Goal: Information Seeking & Learning: Learn about a topic

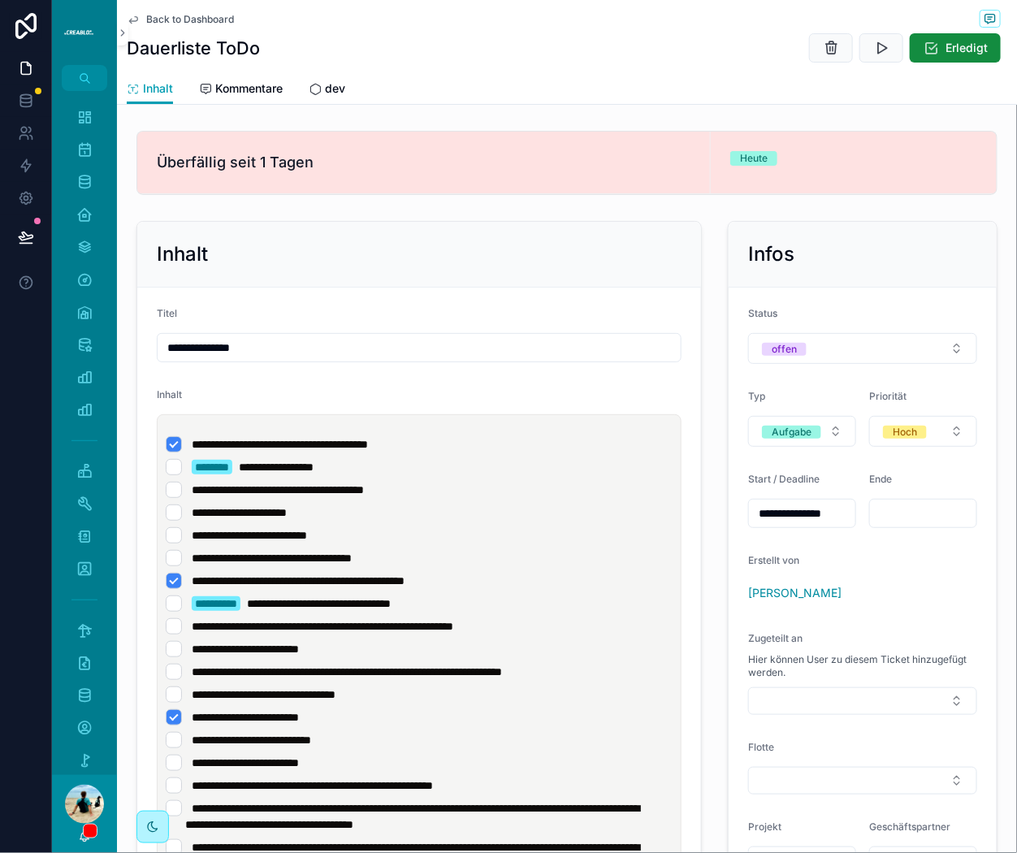
scroll to position [168, 0]
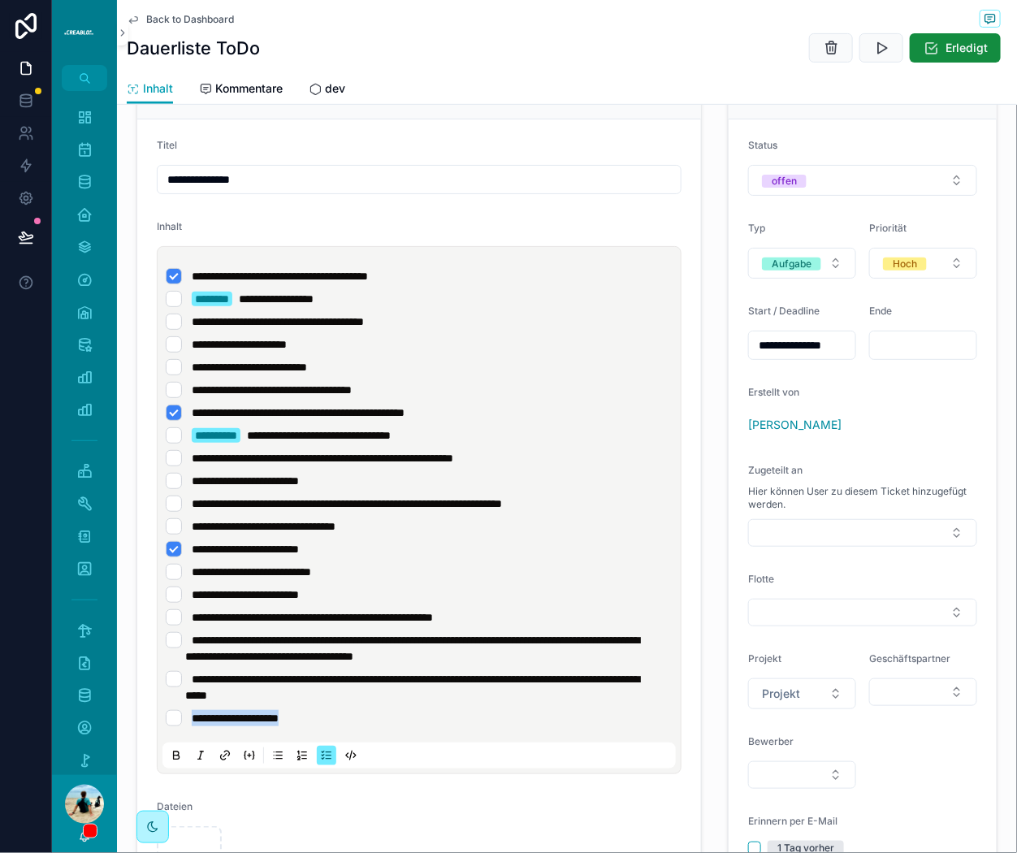
drag, startPoint x: 381, startPoint y: 713, endPoint x: 185, endPoint y: 714, distance: 195.8
click at [184, 715] on li "**********" at bounding box center [419, 718] width 507 height 16
click at [279, 715] on span "**********" at bounding box center [235, 717] width 87 height 11
click at [193, 715] on span "**********" at bounding box center [235, 717] width 87 height 11
drag, startPoint x: 327, startPoint y: 712, endPoint x: 202, endPoint y: 701, distance: 125.5
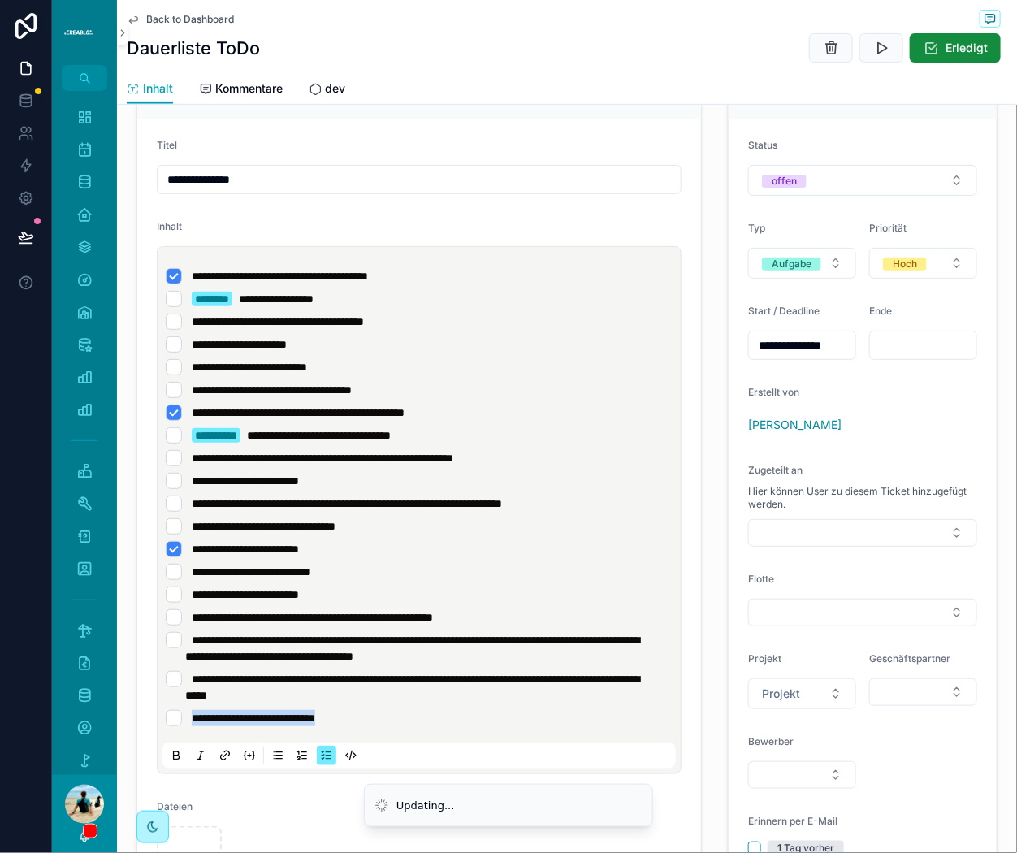
click at [202, 701] on ul "**********" at bounding box center [422, 497] width 513 height 458
click at [244, 754] on icon "scrollable content" at bounding box center [249, 755] width 13 height 13
click at [244, 752] on icon "scrollable content" at bounding box center [249, 755] width 13 height 13
click at [223, 750] on icon "scrollable content" at bounding box center [224, 755] width 13 height 13
click at [125, 690] on icon "Cancel" at bounding box center [123, 691] width 15 height 15
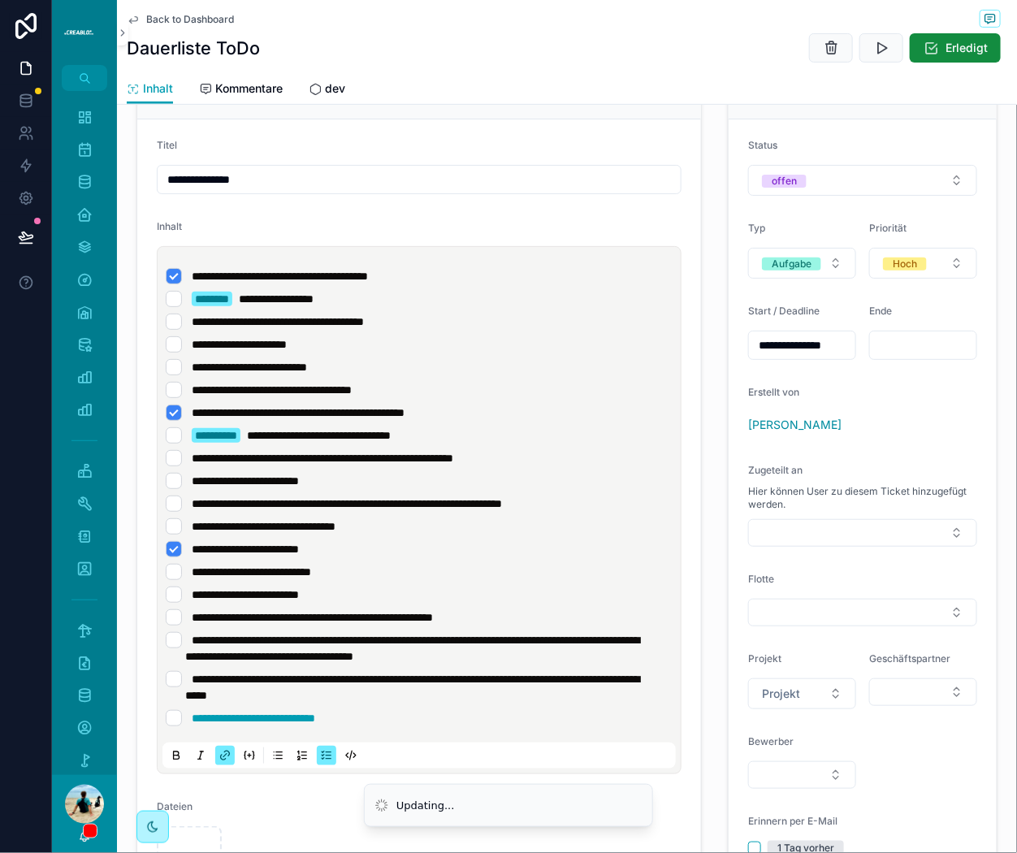
click at [413, 715] on li "**********" at bounding box center [419, 718] width 507 height 16
click at [310, 715] on span "**********" at bounding box center [253, 717] width 123 height 11
click at [377, 710] on li "**********" at bounding box center [419, 718] width 507 height 16
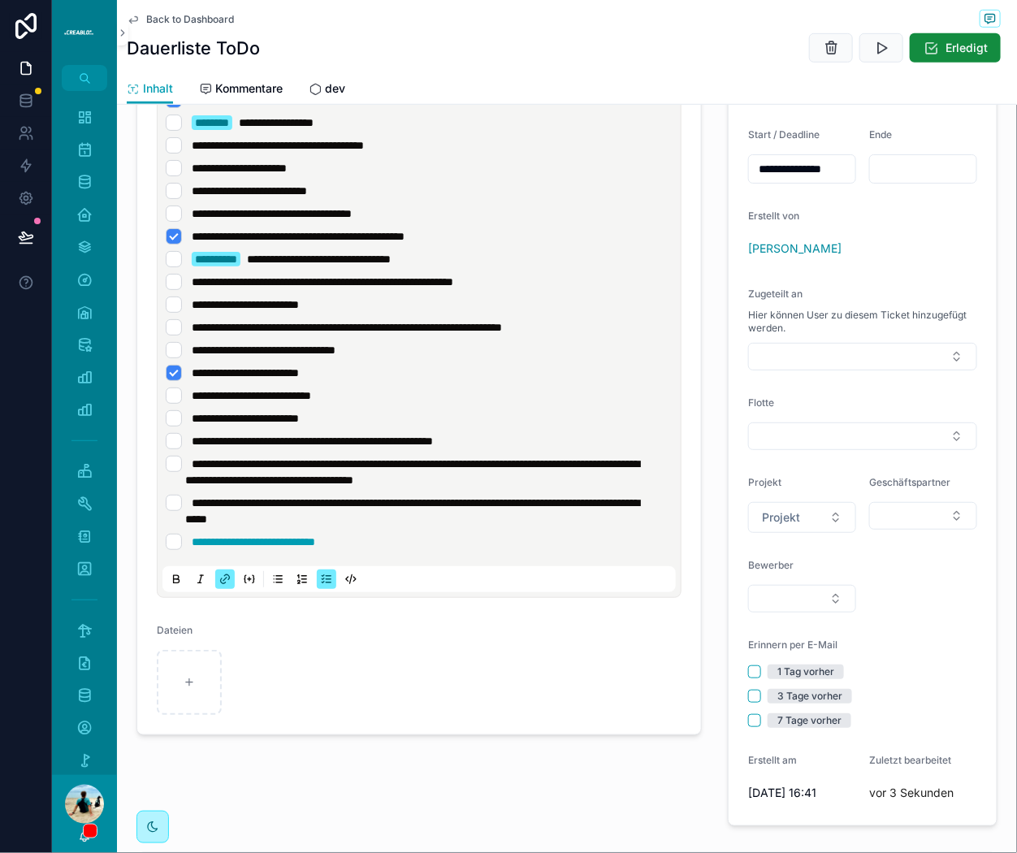
scroll to position [346, 0]
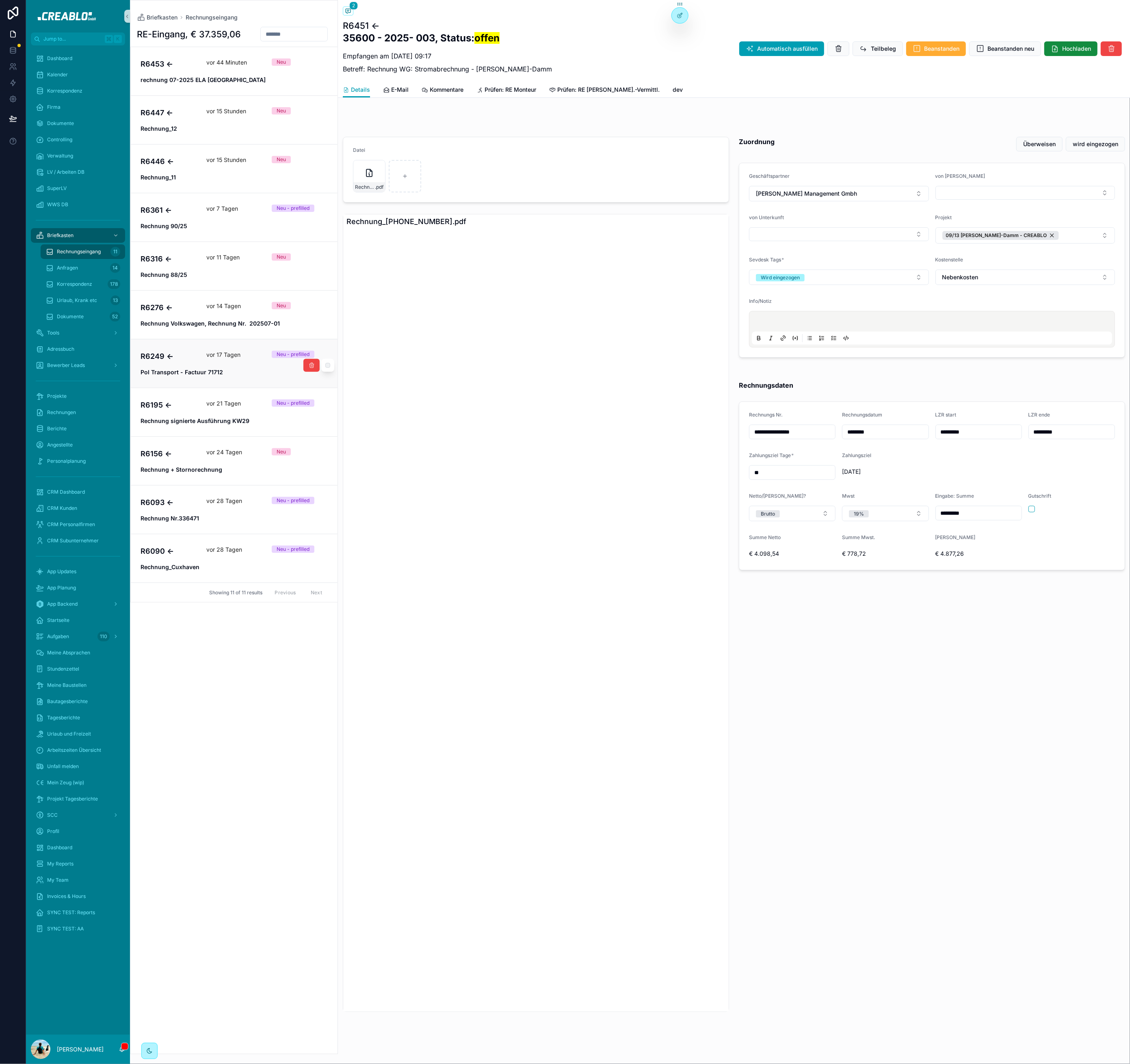
scroll to position [3, 0]
click at [232, 71] on span "12.8.2025, 10:27:18" at bounding box center [222, 73] width 36 height 6
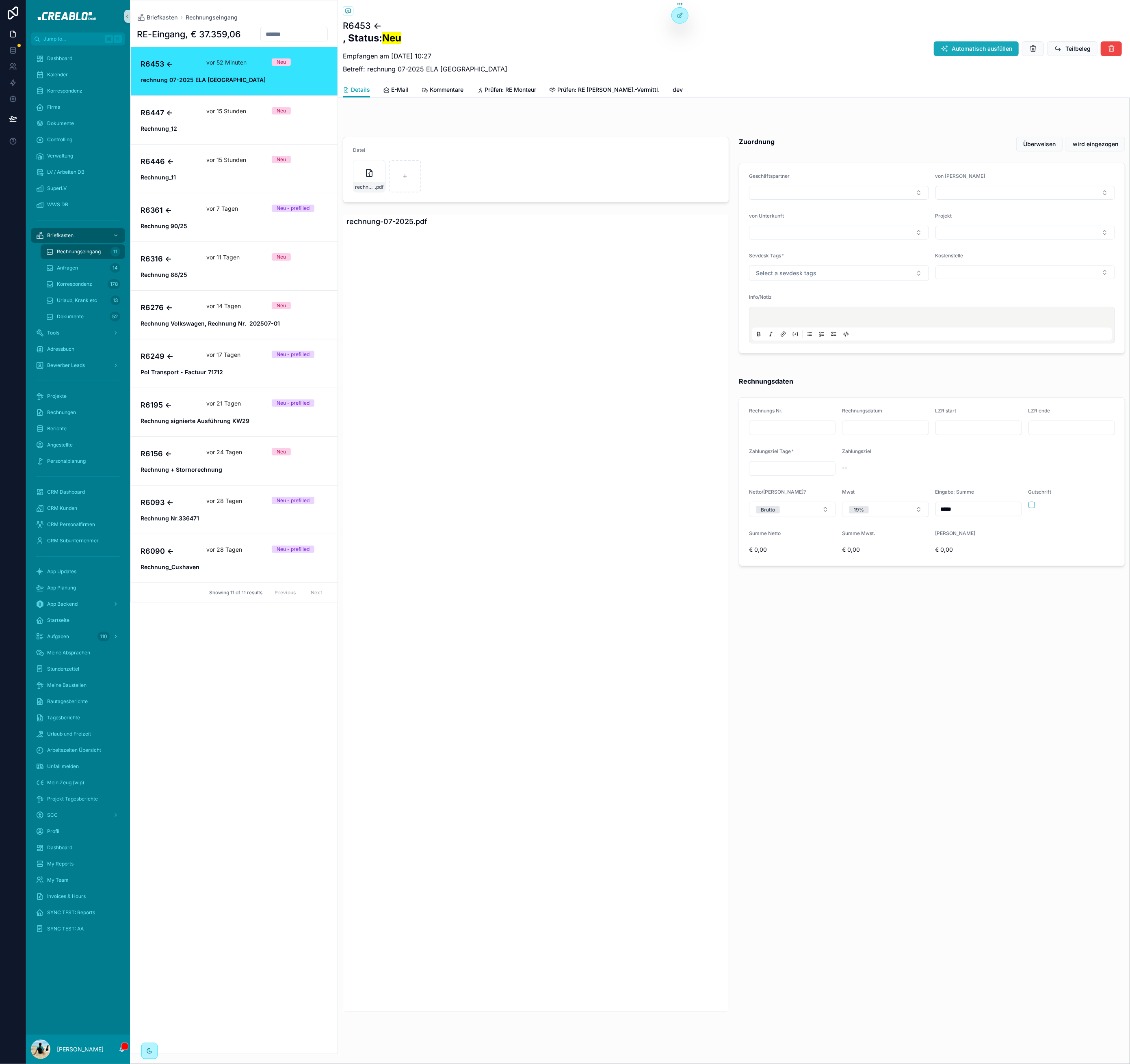
click at [976, 50] on span "Automatisch ausfüllen" at bounding box center [982, 48] width 60 height 8
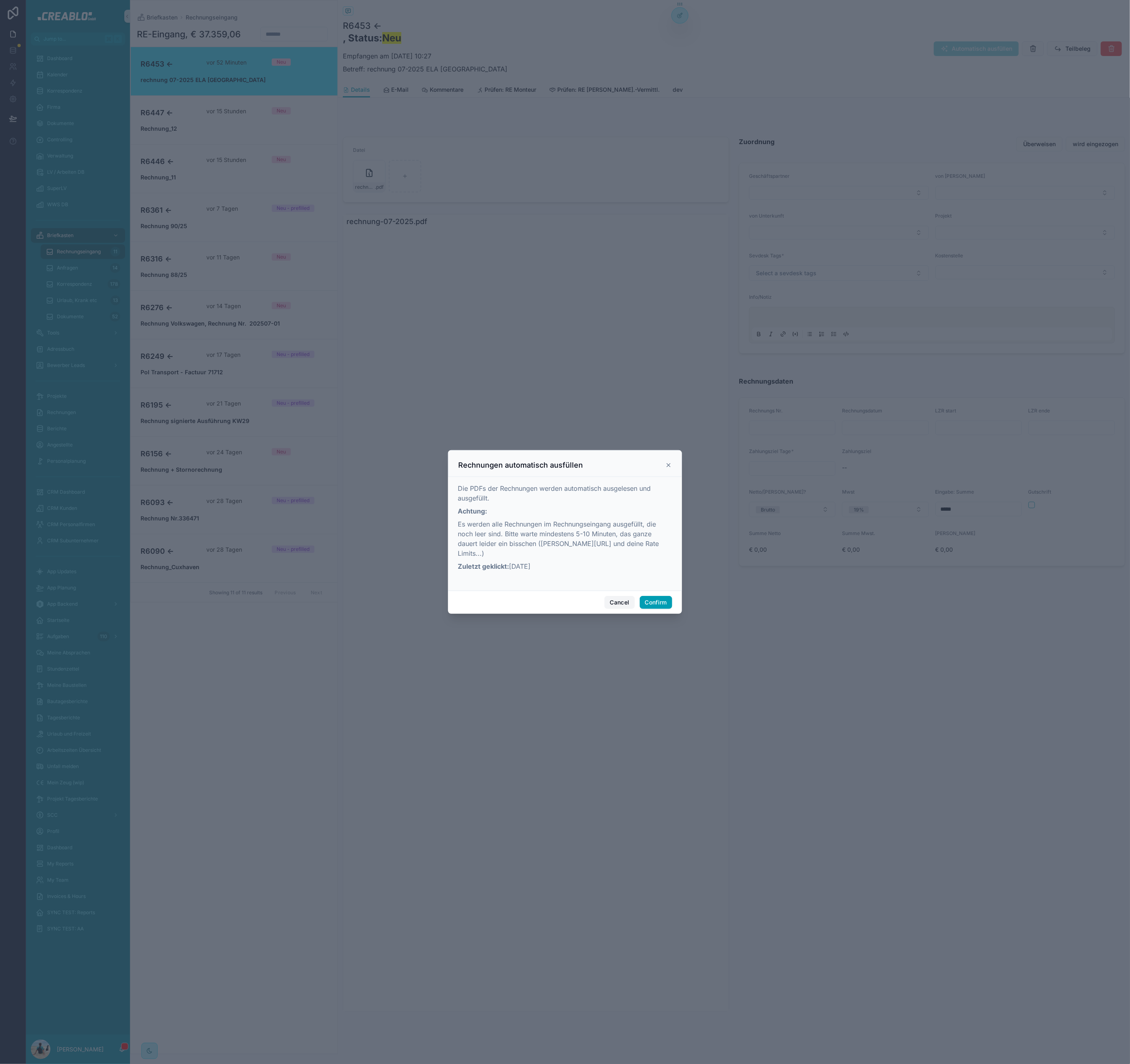
click at [623, 600] on button "Cancel" at bounding box center [620, 602] width 30 height 13
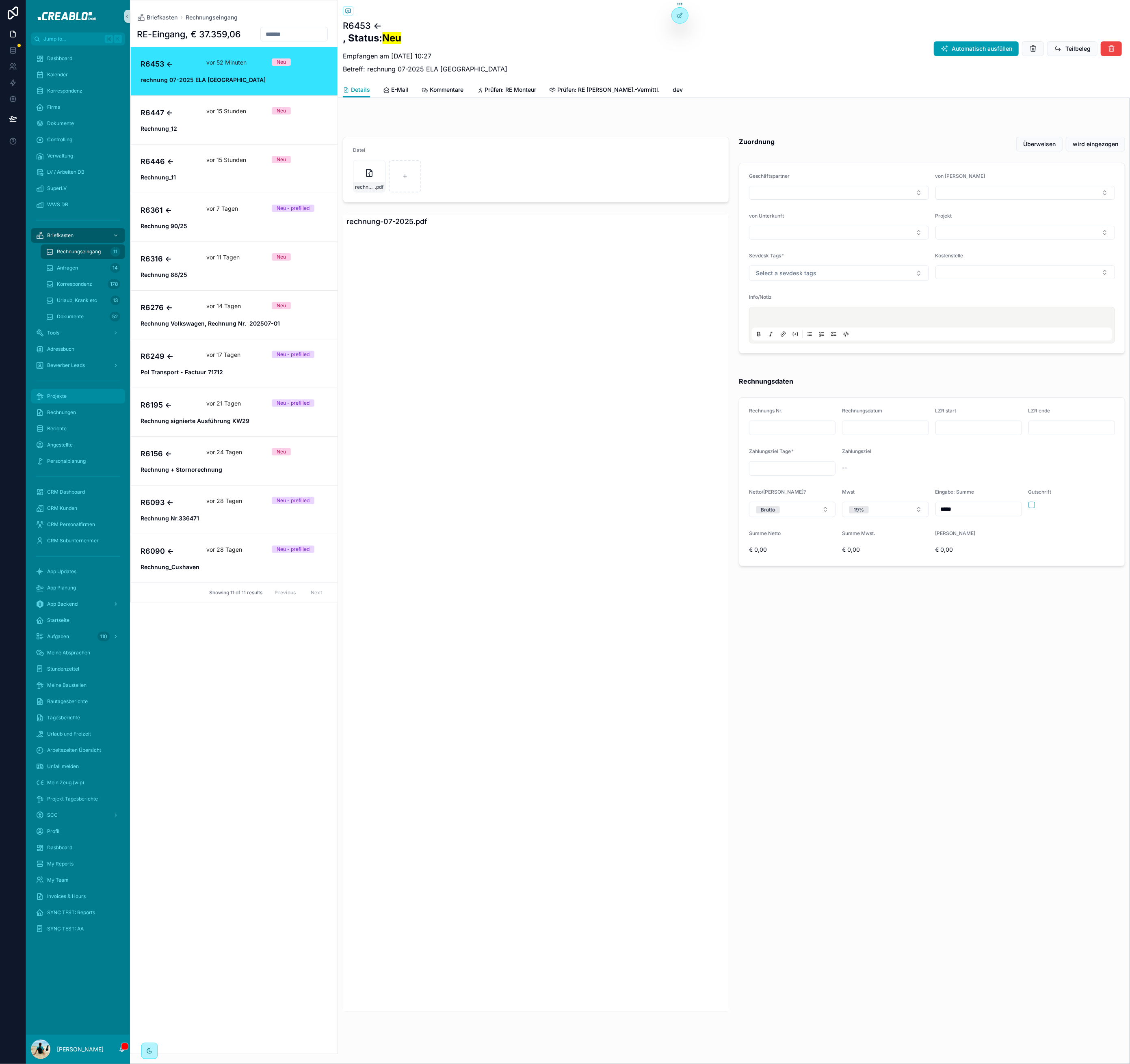
click at [58, 396] on span "Projekte" at bounding box center [56, 396] width 20 height 6
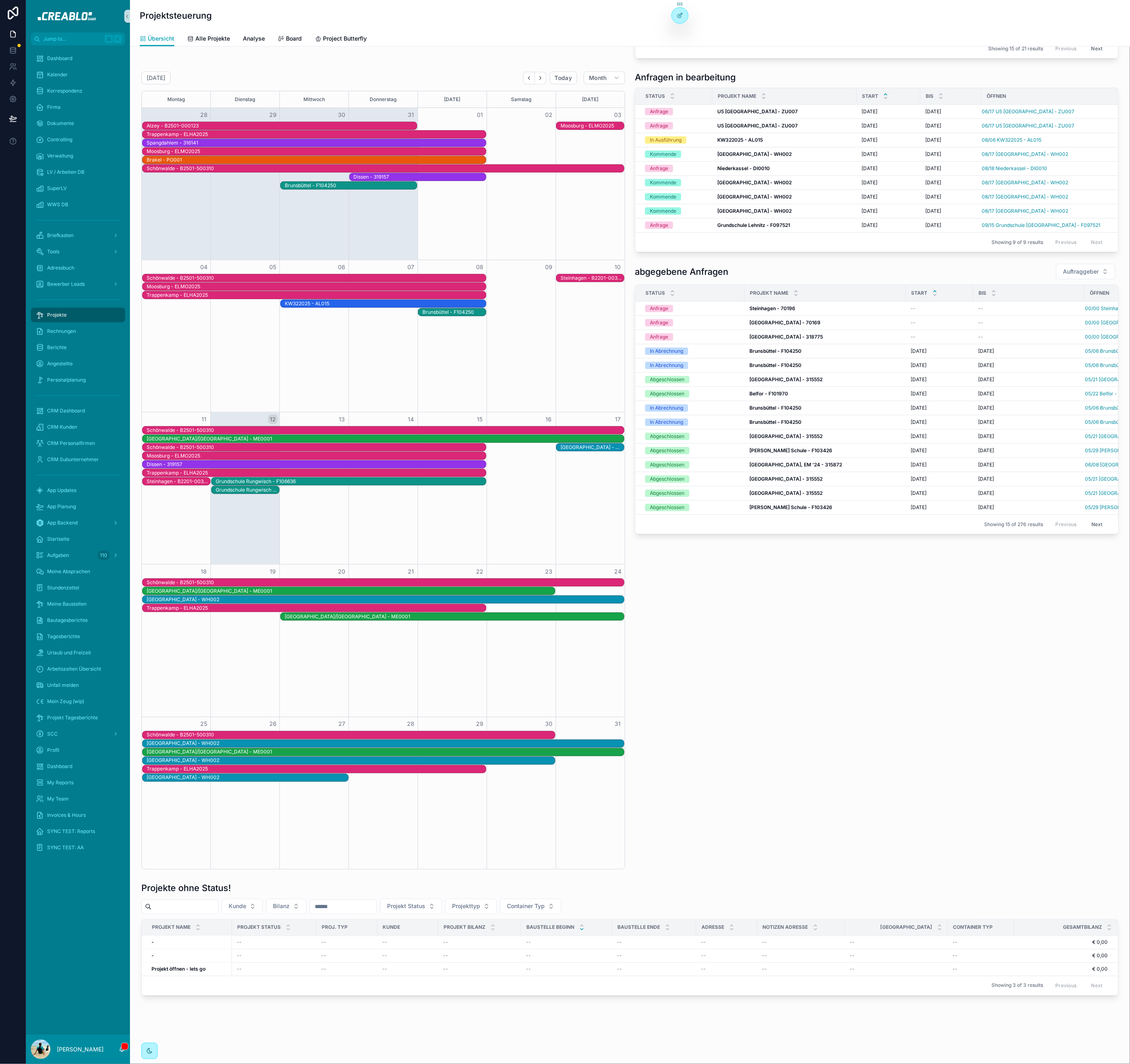
scroll to position [441, 0]
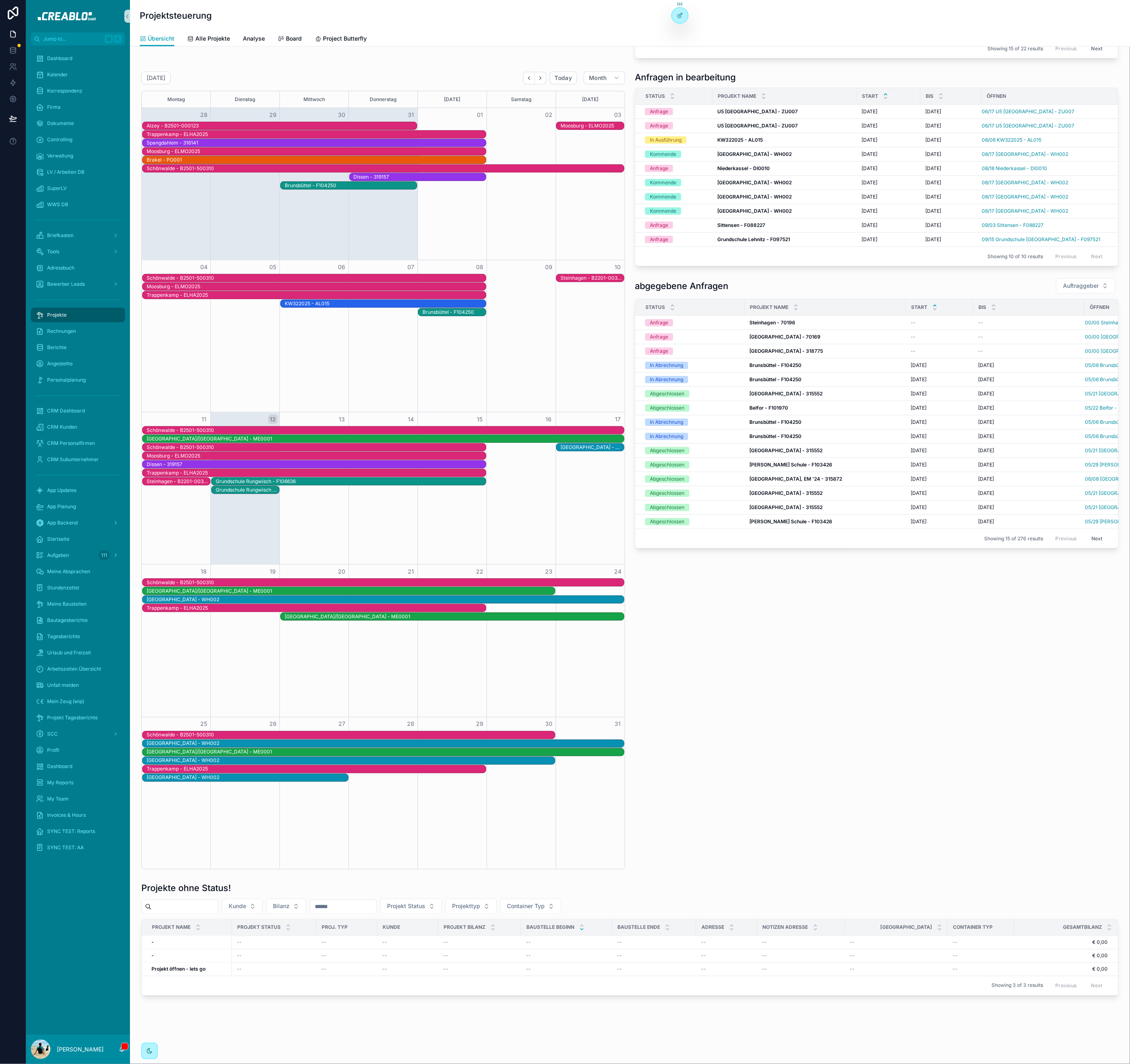
click at [70, 148] on div "Verwaltung" at bounding box center [78, 156] width 104 height 16
click at [66, 159] on div "Verwaltung" at bounding box center [78, 156] width 84 height 13
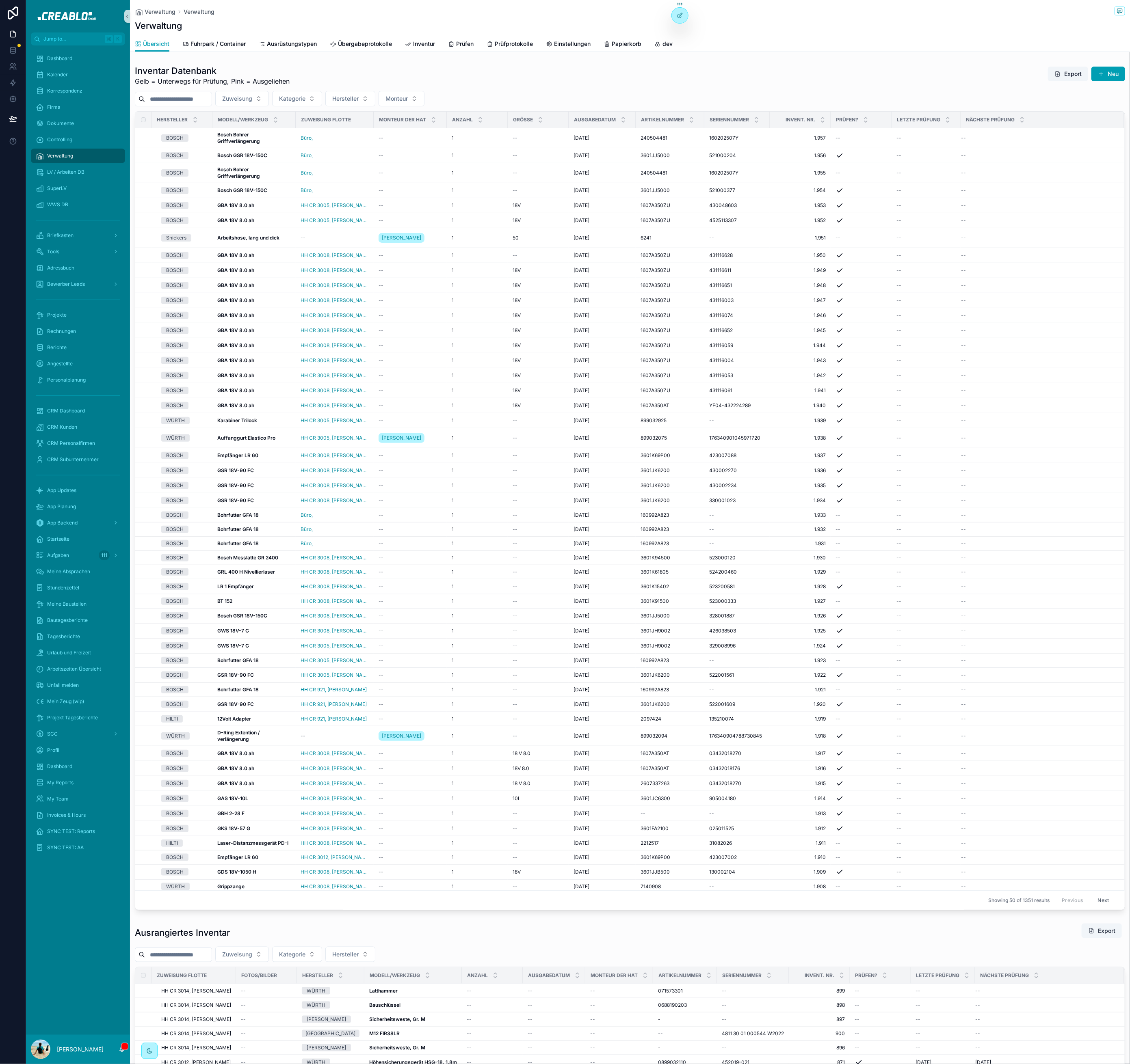
click at [191, 98] on input "scrollable content" at bounding box center [178, 99] width 66 height 11
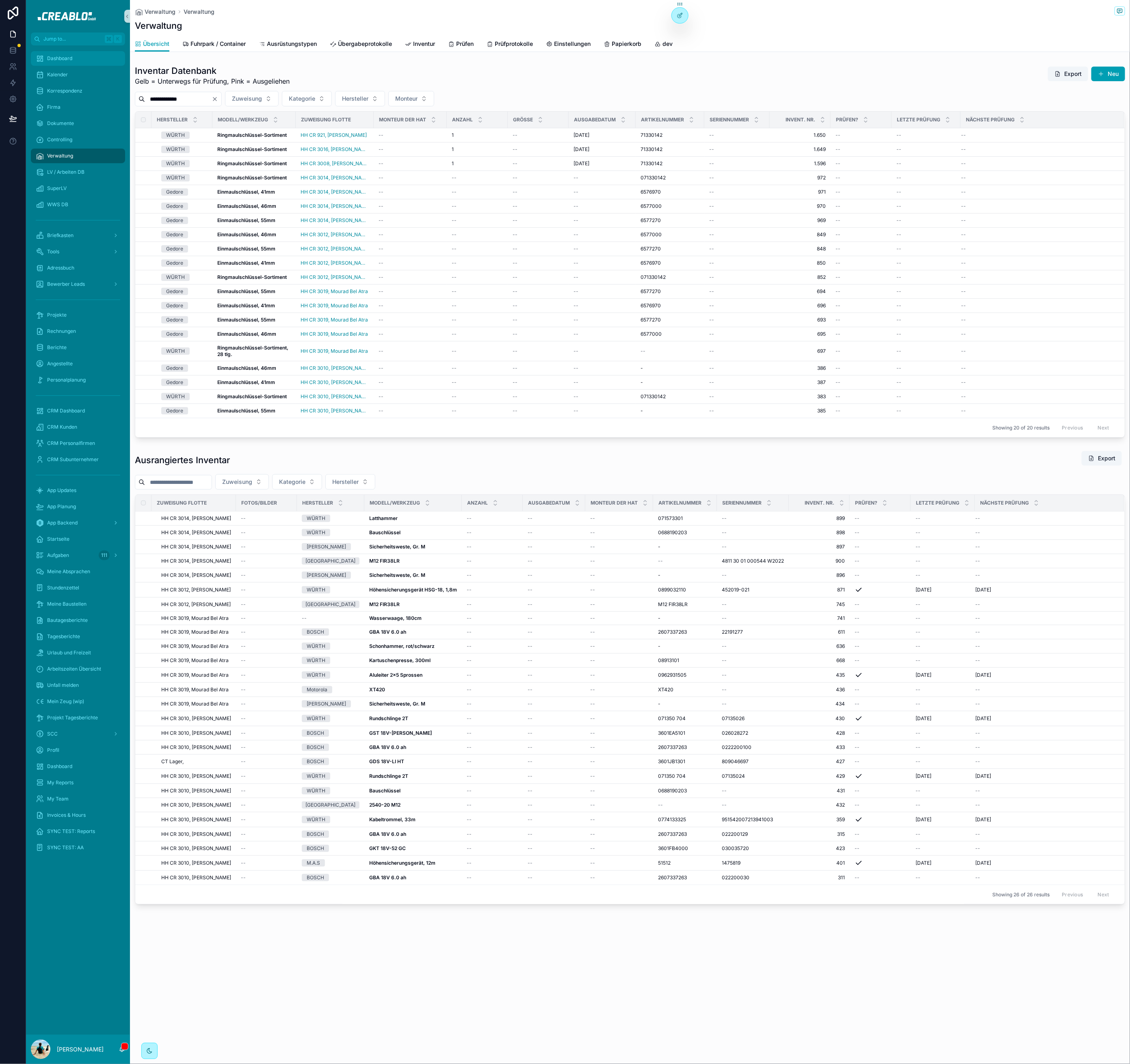
type input "**********"
click at [76, 61] on div "Dashboard" at bounding box center [78, 58] width 84 height 13
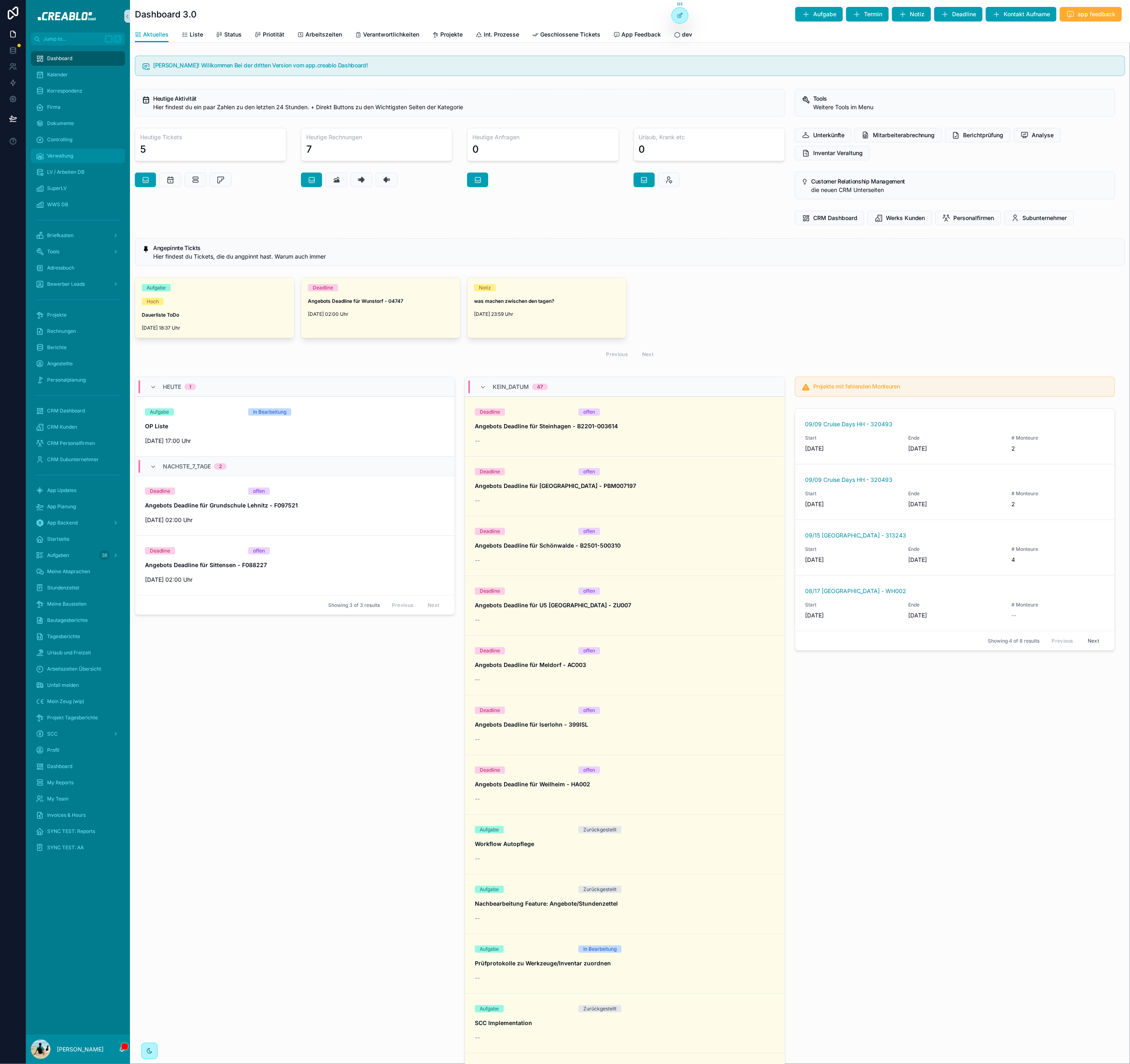
click at [66, 154] on span "Verwaltung" at bounding box center [60, 155] width 26 height 6
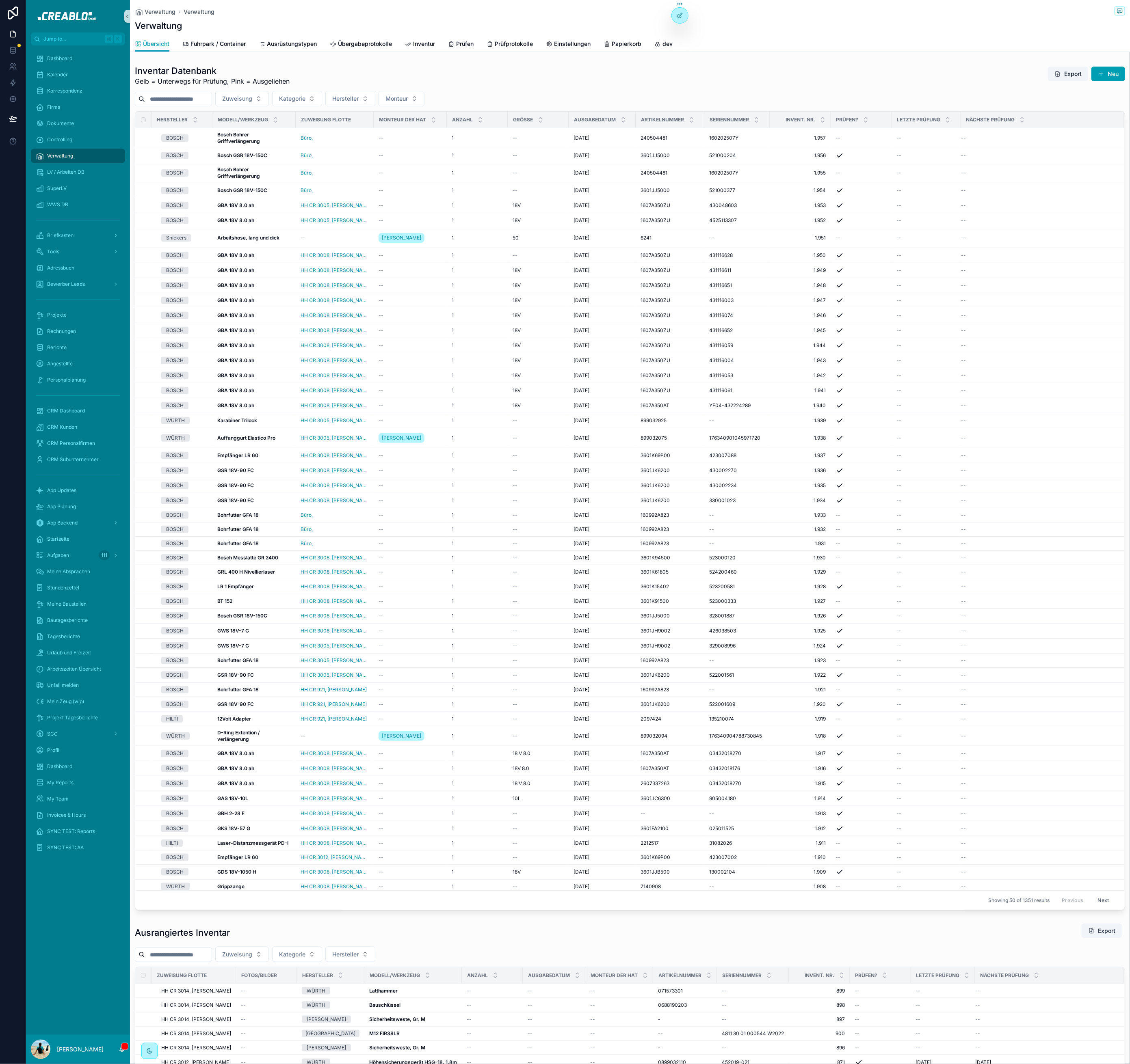
drag, startPoint x: 66, startPoint y: 154, endPoint x: 180, endPoint y: 97, distance: 127.5
click at [180, 97] on input "scrollable content" at bounding box center [178, 99] width 66 height 11
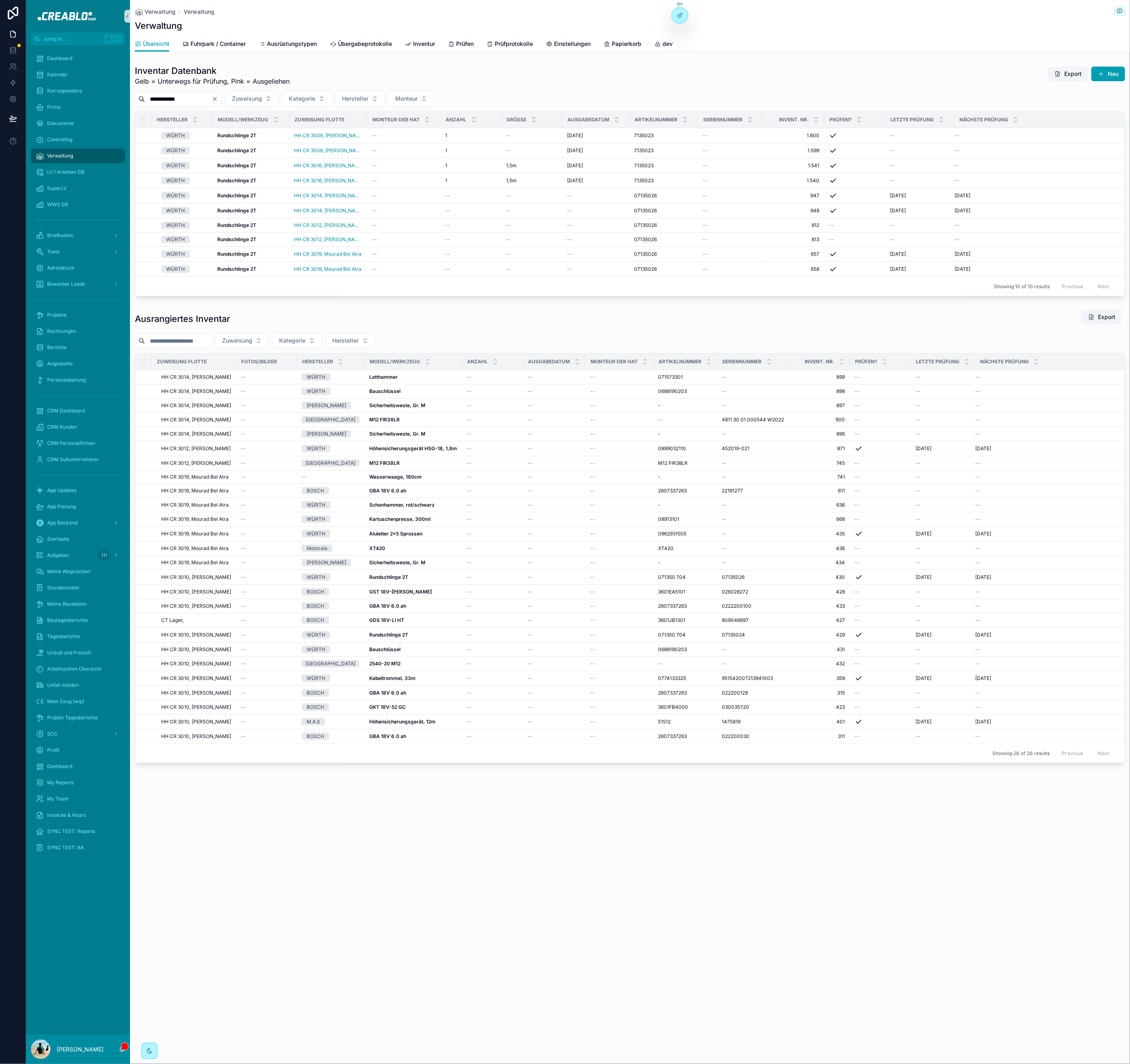
type input "**********"
click at [180, 108] on div "**********" at bounding box center [630, 180] width 990 height 231
click at [186, 102] on input "**********" at bounding box center [178, 99] width 66 height 11
click at [230, 70] on h1 "Inventar Datenbank" at bounding box center [212, 70] width 154 height 11
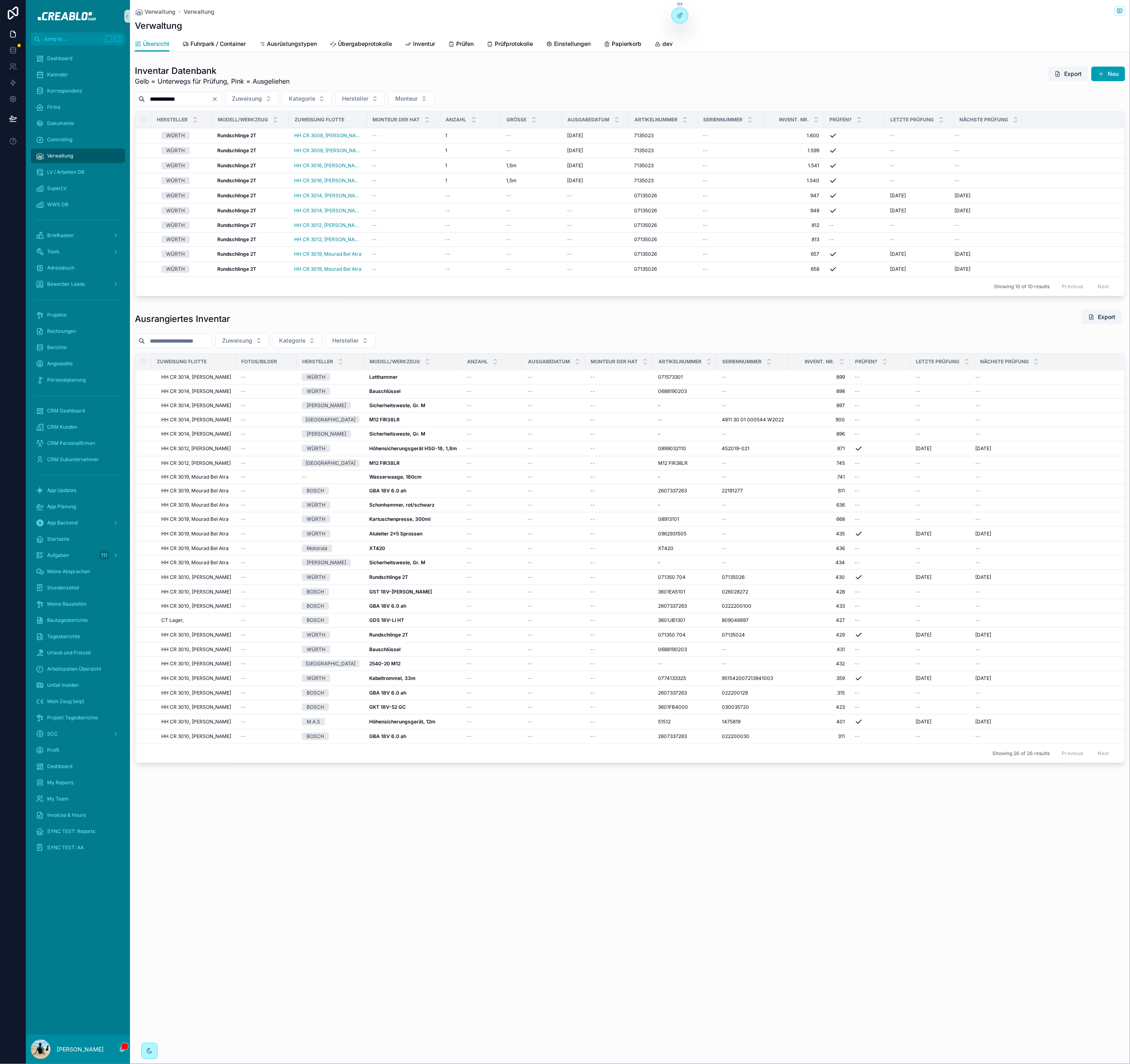
click at [545, 315] on div "Ausrangiertes Inventar Export" at bounding box center [630, 318] width 990 height 18
click at [724, 319] on div "Ausrangiertes Inventar Export" at bounding box center [630, 318] width 990 height 18
click at [237, 315] on div "Ausrangiertes Inventar Export" at bounding box center [630, 318] width 990 height 18
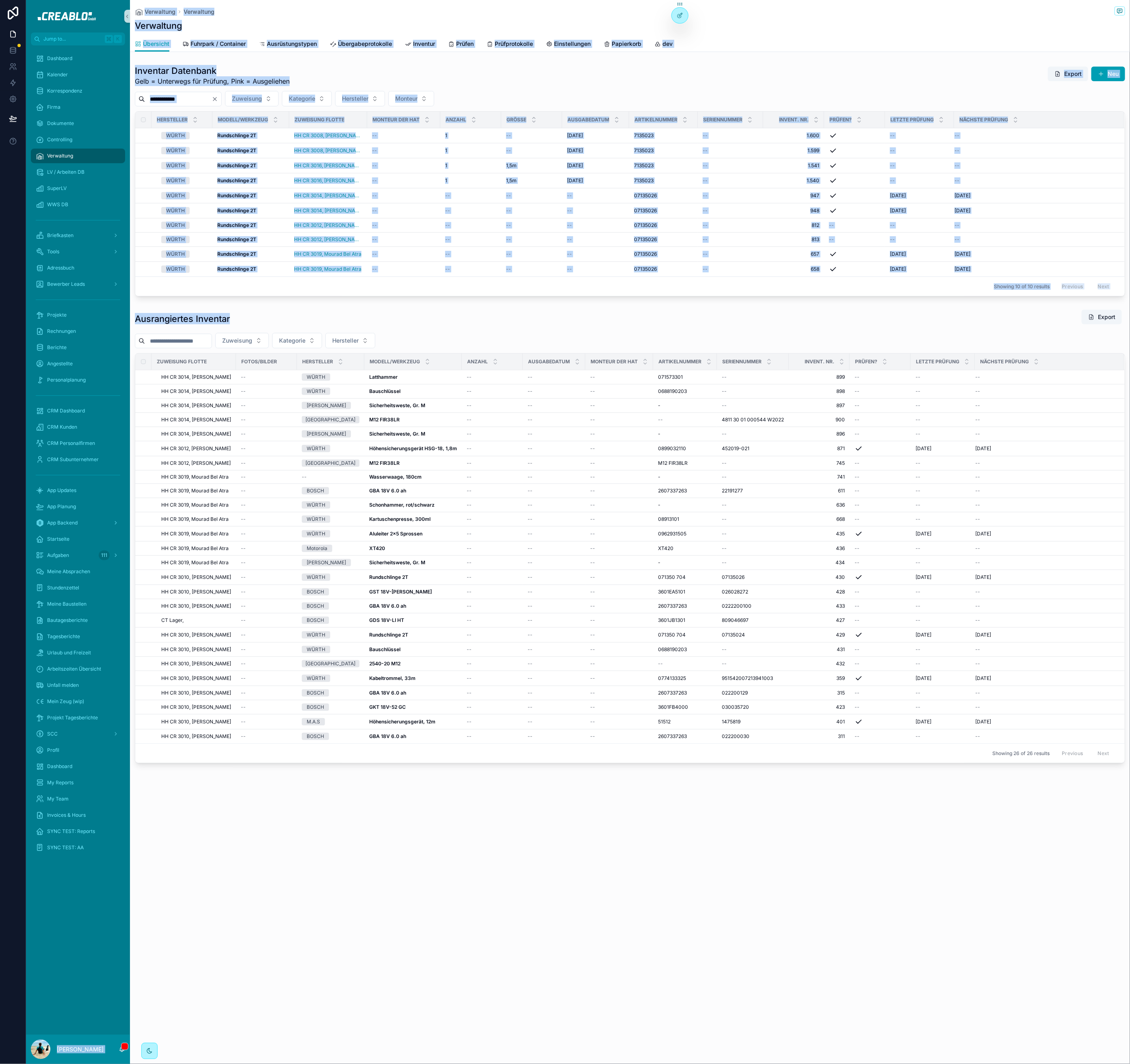
drag, startPoint x: 241, startPoint y: 316, endPoint x: 148, endPoint y: 323, distance: 93.3
click at [100, 319] on div "**********" at bounding box center [578, 532] width 1104 height 1064
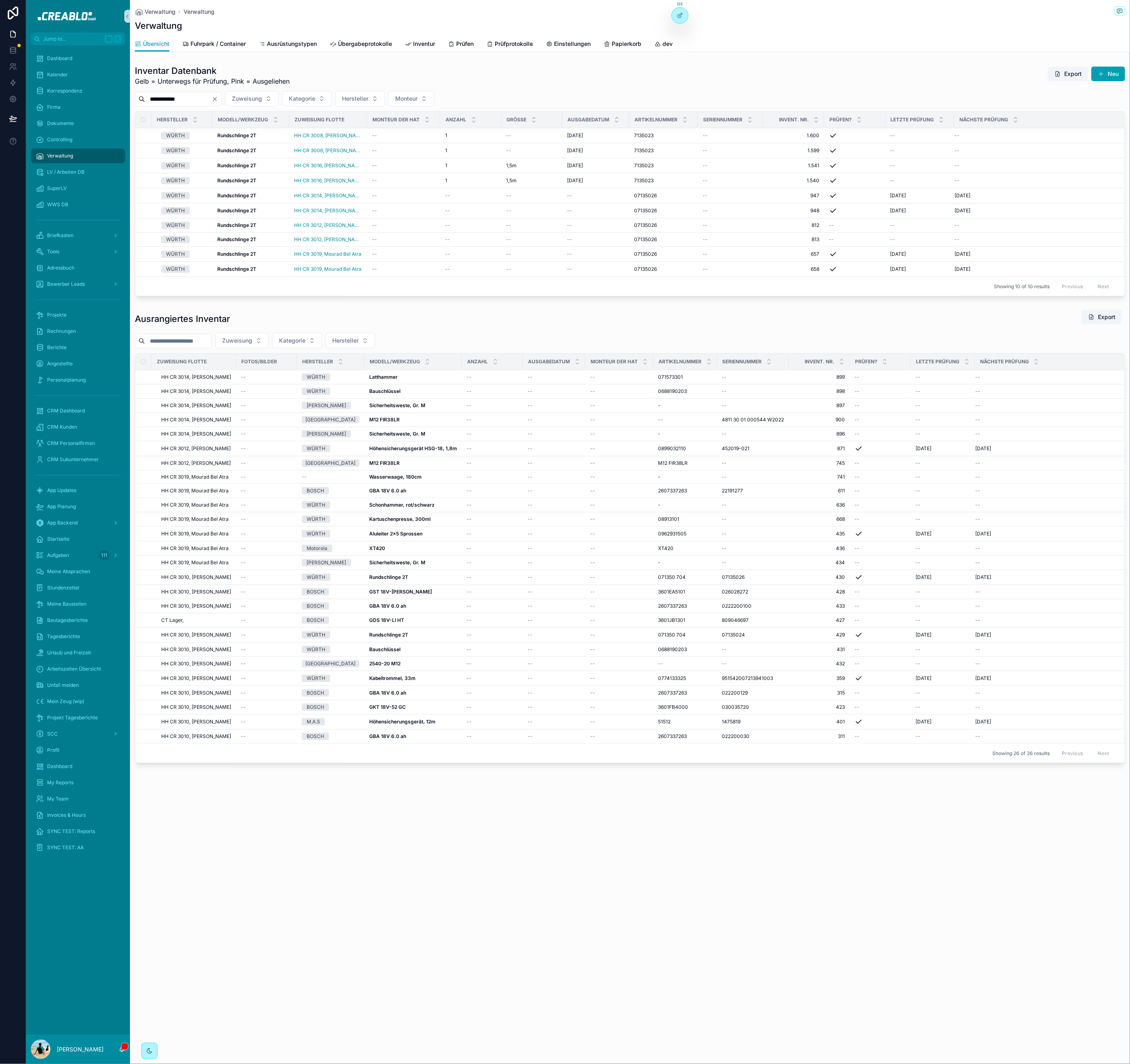
click at [148, 323] on h1 "Ausrangiertes Inventar" at bounding box center [182, 318] width 95 height 11
drag, startPoint x: 134, startPoint y: 321, endPoint x: 241, endPoint y: 322, distance: 107.0
click at [241, 322] on div "Ausrangiertes Inventar Export Zuweisung Kategorie Hersteller Zuweisung Flotte F…" at bounding box center [630, 536] width 1000 height 460
click at [241, 322] on div "Ausrangiertes Inventar Export" at bounding box center [630, 318] width 990 height 18
drag, startPoint x: 257, startPoint y: 81, endPoint x: 135, endPoint y: 73, distance: 122.3
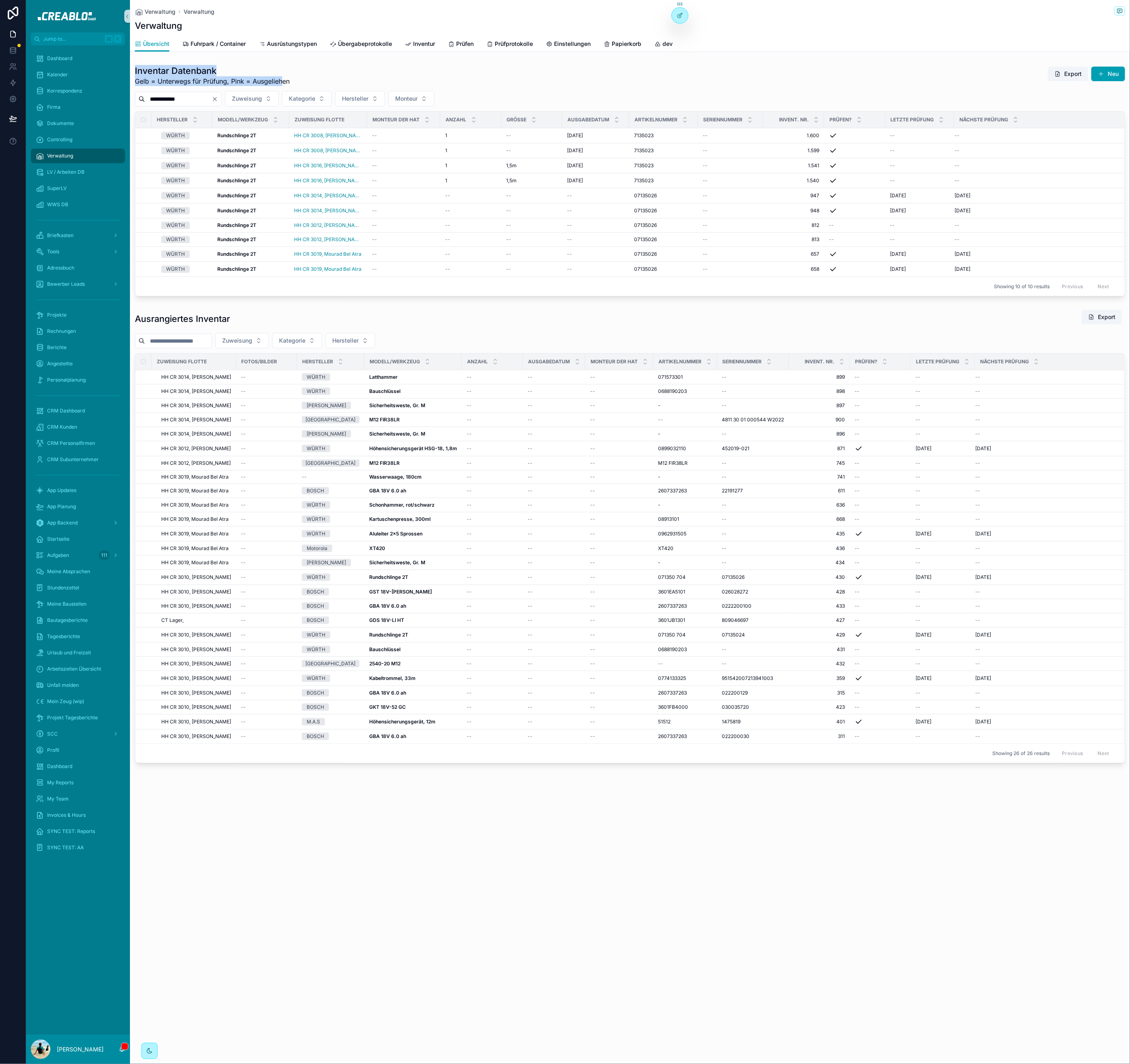
click at [135, 73] on div "Inventar Datenbank Gelb = Unterwegs für Prüfung, Pink = Ausgeliehen" at bounding box center [212, 75] width 154 height 21
click at [135, 72] on h1 "Inventar Datenbank" at bounding box center [212, 70] width 154 height 11
drag, startPoint x: 135, startPoint y: 70, endPoint x: 286, endPoint y: 71, distance: 151.0
click at [285, 71] on h1 "Inventar Datenbank" at bounding box center [212, 70] width 154 height 11
click at [304, 77] on div "Inventar Datenbank Gelb = Unterwegs für Prüfung, Pink = Ausgeliehen Export Neu" at bounding box center [630, 75] width 990 height 21
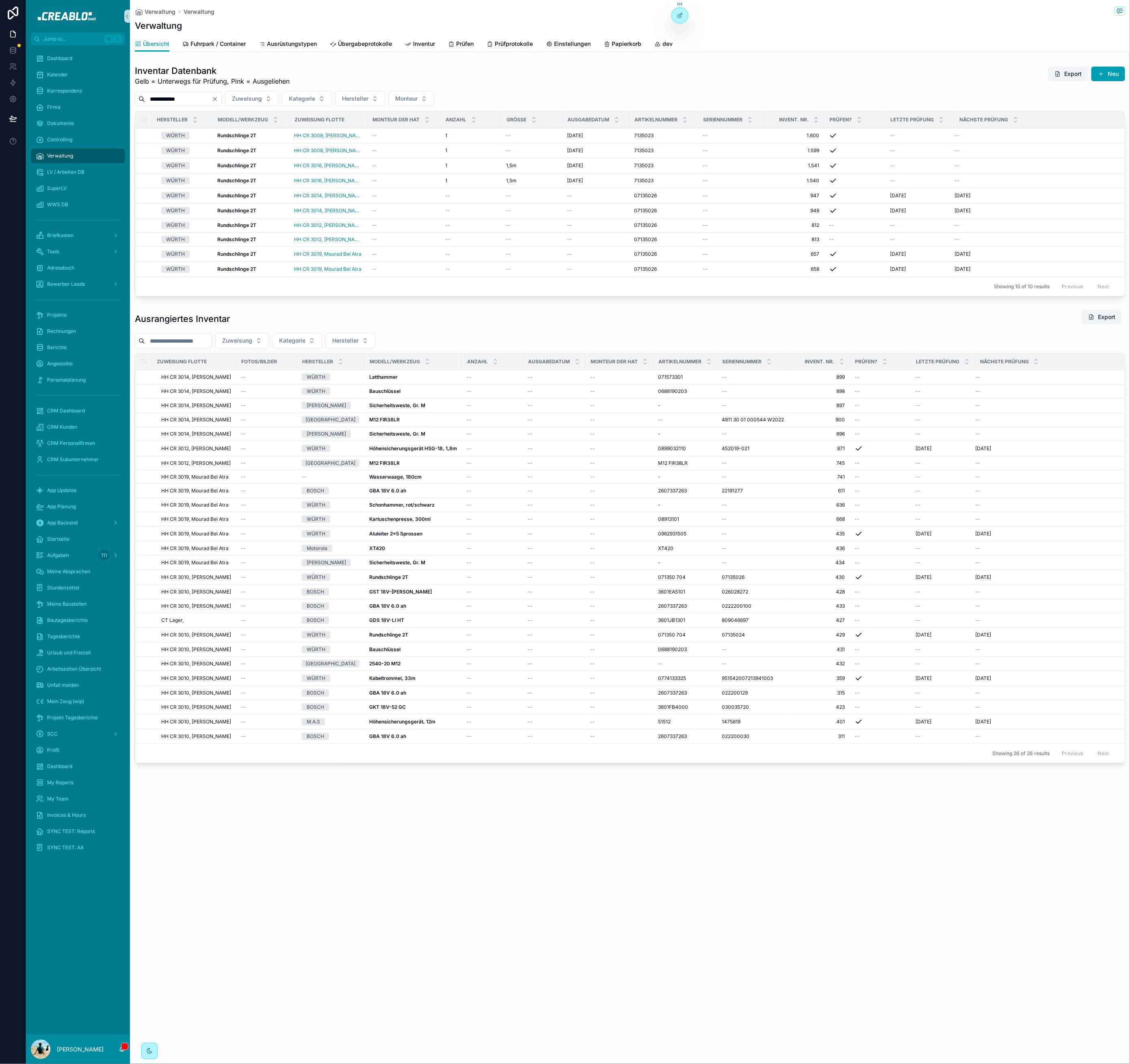
drag, startPoint x: 439, startPoint y: 347, endPoint x: 216, endPoint y: 338, distance: 223.2
click at [400, 347] on div "Zuweisung Kategorie Hersteller" at bounding box center [630, 340] width 990 height 15
drag, startPoint x: 134, startPoint y: 320, endPoint x: 430, endPoint y: 340, distance: 296.7
click at [430, 340] on div "Ausrangiertes Inventar Export Zuweisung Kategorie Hersteller Zuweisung Flotte F…" at bounding box center [630, 536] width 1000 height 460
click at [430, 340] on div "Zuweisung Kategorie Hersteller" at bounding box center [630, 340] width 990 height 15
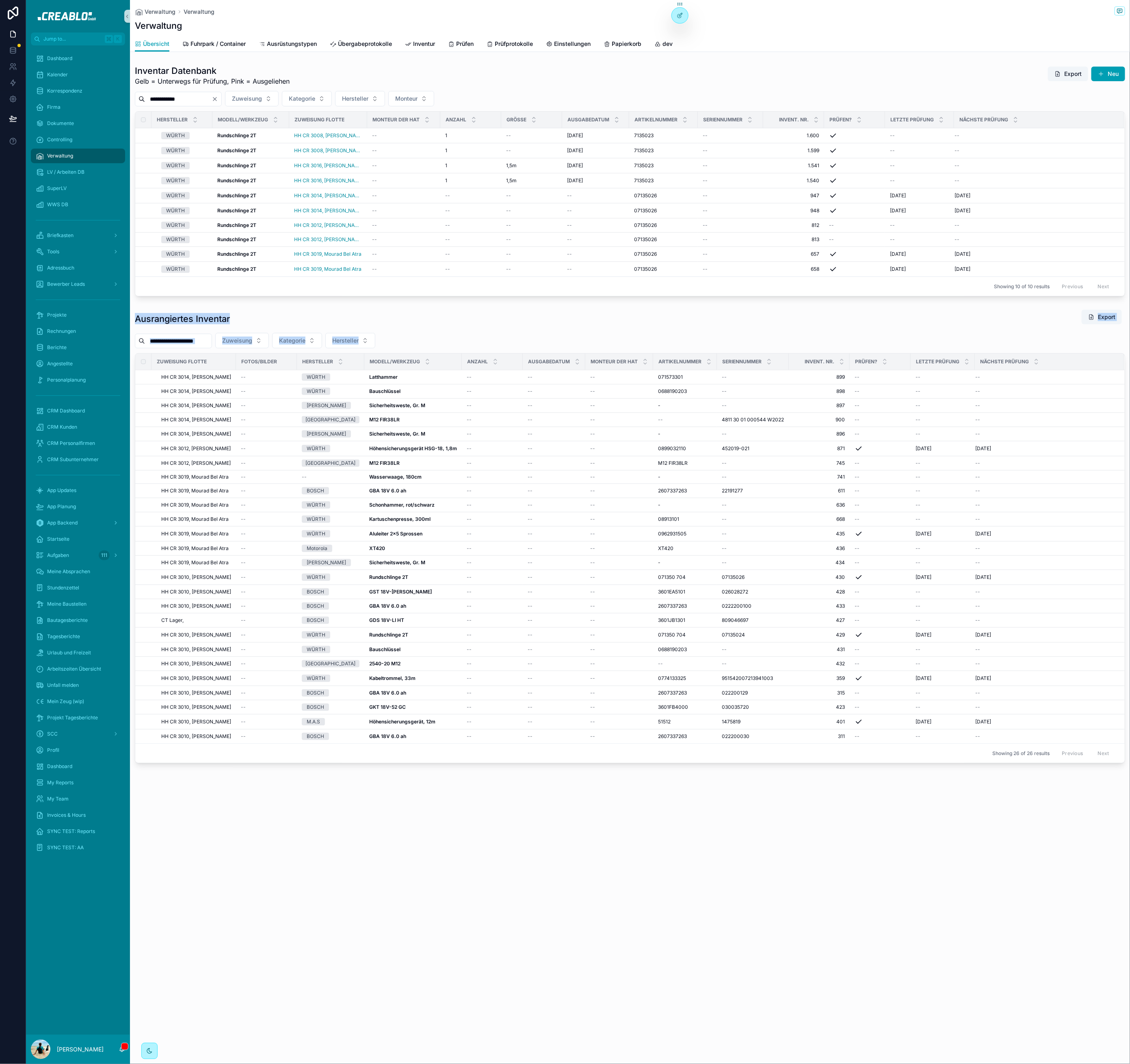
drag, startPoint x: 137, startPoint y: 319, endPoint x: 409, endPoint y: 345, distance: 273.2
click at [408, 345] on div "Ausrangiertes Inventar Export Zuweisung Kategorie Hersteller Zuweisung Flotte F…" at bounding box center [630, 536] width 990 height 454
drag, startPoint x: 412, startPoint y: 343, endPoint x: 406, endPoint y: 345, distance: 6.3
click at [411, 343] on div "Zuweisung Kategorie Hersteller" at bounding box center [630, 340] width 990 height 15
drag, startPoint x: 136, startPoint y: 315, endPoint x: 414, endPoint y: 337, distance: 278.9
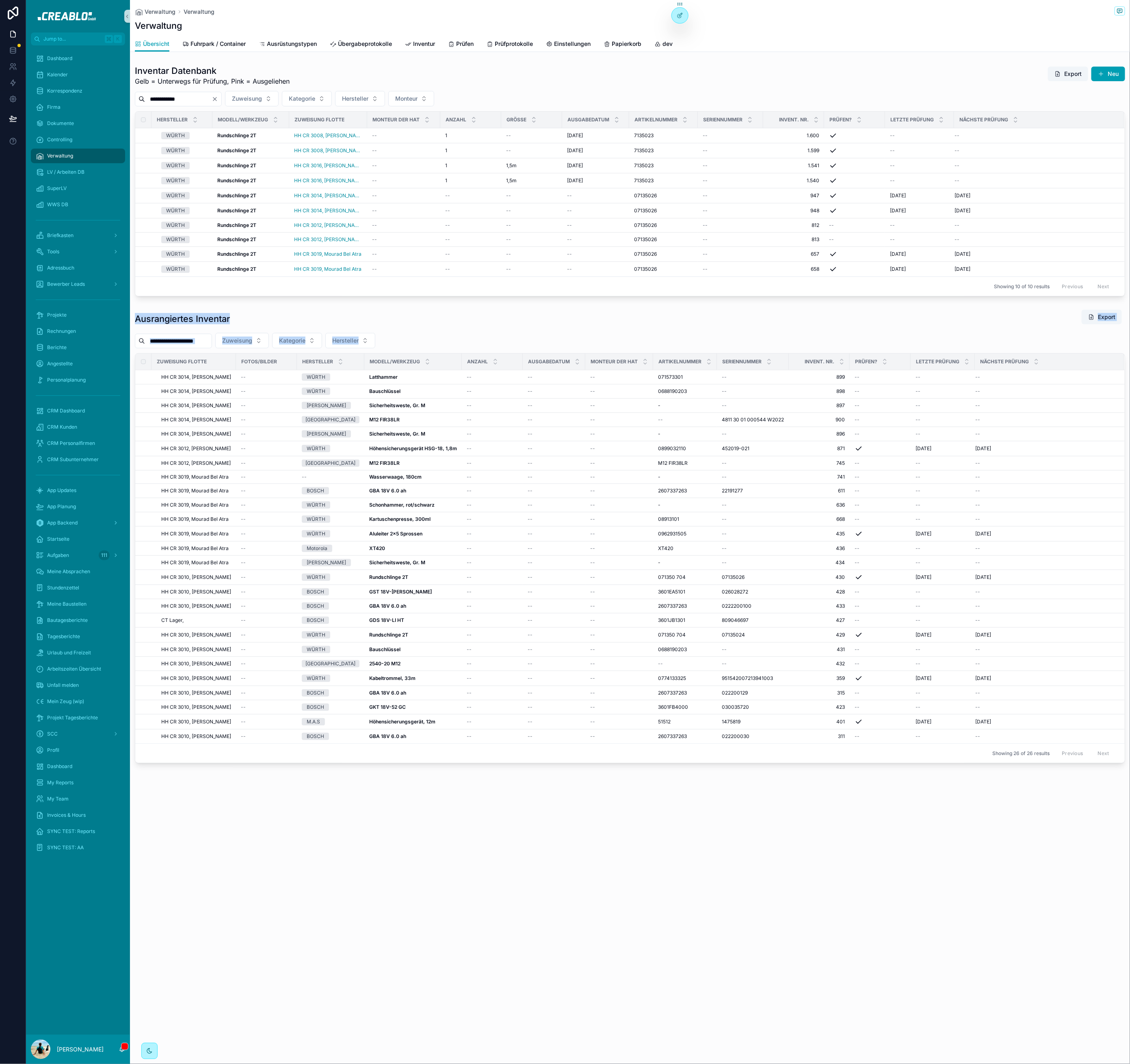
click at [414, 337] on div "Ausrangiertes Inventar Export Zuweisung Kategorie Hersteller Zuweisung Flotte F…" at bounding box center [630, 536] width 990 height 454
drag, startPoint x: 414, startPoint y: 338, endPoint x: 425, endPoint y: 339, distance: 11.0
click at [414, 338] on div "Zuweisung Kategorie Hersteller" at bounding box center [630, 340] width 990 height 15
drag, startPoint x: 133, startPoint y: 71, endPoint x: 478, endPoint y: 98, distance: 346.1
click at [478, 98] on div "**********" at bounding box center [630, 180] width 1000 height 238
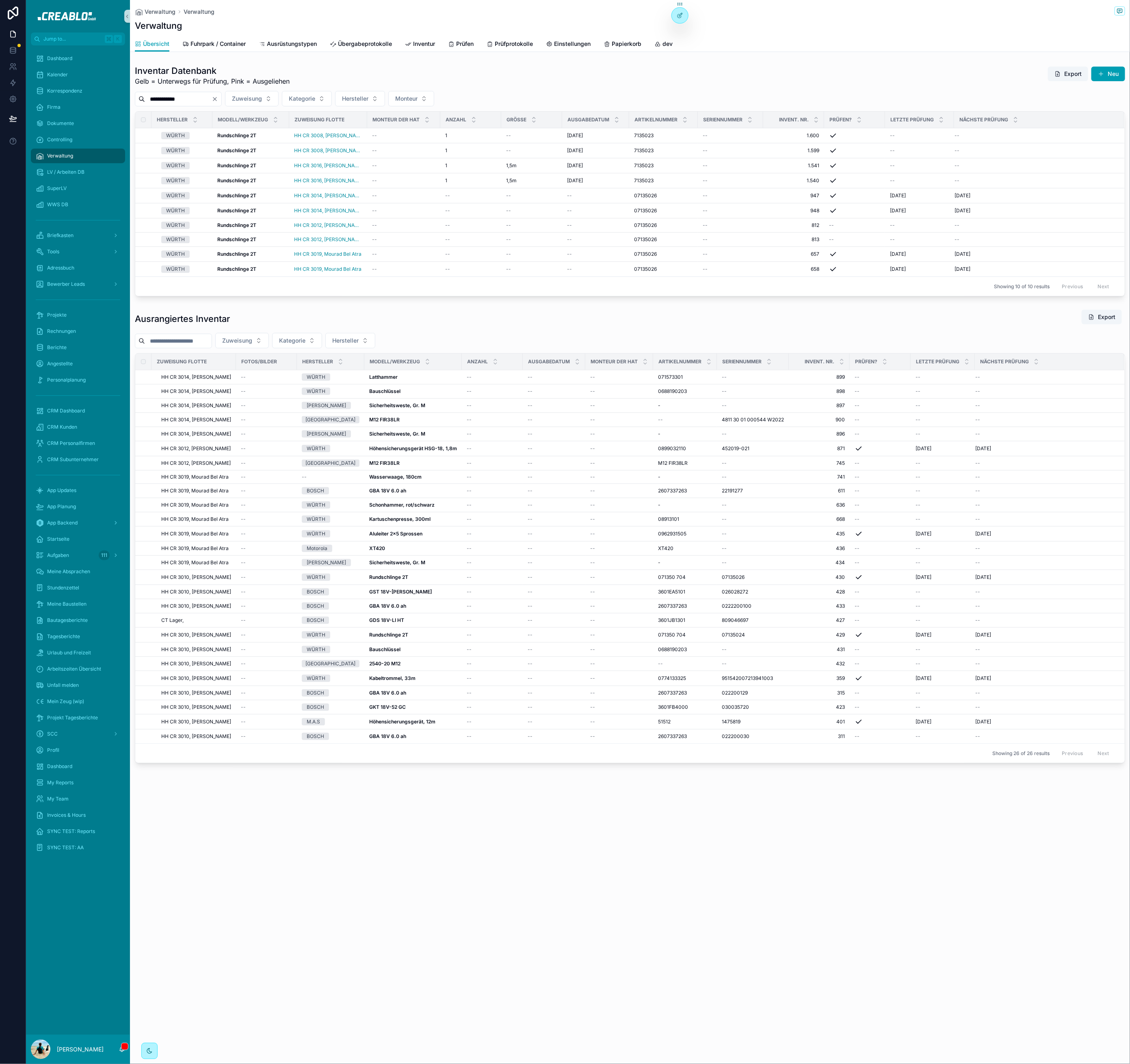
click at [478, 98] on div "**********" at bounding box center [630, 98] width 990 height 15
drag, startPoint x: 414, startPoint y: 109, endPoint x: 139, endPoint y: 67, distance: 278.2
click at [141, 67] on div "**********" at bounding box center [630, 180] width 990 height 231
click at [139, 67] on h1 "Inventar Datenbank" at bounding box center [212, 70] width 154 height 11
drag, startPoint x: 134, startPoint y: 68, endPoint x: 478, endPoint y: 96, distance: 345.1
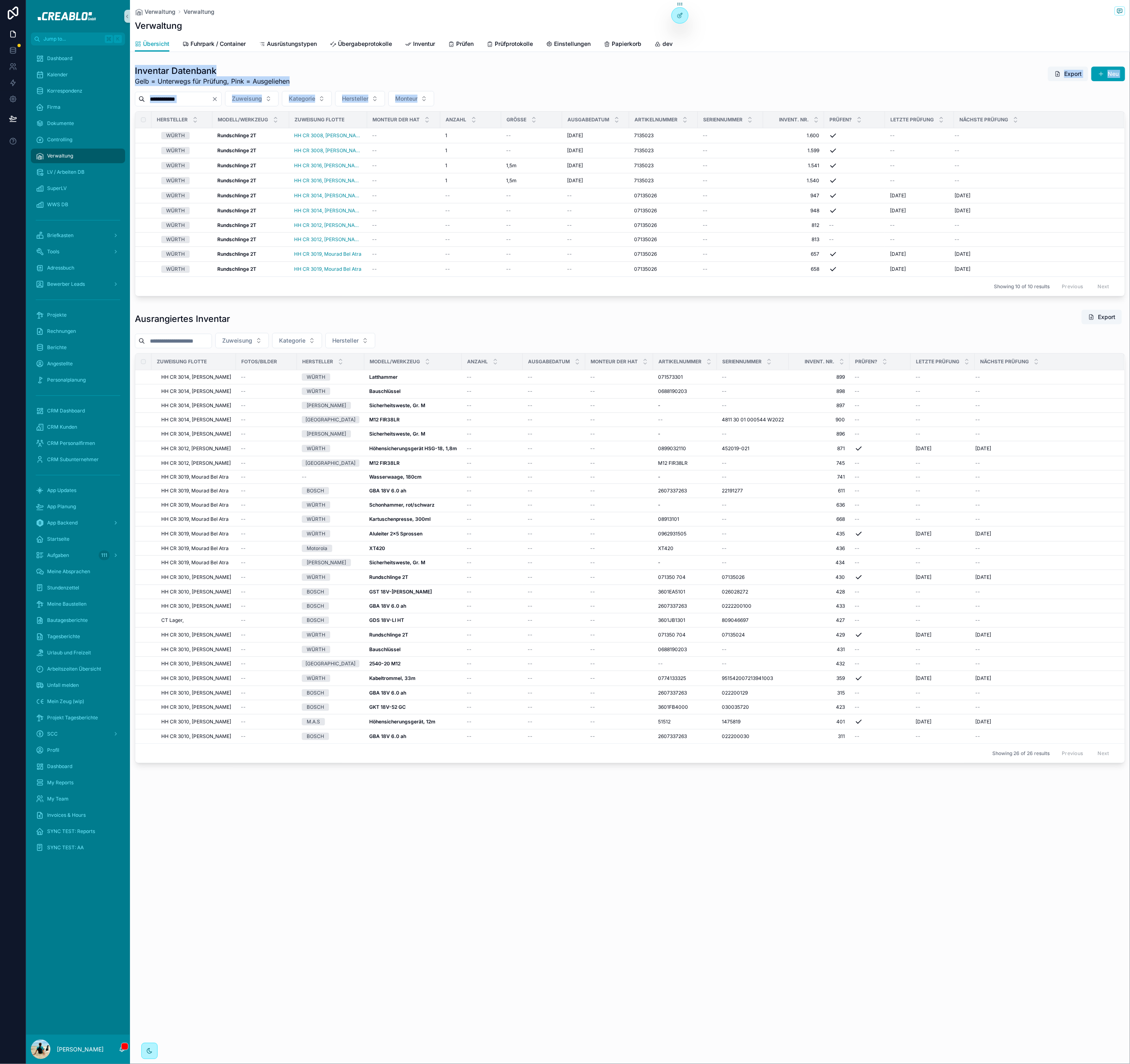
click at [476, 96] on div "**********" at bounding box center [630, 180] width 990 height 231
click at [479, 96] on div "**********" at bounding box center [630, 98] width 990 height 15
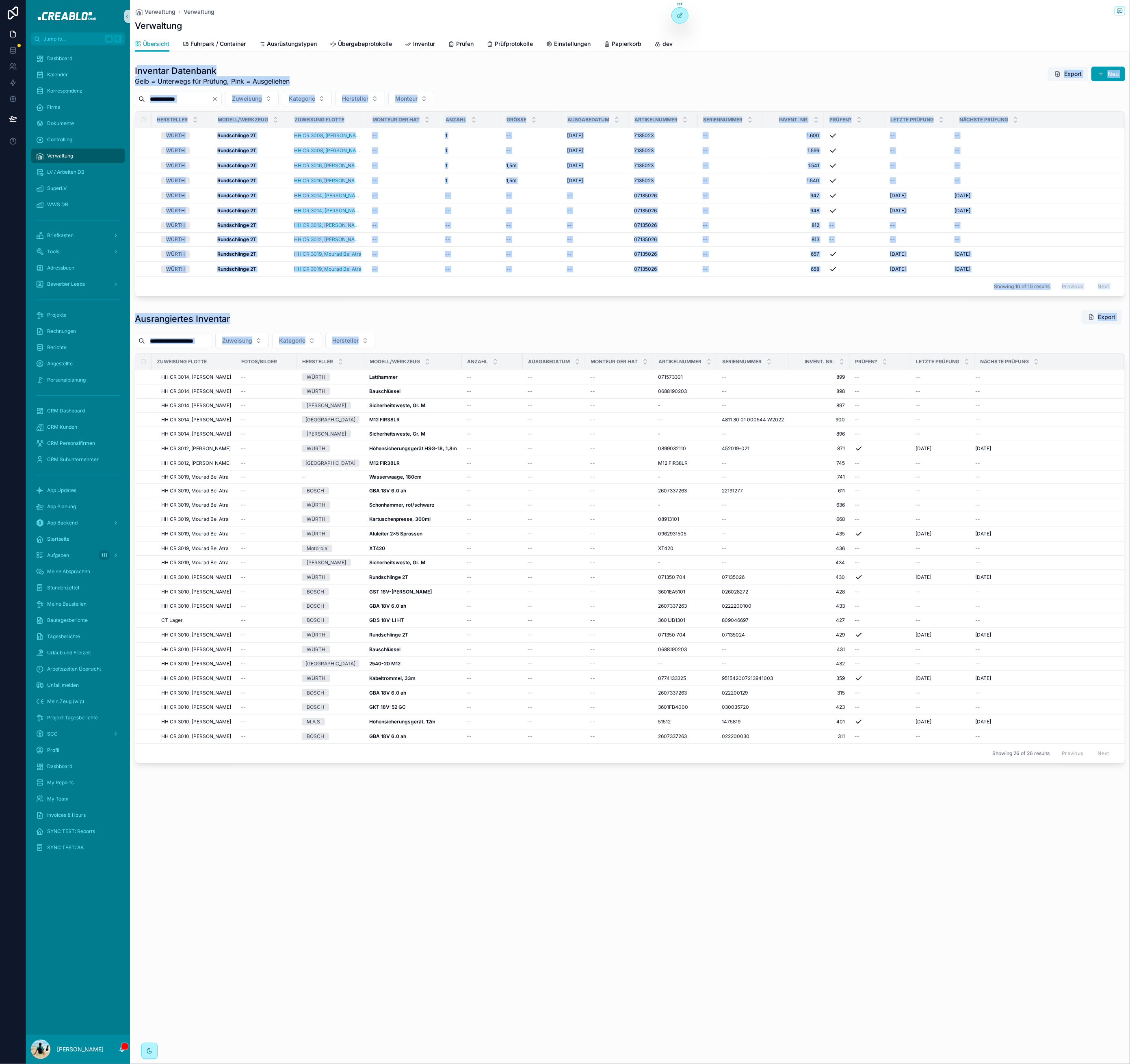
drag, startPoint x: 136, startPoint y: 68, endPoint x: 418, endPoint y: 345, distance: 395.3
click at [414, 348] on div "**********" at bounding box center [630, 414] width 1000 height 705
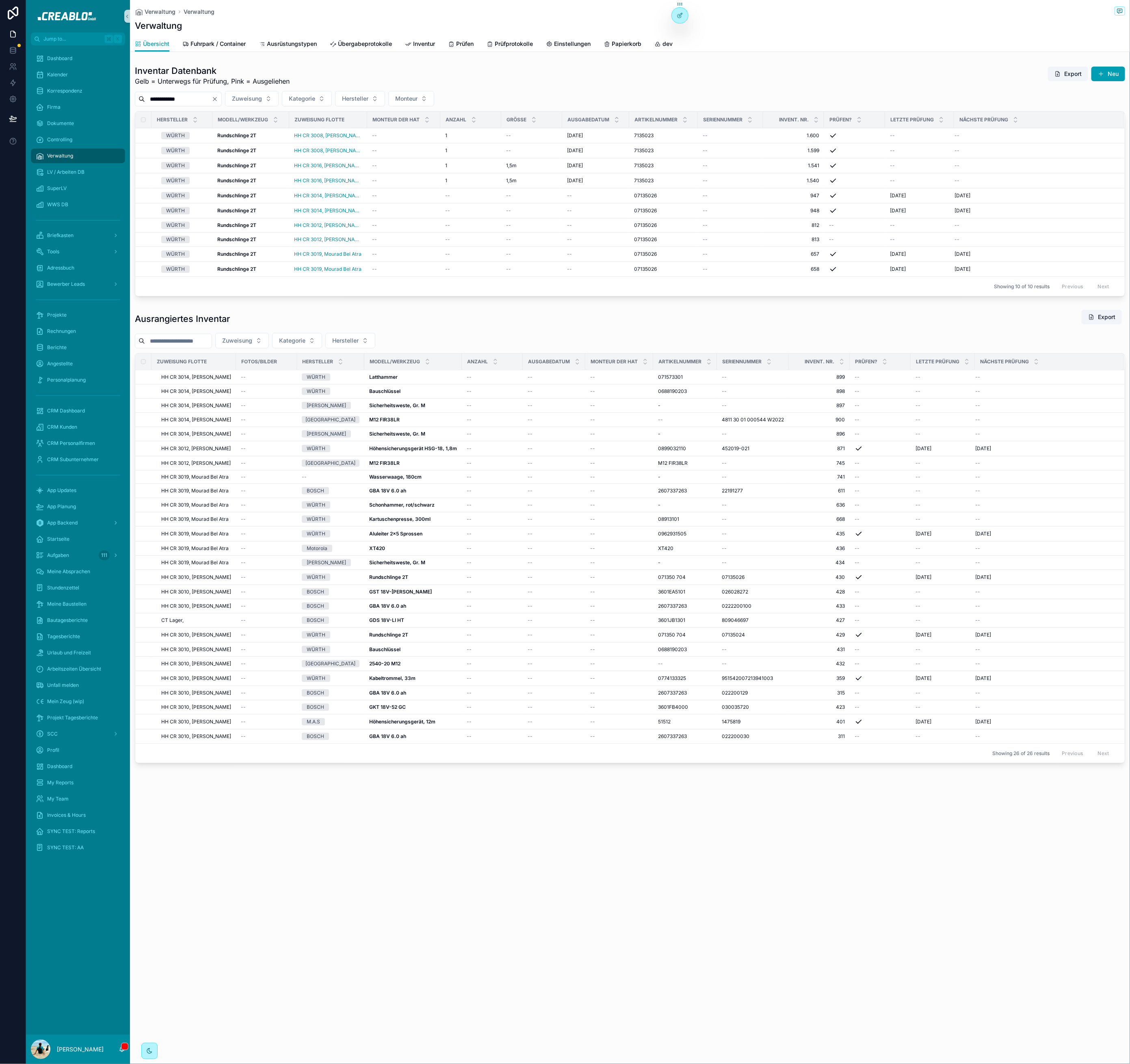
click at [420, 345] on div "Zuweisung Kategorie Hersteller" at bounding box center [630, 340] width 990 height 15
click at [66, 309] on div "Projekte" at bounding box center [78, 315] width 84 height 13
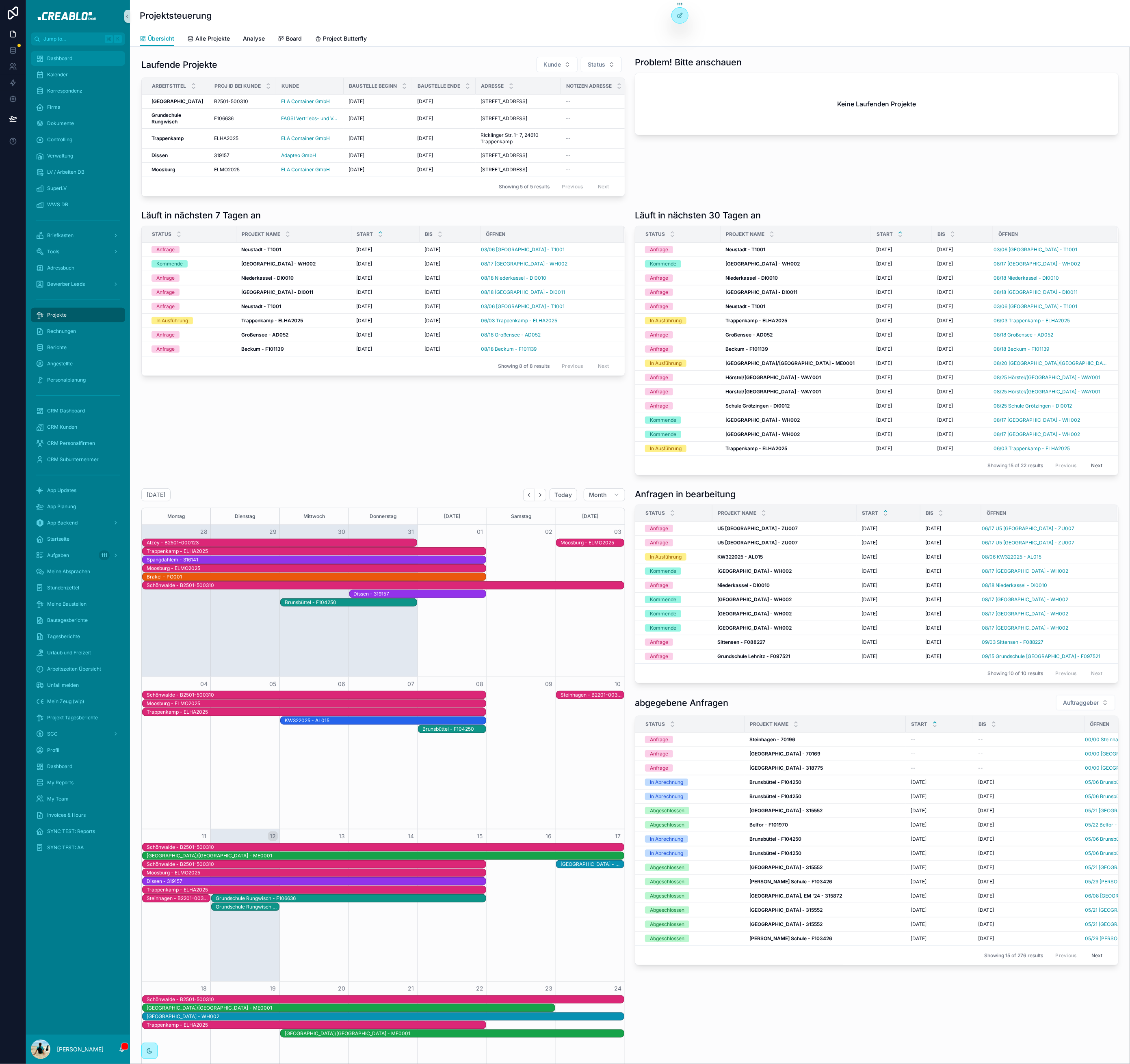
click at [59, 63] on div "Dashboard" at bounding box center [78, 58] width 84 height 13
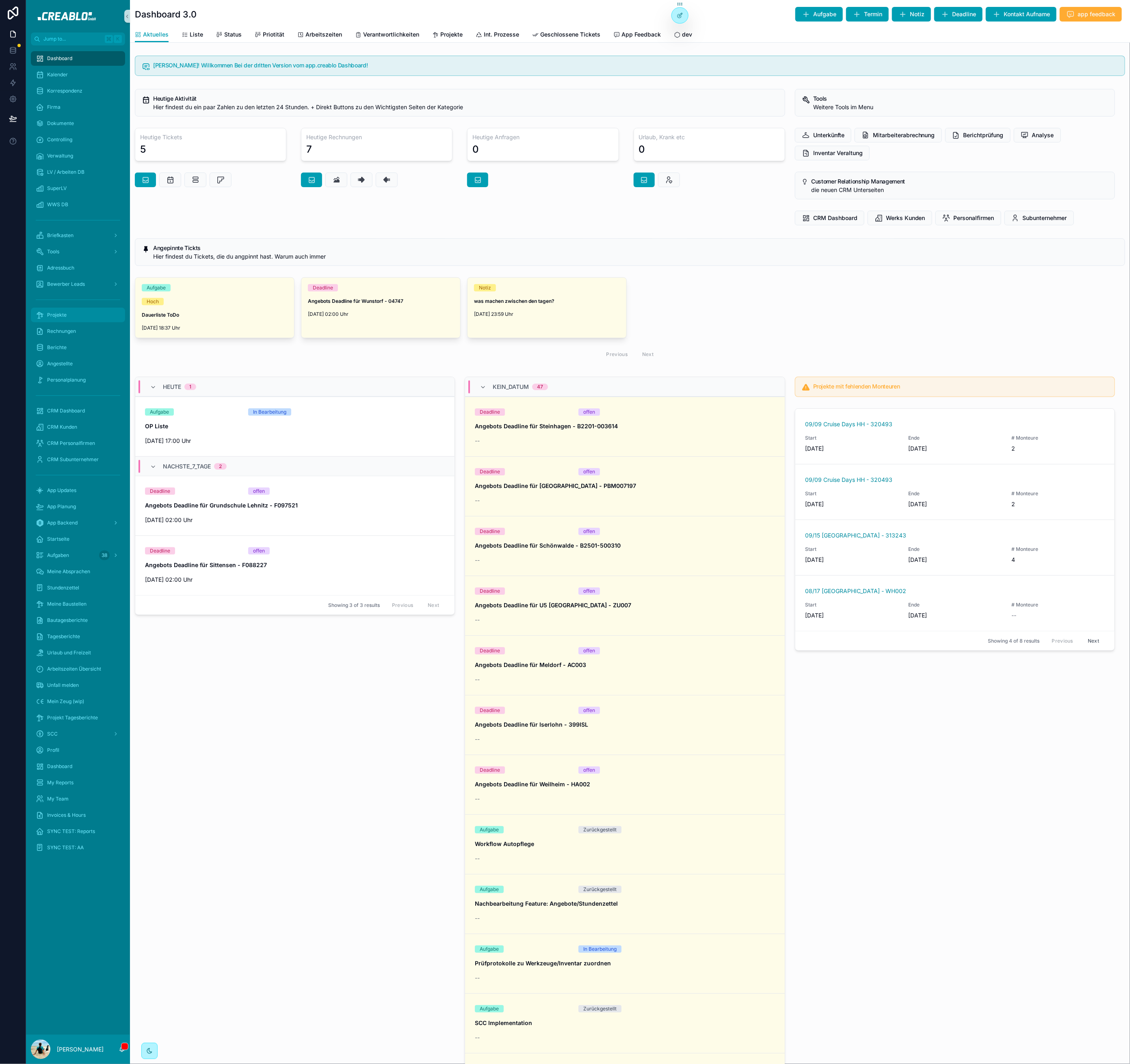
click at [72, 309] on div "Projekte" at bounding box center [78, 315] width 84 height 13
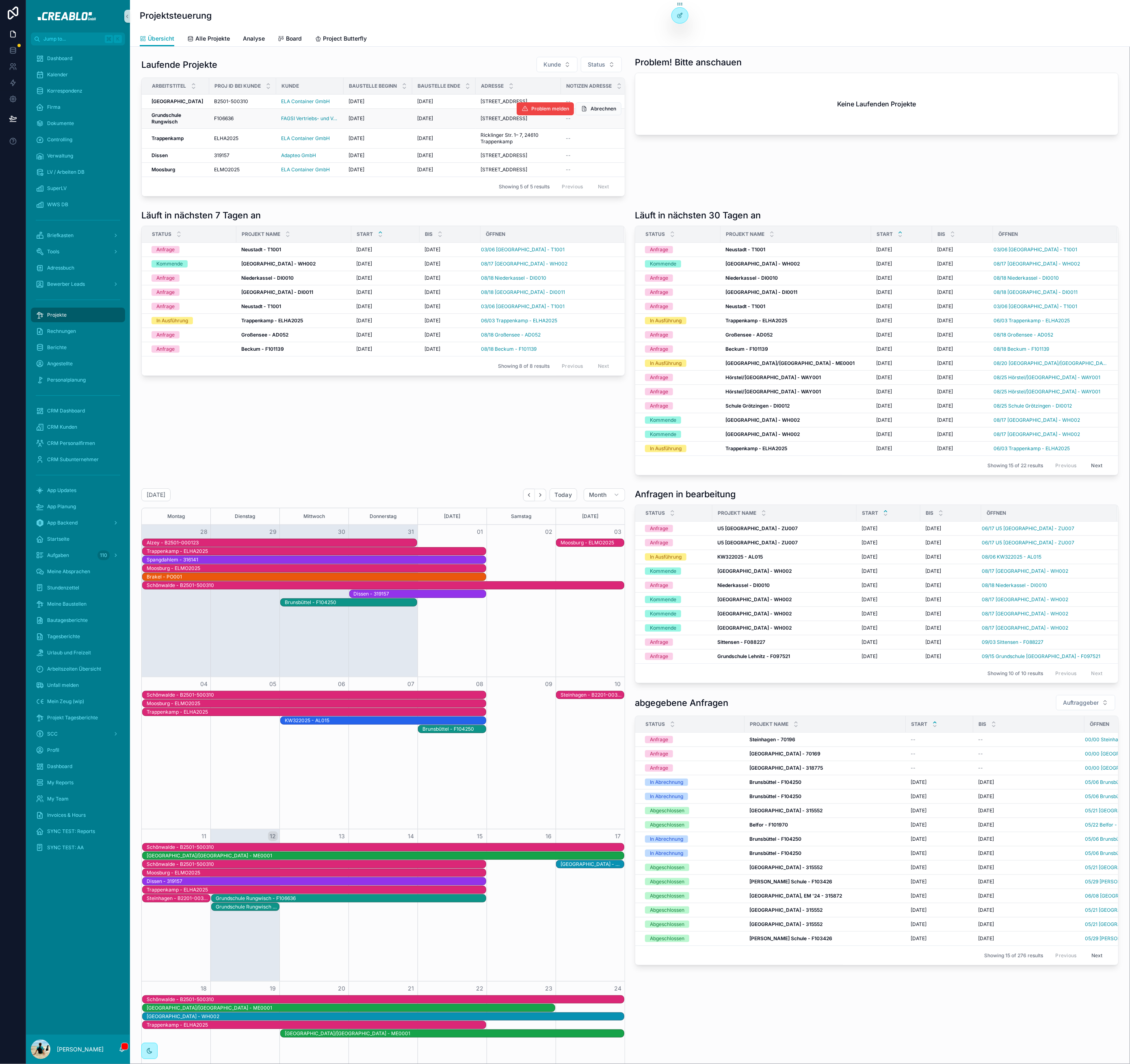
click at [168, 120] on strong "Grundschule Rungwisch" at bounding box center [167, 118] width 31 height 12
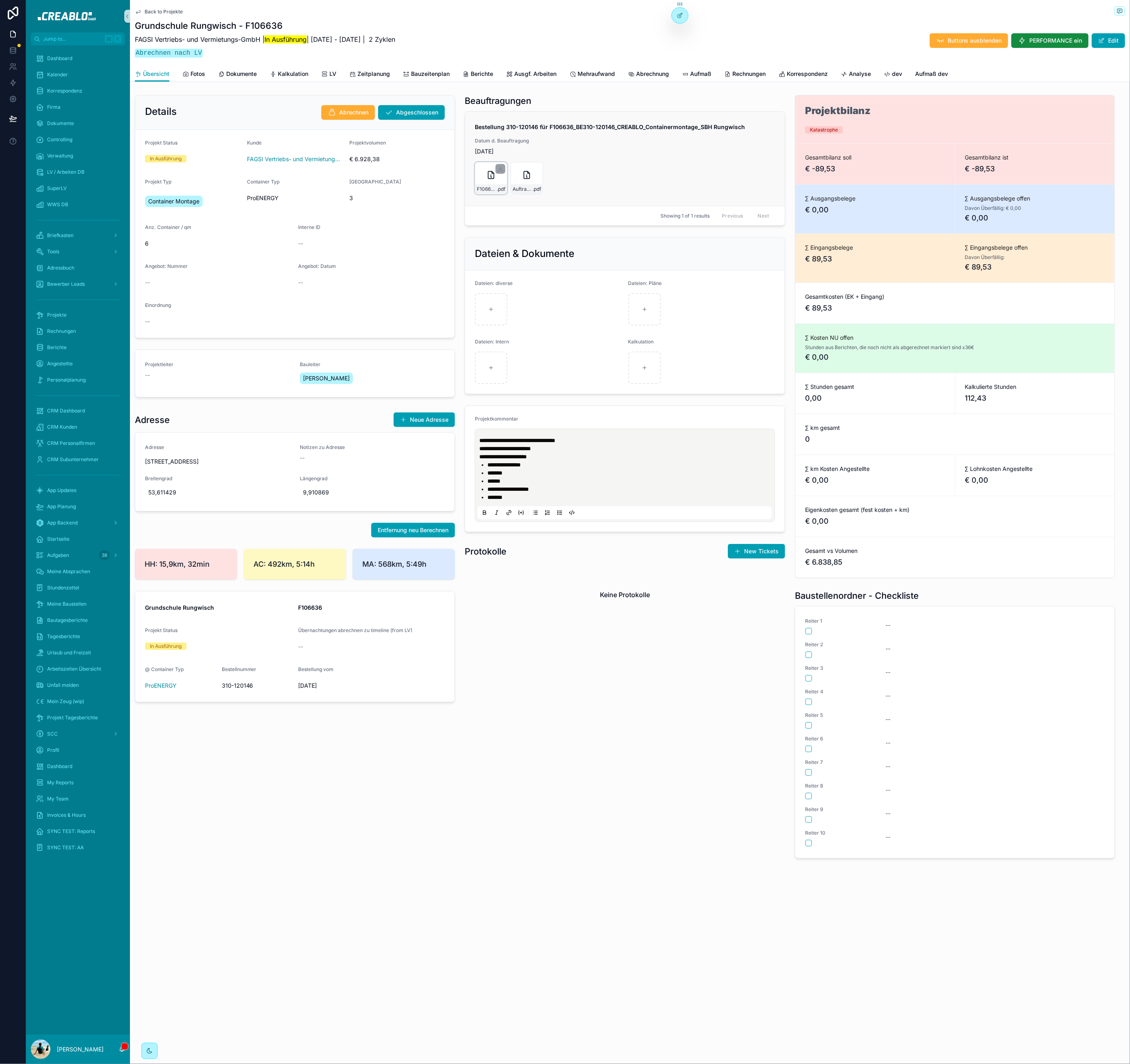
click at [482, 181] on div "F106636_BE310-120146_CREABLO_Containermontage_SBH-Rungwisch .pdf" at bounding box center [491, 178] width 32 height 32
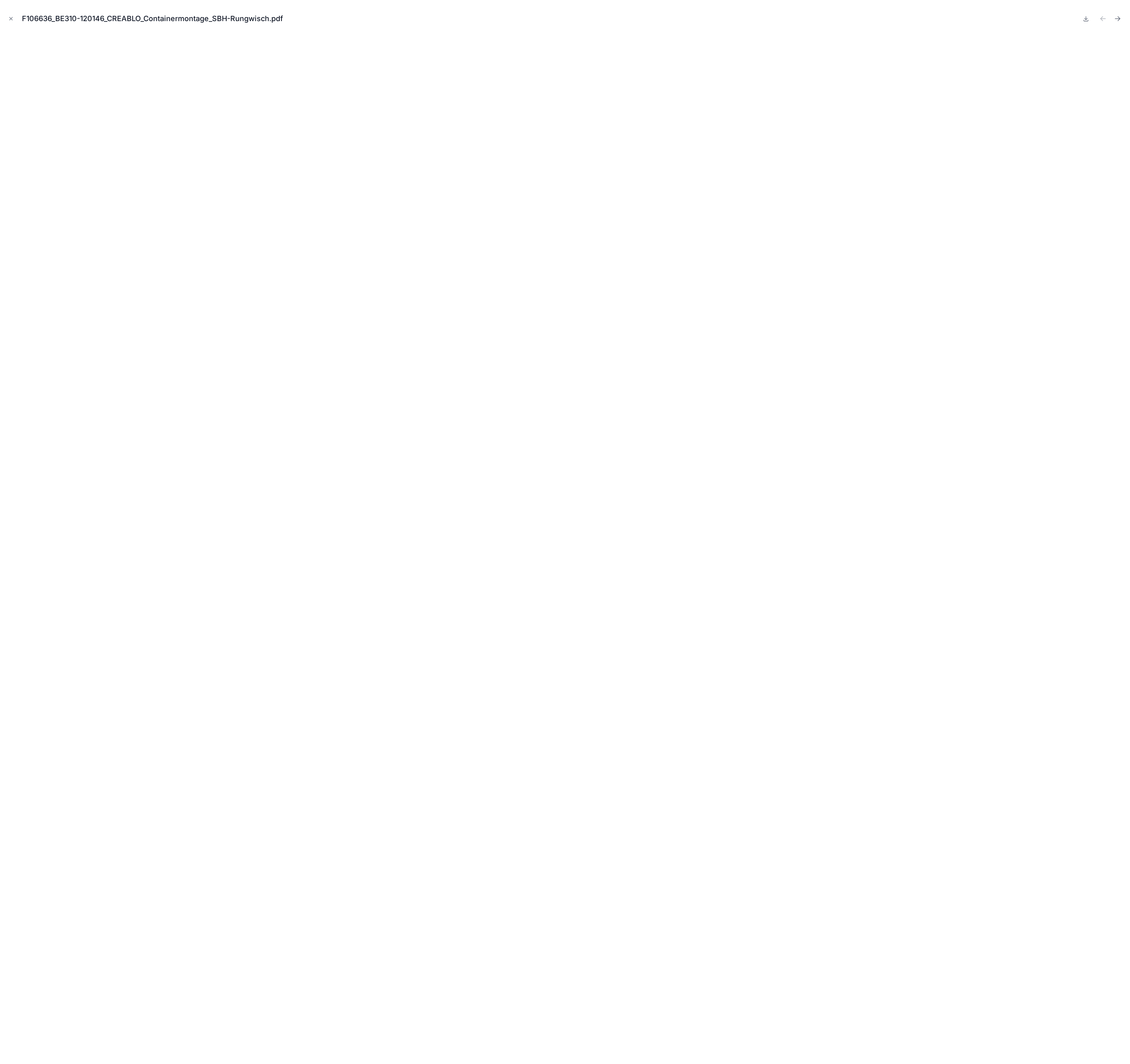
drag, startPoint x: 10, startPoint y: 15, endPoint x: 12, endPoint y: 18, distance: 3.6
click at [10, 16] on icon "Close modal" at bounding box center [10, 18] width 6 height 5
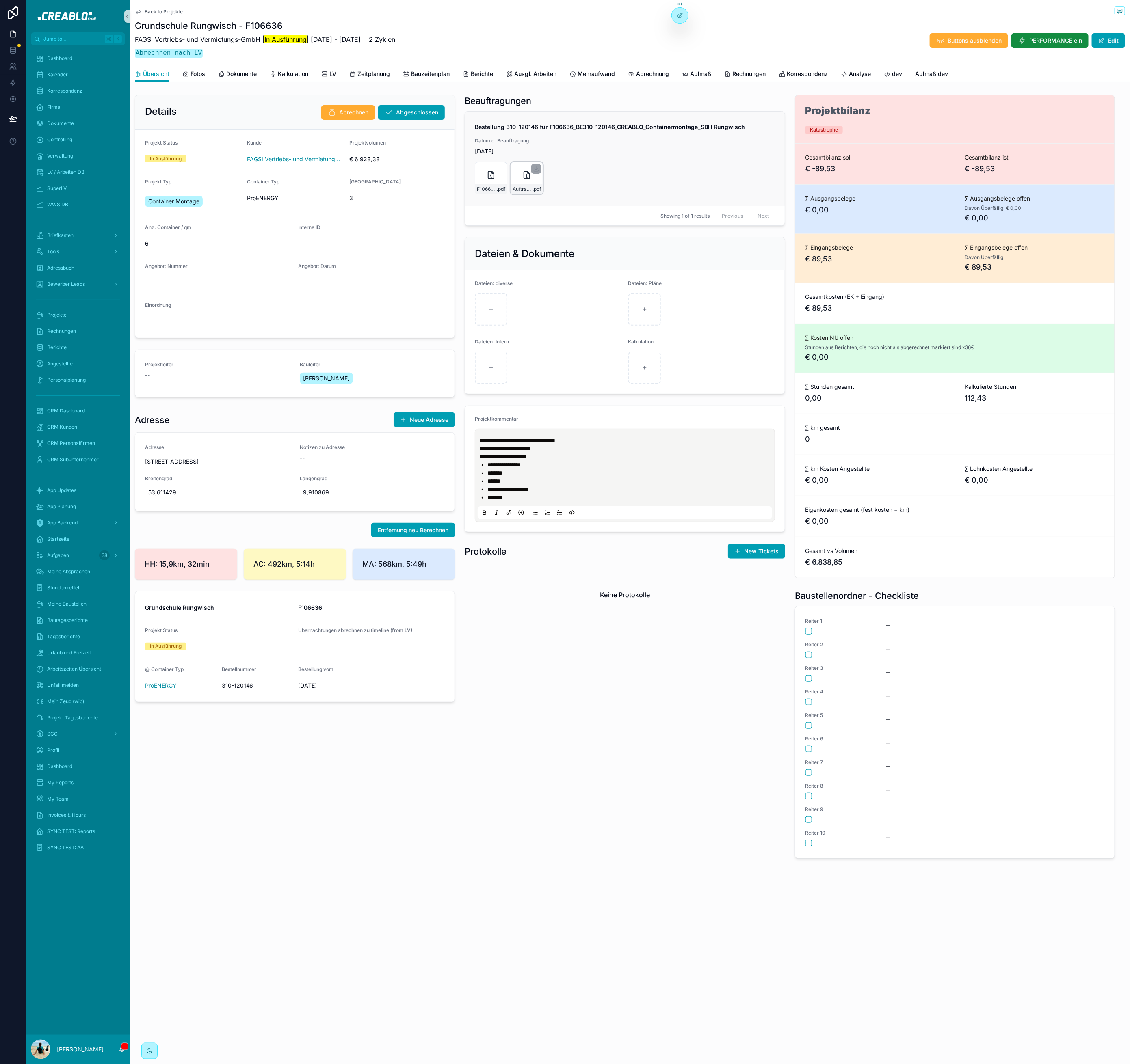
click at [520, 172] on div "Auftrags-LV-für-SBH---Schulbau-Hamburg-_-Grundschule-Rungwisch---Containermont…" at bounding box center [526, 178] width 32 height 32
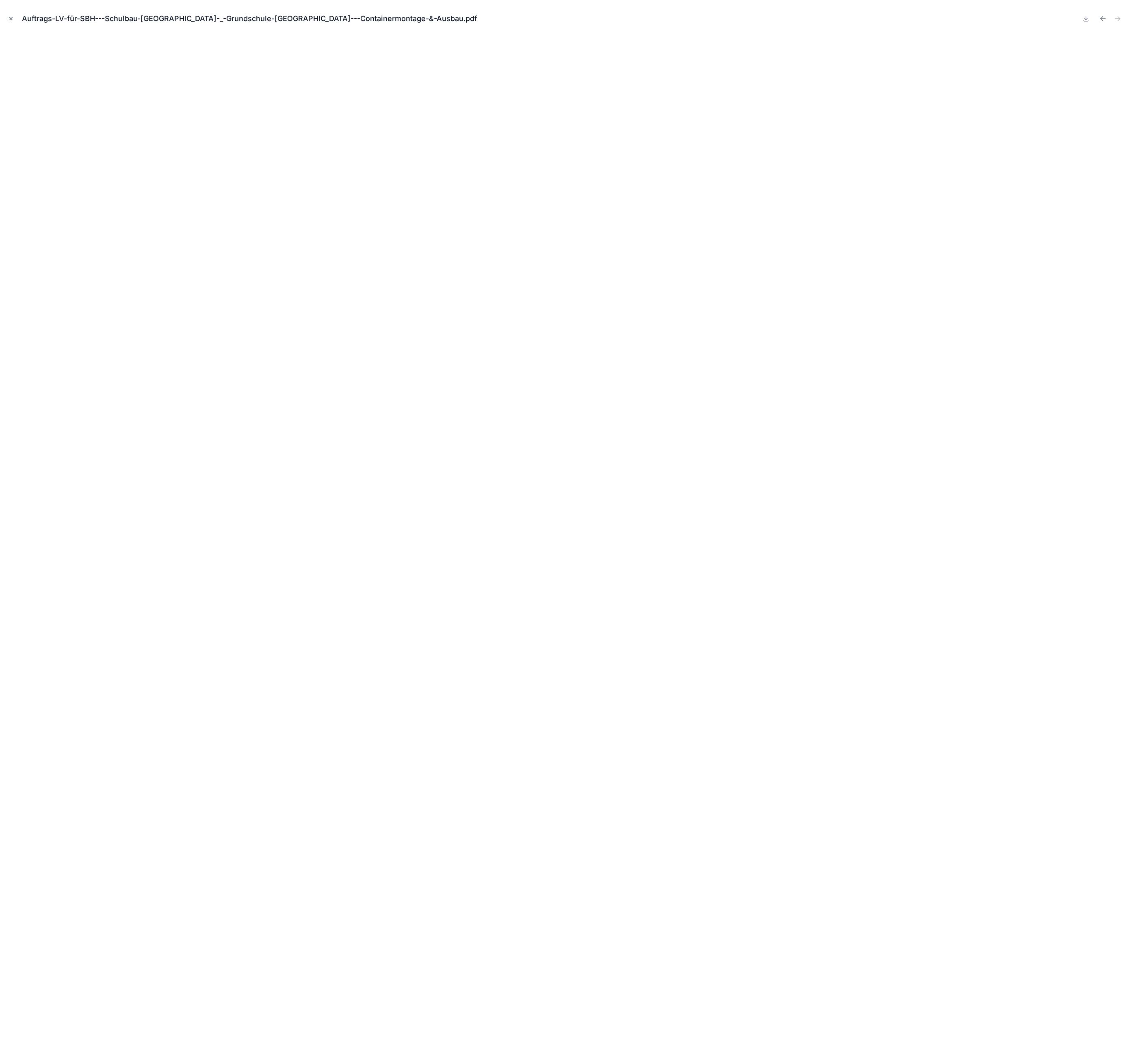
click at [14, 17] on icon "Close modal" at bounding box center [10, 18] width 6 height 5
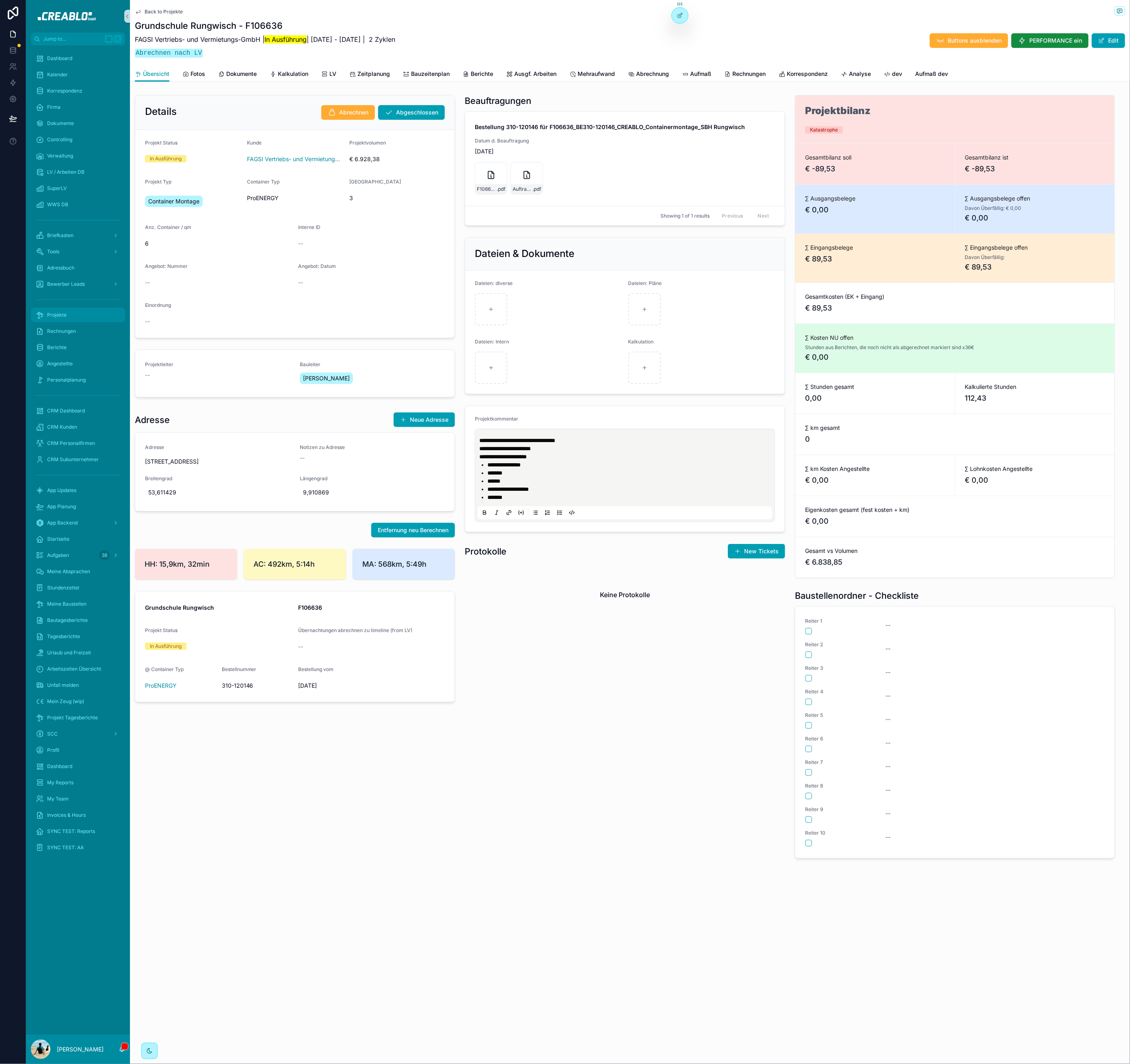
click at [75, 314] on div "Projekte" at bounding box center [78, 315] width 84 height 13
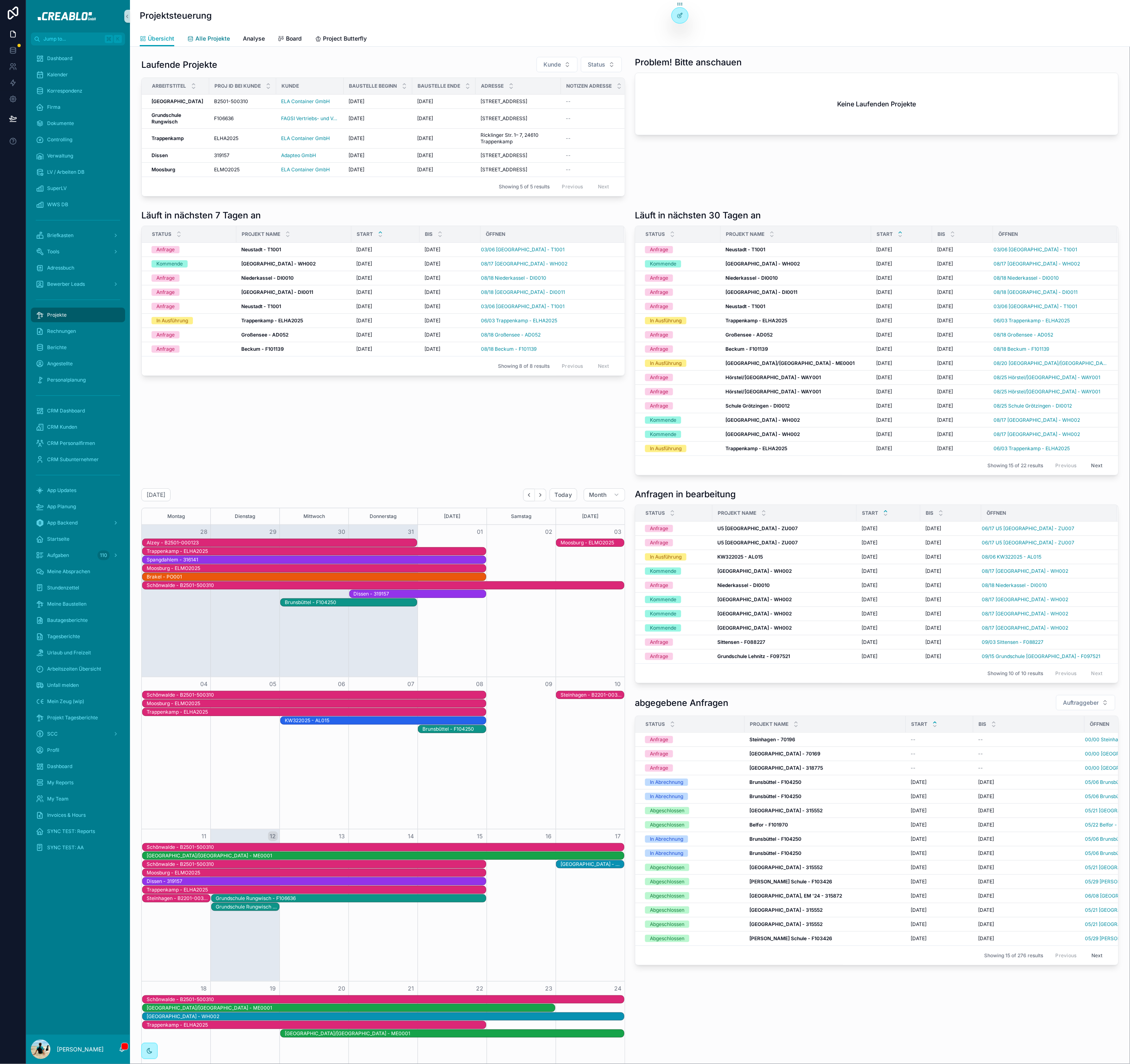
click at [203, 35] on span "Alle Projekte" at bounding box center [212, 38] width 34 height 8
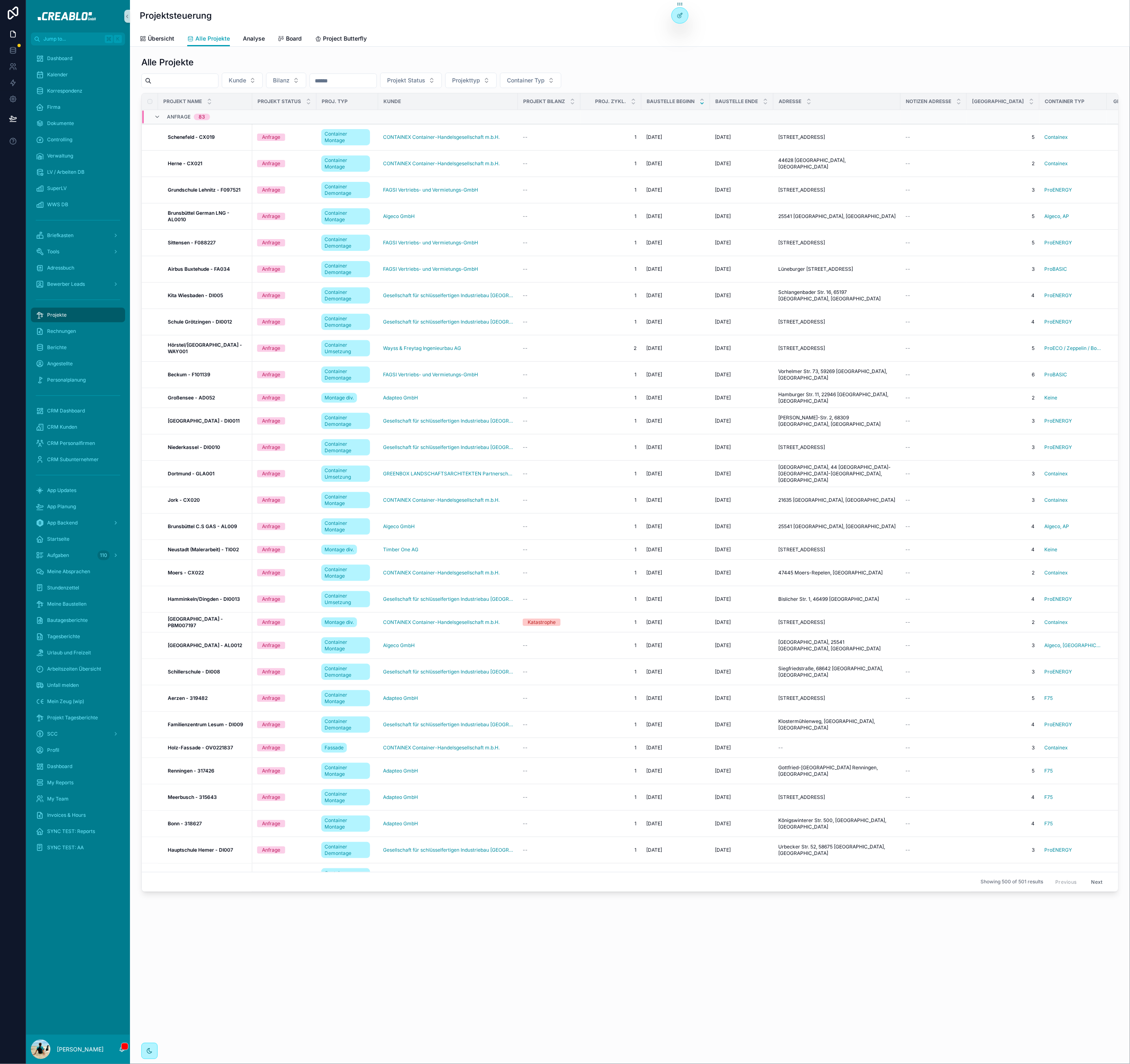
click at [150, 15] on h1 "Projektsteuerung" at bounding box center [176, 15] width 72 height 11
click at [192, 12] on h1 "Projektsteuerung" at bounding box center [176, 15] width 72 height 11
click at [250, 997] on div "Projektsteuerung Alle Projekte Übersicht Alle Projekte Analyse Board Project Bu…" at bounding box center [630, 532] width 1000 height 1064
click at [170, 15] on h1 "Projektsteuerung" at bounding box center [176, 15] width 72 height 11
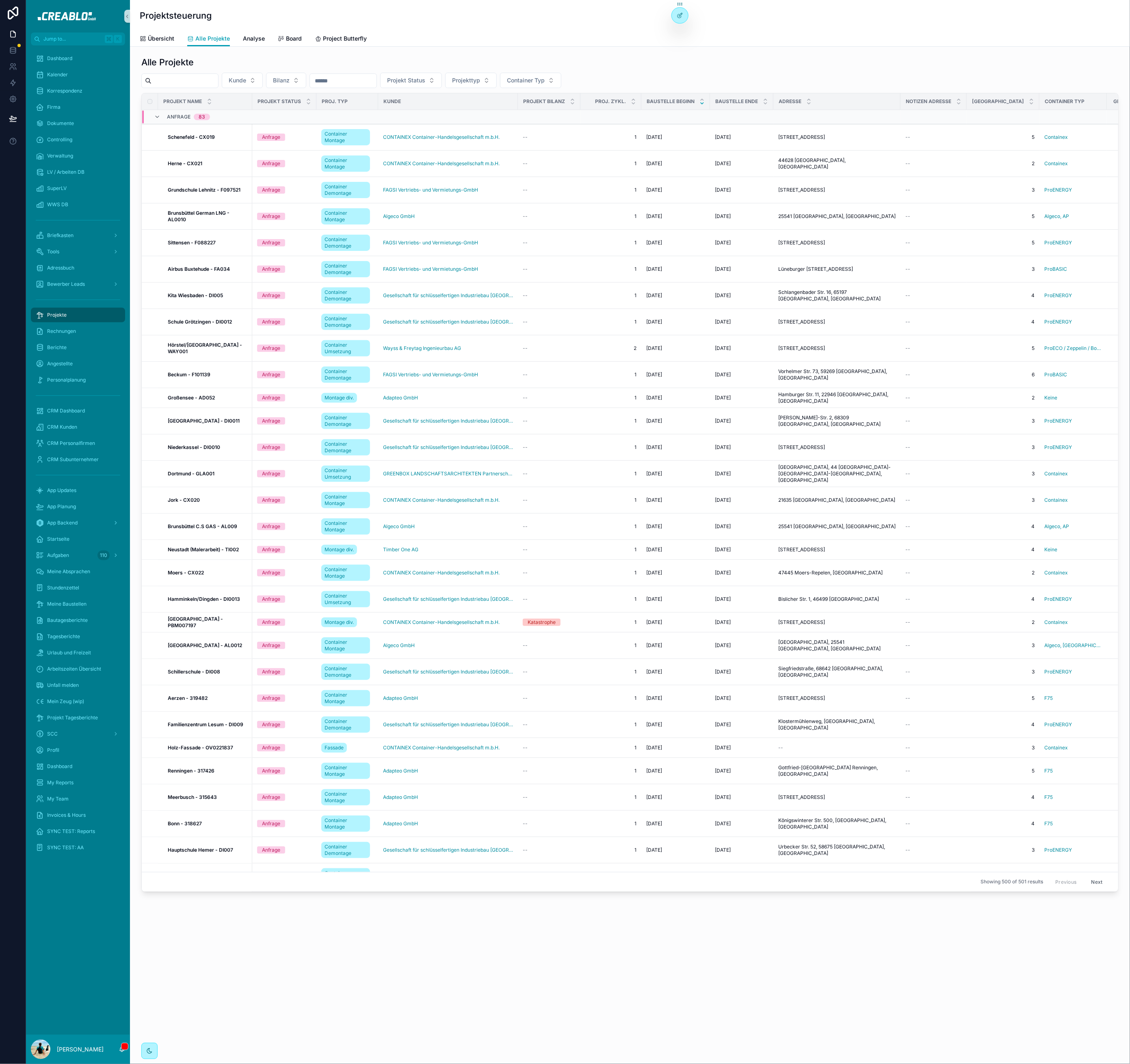
click at [167, 15] on h1 "Projektsteuerung" at bounding box center [176, 15] width 72 height 11
click at [217, 79] on input "scrollable content" at bounding box center [184, 80] width 66 height 11
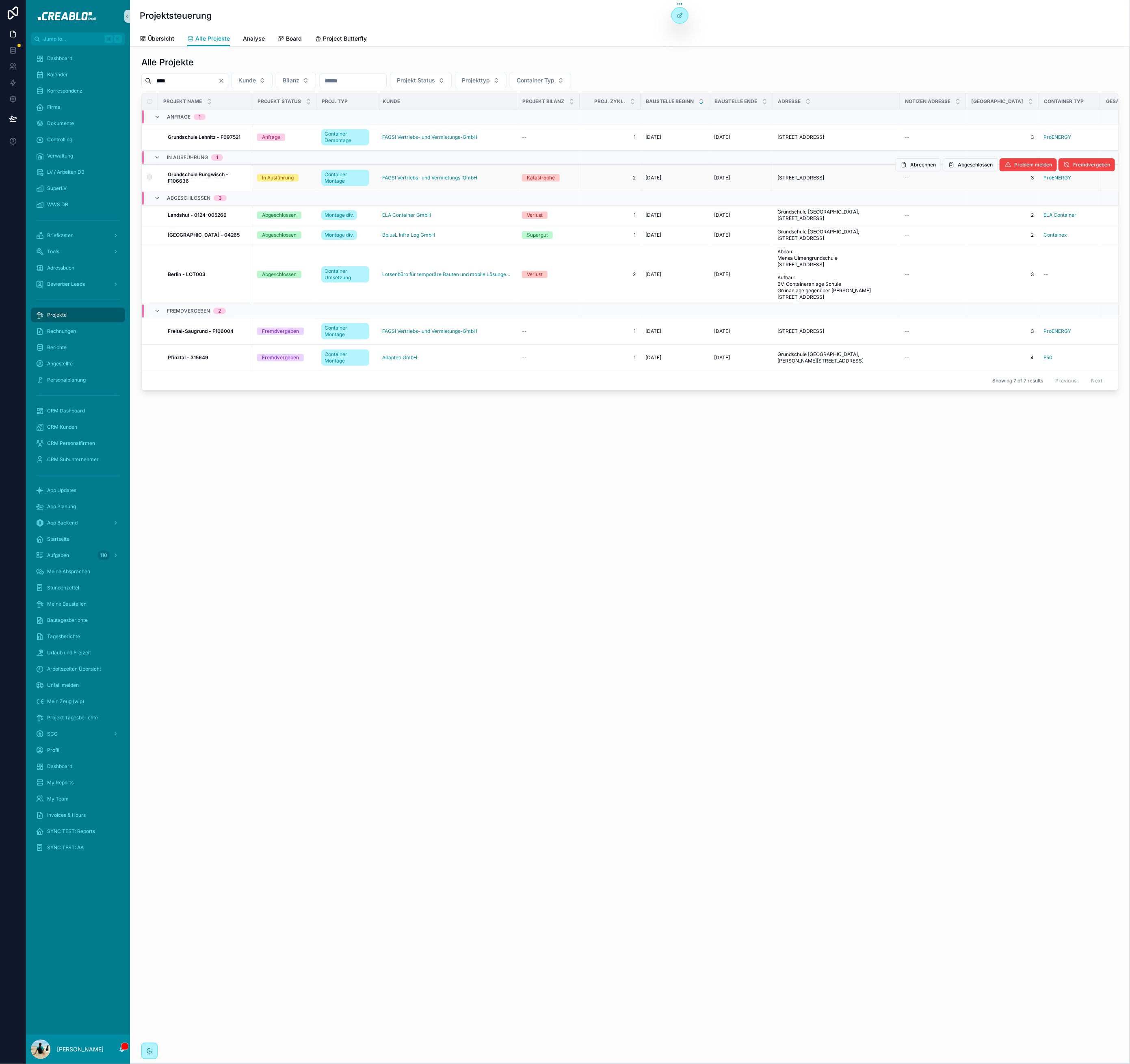
type input "****"
click at [188, 174] on strong "Grundschule Rungwisch - F106636" at bounding box center [198, 177] width 62 height 12
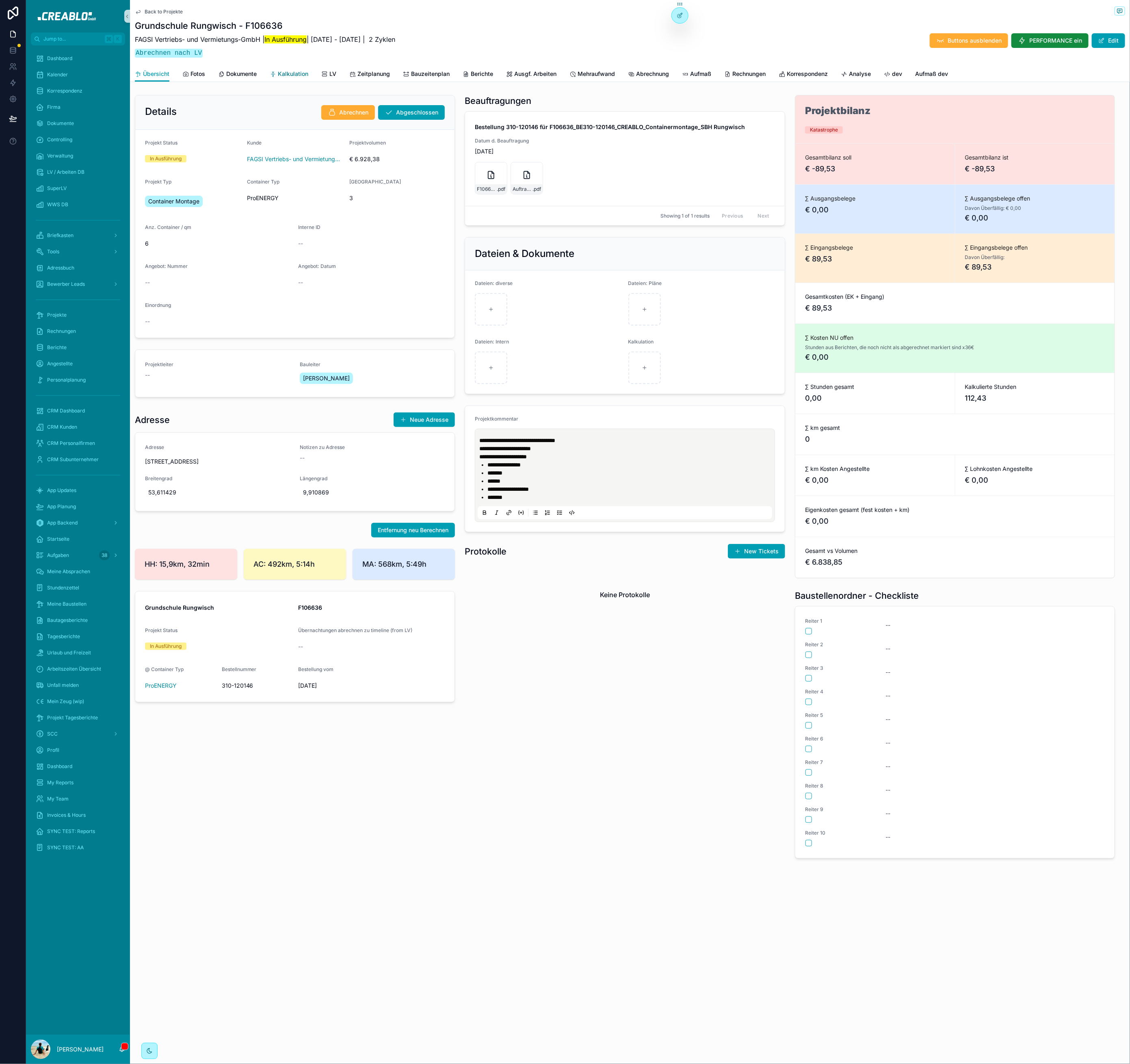
click at [294, 74] on span "Kalkulation" at bounding box center [293, 74] width 30 height 8
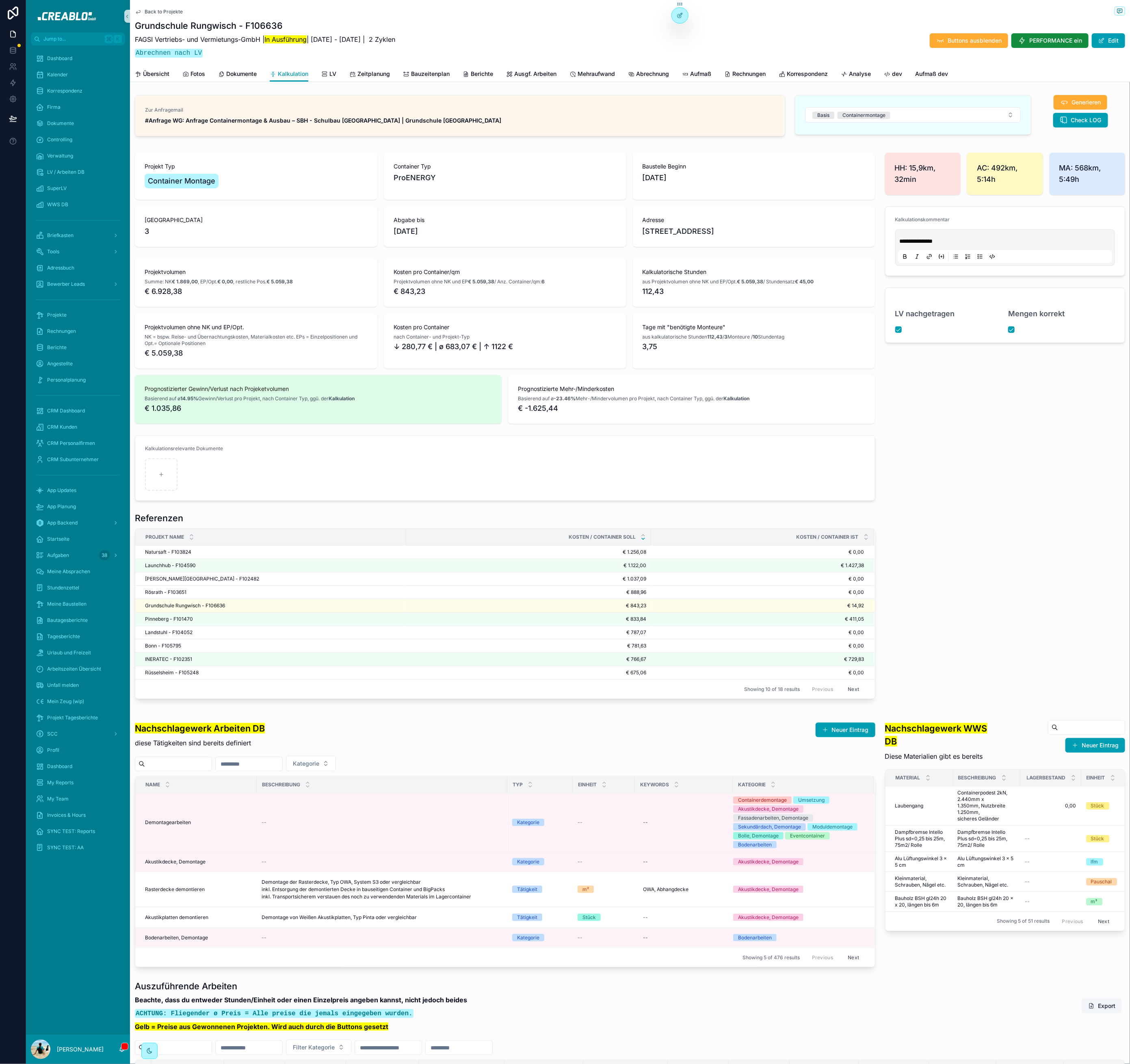
drag, startPoint x: 433, startPoint y: 41, endPoint x: 128, endPoint y: 5, distance: 307.1
click at [128, 5] on div "Jump to... K Dashboard Kalender Korrespondenz Firma Dokumente Controlling Verwa…" at bounding box center [578, 532] width 1104 height 1064
click at [132, 5] on div "Back to Projekte Grundschule Rungwisch - F106636 FAGSI Vertriebs- und Vermietun…" at bounding box center [630, 41] width 1000 height 82
drag, startPoint x: 142, startPoint y: 5, endPoint x: 274, endPoint y: 59, distance: 142.6
click at [384, 61] on div "Back to Projekte Grundschule Rungwisch - F106636 FAGSI Vertriebs- und Vermietun…" at bounding box center [630, 33] width 990 height 66
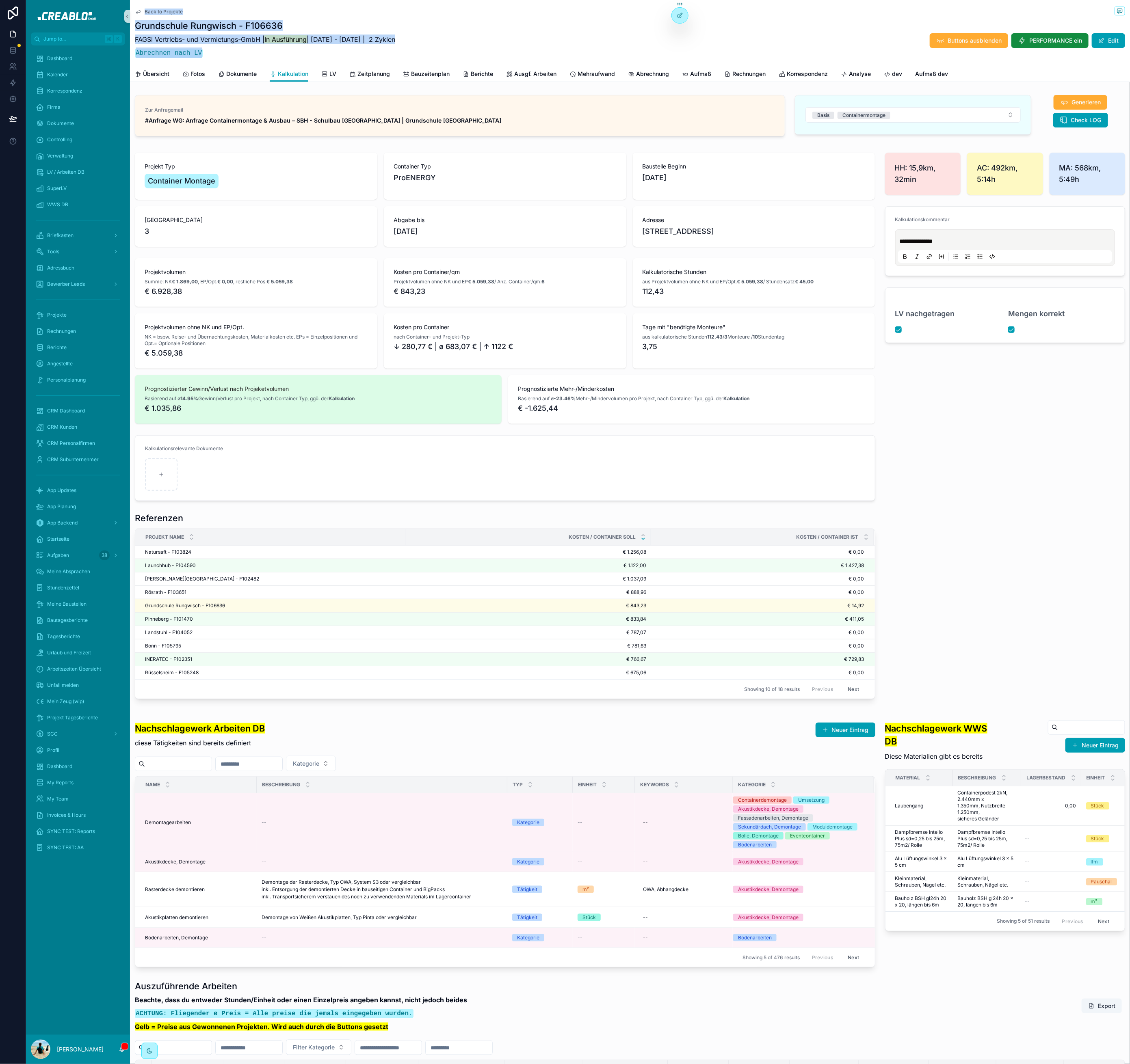
click at [216, 60] on div "FAGSI Vertriebs- und Vermietungs-GmbH | In Ausführung | 12.8.2025 - 12.8.2025 |…" at bounding box center [265, 46] width 260 height 30
drag, startPoint x: 211, startPoint y: 55, endPoint x: 140, endPoint y: 4, distance: 87.4
click at [141, 4] on div "Back to Projekte Grundschule Rungwisch - F106636 FAGSI Vertriebs- und Vermietun…" at bounding box center [630, 33] width 990 height 66
click at [140, 4] on div "Back to Projekte Grundschule Rungwisch - F106636 FAGSI Vertriebs- und Vermietun…" at bounding box center [630, 33] width 990 height 66
click at [159, 516] on h1 "Referenzen" at bounding box center [159, 518] width 48 height 11
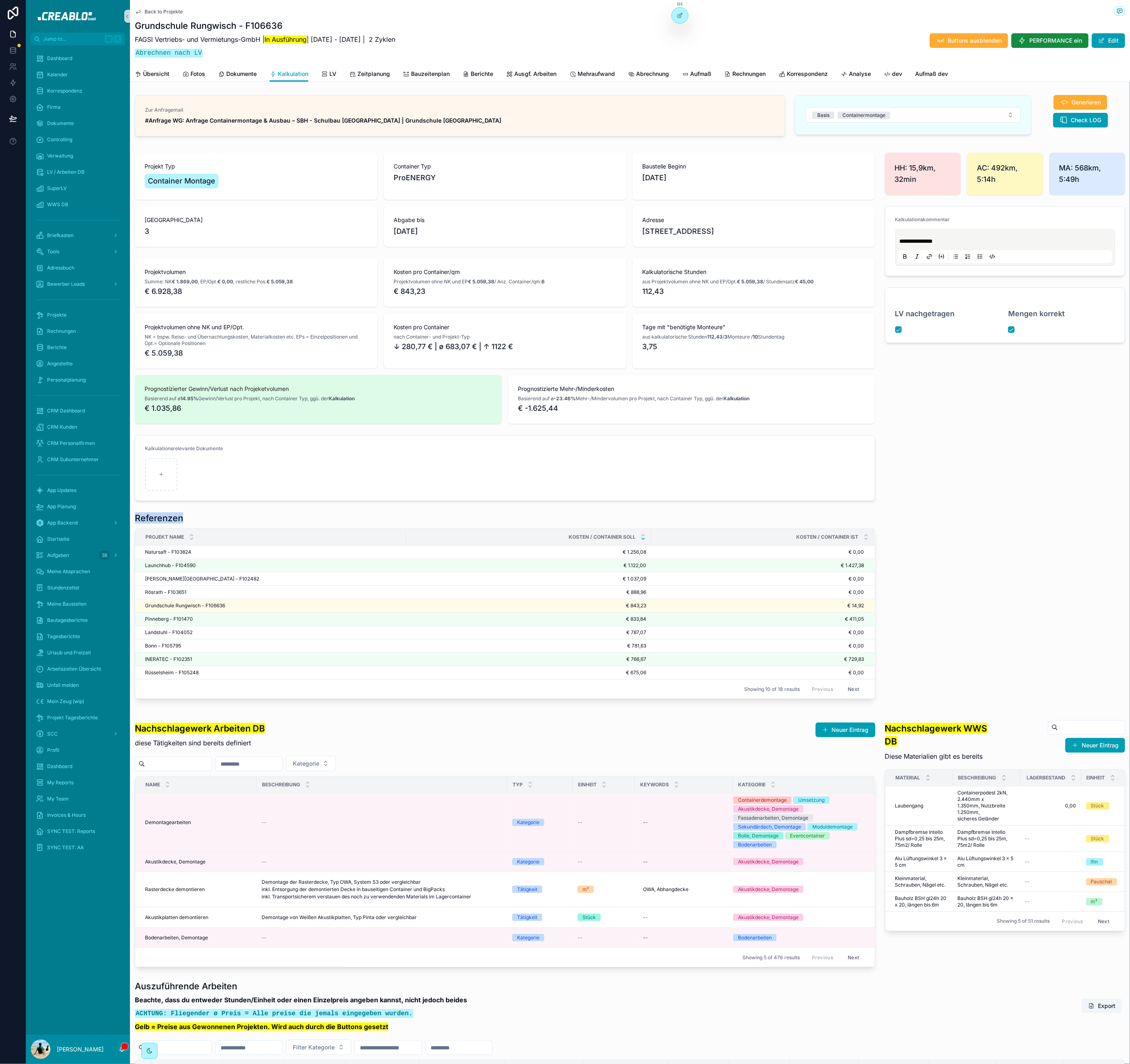
click at [159, 516] on h1 "Referenzen" at bounding box center [159, 518] width 48 height 11
click at [161, 512] on h1 "Referenzen" at bounding box center [159, 518] width 48 height 11
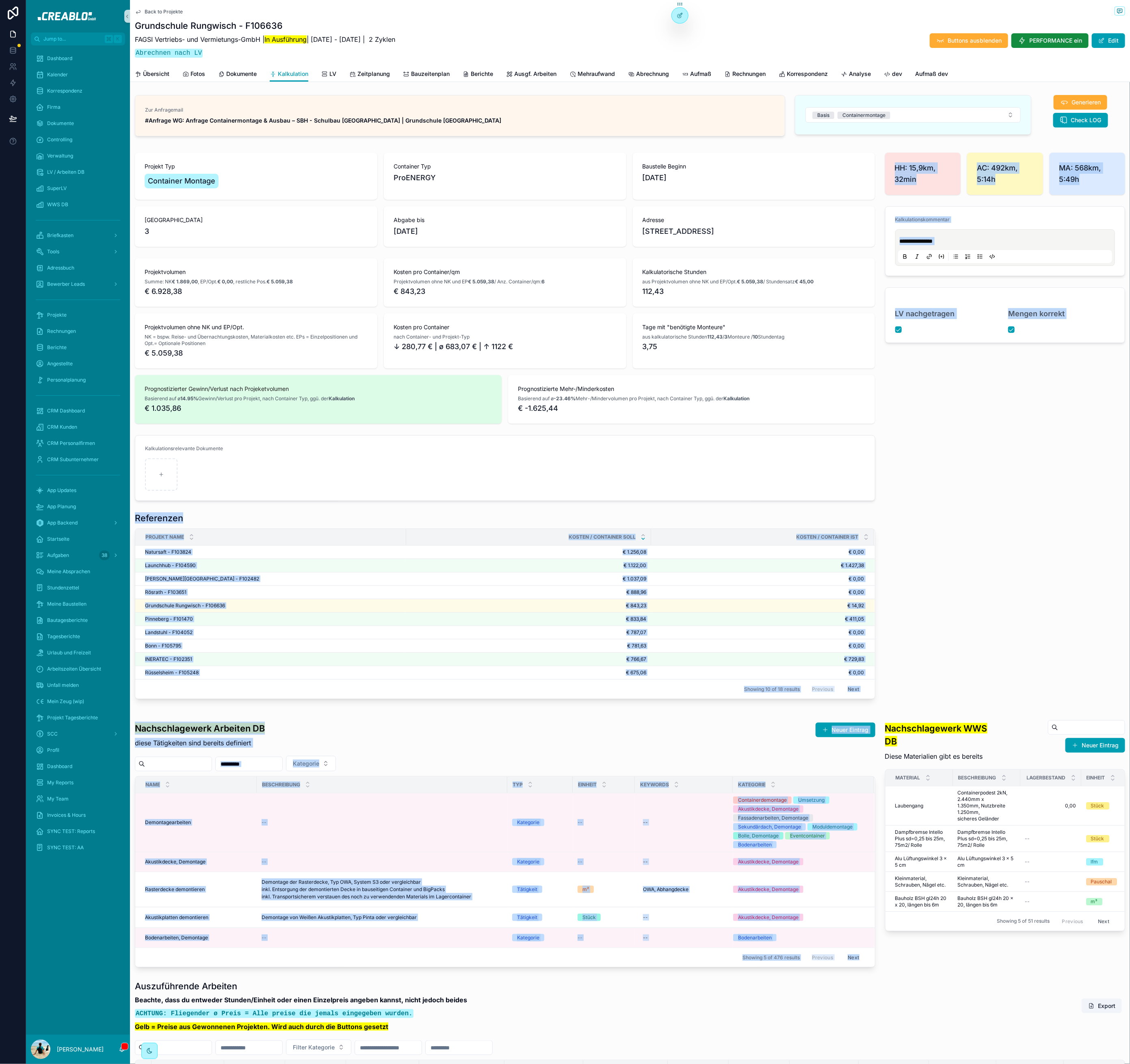
drag, startPoint x: 136, startPoint y: 516, endPoint x: 910, endPoint y: 708, distance: 797.5
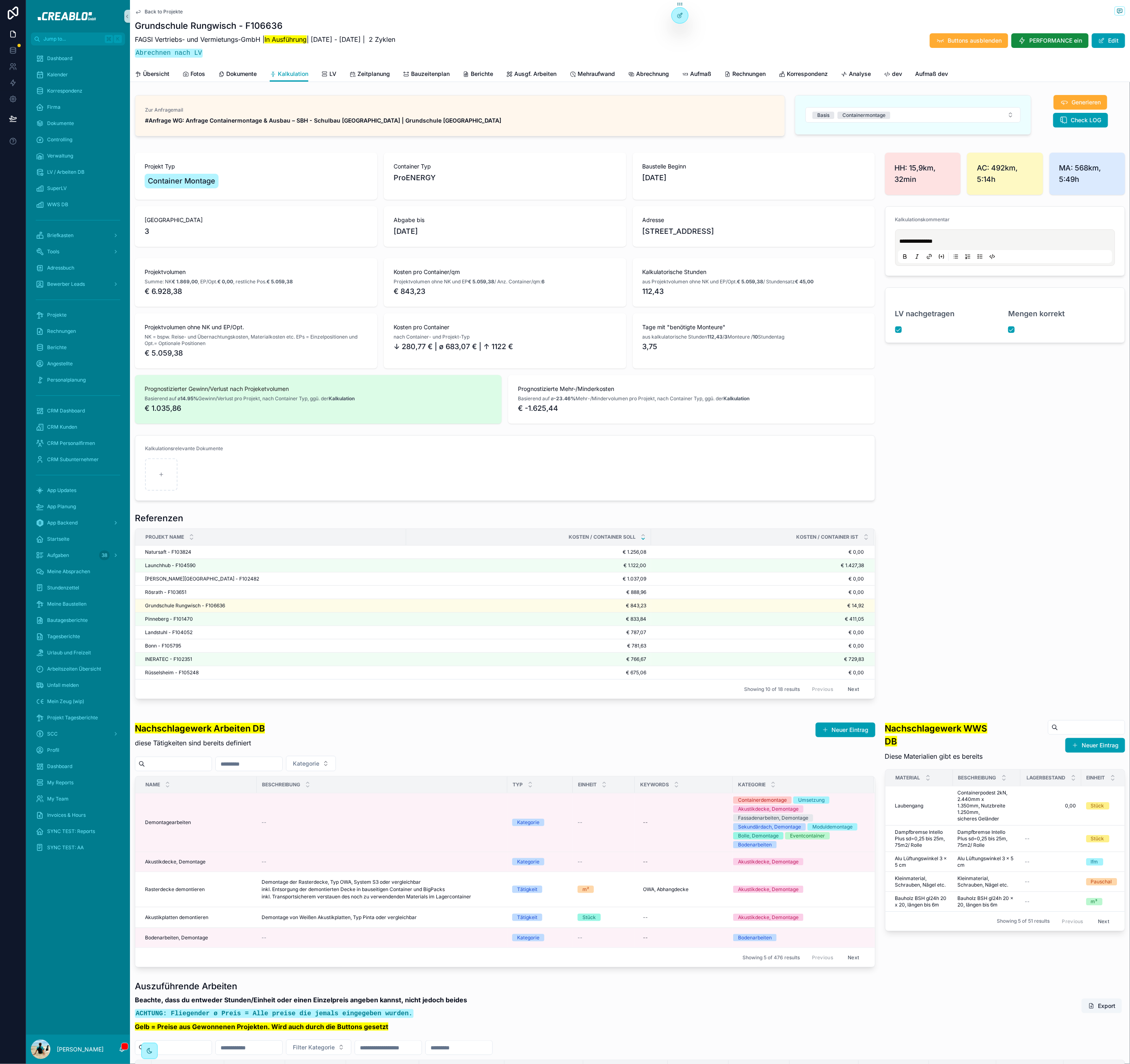
drag, startPoint x: 910, startPoint y: 706, endPoint x: 932, endPoint y: 691, distance: 26.6
click at [81, 315] on div "Projekte" at bounding box center [78, 315] width 84 height 13
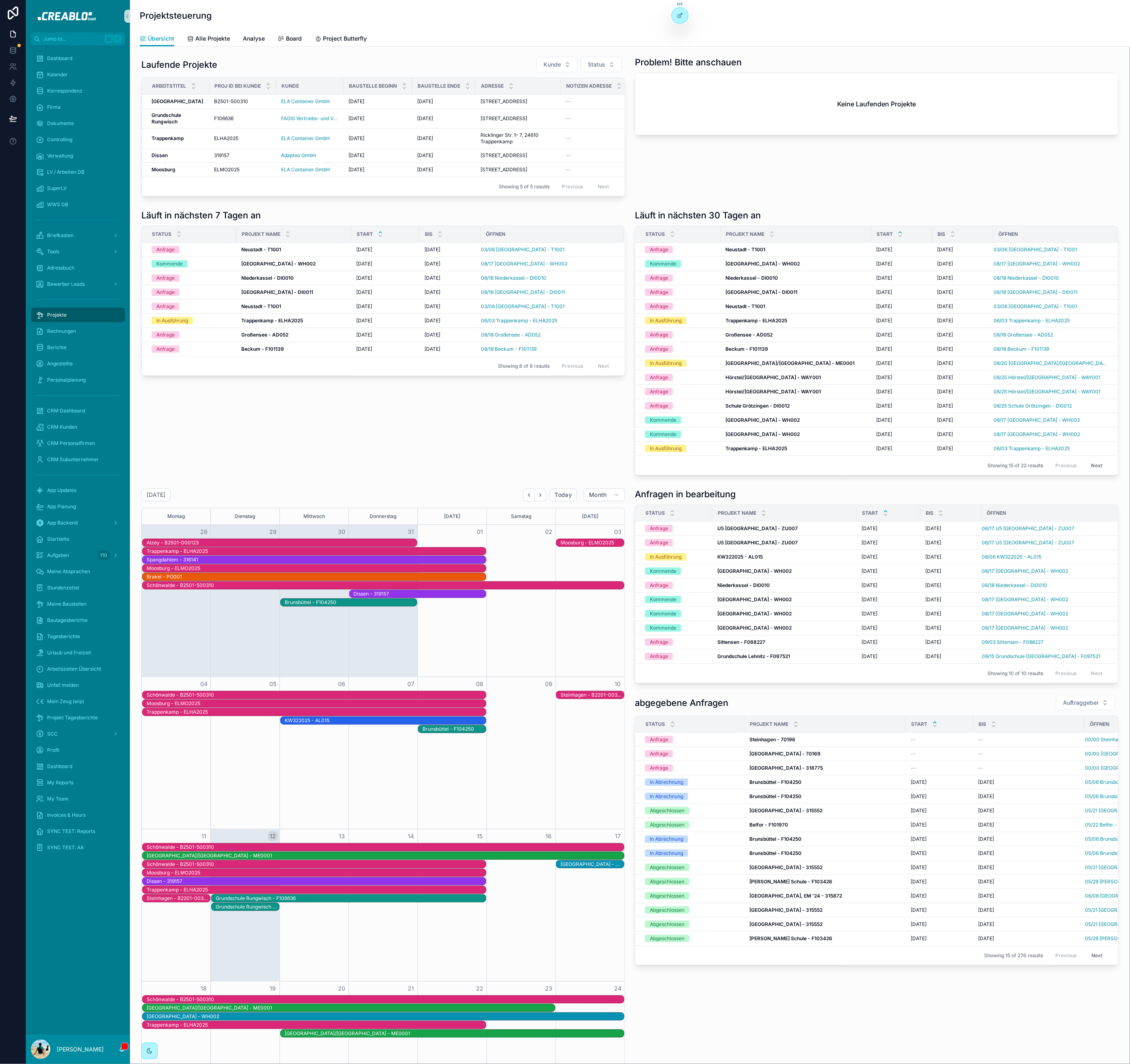
click at [79, 195] on div "SuperLV" at bounding box center [78, 188] width 104 height 16
click at [78, 199] on div "WWS DB" at bounding box center [78, 204] width 84 height 13
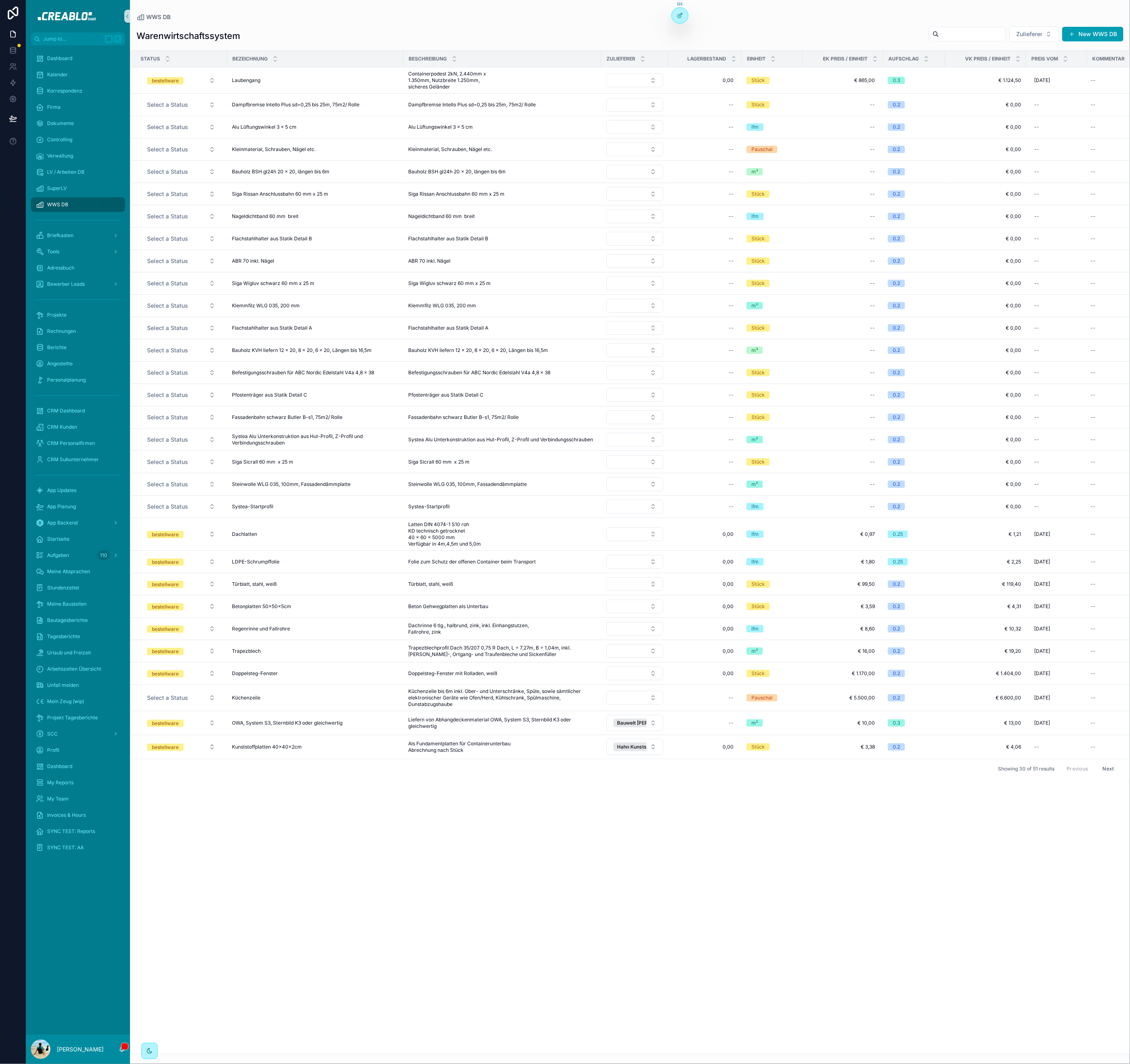
click at [945, 34] on input "scrollable content" at bounding box center [972, 34] width 66 height 11
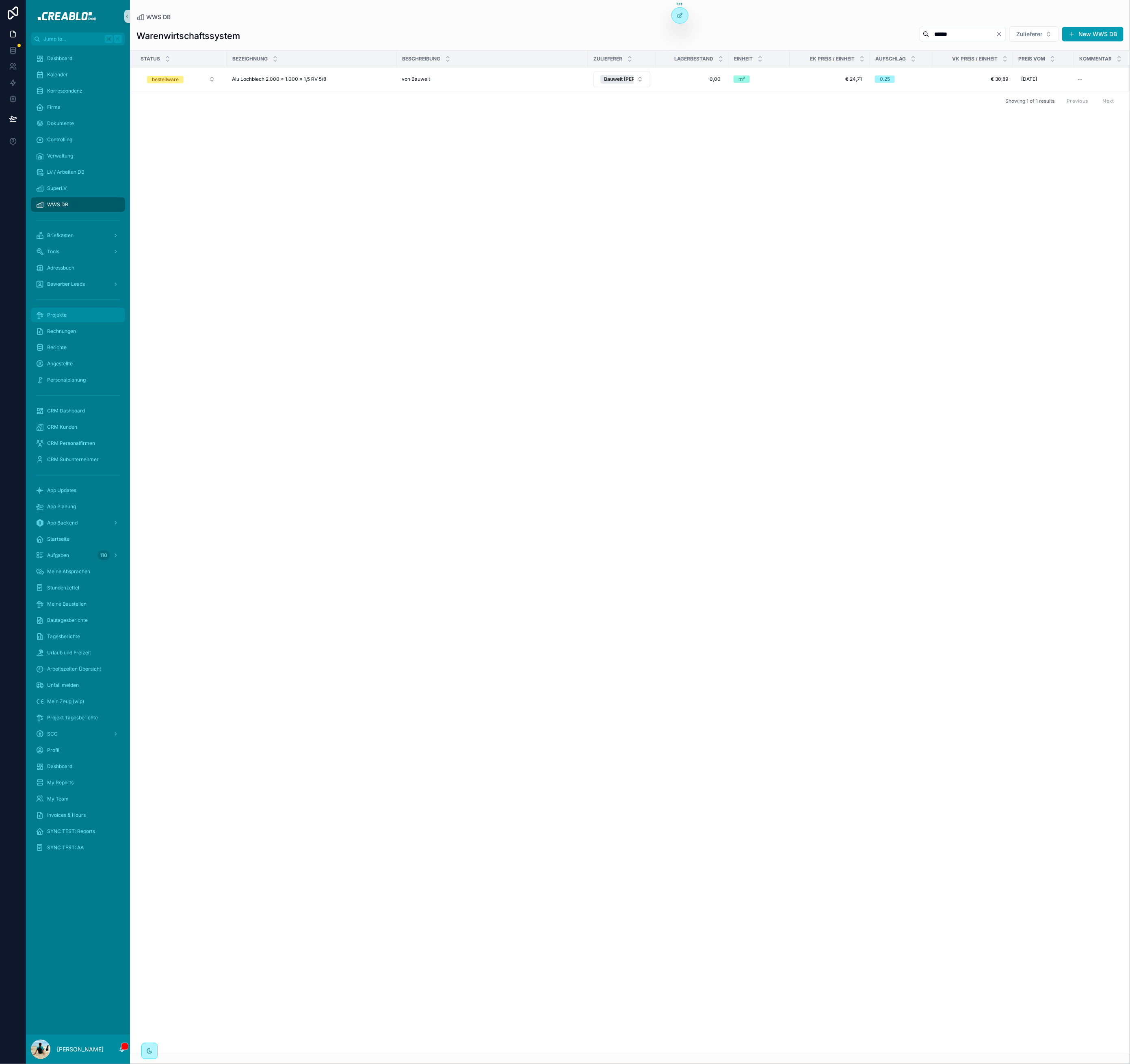
type input "******"
click at [68, 317] on div "Projekte" at bounding box center [78, 315] width 84 height 13
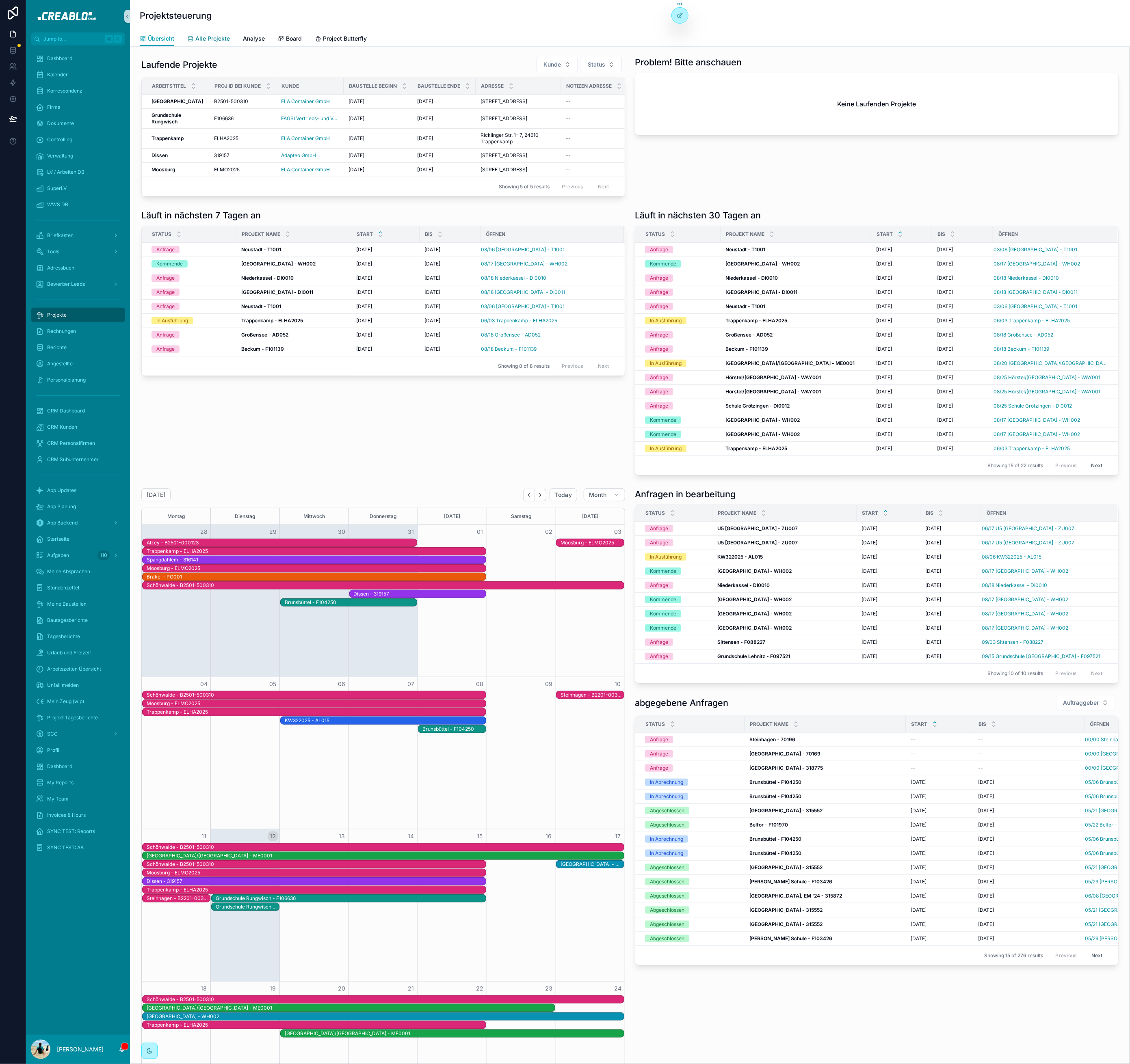
click at [224, 40] on span "Alle Projekte" at bounding box center [212, 38] width 34 height 8
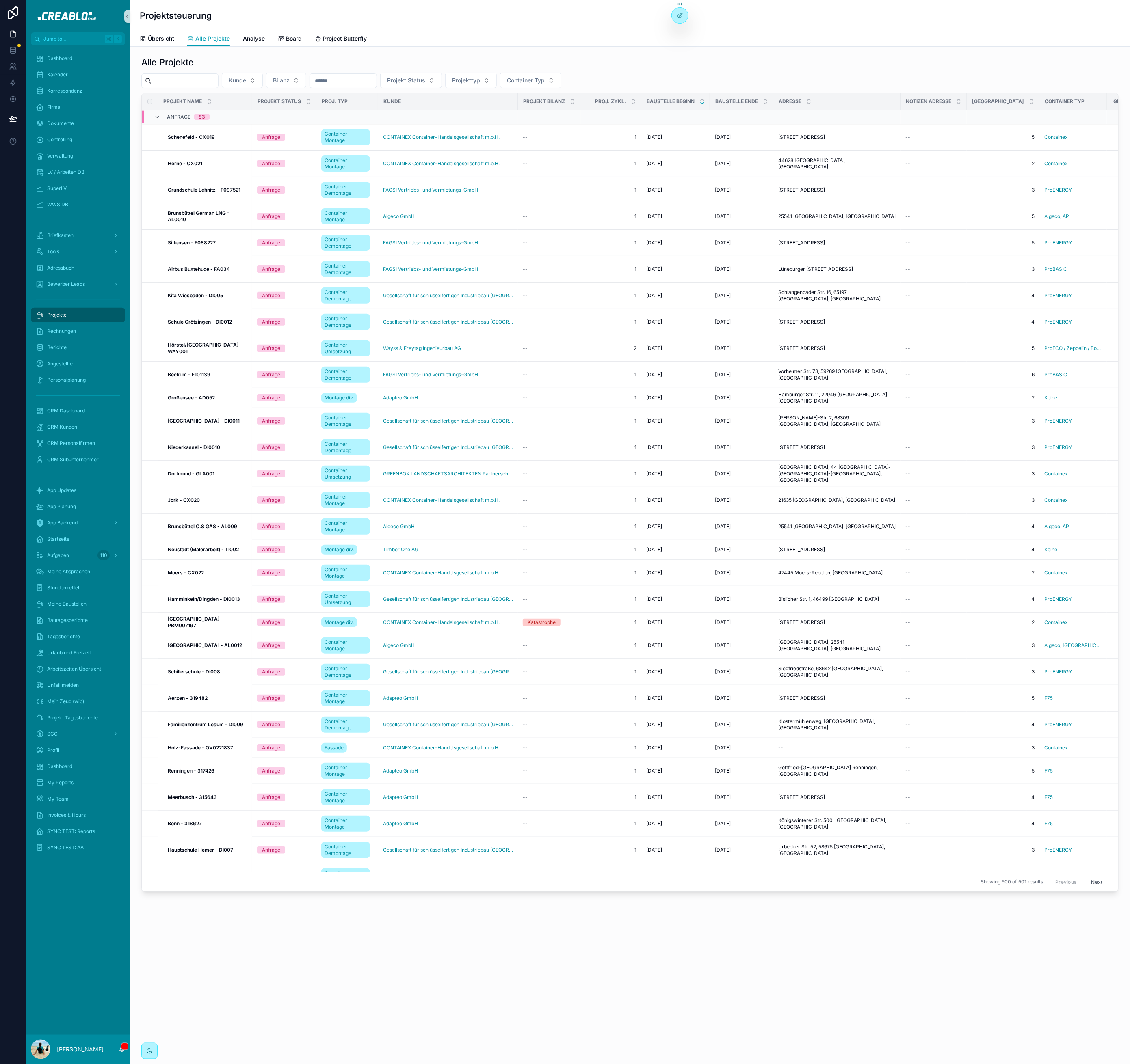
click at [214, 79] on input "scrollable content" at bounding box center [184, 80] width 66 height 11
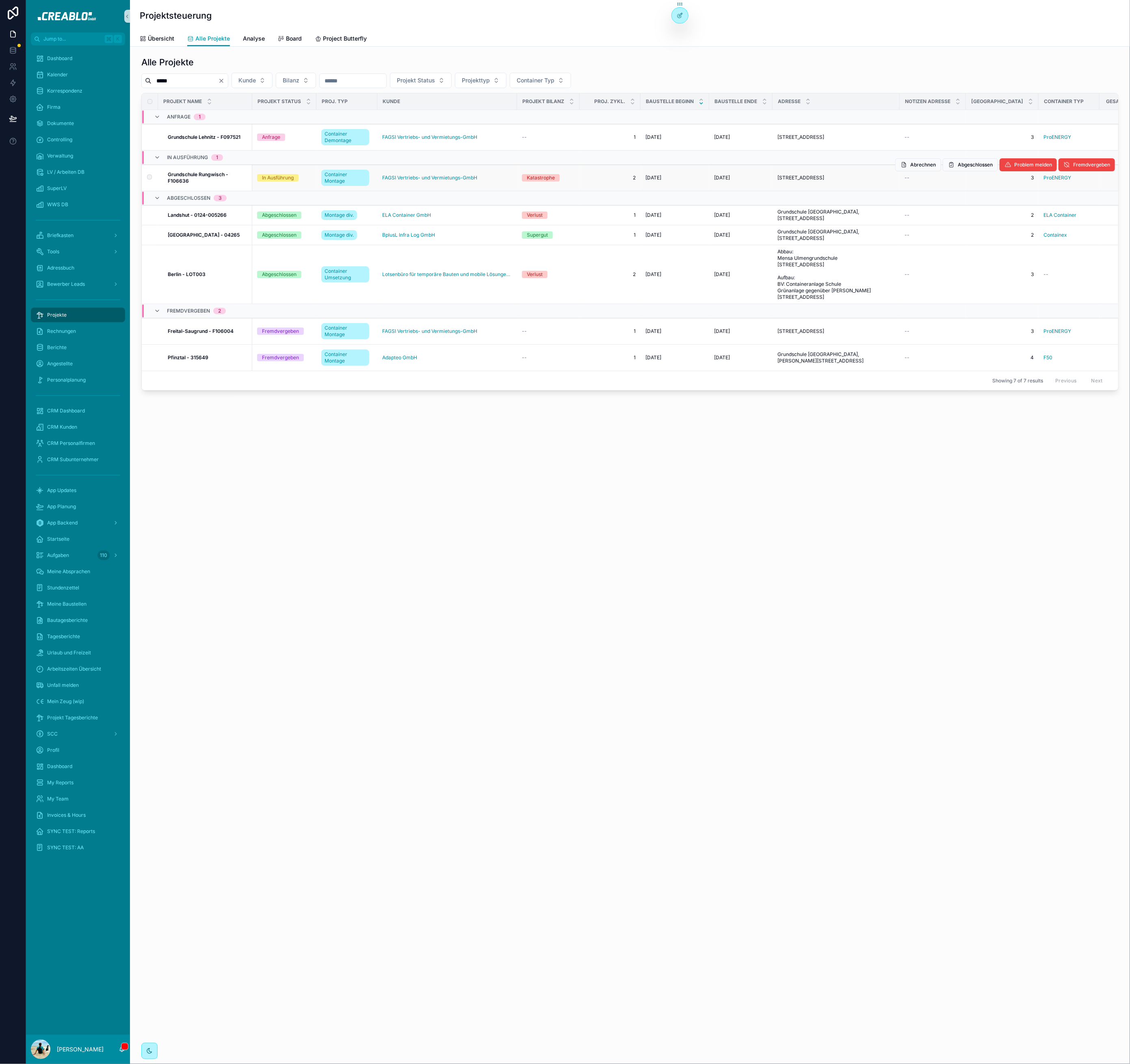
type input "*****"
click at [202, 178] on span "Grundschule Rungwisch - F106636" at bounding box center [207, 178] width 80 height 13
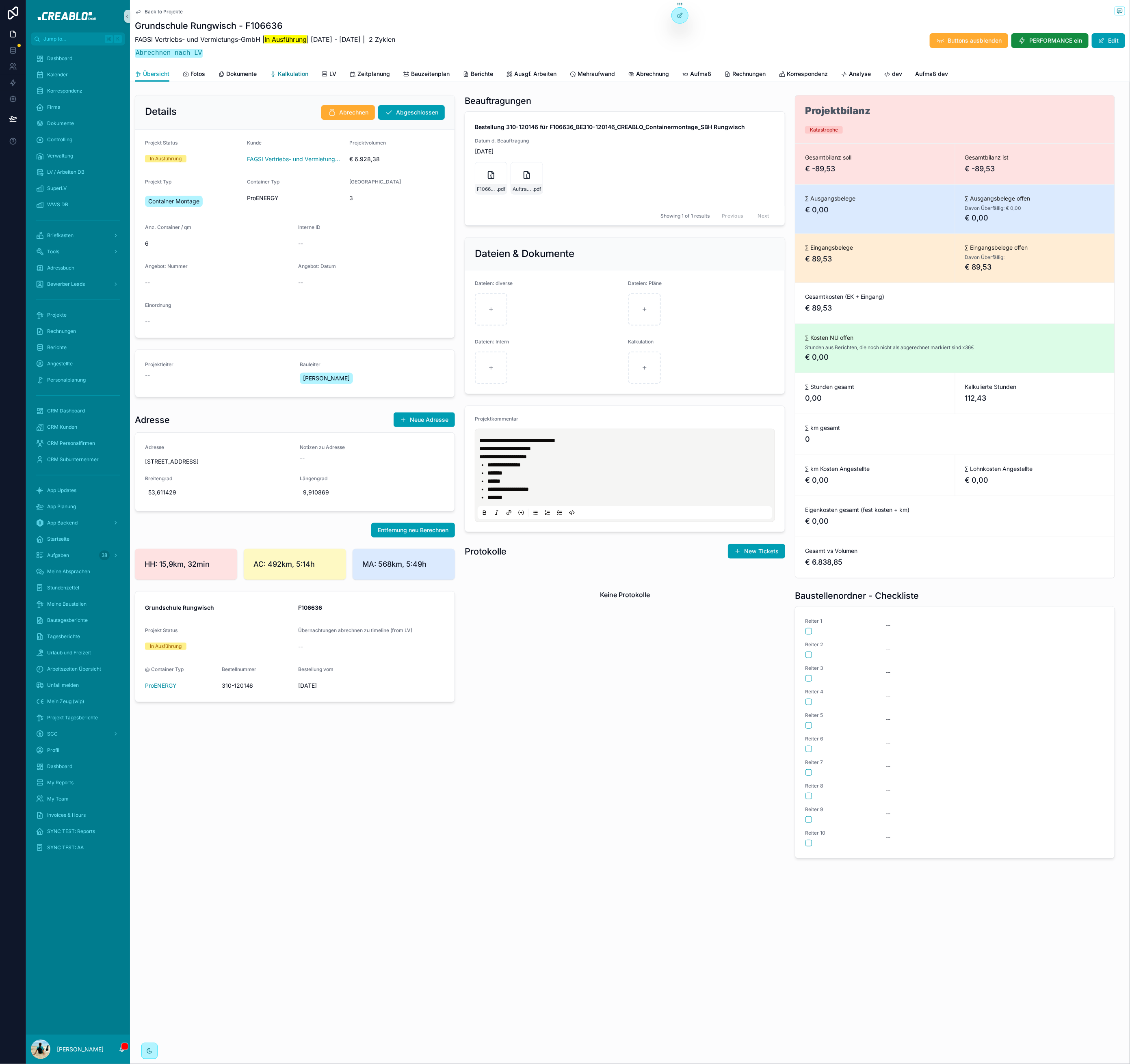
click at [295, 73] on span "Kalkulation" at bounding box center [293, 74] width 30 height 8
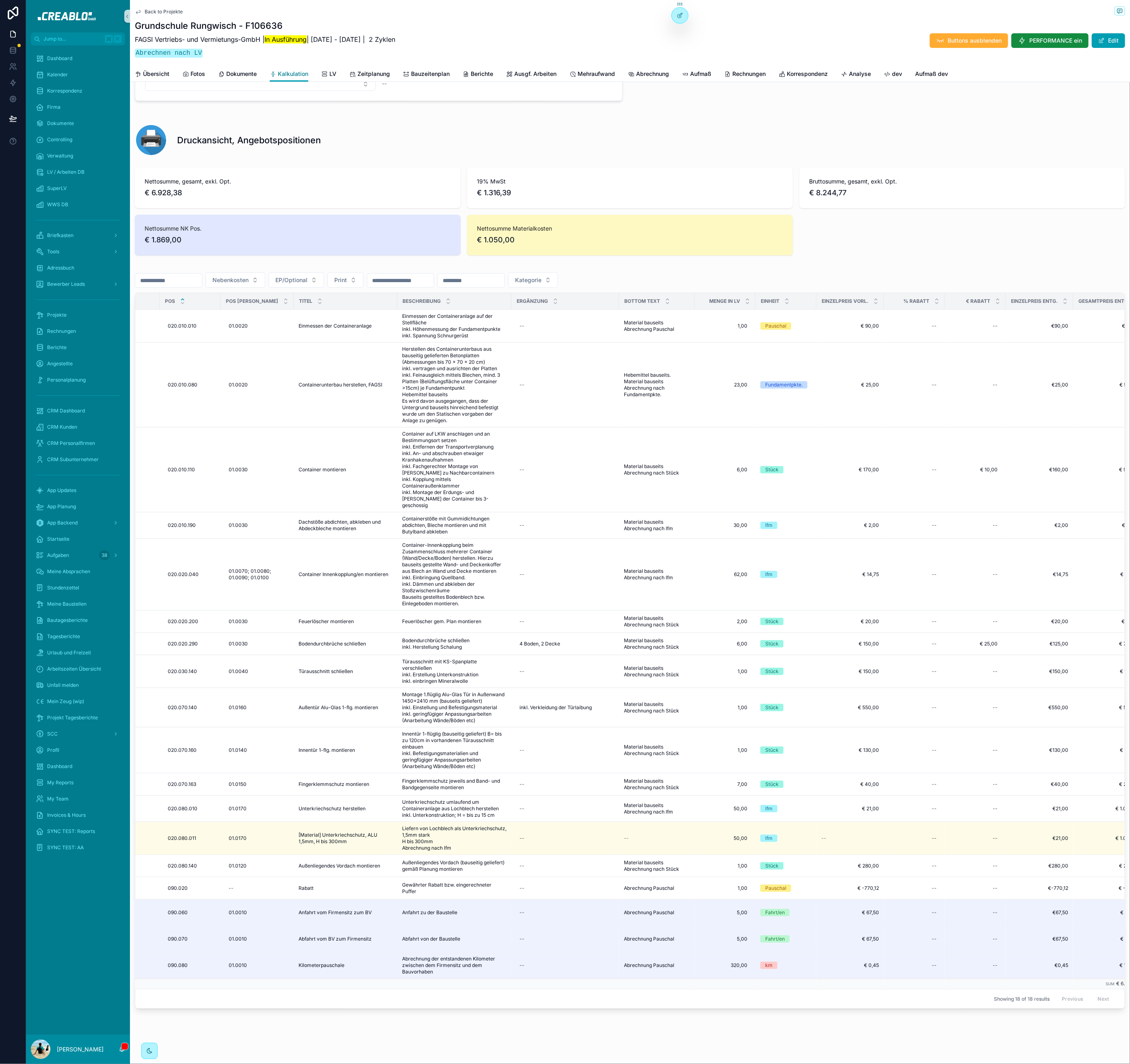
scroll to position [2391, 0]
click at [60, 313] on span "Projekte" at bounding box center [56, 315] width 20 height 6
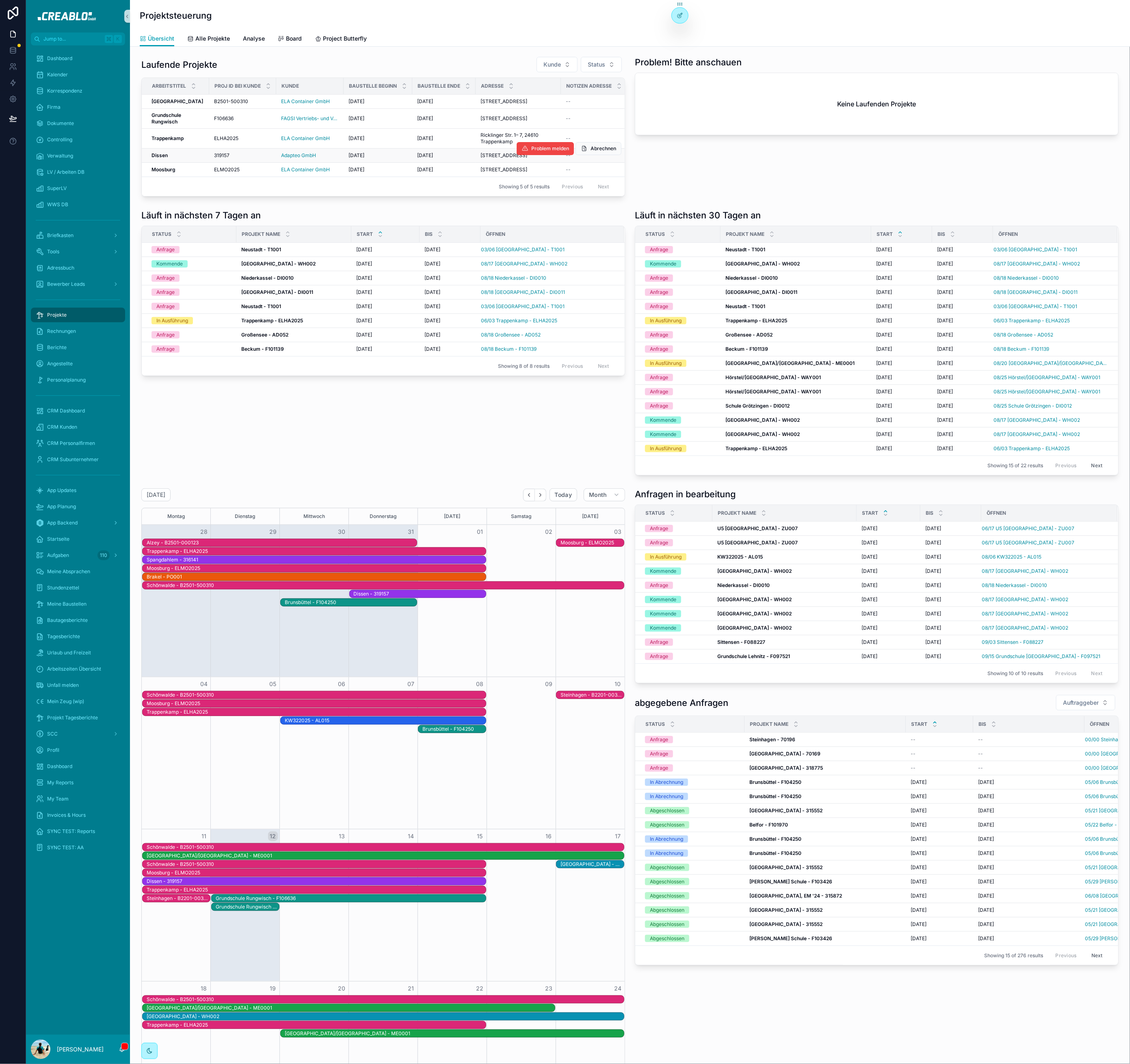
click at [164, 158] on strong "Dissen" at bounding box center [160, 155] width 16 height 6
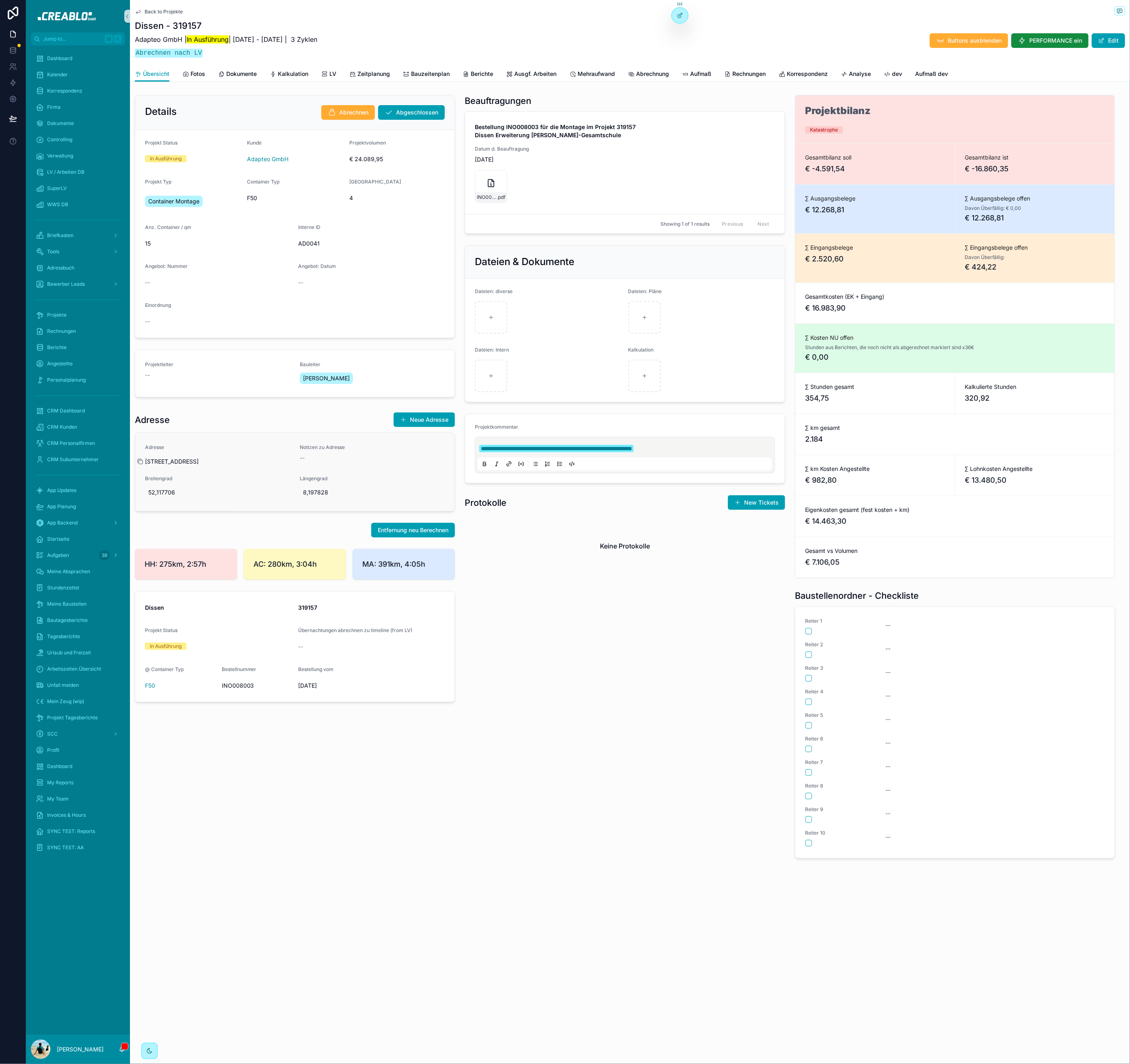
click at [141, 465] on icon "scrollable content" at bounding box center [140, 461] width 6 height 6
click at [172, 11] on span "Back to Projekte" at bounding box center [164, 11] width 38 height 6
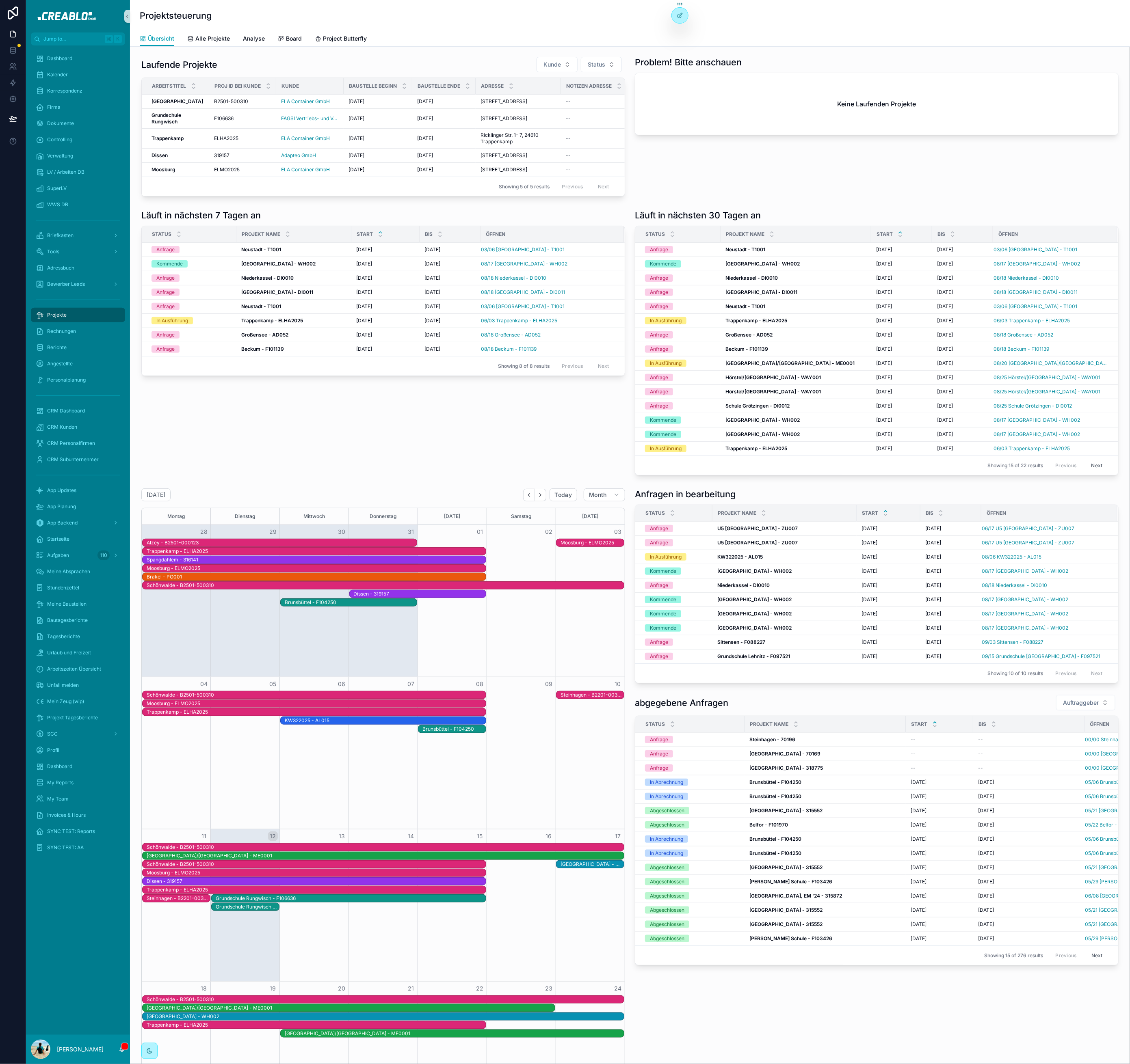
drag, startPoint x: 822, startPoint y: 154, endPoint x: 789, endPoint y: 163, distance: 34.2
click at [821, 154] on div "Problem! Bitte anschauen Keine Laufenden Projekte" at bounding box center [876, 126] width 494 height 146
click at [201, 31] on link "Alle Projekte" at bounding box center [208, 39] width 42 height 16
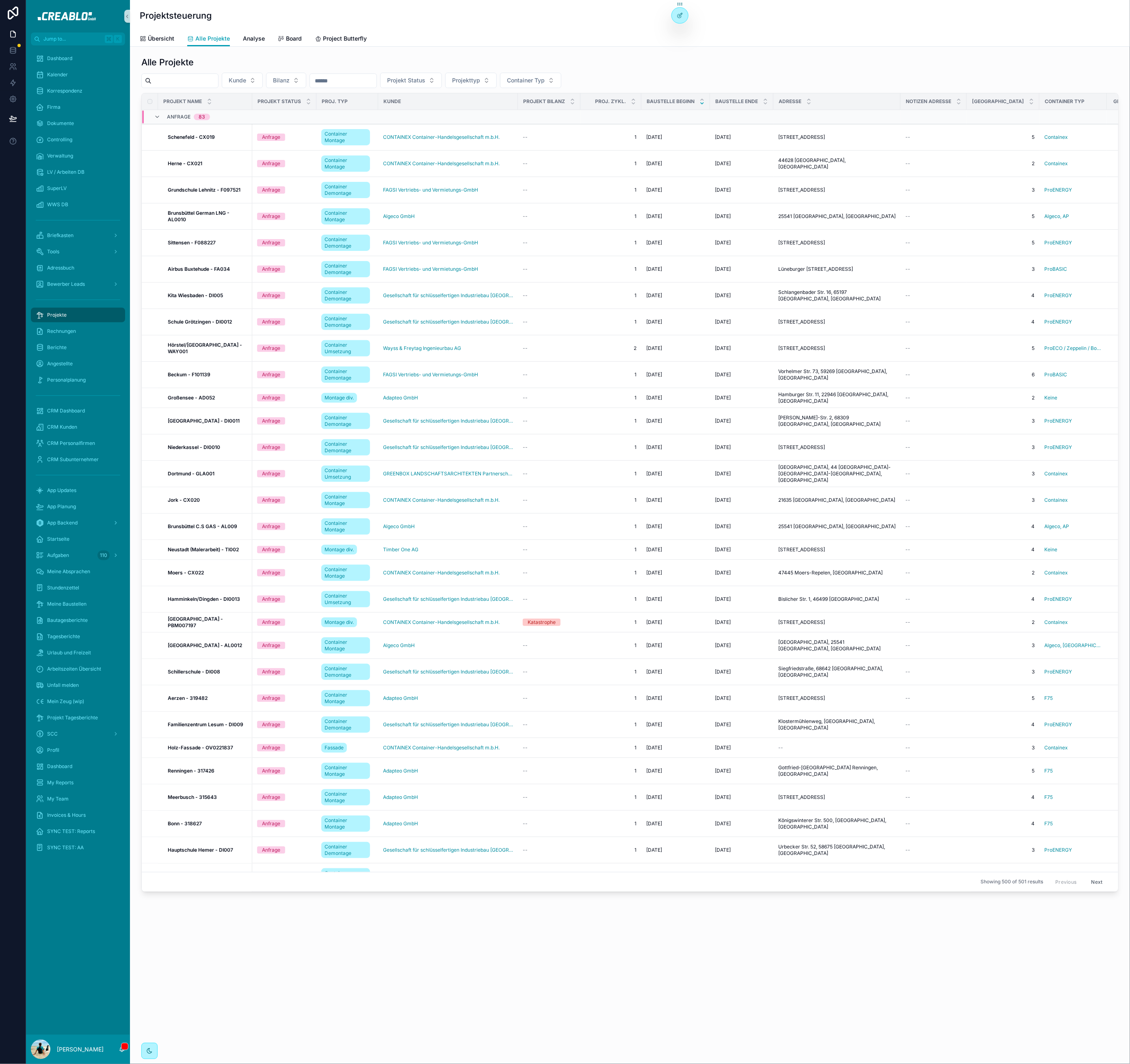
click at [199, 83] on input "scrollable content" at bounding box center [184, 80] width 66 height 11
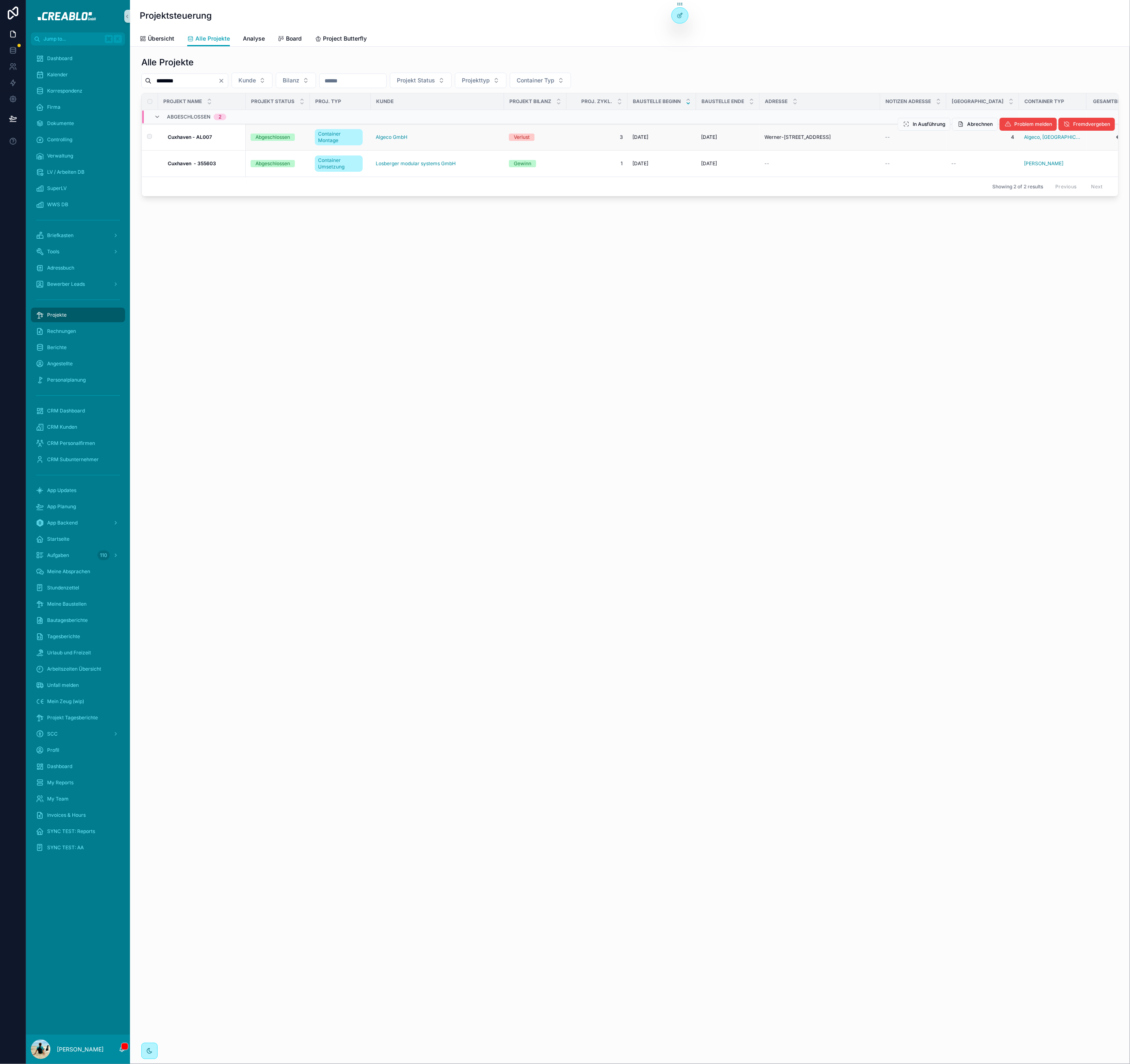
type input "********"
click at [198, 135] on strong "Cuxhaven - AL007" at bounding box center [190, 137] width 44 height 6
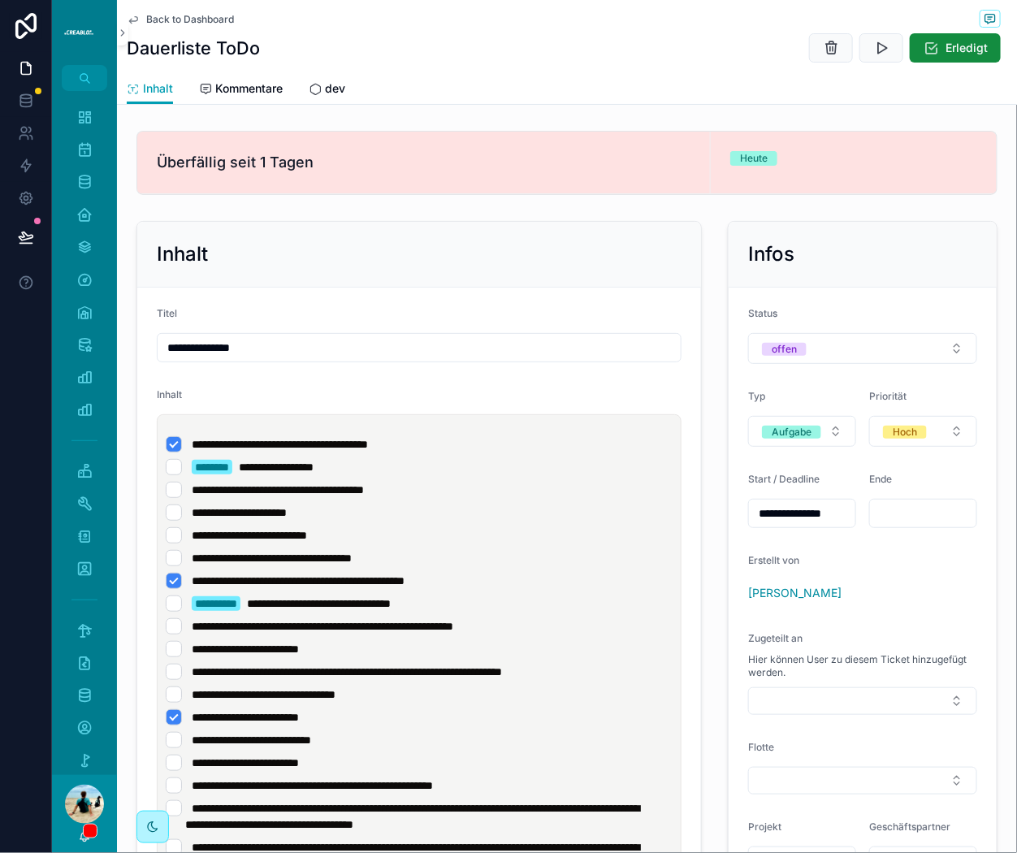
scroll to position [346, 0]
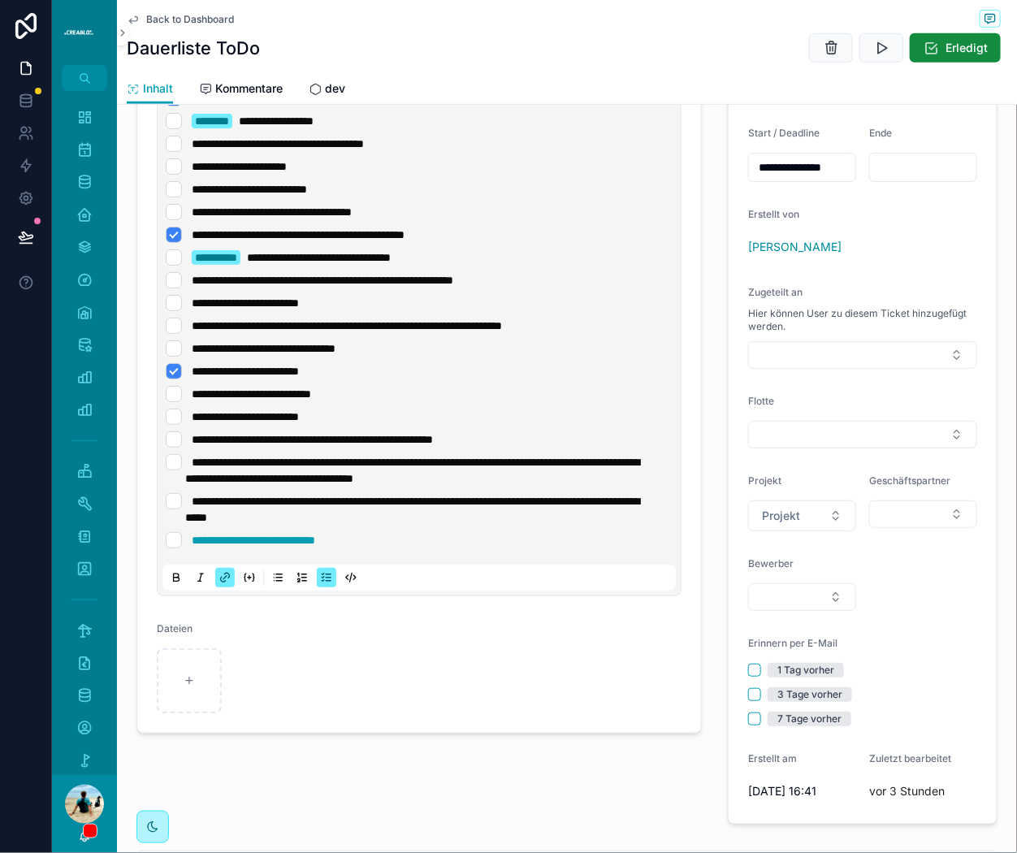
click at [526, 495] on span "**********" at bounding box center [412, 509] width 454 height 28
drag, startPoint x: 473, startPoint y: 533, endPoint x: 985, endPoint y: 556, distance: 513.0
click at [476, 533] on li "**********" at bounding box center [419, 540] width 507 height 16
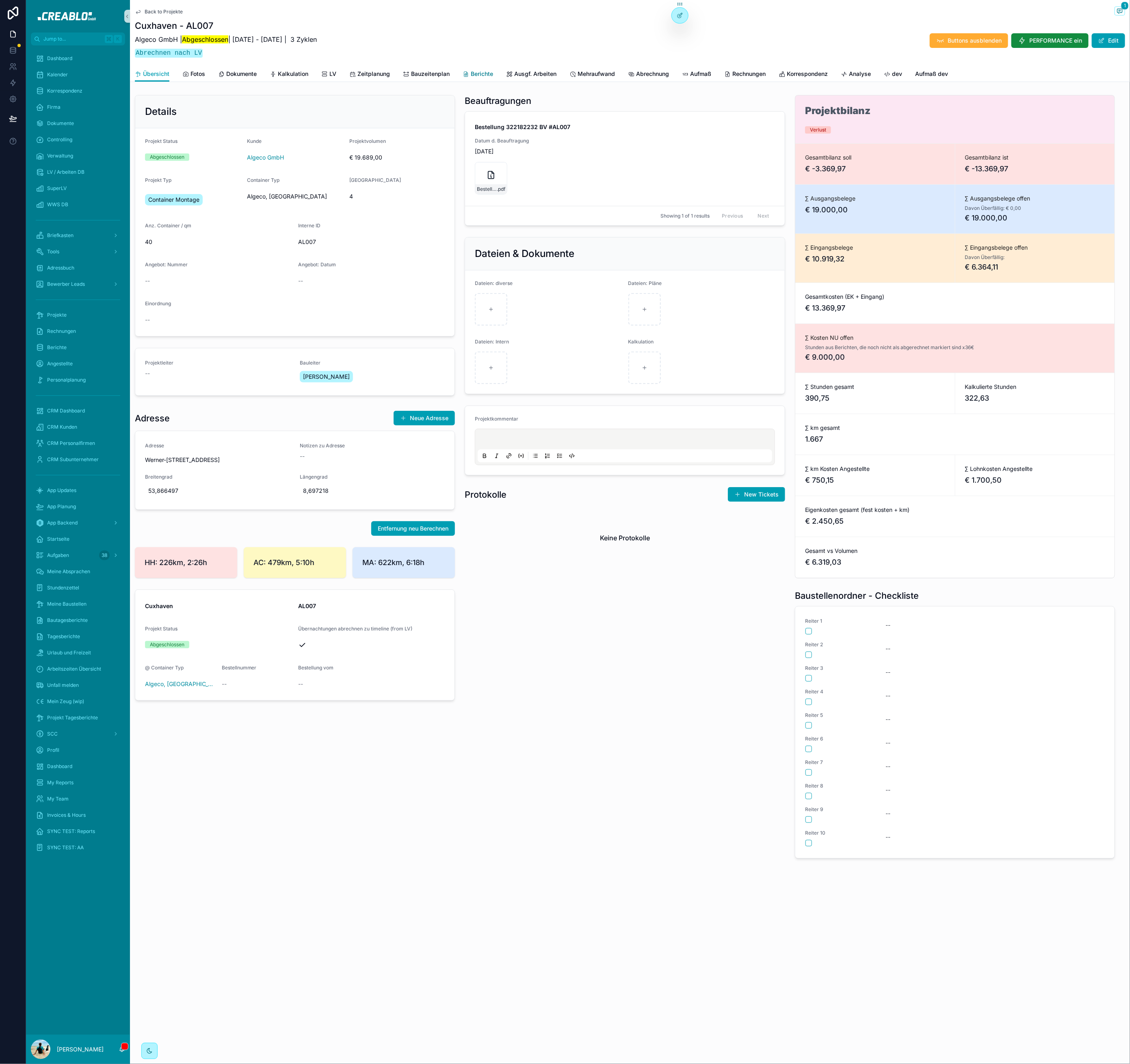
click at [482, 74] on span "Berichte" at bounding box center [482, 74] width 22 height 8
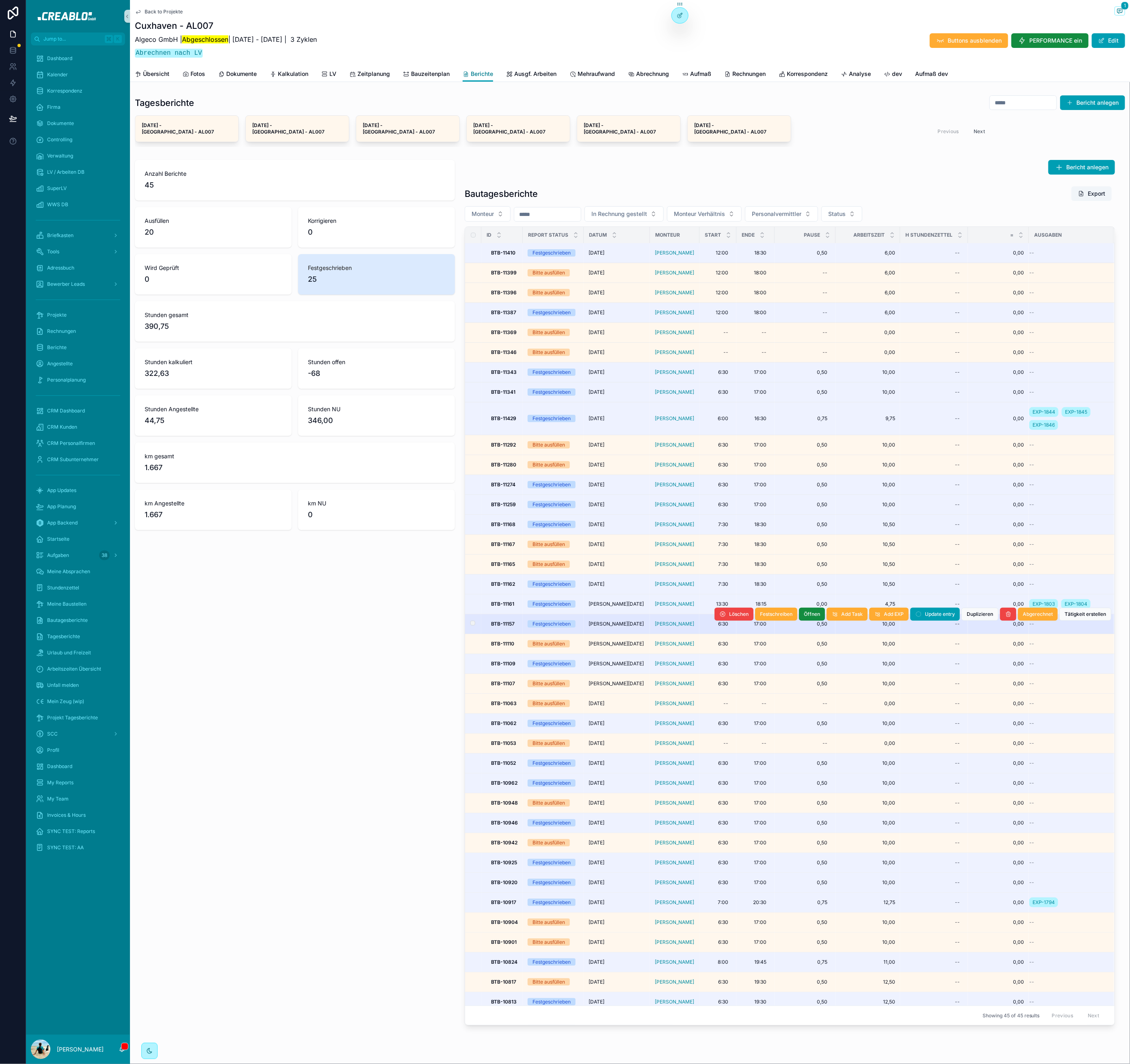
scroll to position [2, 0]
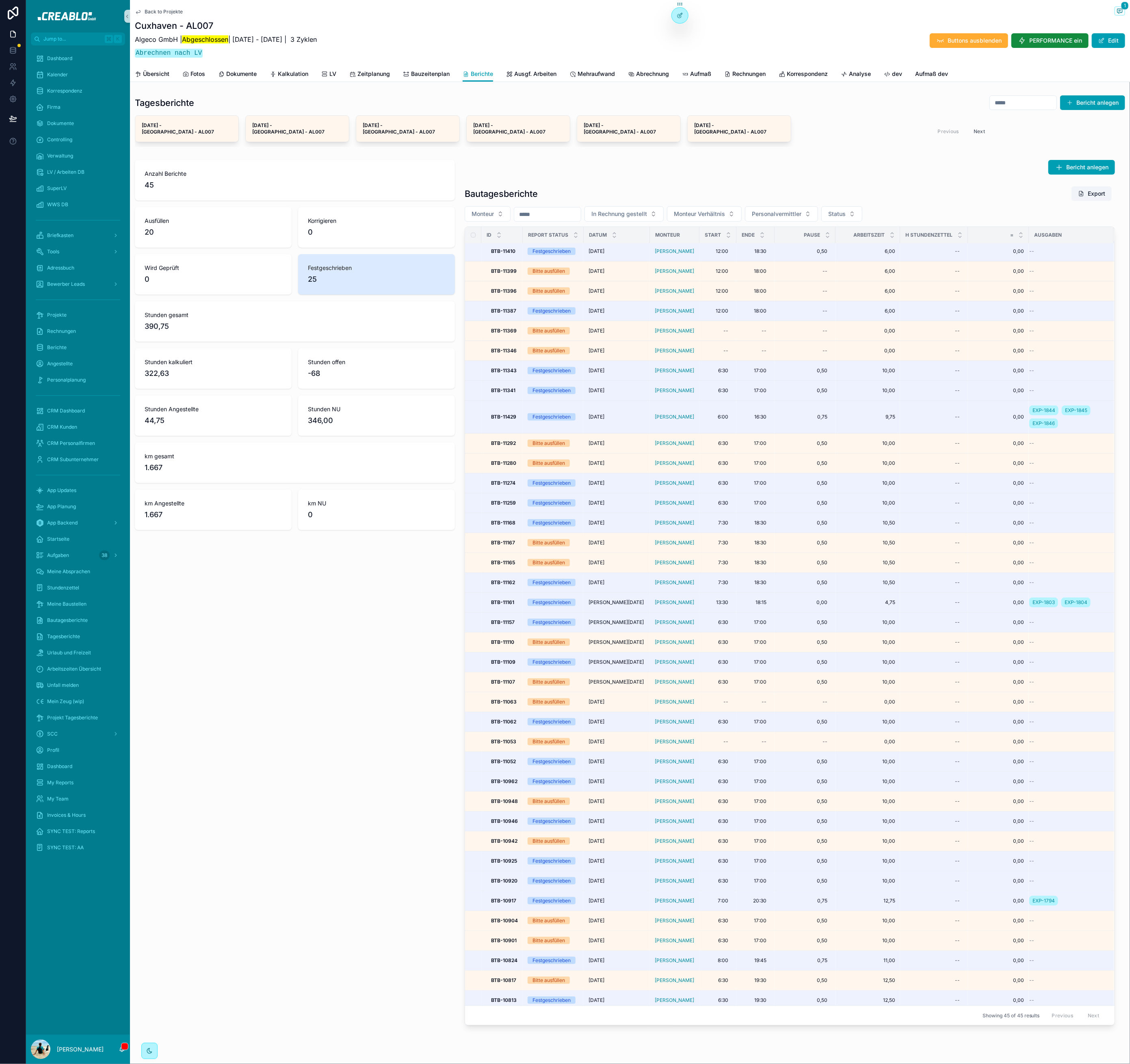
drag, startPoint x: 241, startPoint y: 697, endPoint x: 246, endPoint y: 684, distance: 13.9
click at [245, 689] on div "Anzahl Berichte 45 Ausfüllen 20 Korrigieren 0 Wird Geprüft 0 Festgeschrieben 25…" at bounding box center [295, 593] width 330 height 872
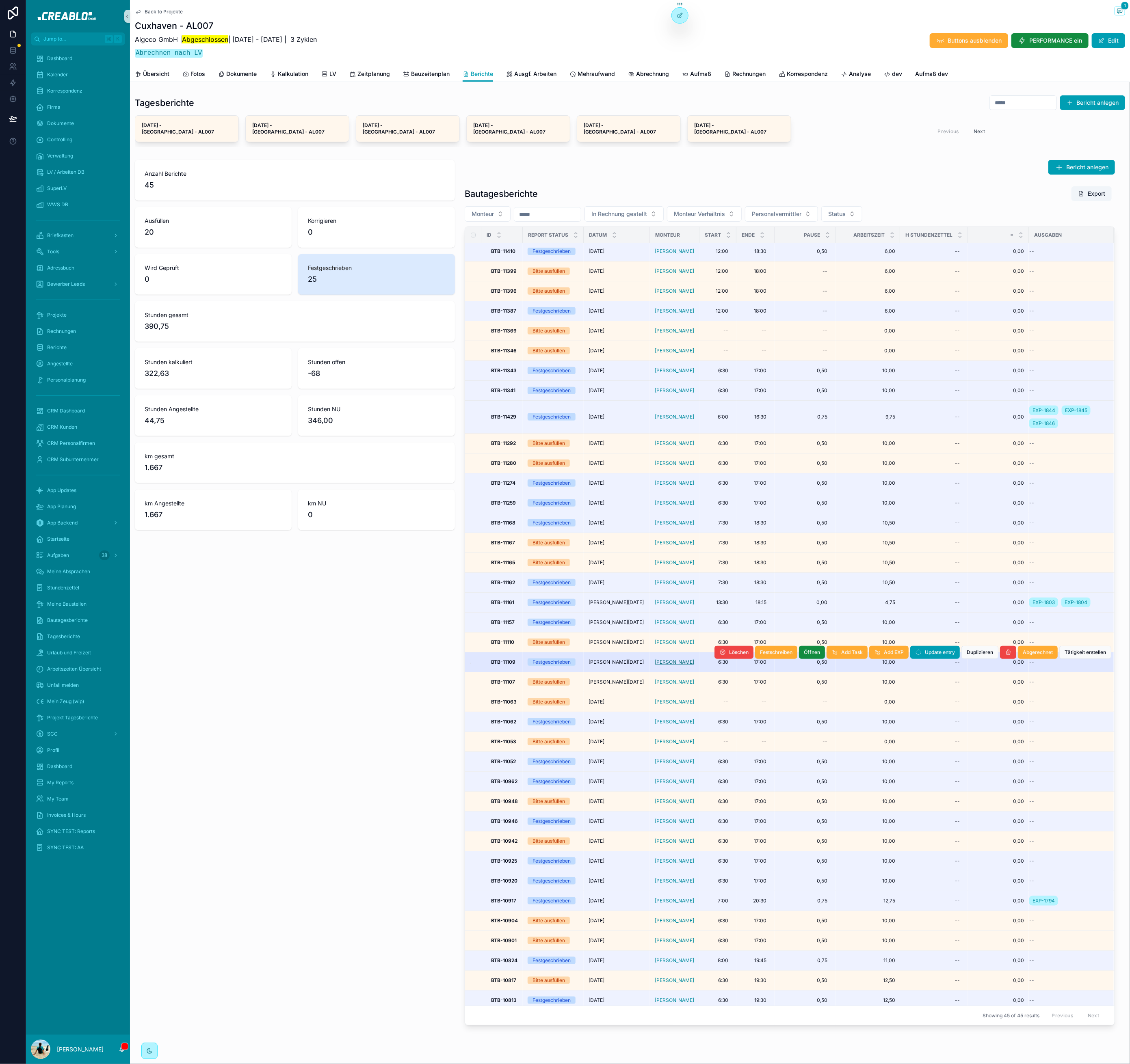
scroll to position [0, 0]
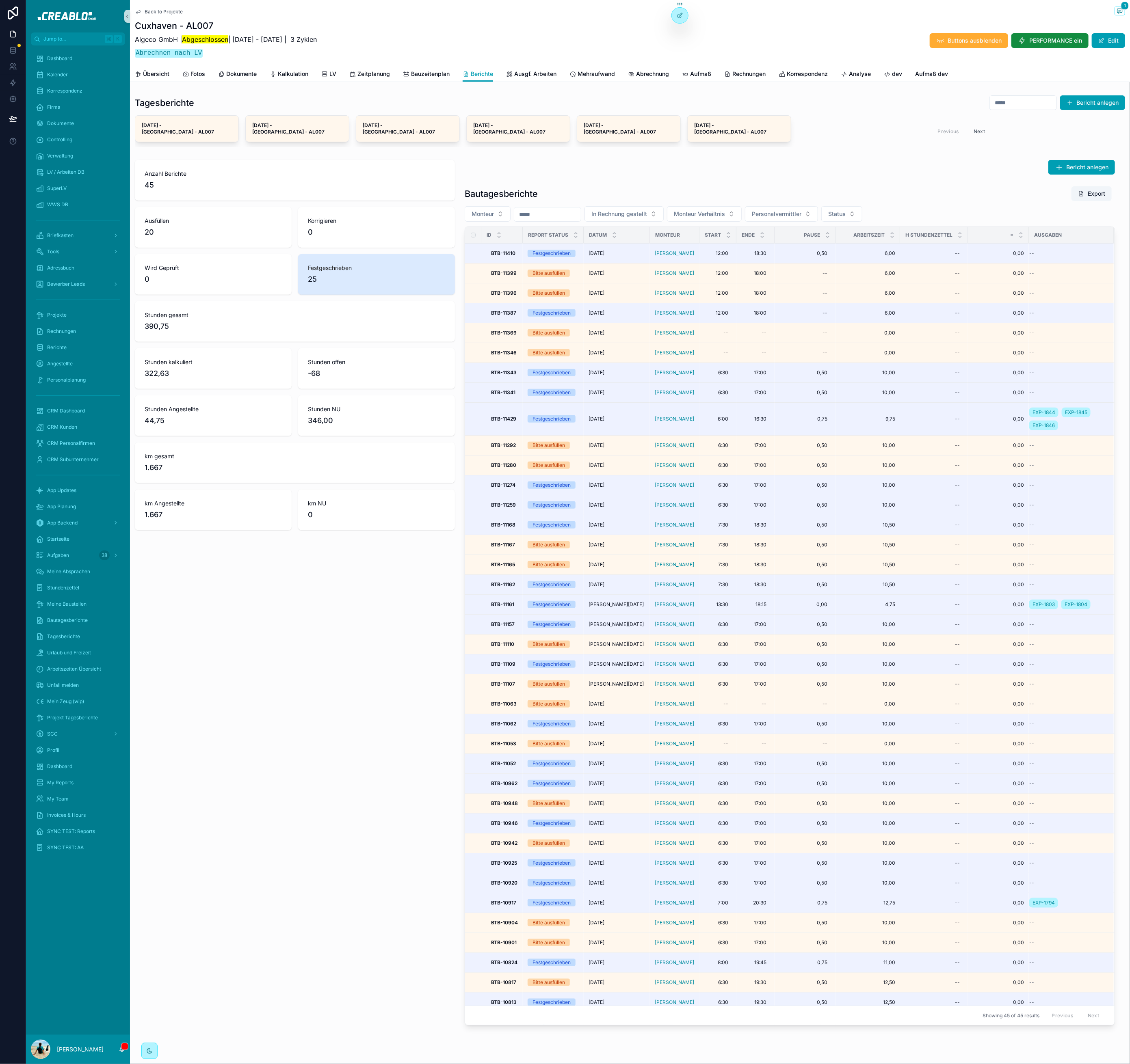
click at [371, 617] on div "Anzahl Berichte 45 Ausfüllen 20 Korrigieren 0 Wird Geprüft 0 Festgeschrieben 25…" at bounding box center [295, 593] width 330 height 872
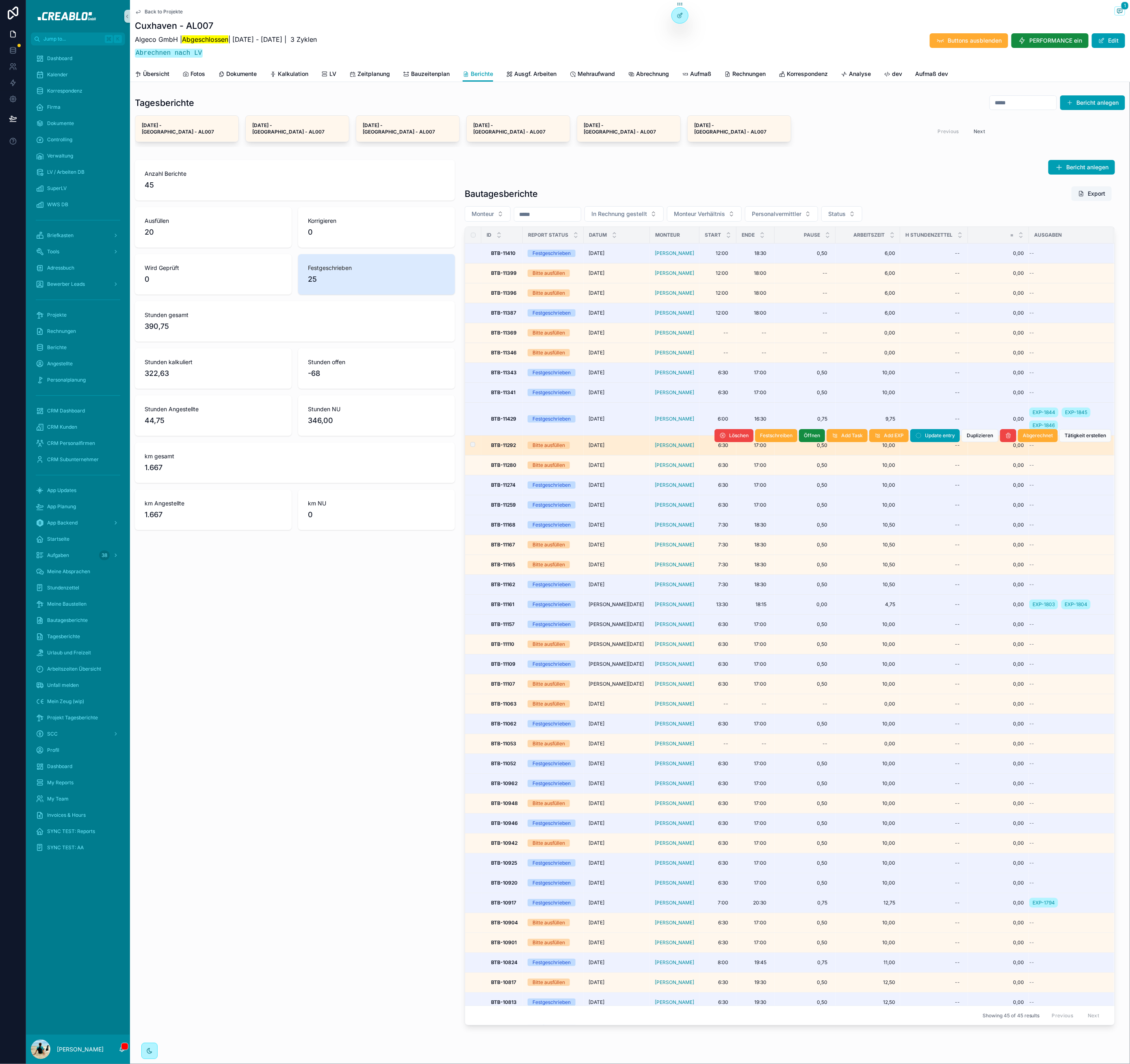
drag, startPoint x: 343, startPoint y: 701, endPoint x: 491, endPoint y: 440, distance: 300.0
click at [344, 697] on div "Anzahl Berichte 45 Ausfüllen 20 Korrigieren 0 Wird Geprüft 0 Festgeschrieben 25…" at bounding box center [295, 593] width 330 height 872
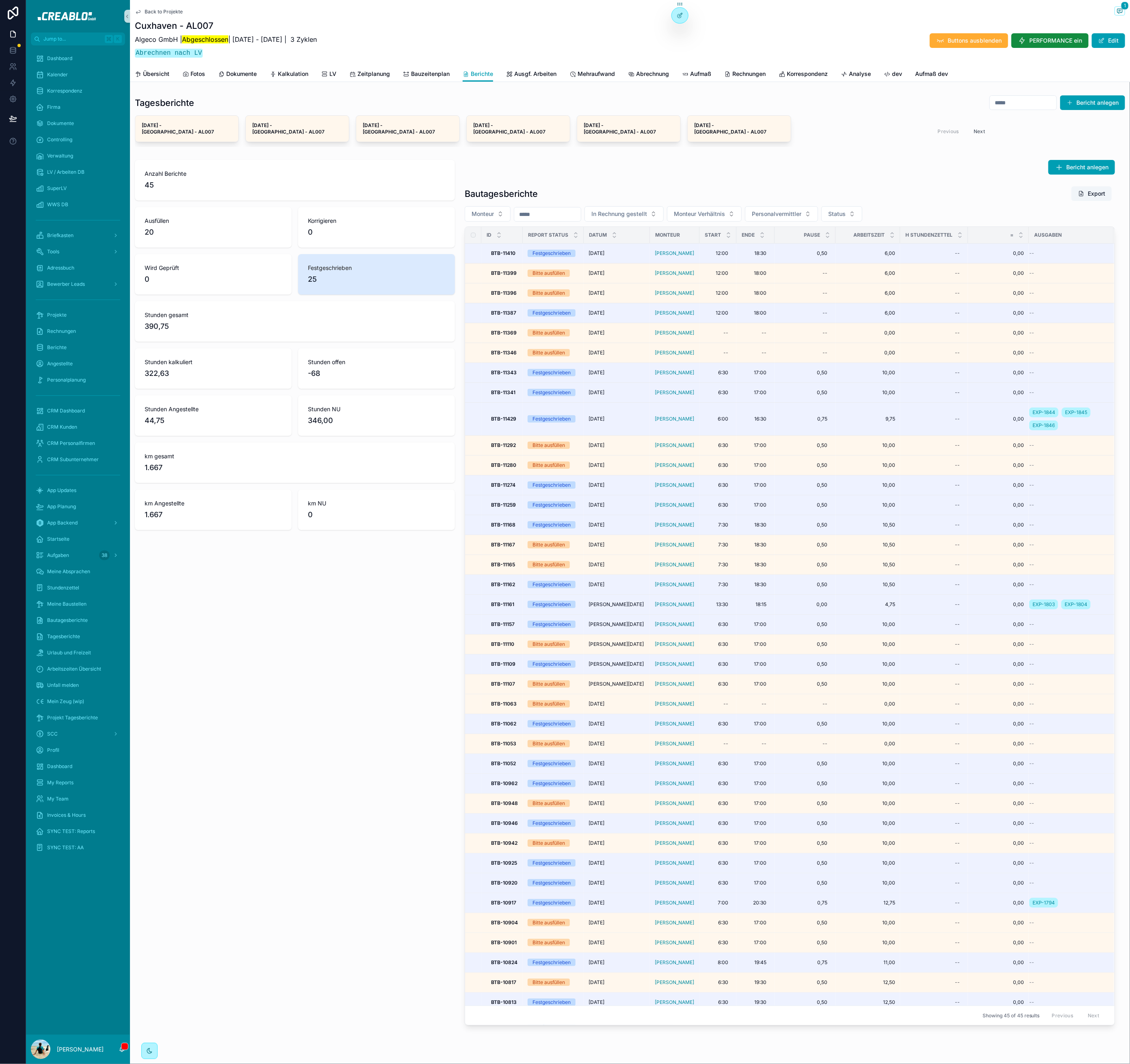
click at [274, 793] on div "Anzahl Berichte 45 Ausfüllen 20 Korrigieren 0 Wird Geprüft 0 Festgeschrieben 25…" at bounding box center [295, 593] width 330 height 872
drag, startPoint x: 373, startPoint y: 695, endPoint x: 425, endPoint y: 671, distance: 57.3
click at [374, 695] on div "Anzahl Berichte 45 Ausfüllen 20 Korrigieren 0 Wird Geprüft 0 Festgeschrieben 25…" at bounding box center [295, 593] width 330 height 872
click at [56, 233] on span "Briefkasten" at bounding box center [60, 235] width 26 height 6
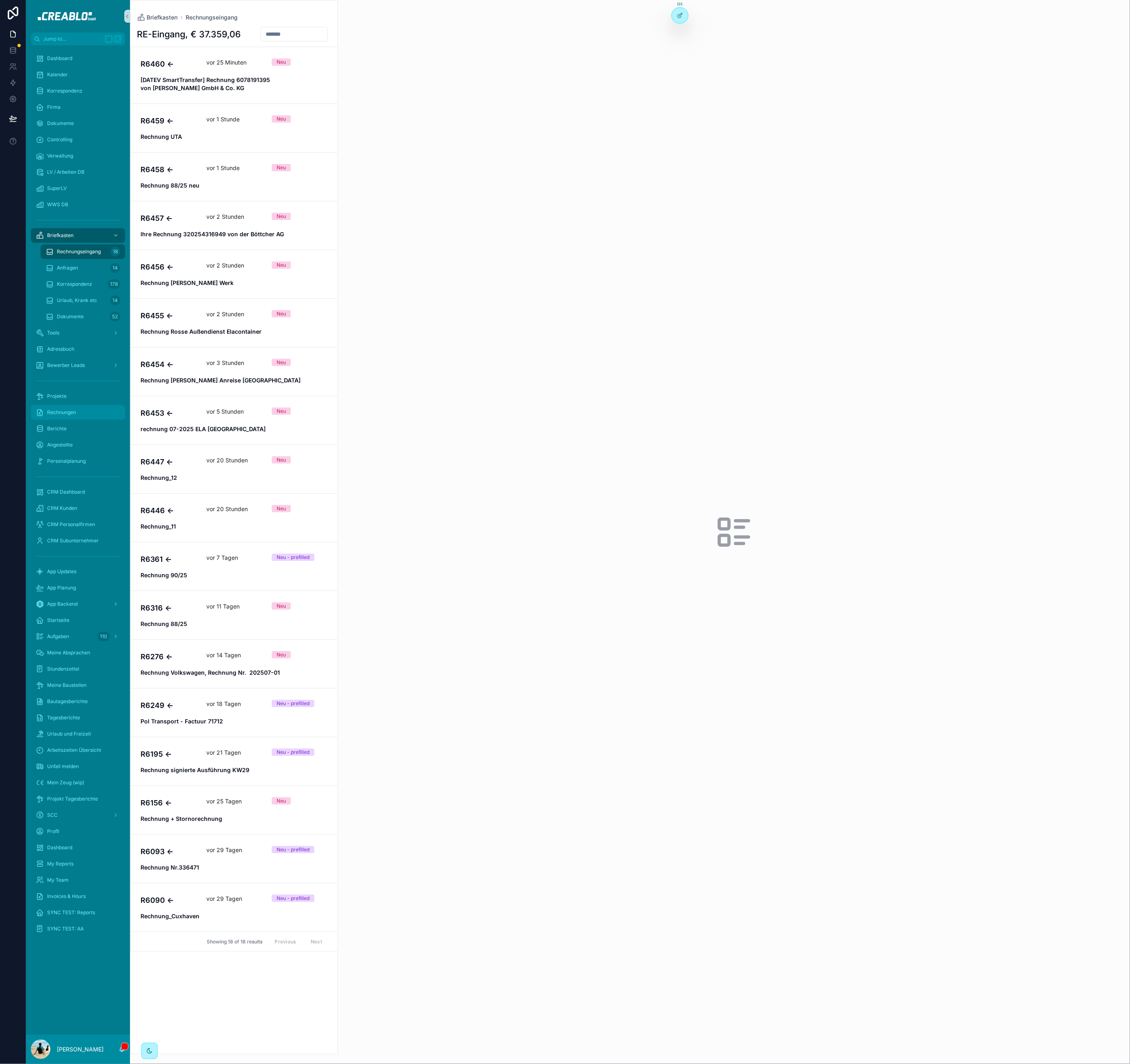
click at [82, 415] on div "Rechnungen" at bounding box center [78, 412] width 84 height 13
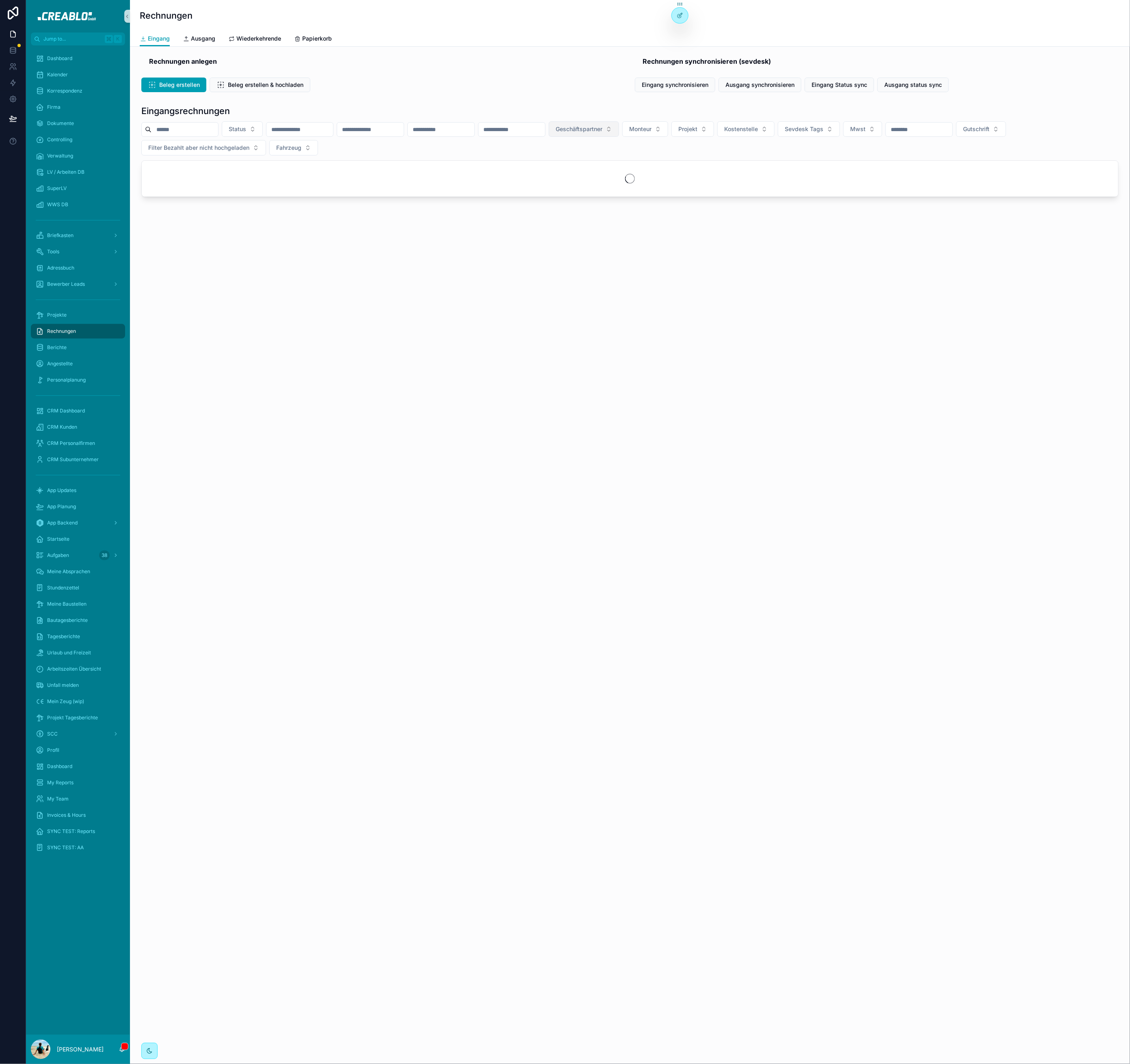
click at [602, 131] on span "Geschäftspartner" at bounding box center [578, 129] width 46 height 8
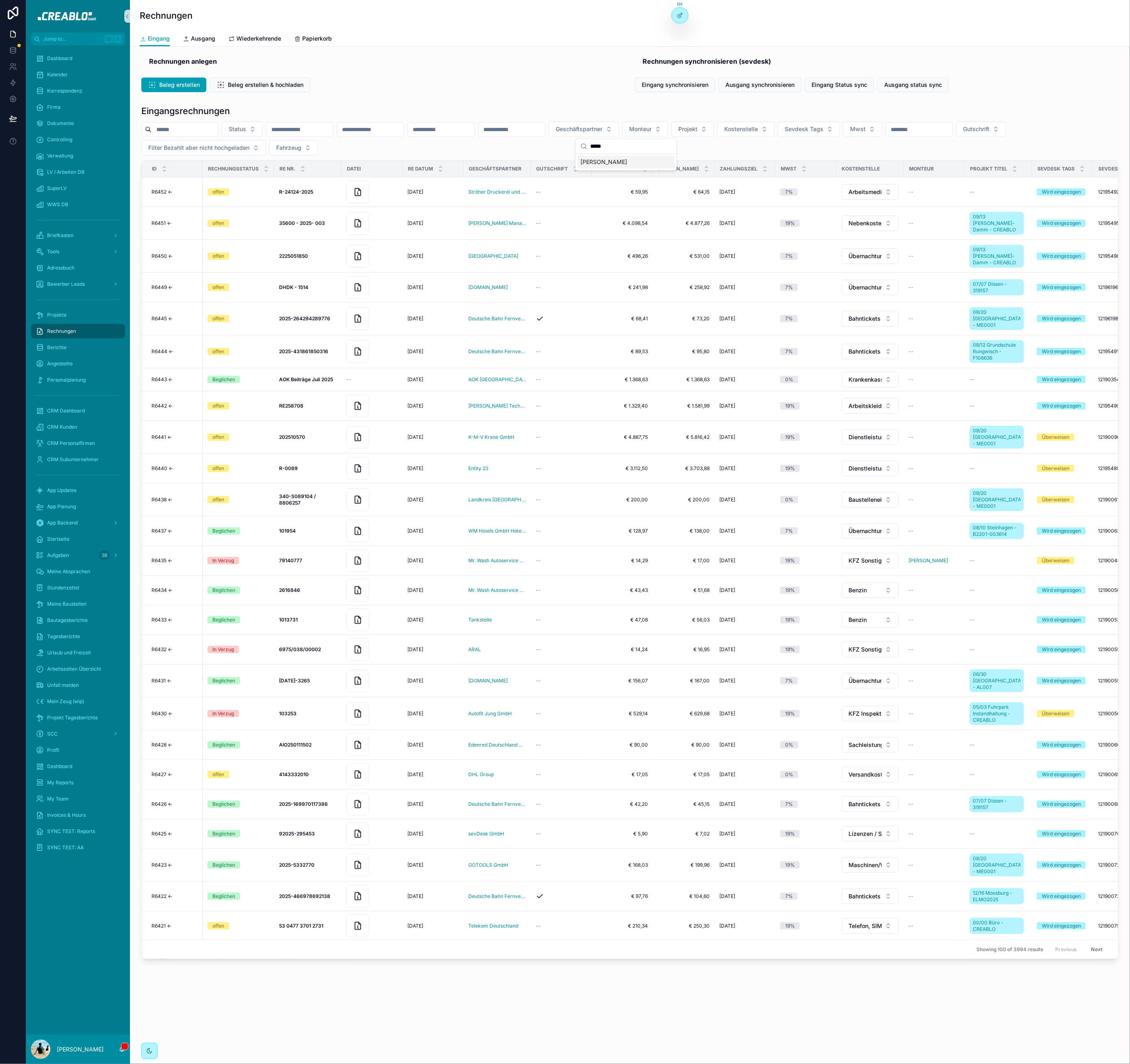
type input "*****"
click at [619, 161] on span "Rebecca Aminatey" at bounding box center [604, 162] width 46 height 8
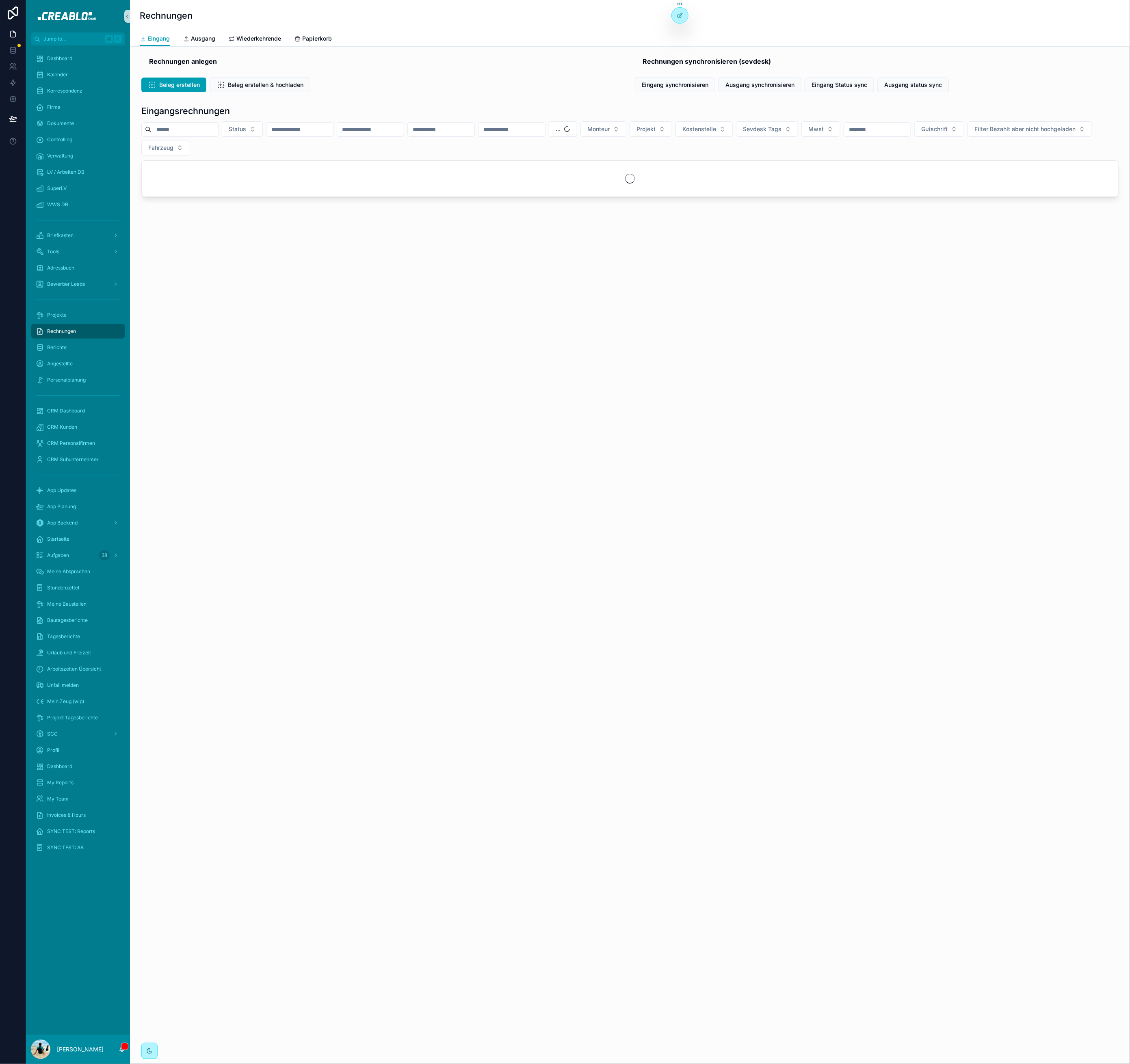
click at [563, 98] on div "Rechnungen anlegen Beleg erstellen Beleg erstellen & hochladen Rechnungen synch…" at bounding box center [630, 149] width 1000 height 205
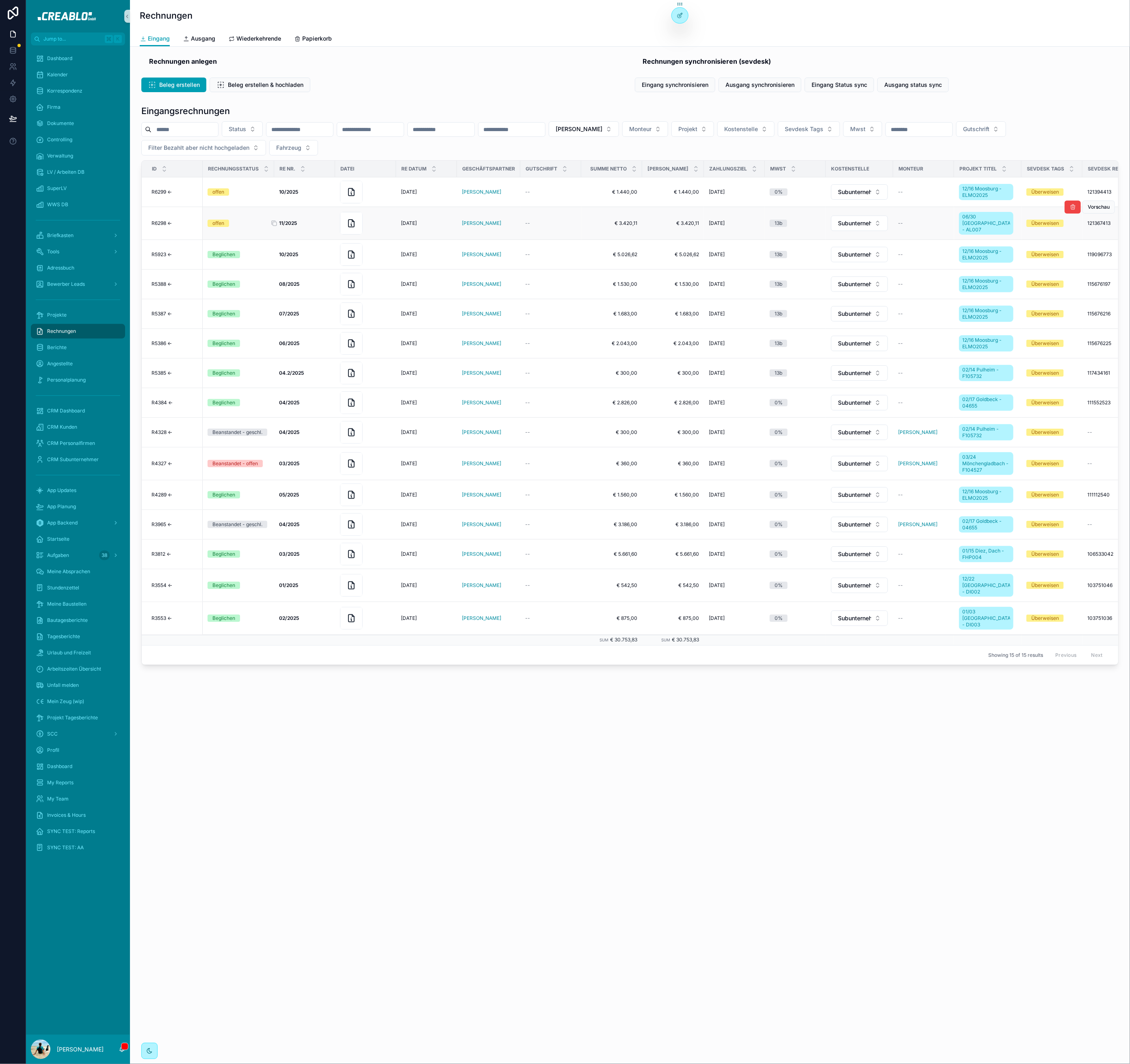
click at [319, 222] on div "11/2025 11/2025" at bounding box center [304, 223] width 51 height 6
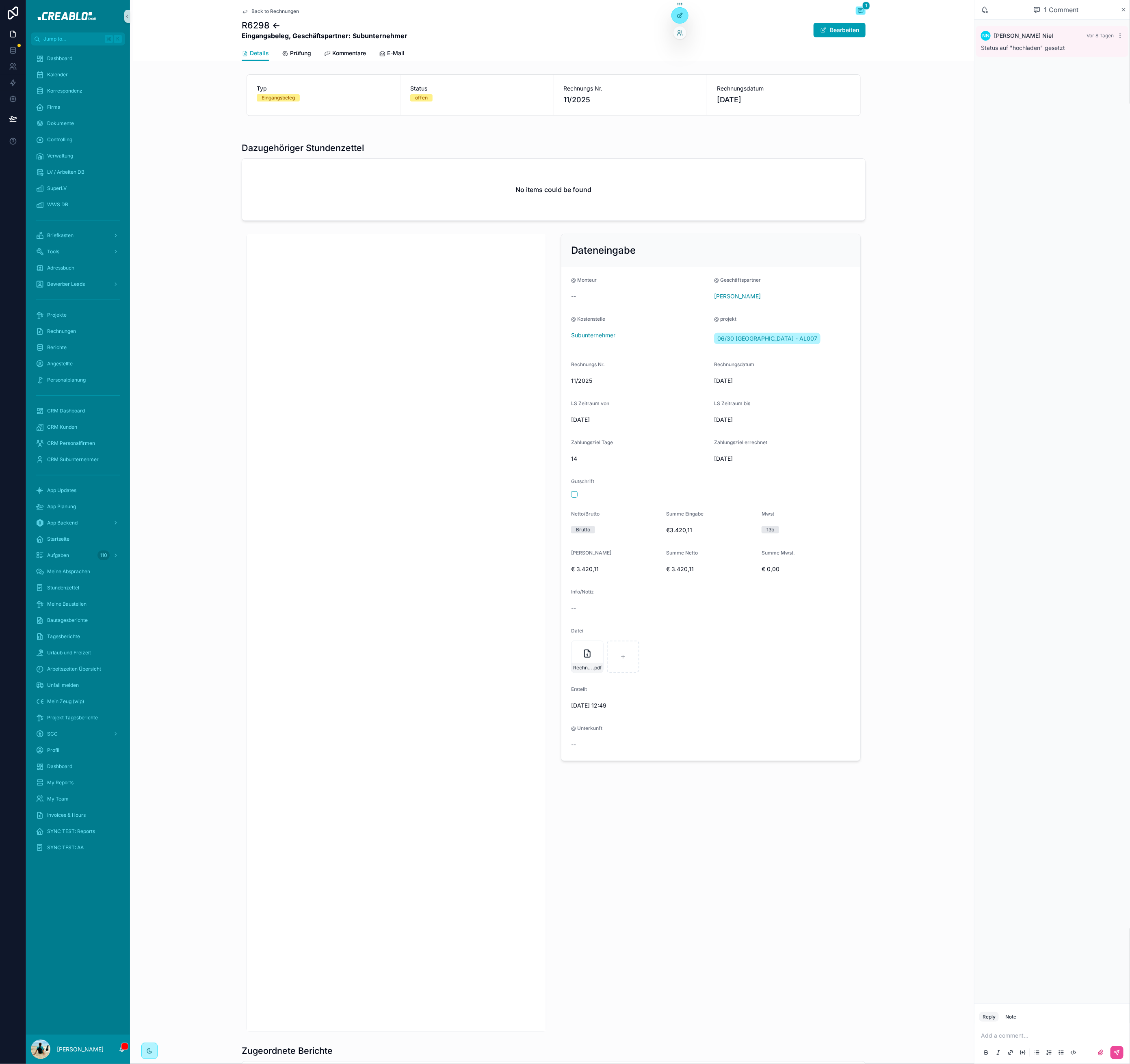
click at [680, 17] on icon at bounding box center [680, 15] width 6 height 6
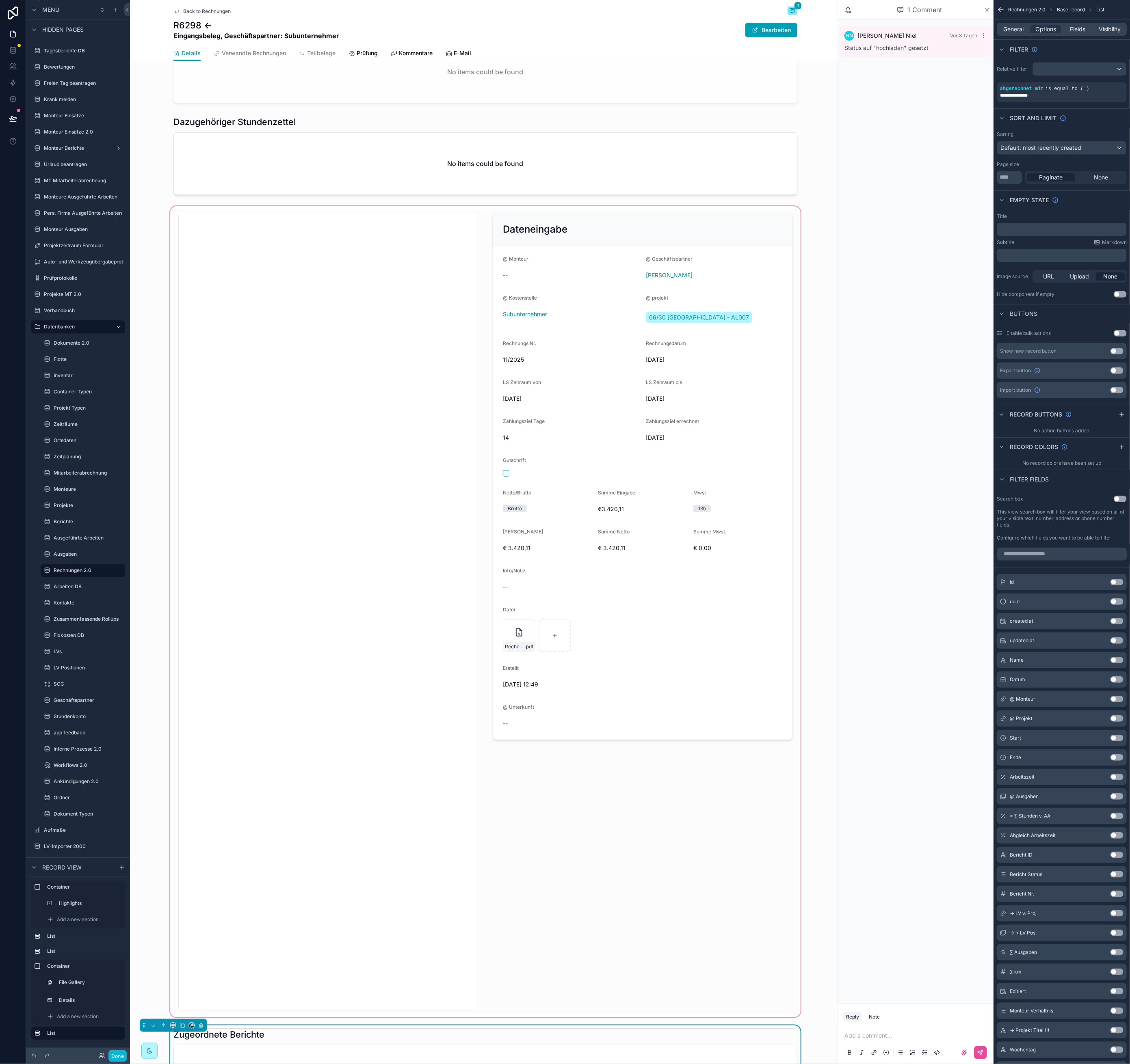
scroll to position [115, 0]
click at [1106, 87] on div "scrollable content" at bounding box center [1106, 83] width 12 height 11
click at [911, 95] on div "**********" at bounding box center [927, 96] width 122 height 13
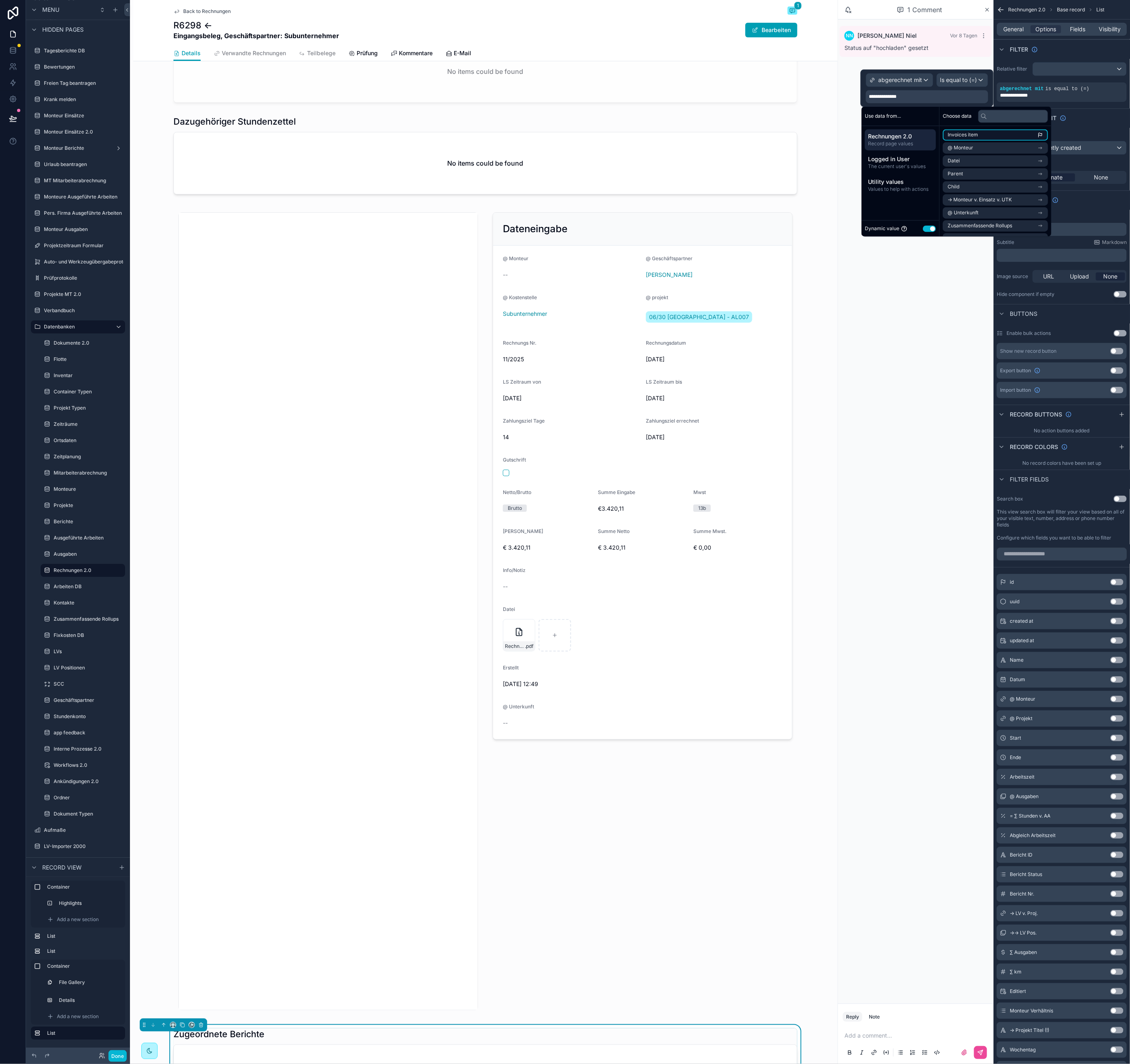
click at [978, 133] on li "Invoices item" at bounding box center [995, 135] width 105 height 11
click at [1101, 111] on div "Sort And Limit" at bounding box center [1062, 118] width 136 height 19
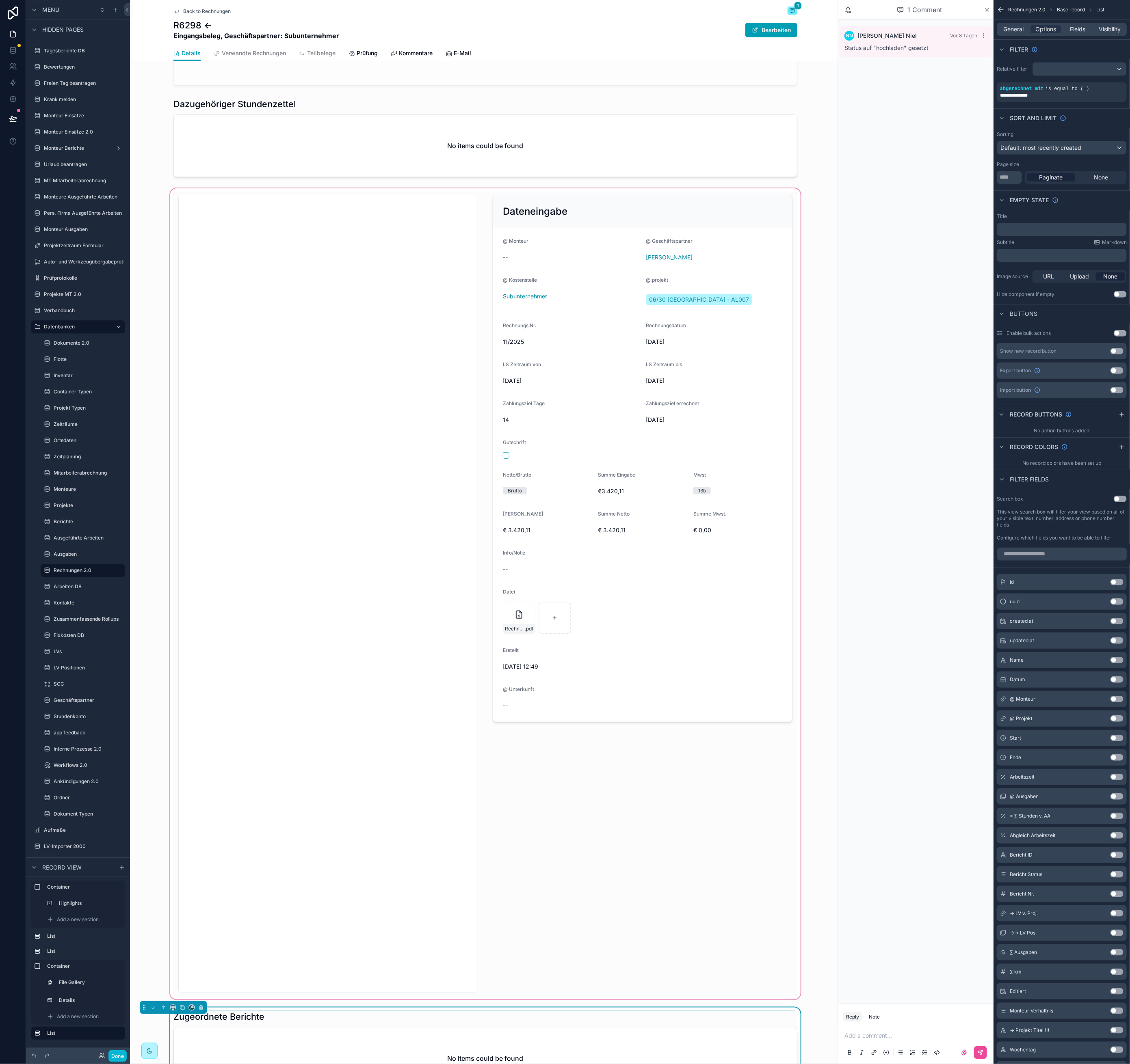
scroll to position [337, 0]
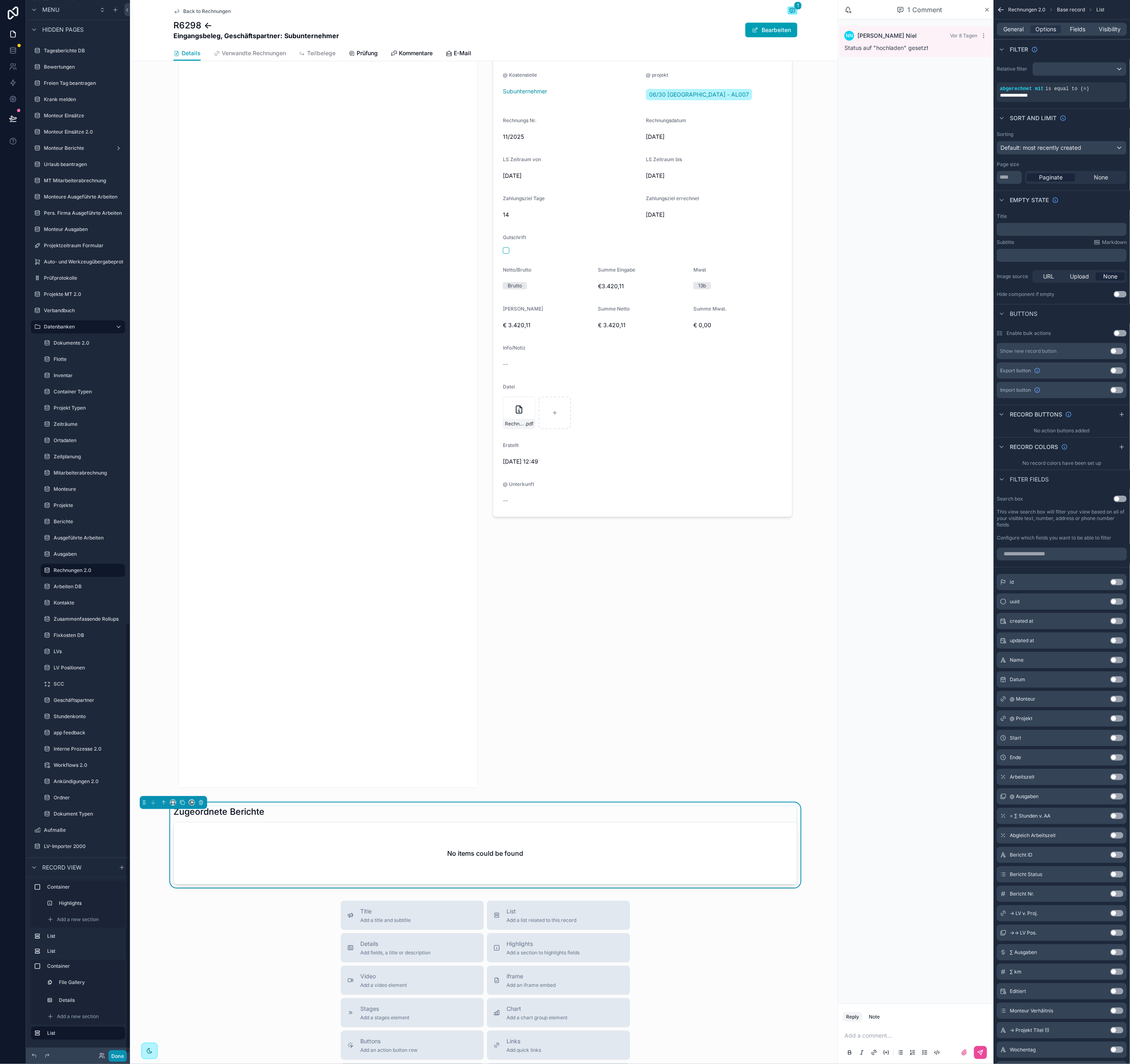
click at [122, 1057] on button "Done" at bounding box center [118, 1056] width 18 height 12
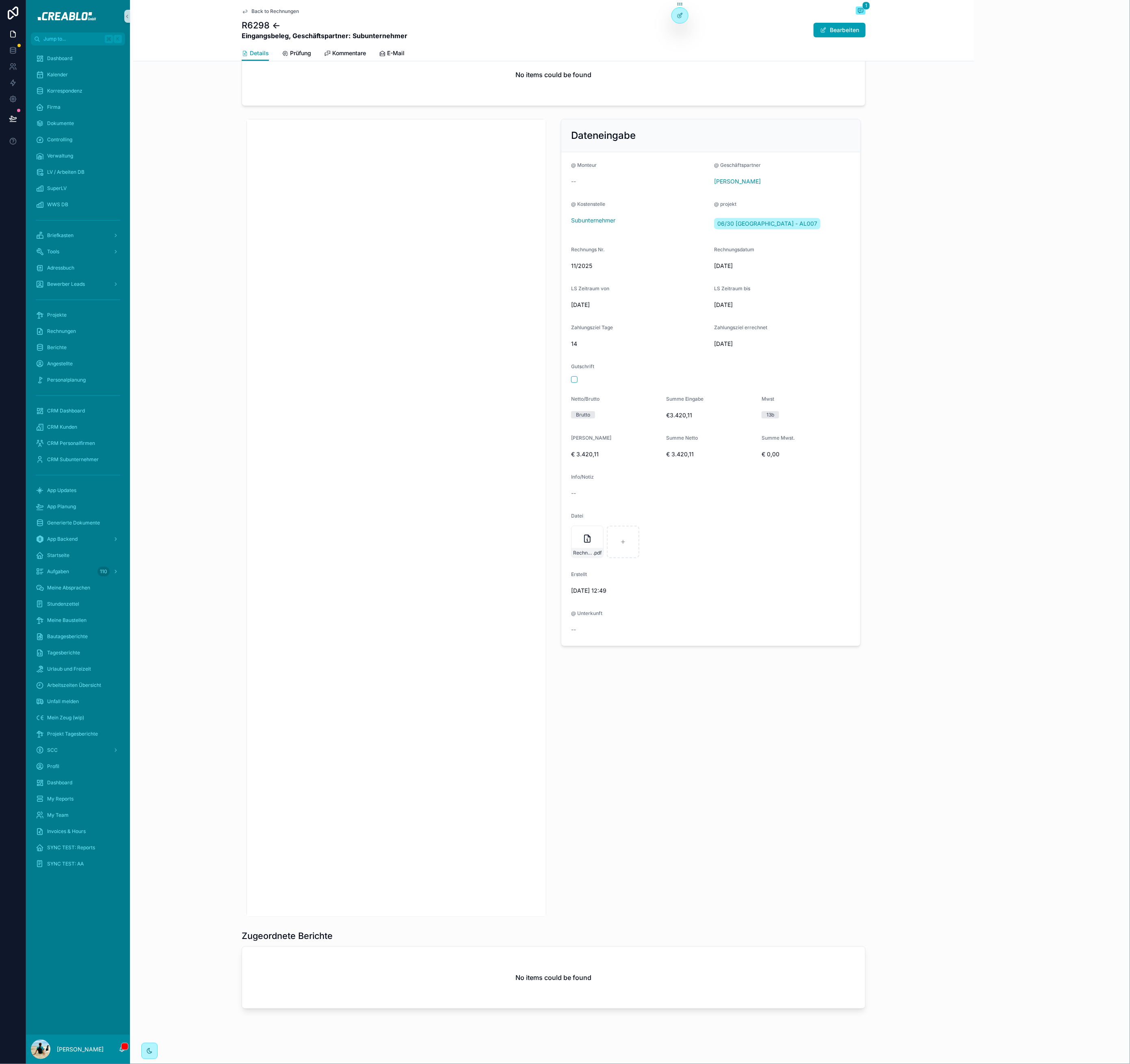
scroll to position [115, 0]
click at [266, 13] on span "Back to Rechnungen" at bounding box center [275, 11] width 48 height 6
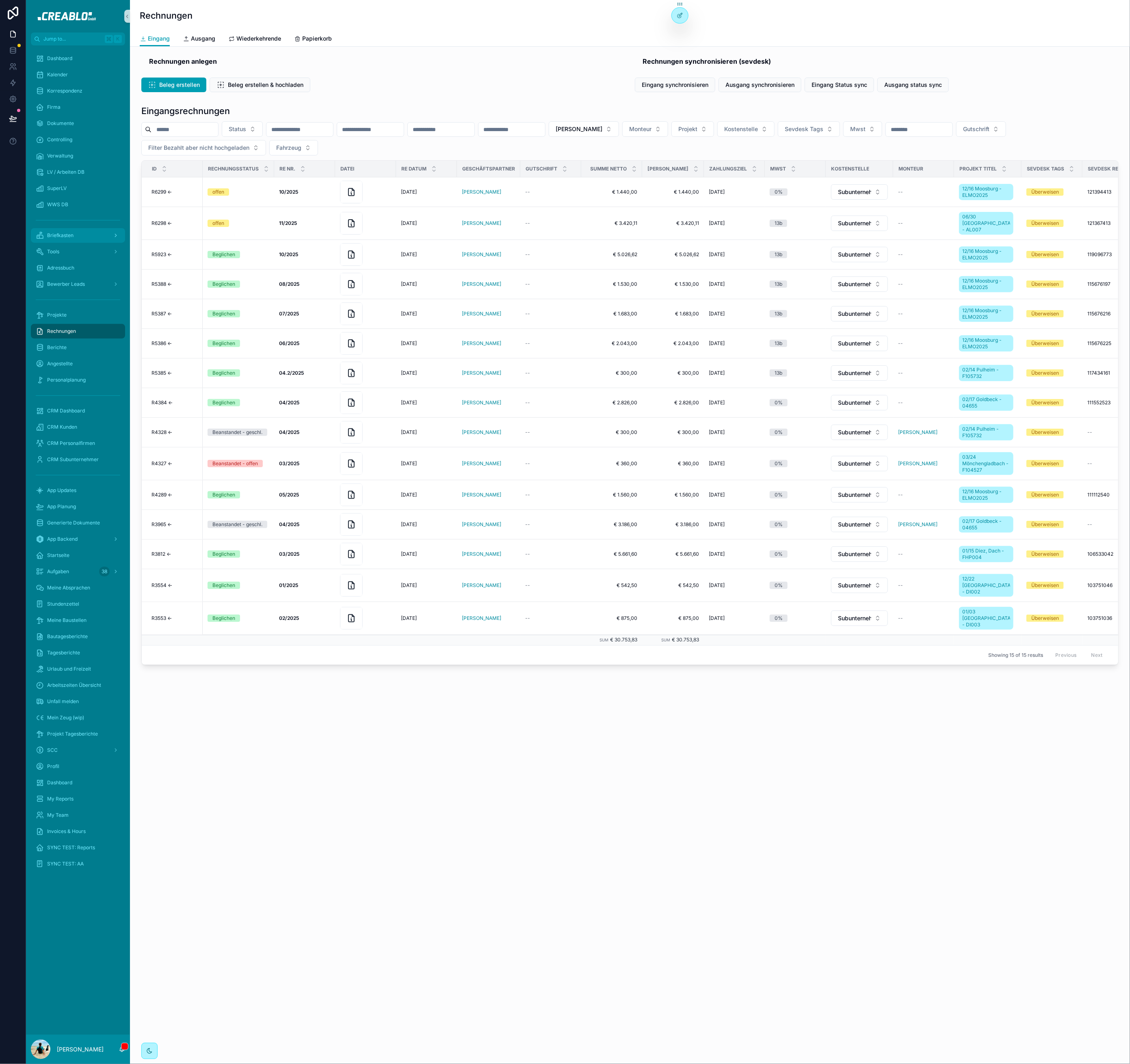
click at [62, 239] on div "Briefkasten" at bounding box center [78, 235] width 84 height 13
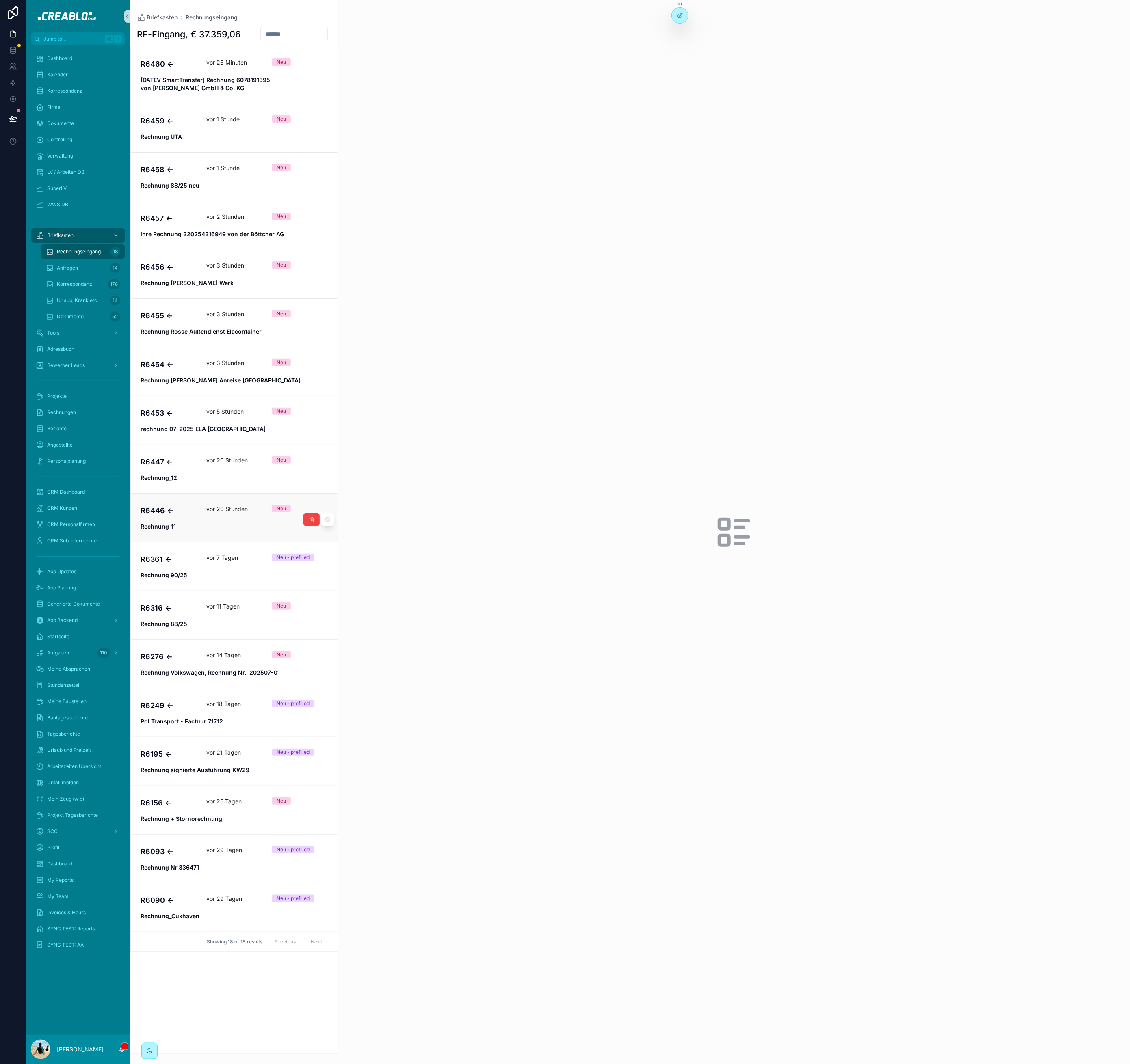
click at [192, 533] on link "R6446 ← vor 20 Stunden Neu Rechnung_11" at bounding box center [234, 517] width 206 height 48
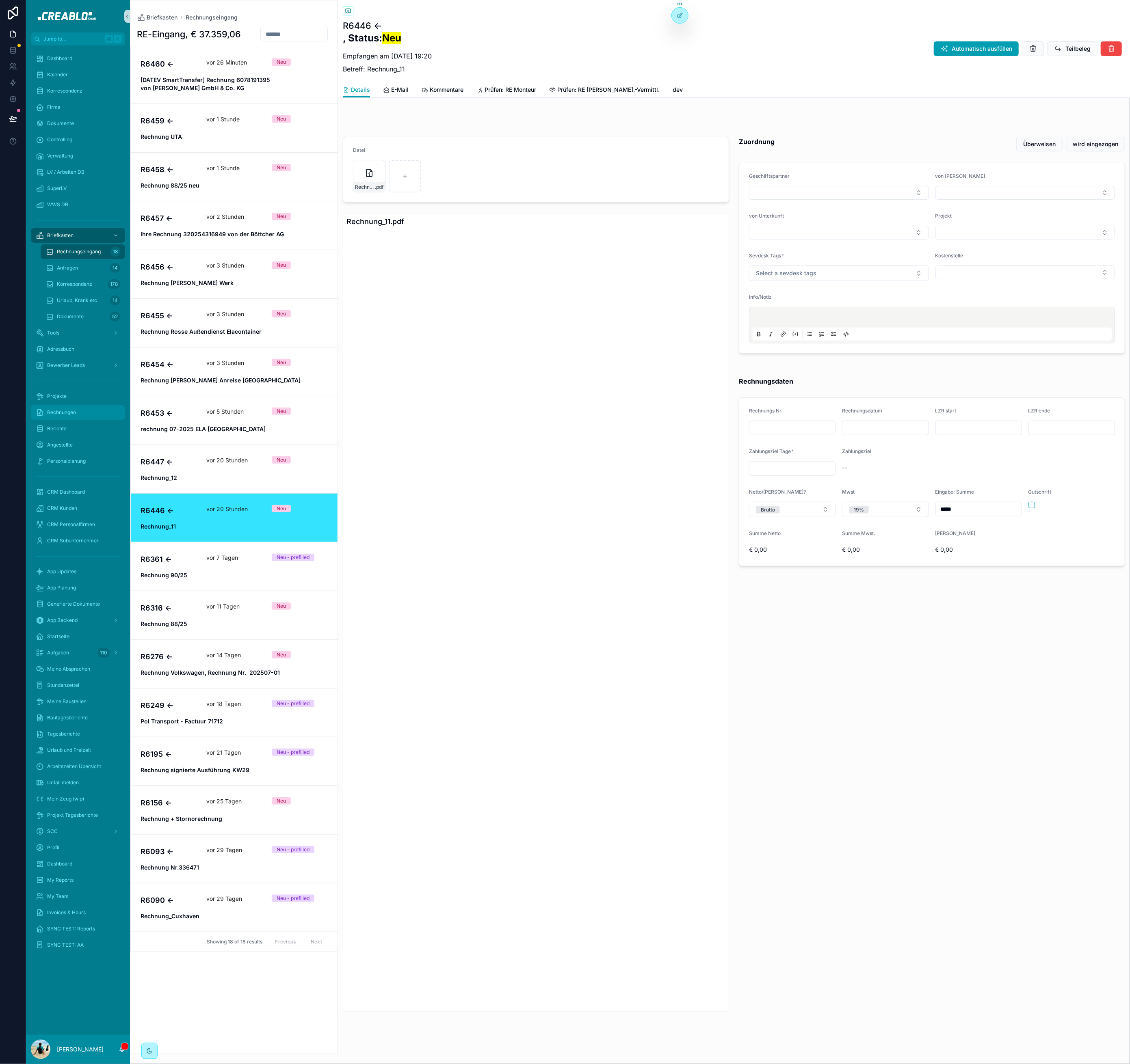
click at [65, 409] on span "Rechnungen" at bounding box center [62, 412] width 29 height 6
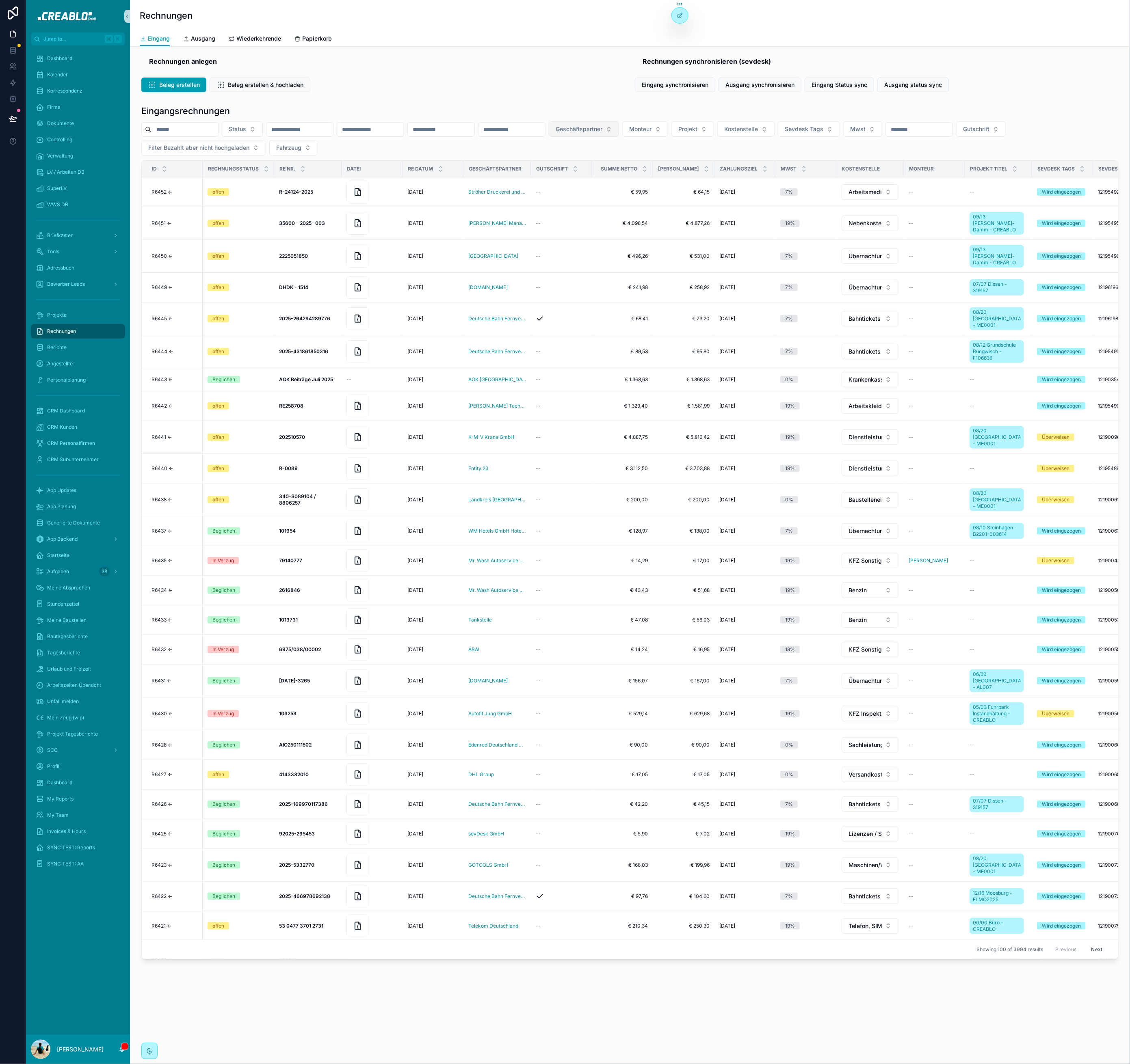
click at [602, 128] on span "Geschäftspartner" at bounding box center [578, 129] width 46 height 8
type input "******"
click at [600, 163] on span "Rebecca Aminatey" at bounding box center [604, 162] width 46 height 8
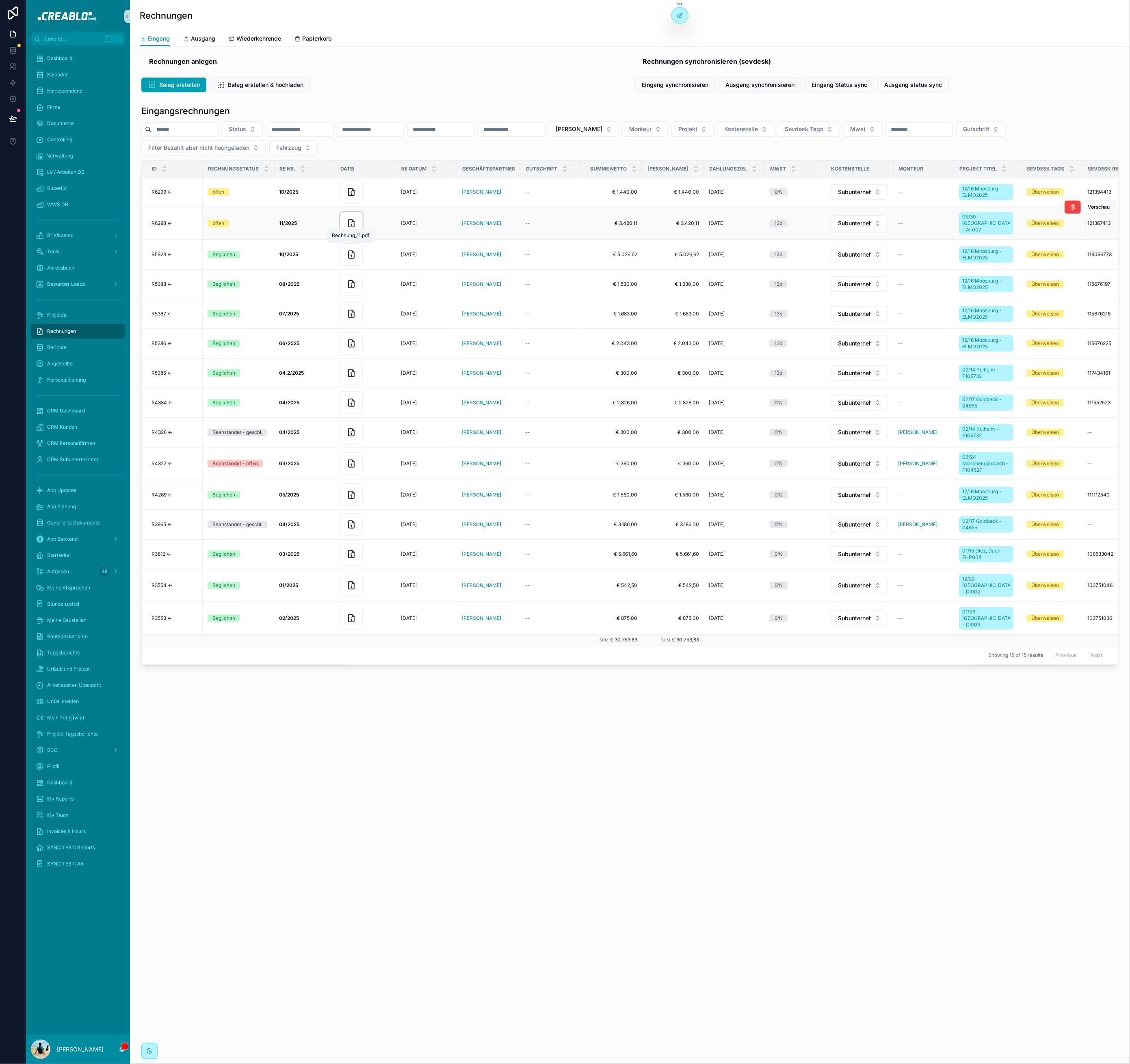
click at [352, 225] on icon "scrollable content" at bounding box center [351, 223] width 10 height 9
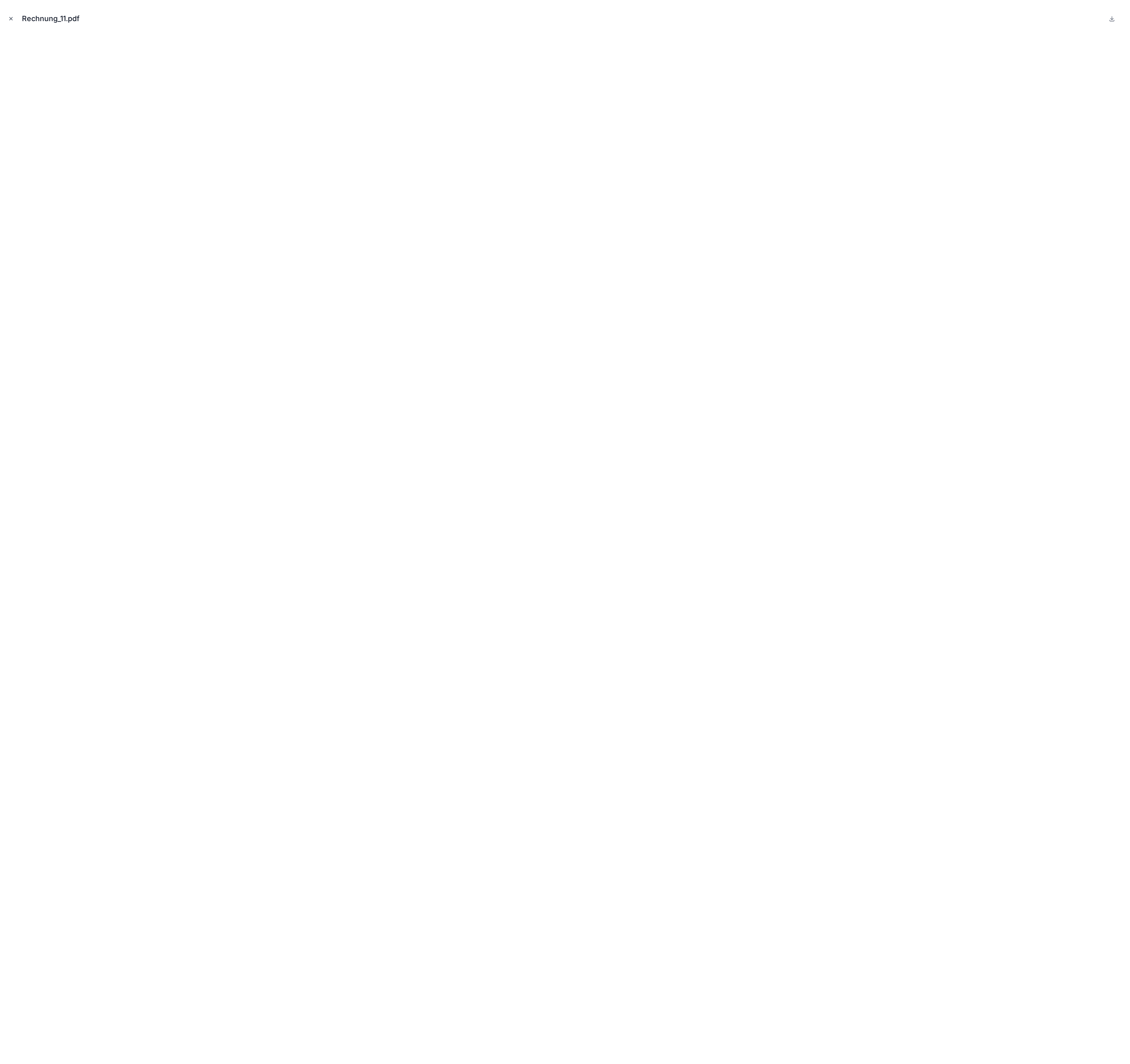
click at [12, 18] on icon "Close modal" at bounding box center [10, 18] width 6 height 5
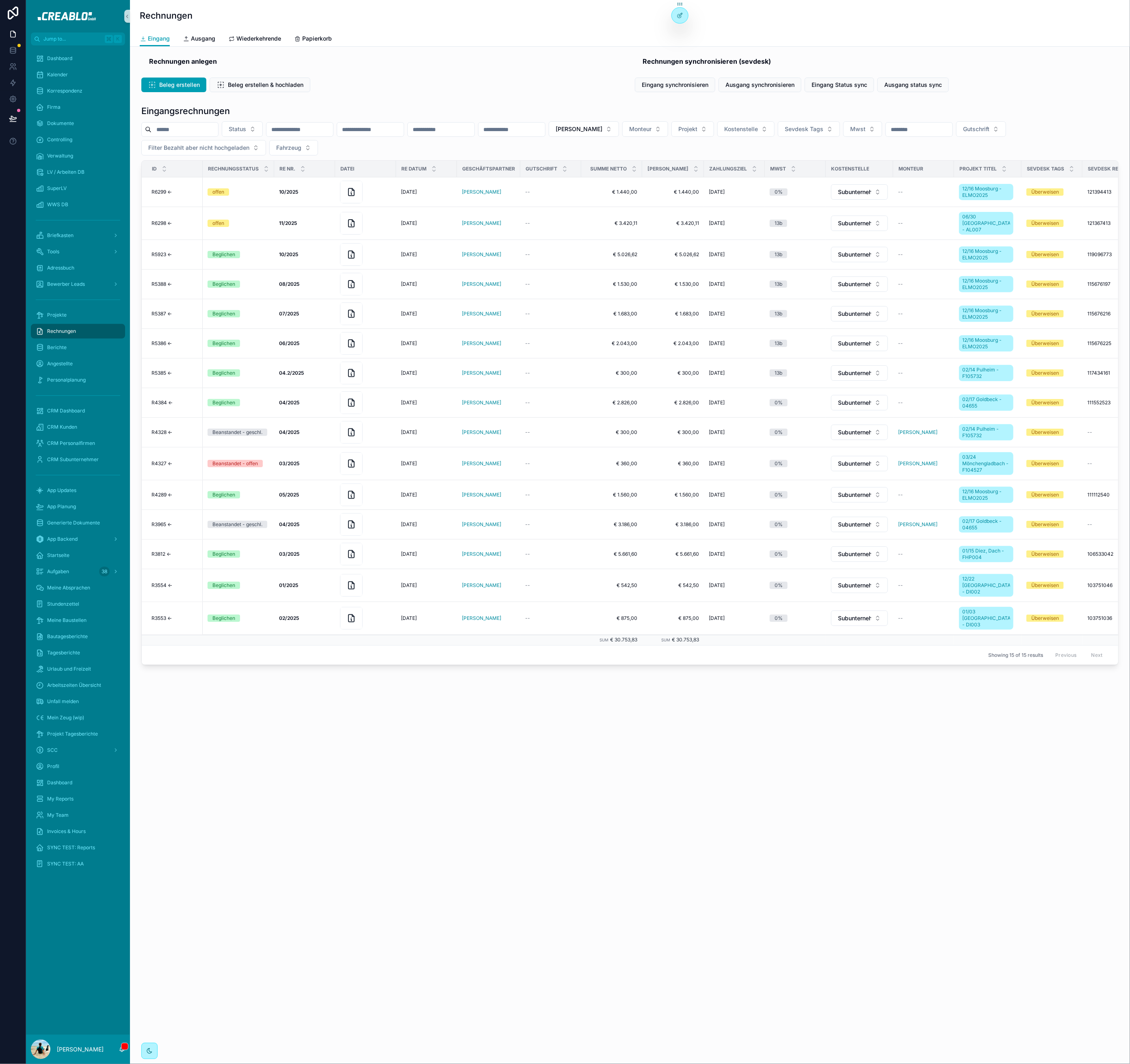
click at [204, 103] on div "Eingangsrechnungen Status Rebecca Aminatey Monteur Projekt Kostenstelle Sevdesk…" at bounding box center [630, 385] width 987 height 566
click at [245, 109] on div "Eingangsrechnungen" at bounding box center [630, 110] width 977 height 11
click at [244, 191] on div "offen" at bounding box center [238, 192] width 62 height 7
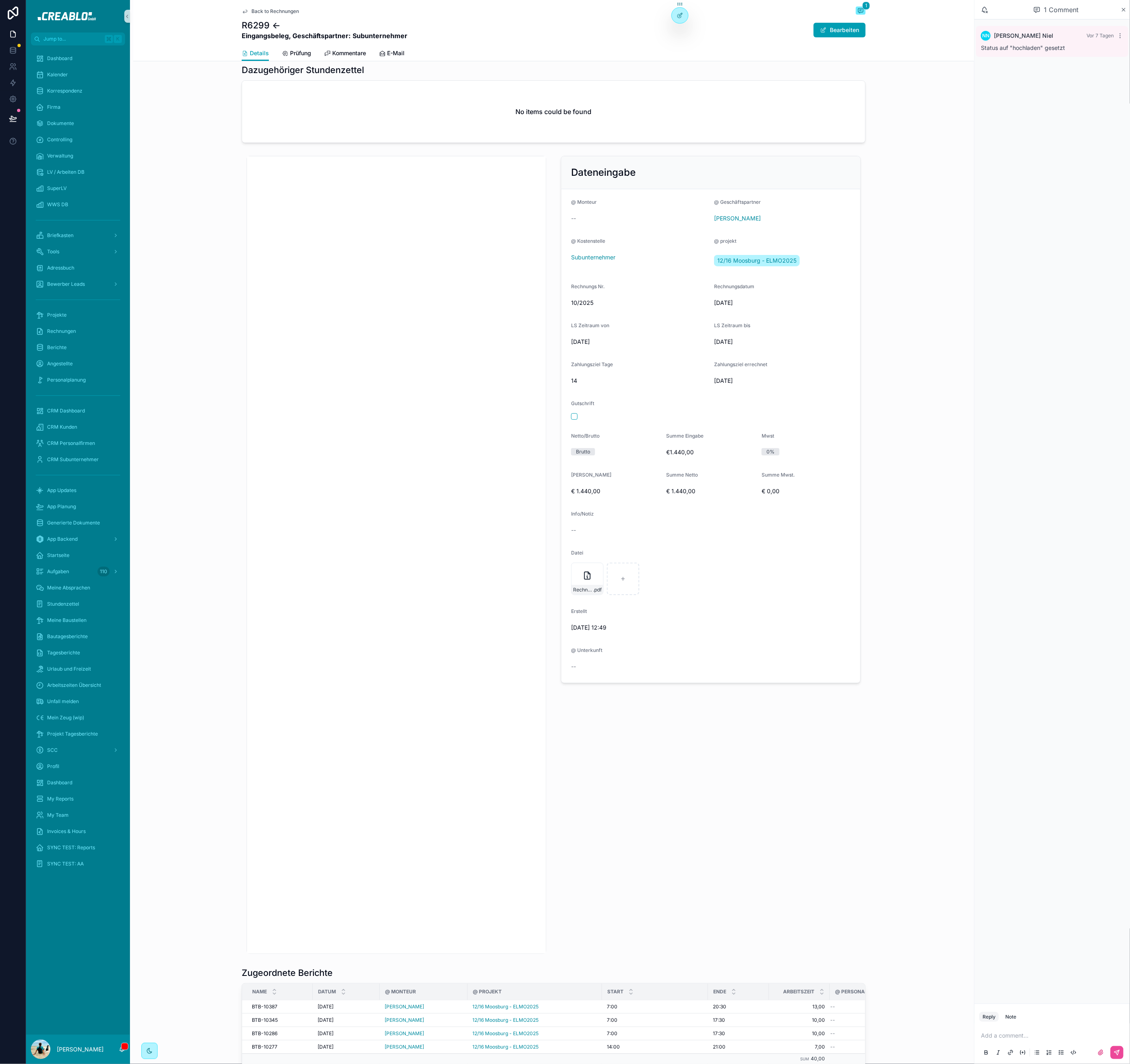
scroll to position [161, 0]
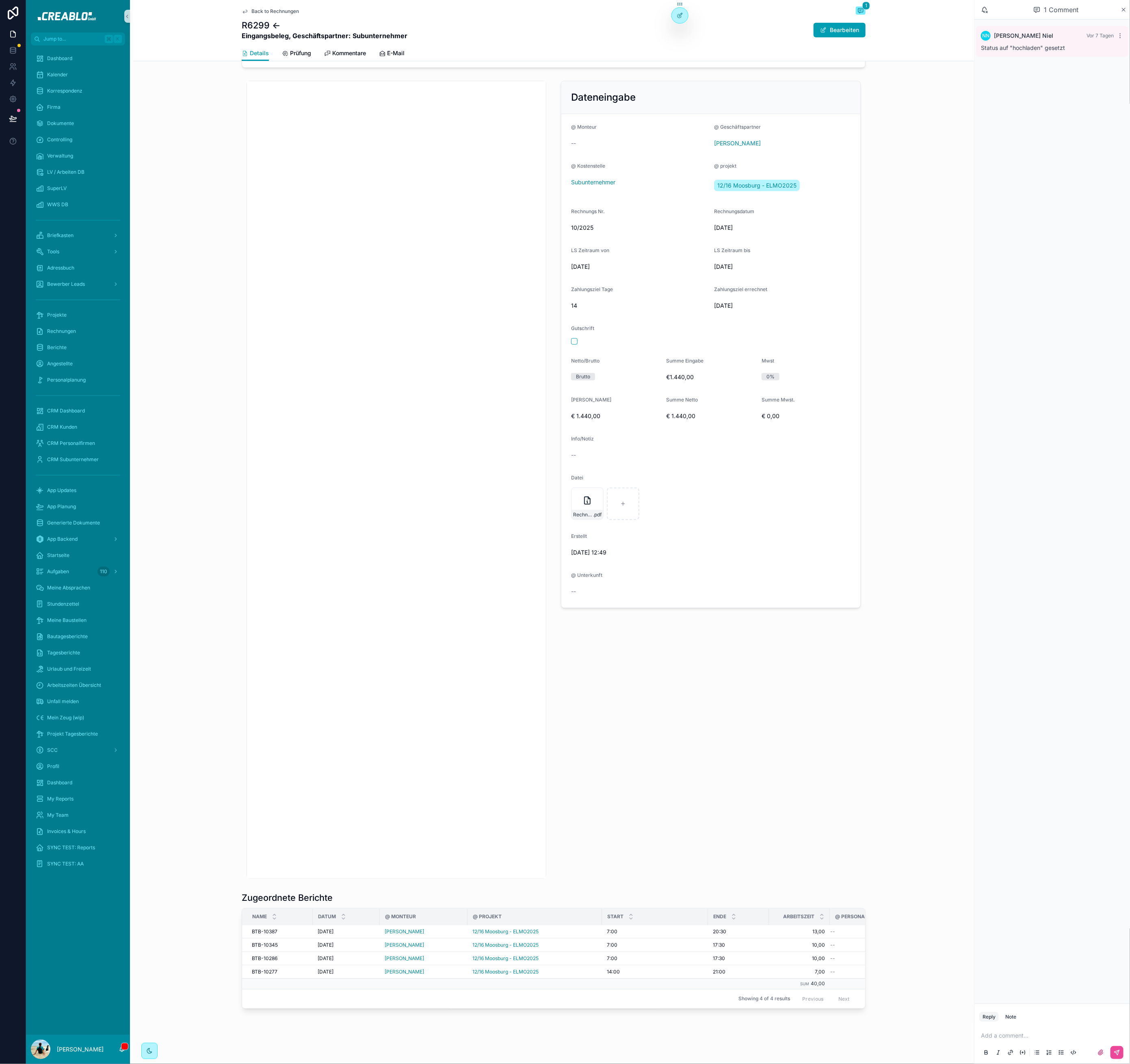
click at [744, 715] on div "Dateneingabe @ Monteur -- @ Geschäftspartner Rebecca Aminatey @ Kostenstelle Su…" at bounding box center [710, 480] width 310 height 805
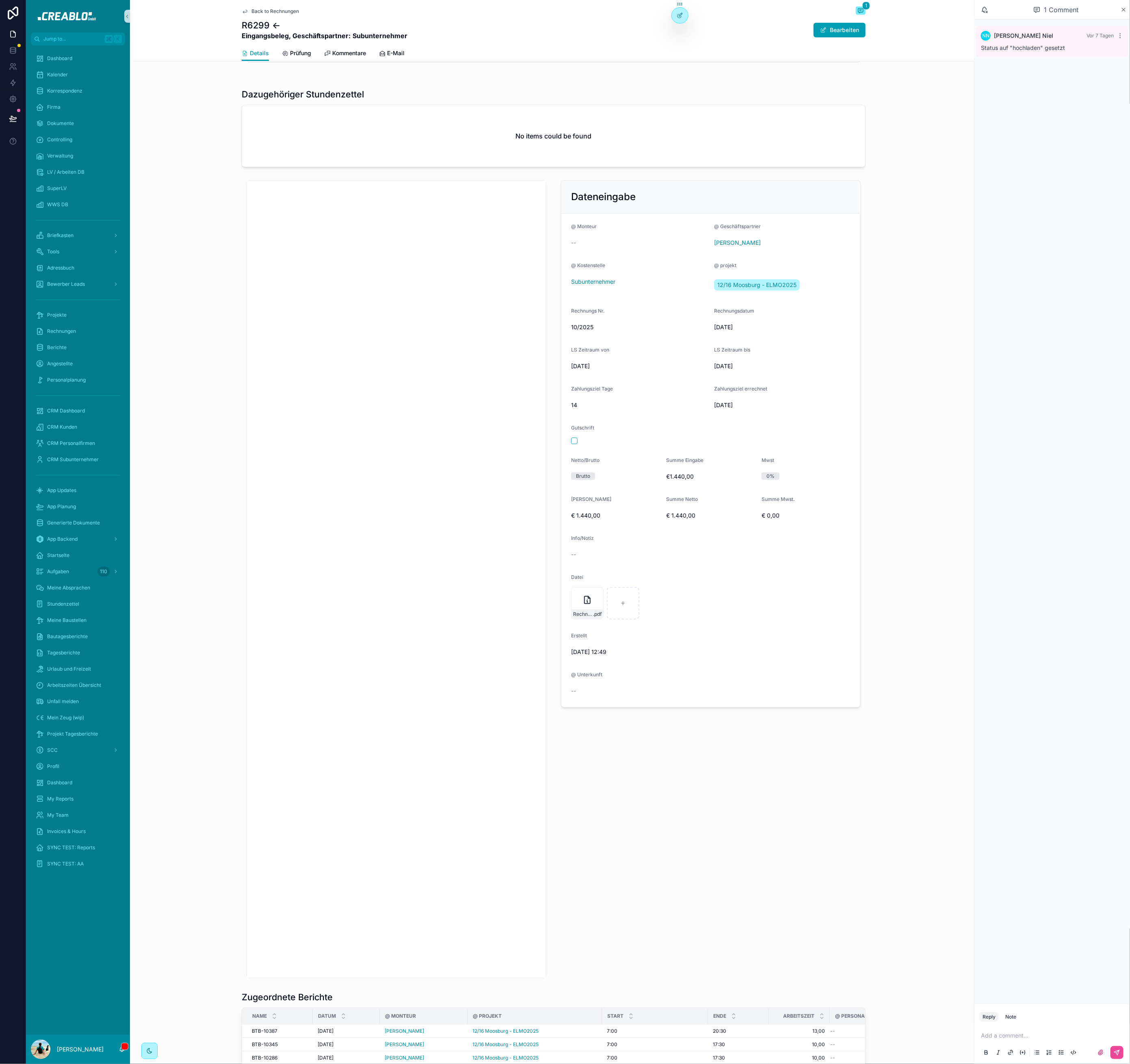
scroll to position [0, 0]
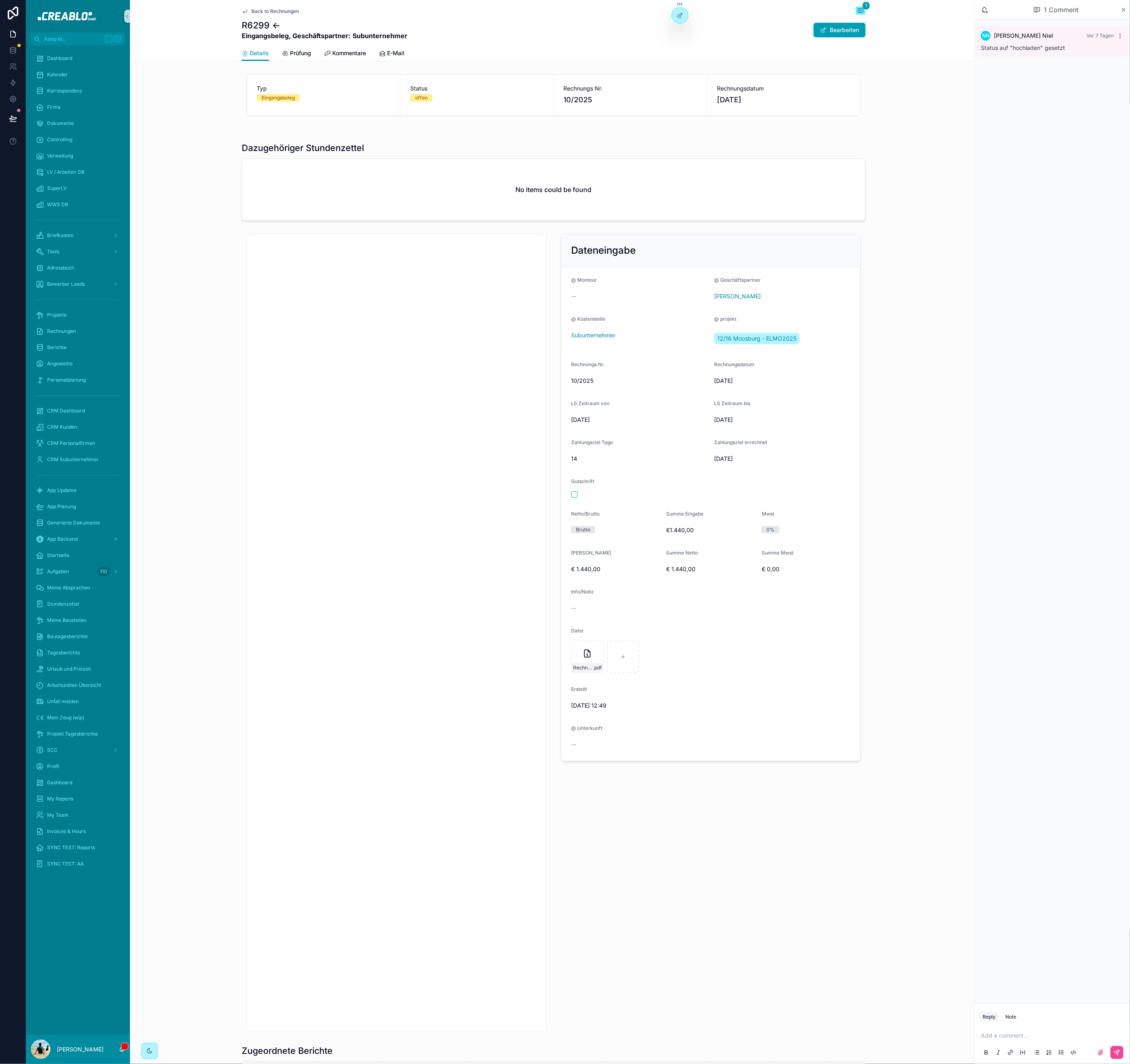
click at [273, 13] on span "Back to Rechnungen" at bounding box center [275, 11] width 48 height 6
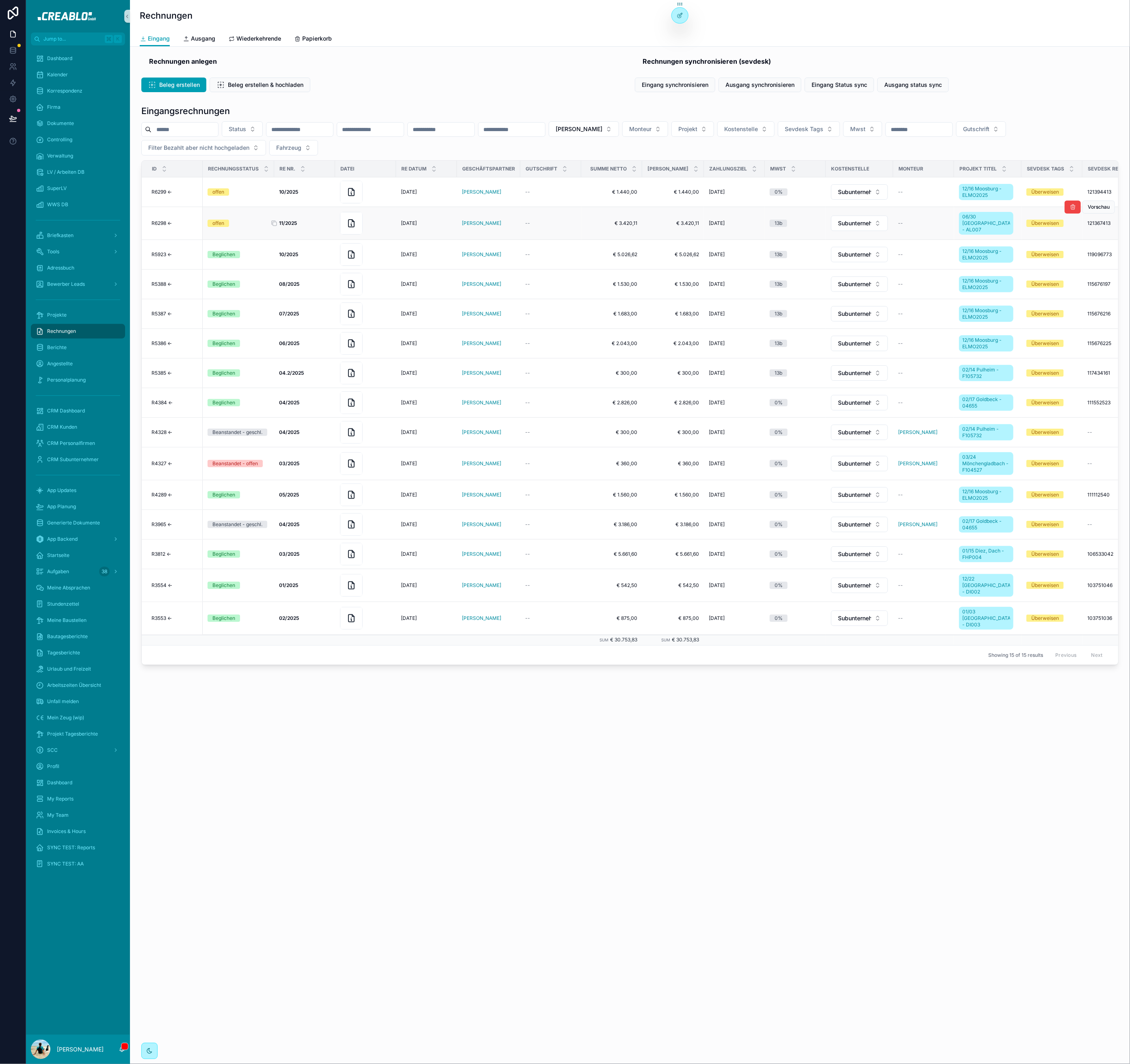
click at [322, 220] on div "11/2025 11/2025" at bounding box center [304, 223] width 51 height 6
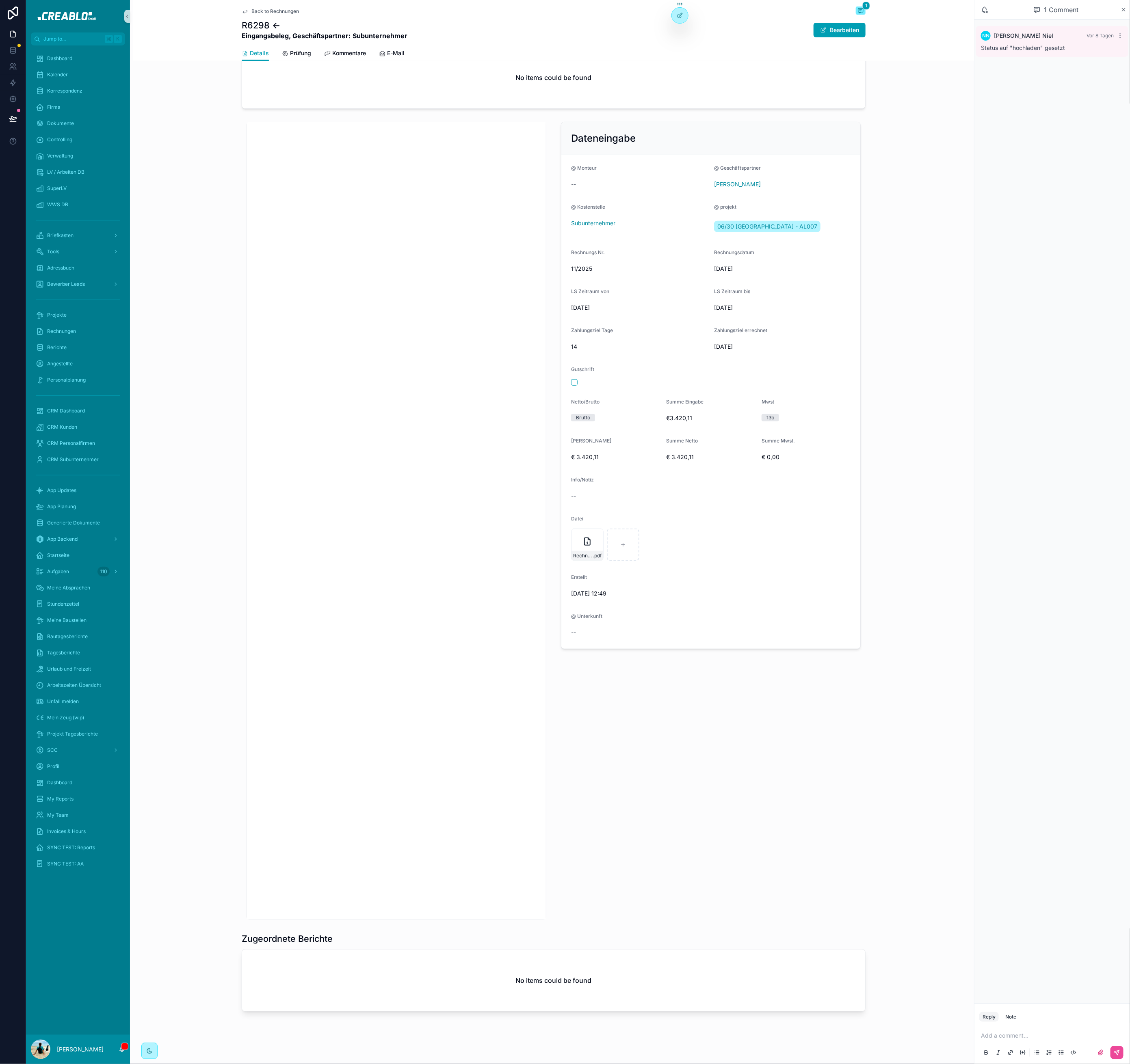
scroll to position [115, 0]
click at [82, 312] on div "Projekte" at bounding box center [78, 315] width 84 height 13
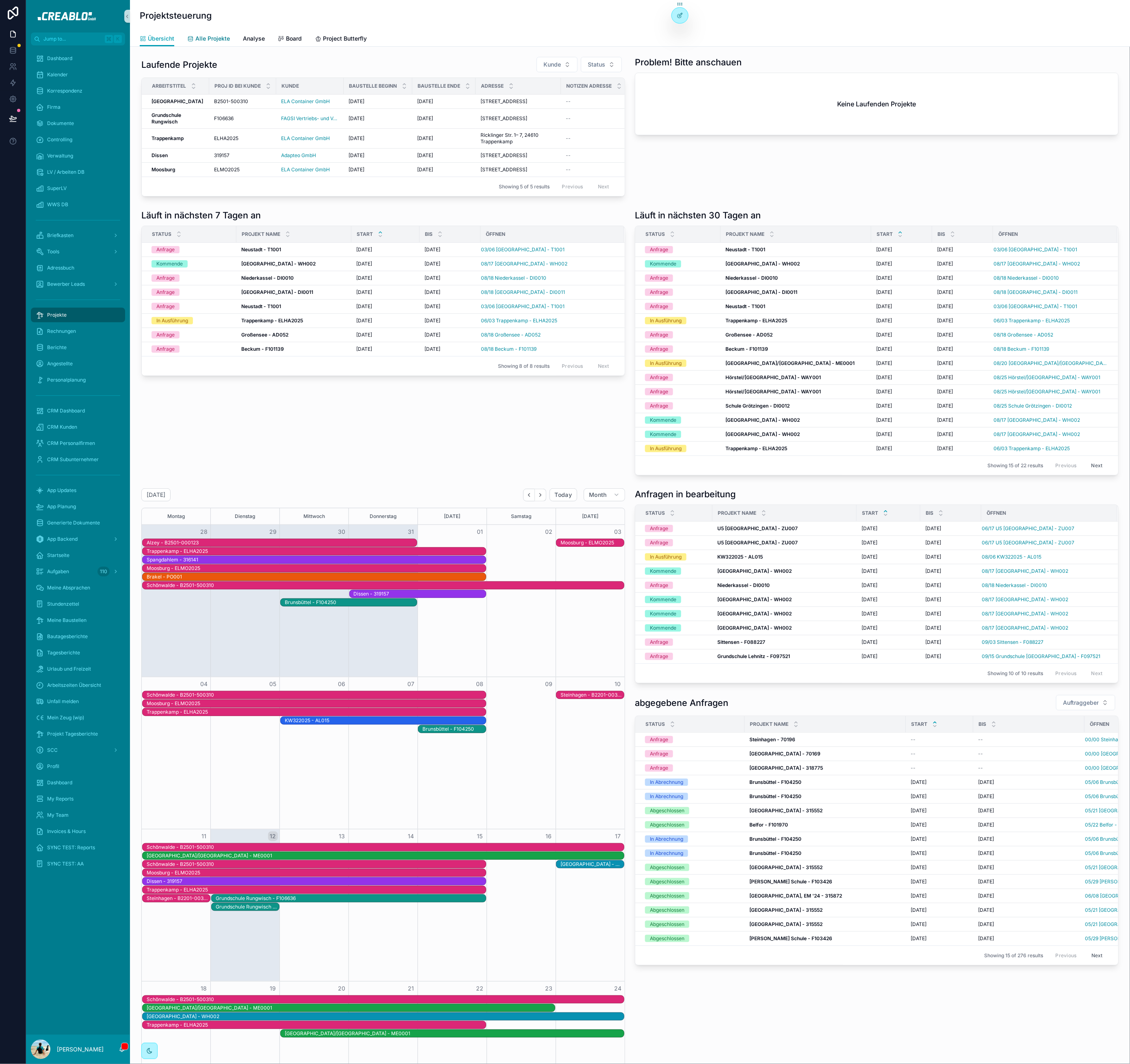
click at [206, 44] on link "Alle Projekte" at bounding box center [208, 39] width 42 height 16
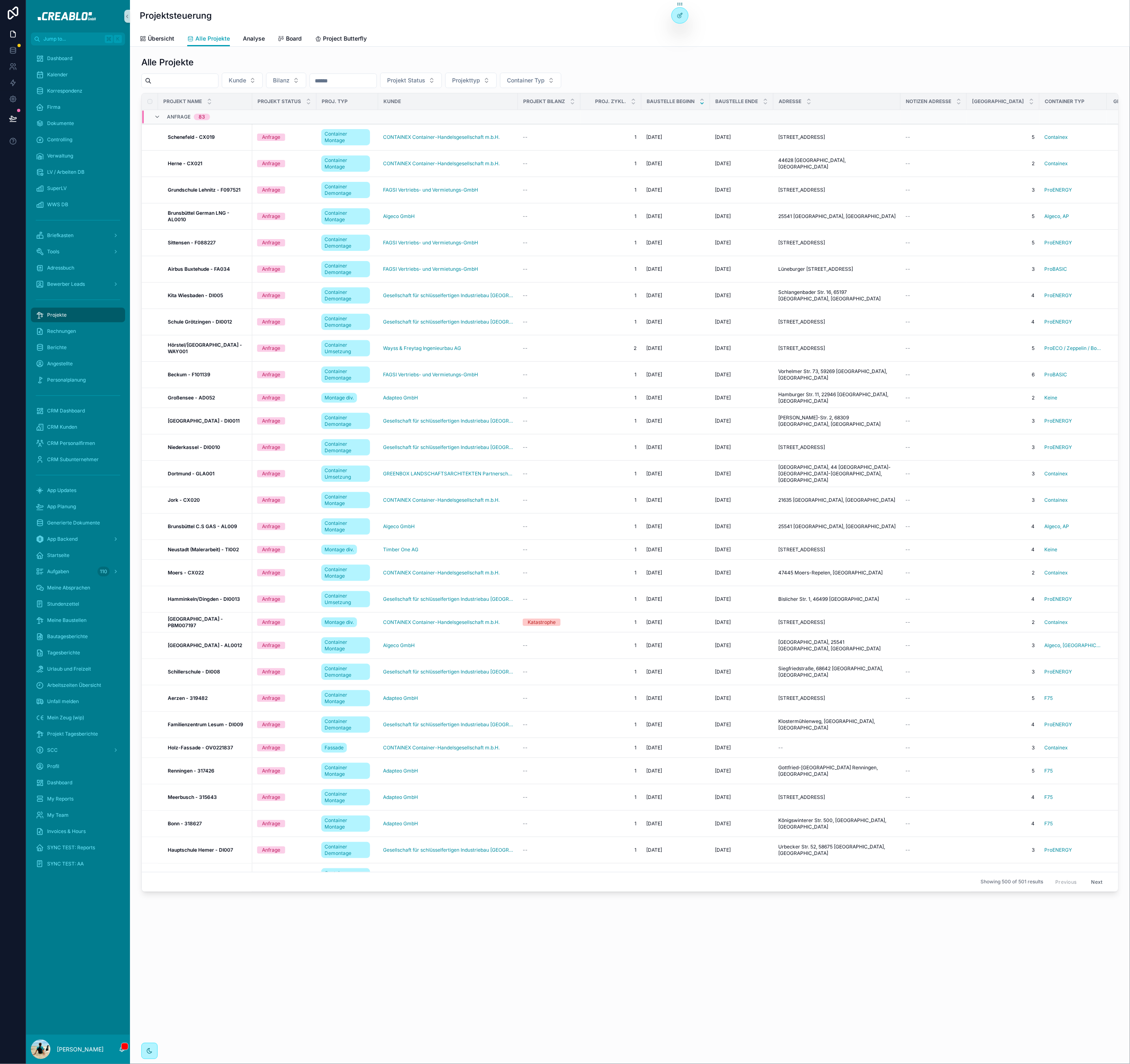
click at [209, 83] on input "scrollable content" at bounding box center [184, 80] width 66 height 11
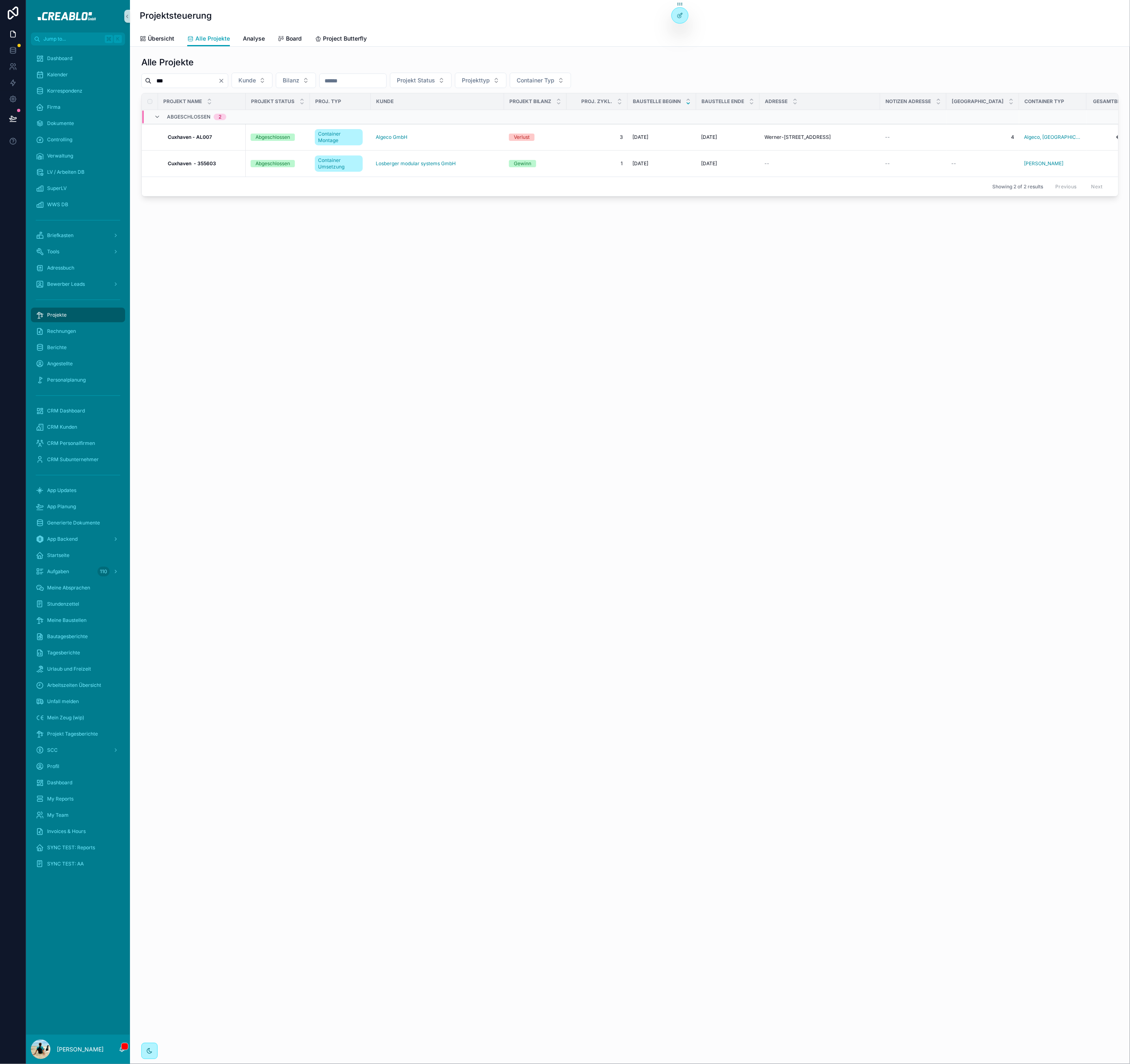
type input "***"
click at [285, 345] on div "Projektsteuerung Alle Projekte Übersicht Alle Projekte Analyse Board Project Bu…" at bounding box center [630, 532] width 1000 height 1064
drag, startPoint x: 386, startPoint y: 368, endPoint x: 366, endPoint y: 322, distance: 50.2
click at [379, 349] on div "Projektsteuerung Alle Projekte Übersicht Alle Projekte Analyse Board Project Bu…" at bounding box center [630, 532] width 1000 height 1064
click at [200, 137] on strong "Cuxhaven - AL007" at bounding box center [190, 137] width 44 height 6
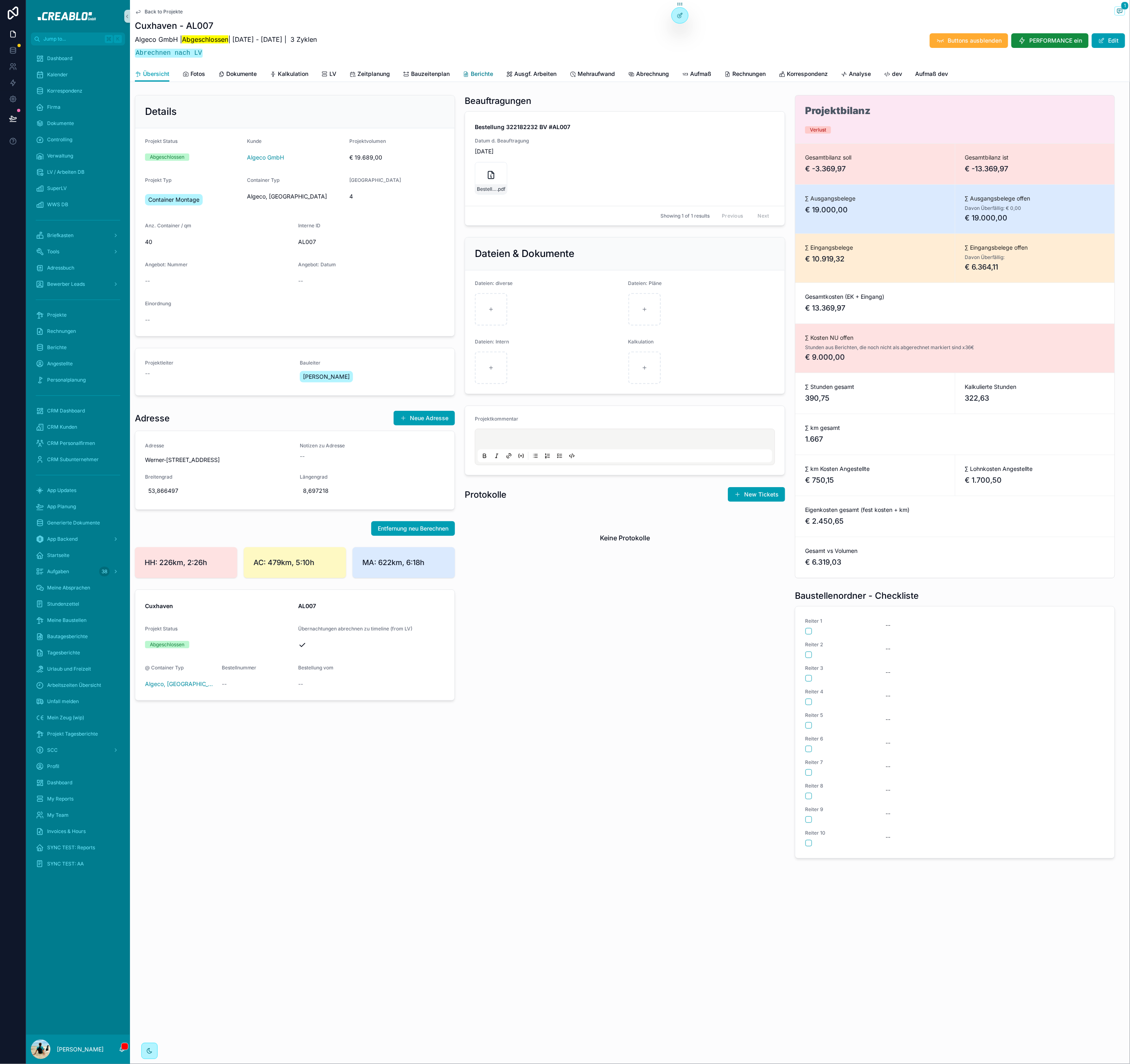
click at [482, 67] on link "Berichte" at bounding box center [478, 74] width 30 height 16
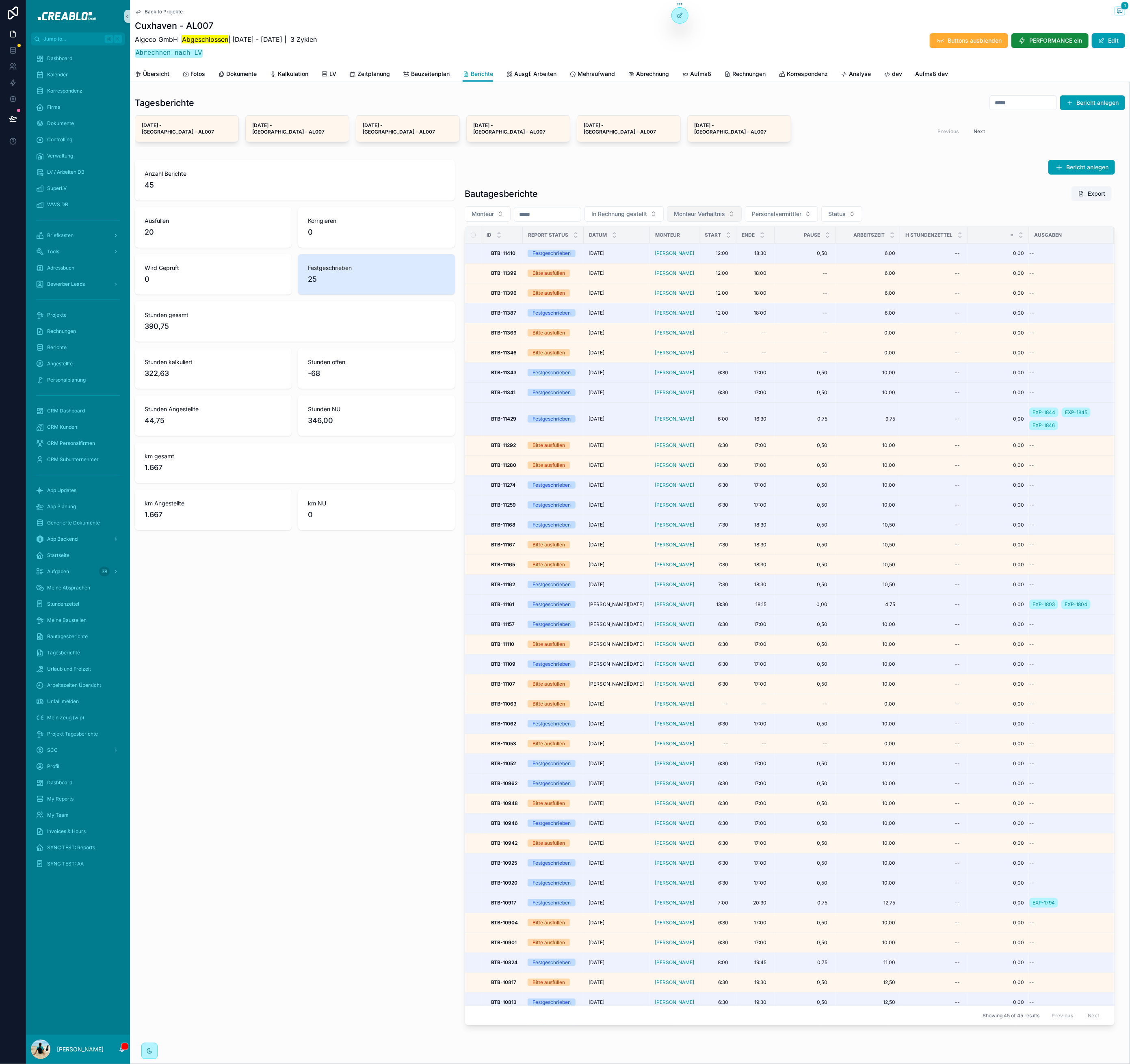
click at [700, 210] on span "Monteur Verhältnis" at bounding box center [700, 214] width 51 height 8
click at [739, 173] on div "Bericht anlegen Bautagesberichte Export Monteur In Rechnung gestellt Monteur Ve…" at bounding box center [790, 593] width 660 height 872
click at [488, 210] on span "Monteur" at bounding box center [482, 214] width 22 height 8
type input "*******"
click at [454, 237] on span "Vincent Jabs" at bounding box center [463, 240] width 46 height 8
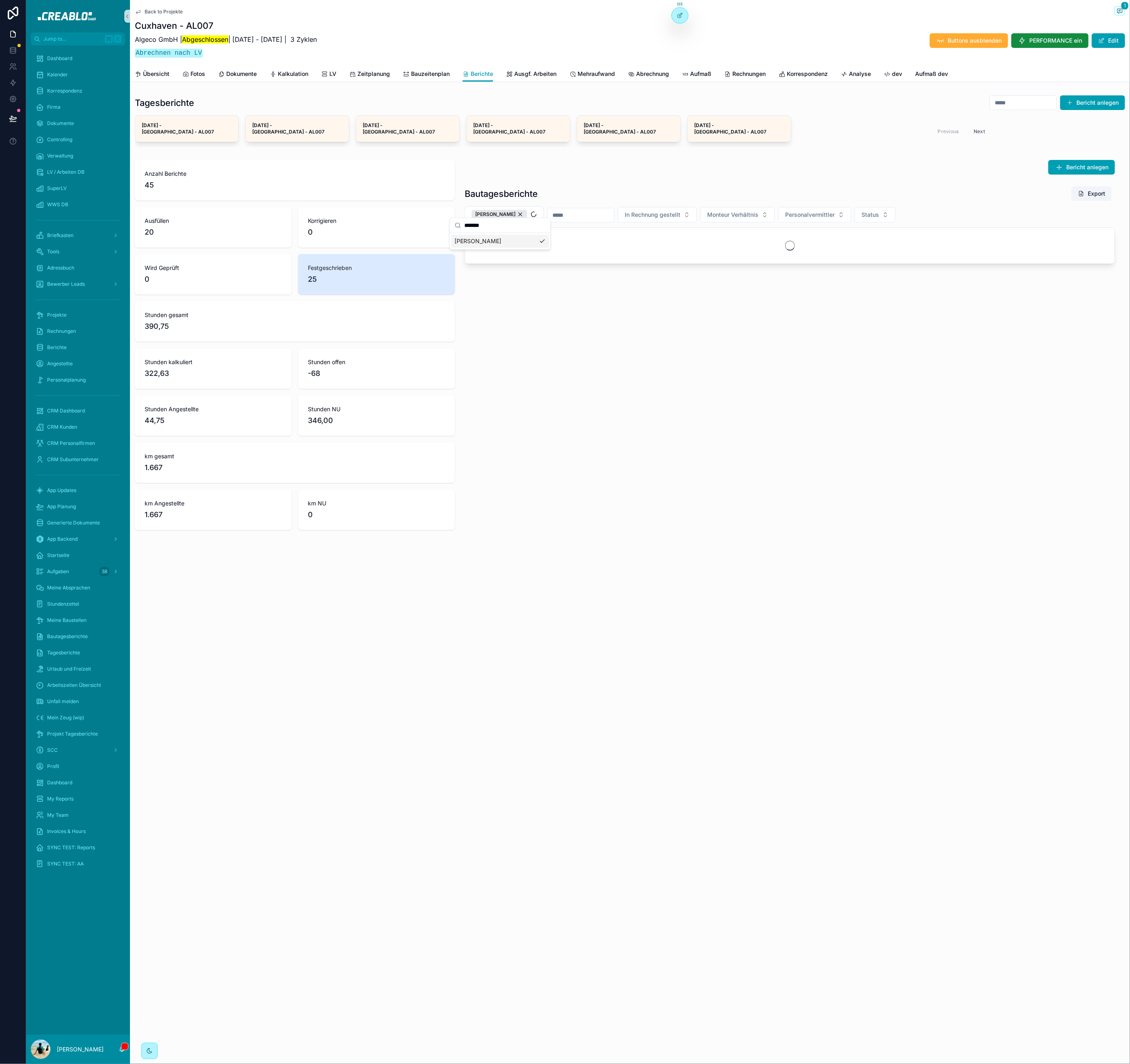
click at [427, 640] on div "Back to Projekte 1 Cuxhaven - AL007 Algeco GmbH | Abgeschlossen | 30.6.2025 - 1…" at bounding box center [630, 532] width 1000 height 1064
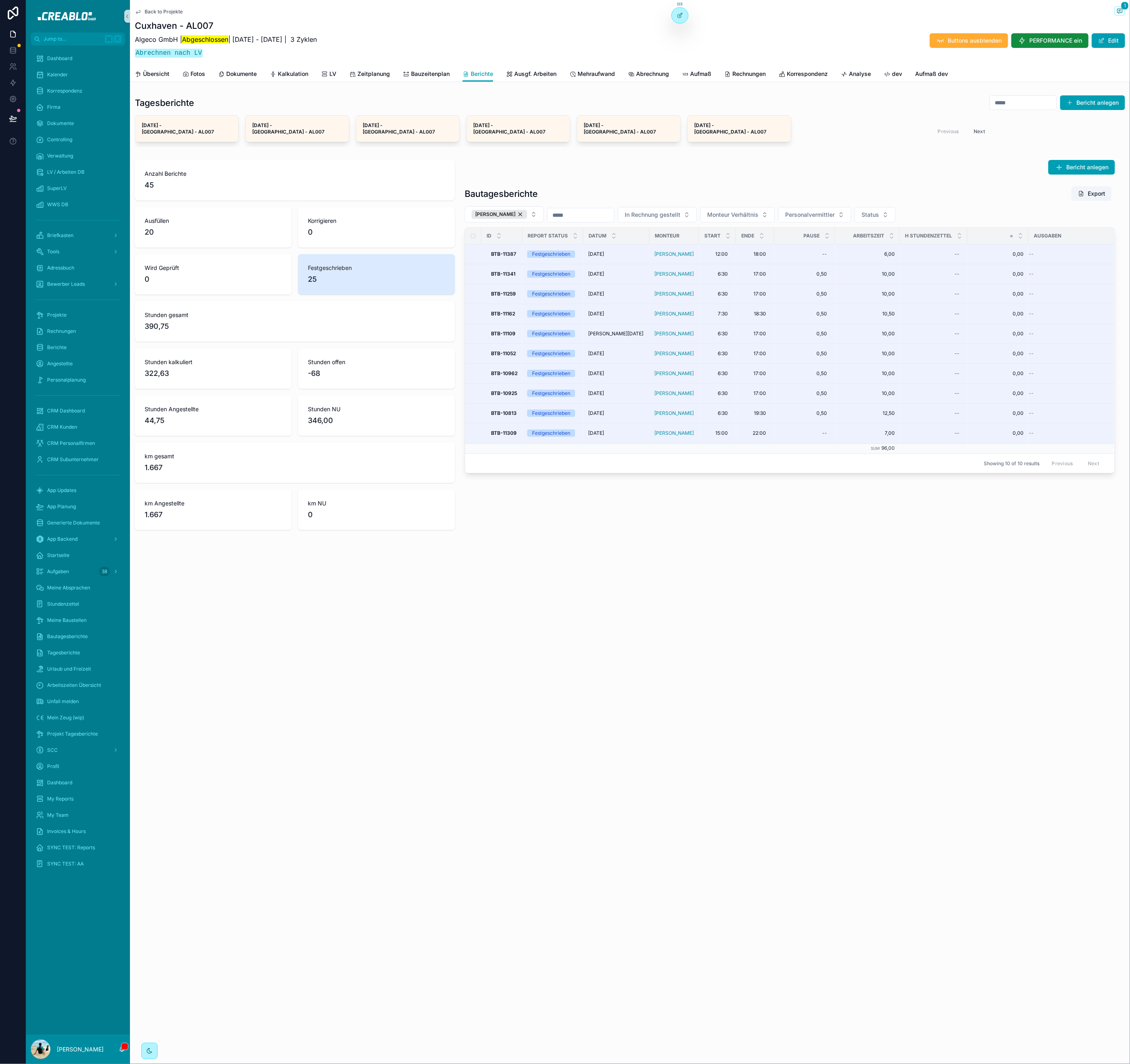
click at [884, 445] on span "96,00" at bounding box center [888, 448] width 14 height 6
click at [893, 445] on span "96,00" at bounding box center [888, 448] width 14 height 6
drag, startPoint x: 754, startPoint y: 671, endPoint x: 286, endPoint y: 1064, distance: 611.1
click at [754, 671] on div "Back to Projekte 1 Cuxhaven - AL007 Algeco GmbH | Abgeschlossen | 30.6.2025 - 1…" at bounding box center [630, 532] width 1000 height 1064
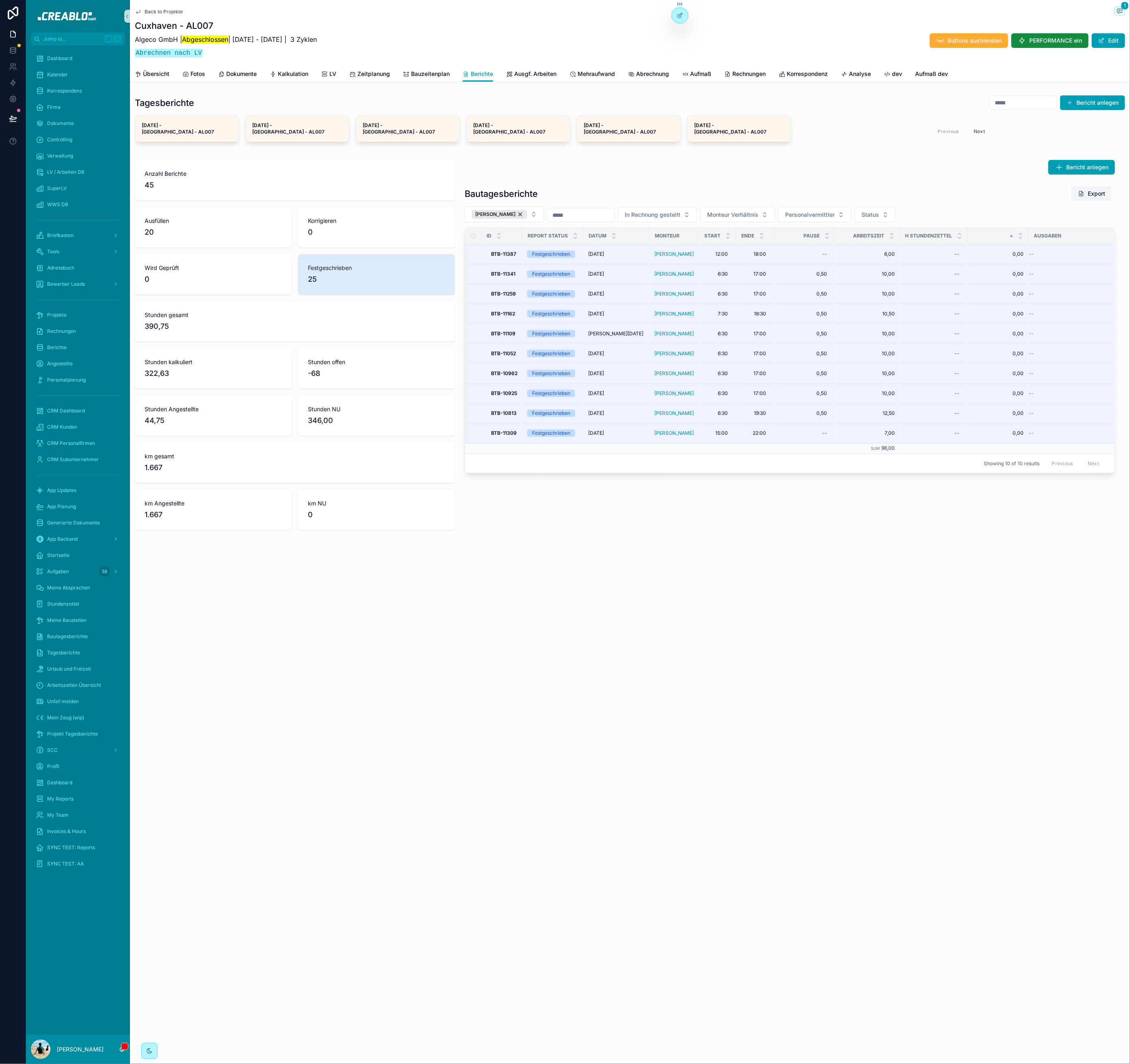
click at [886, 445] on span "96,00" at bounding box center [888, 448] width 14 height 6
drag, startPoint x: 903, startPoint y: 464, endPoint x: 1018, endPoint y: 480, distance: 116.1
click at [903, 464] on div "Showing 10 of 10 results Previous Next" at bounding box center [790, 463] width 650 height 19
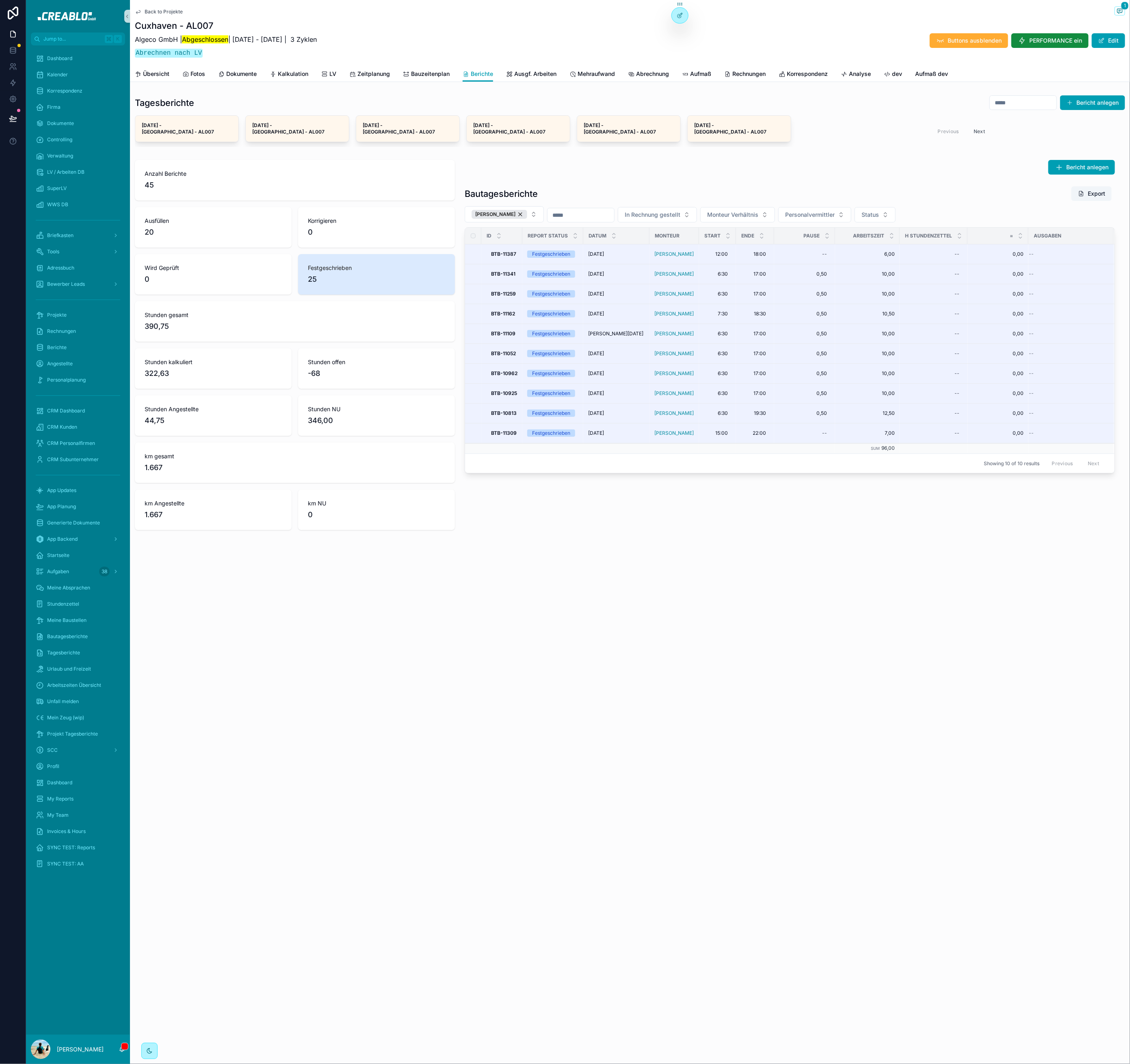
drag, startPoint x: 592, startPoint y: 738, endPoint x: 576, endPoint y: 657, distance: 82.6
click at [592, 738] on div "Back to Projekte 1 Cuxhaven - AL007 Algeco GmbH | Abgeschlossen | 30.6.2025 - 1…" at bounding box center [630, 532] width 1000 height 1064
drag, startPoint x: 510, startPoint y: 207, endPoint x: 514, endPoint y: 207, distance: 4.0
click at [512, 210] on div "Vincent Jabs" at bounding box center [499, 214] width 56 height 9
click at [548, 209] on input "scrollable content" at bounding box center [580, 215] width 66 height 11
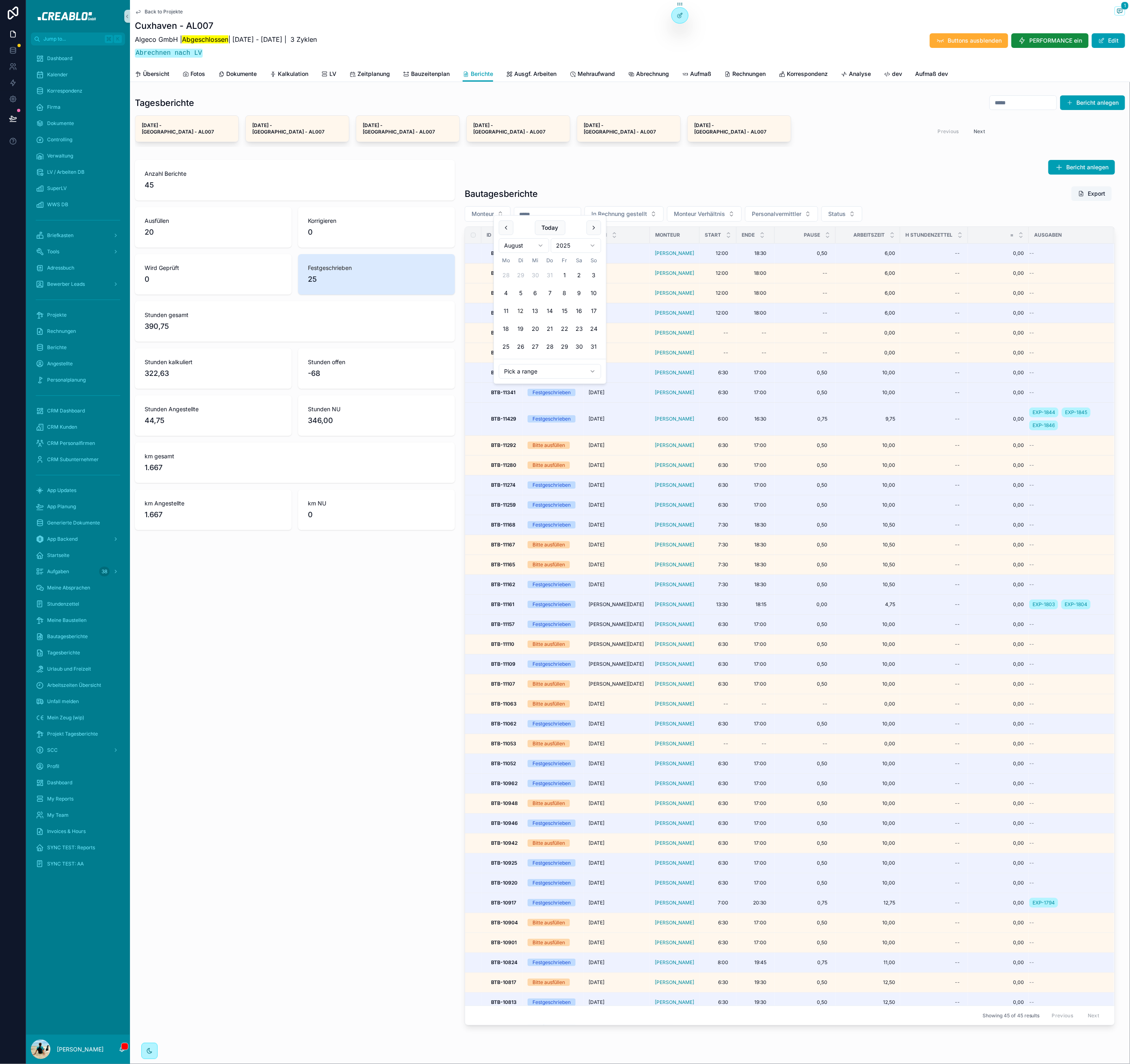
click at [804, 183] on div "Bautagesberichte Export Monteur In Rechnung gestellt Monteur Verhältnis Persona…" at bounding box center [790, 606] width 660 height 846
click at [520, 188] on h1 "Bautagesberichte" at bounding box center [501, 193] width 73 height 11
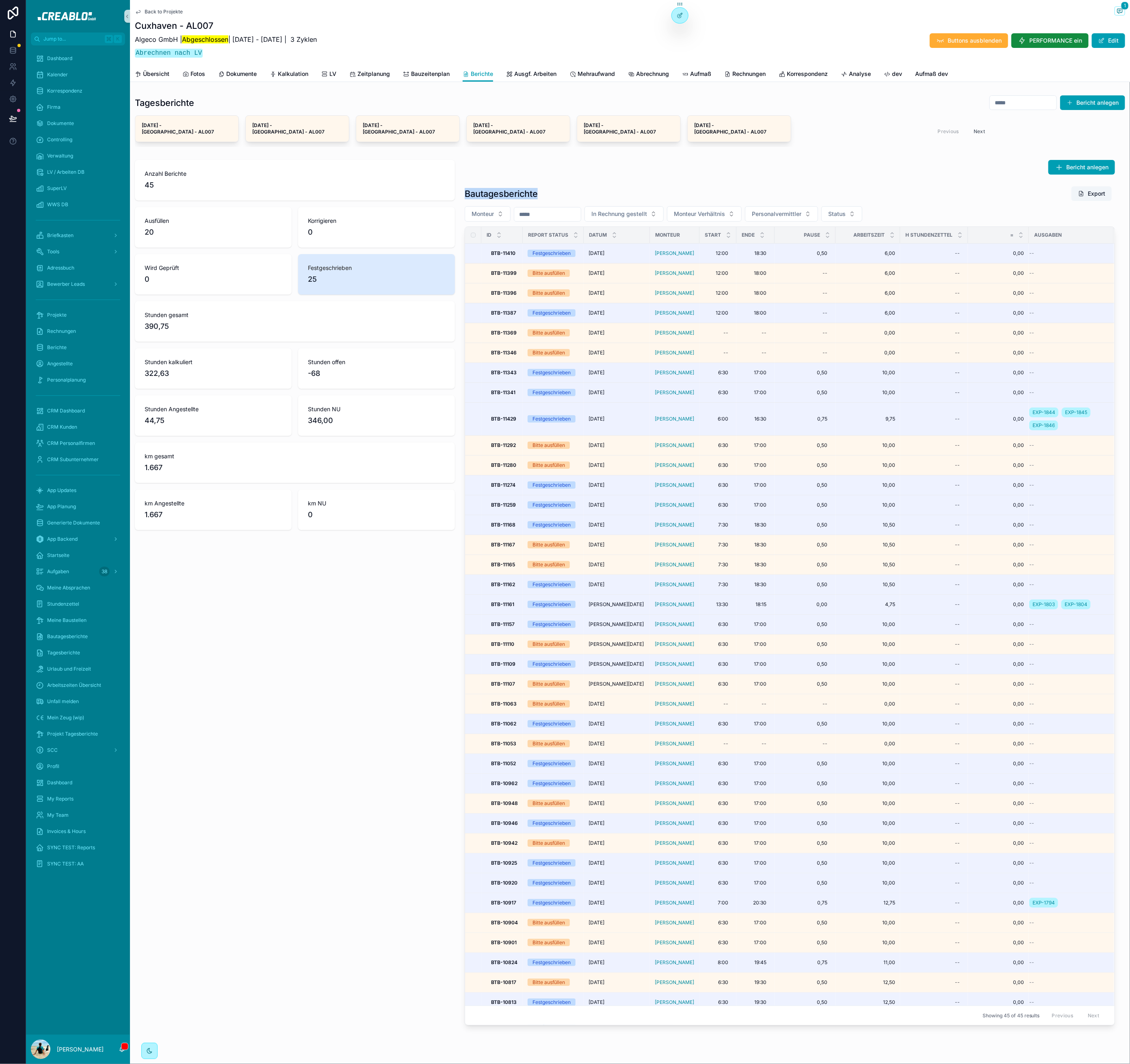
click at [520, 188] on h1 "Bautagesberichte" at bounding box center [501, 193] width 73 height 11
click at [534, 186] on div "Bautagesberichte Export" at bounding box center [790, 193] width 650 height 15
drag, startPoint x: 140, startPoint y: 163, endPoint x: 345, endPoint y: 611, distance: 492.7
click at [341, 618] on div "Anzahl Berichte 45 Ausfüllen 20 Korrigieren 0 Wird Geprüft 0 Festgeschrieben 25…" at bounding box center [295, 593] width 330 height 872
drag, startPoint x: 356, startPoint y: 583, endPoint x: 406, endPoint y: 575, distance: 50.6
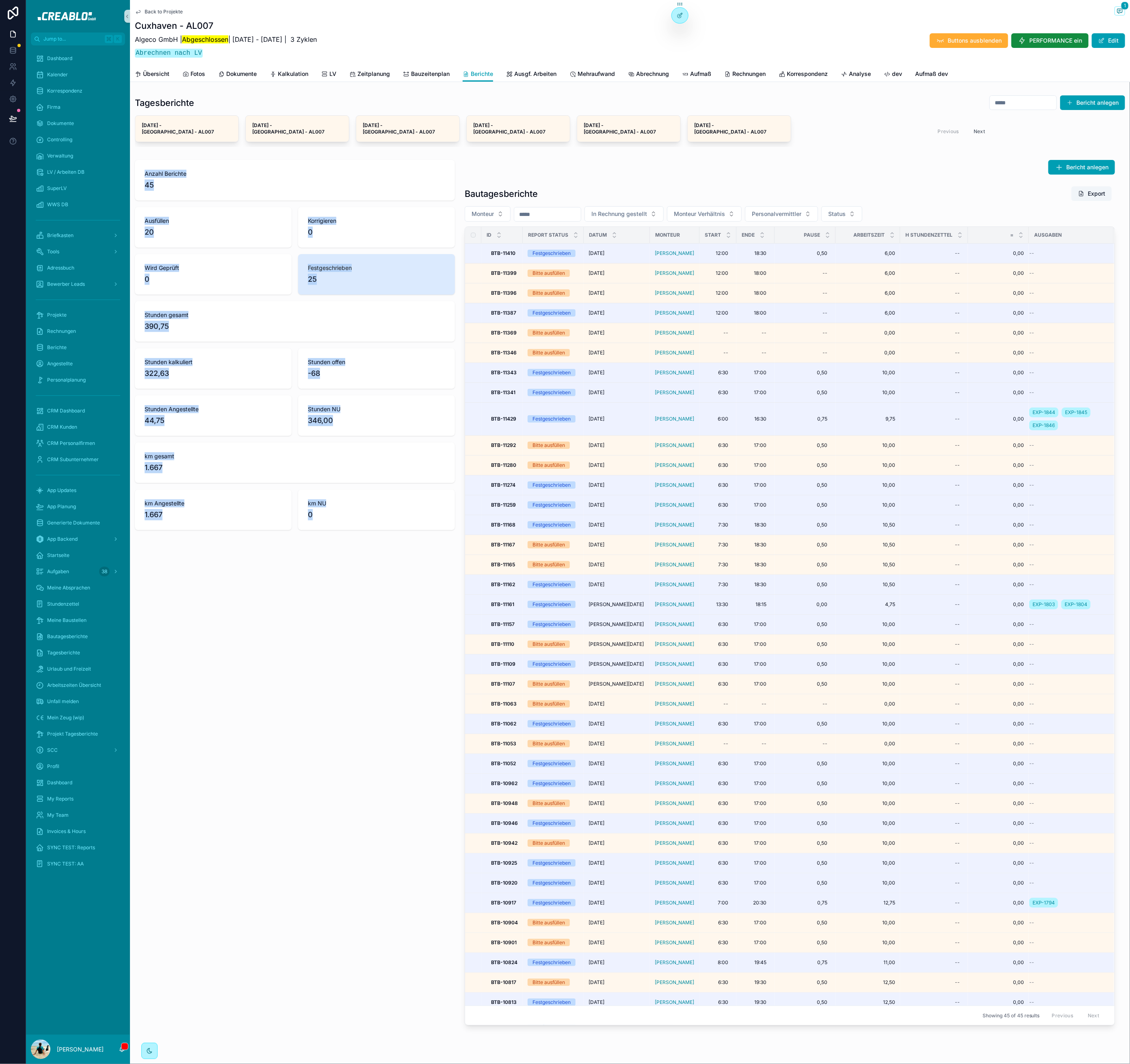
click at [356, 583] on div "Anzahl Berichte 45 Ausfüllen 20 Korrigieren 0 Wird Geprüft 0 Festgeschrieben 25…" at bounding box center [295, 593] width 330 height 872
drag, startPoint x: 462, startPoint y: 178, endPoint x: 416, endPoint y: 817, distance: 640.7
click at [418, 816] on div "Tagesberichte Bericht anlegen 9.7.2025 - Cuxhaven - AL007 8.7.2025 - Cuxhaven -…" at bounding box center [630, 560] width 1000 height 937
click at [367, 820] on div "Anzahl Berichte 45 Ausfüllen 20 Korrigieren 0 Wird Geprüft 0 Festgeschrieben 25…" at bounding box center [295, 593] width 330 height 872
click at [496, 213] on button "Monteur" at bounding box center [488, 214] width 46 height 15
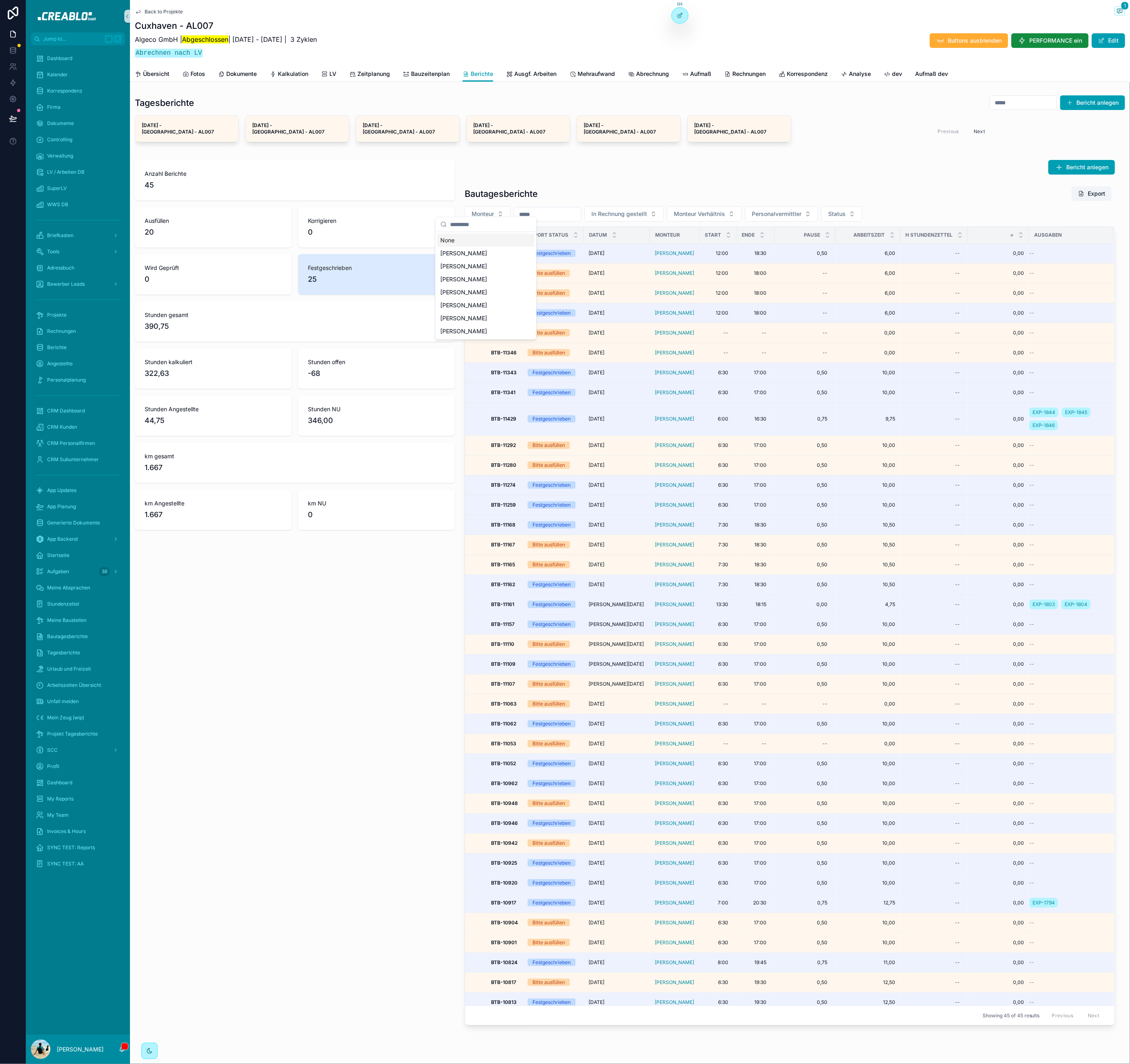
click at [474, 230] on input "scrollable content" at bounding box center [490, 224] width 81 height 14
type input "****"
click at [472, 238] on span "Ralf Baumgart" at bounding box center [463, 240] width 46 height 8
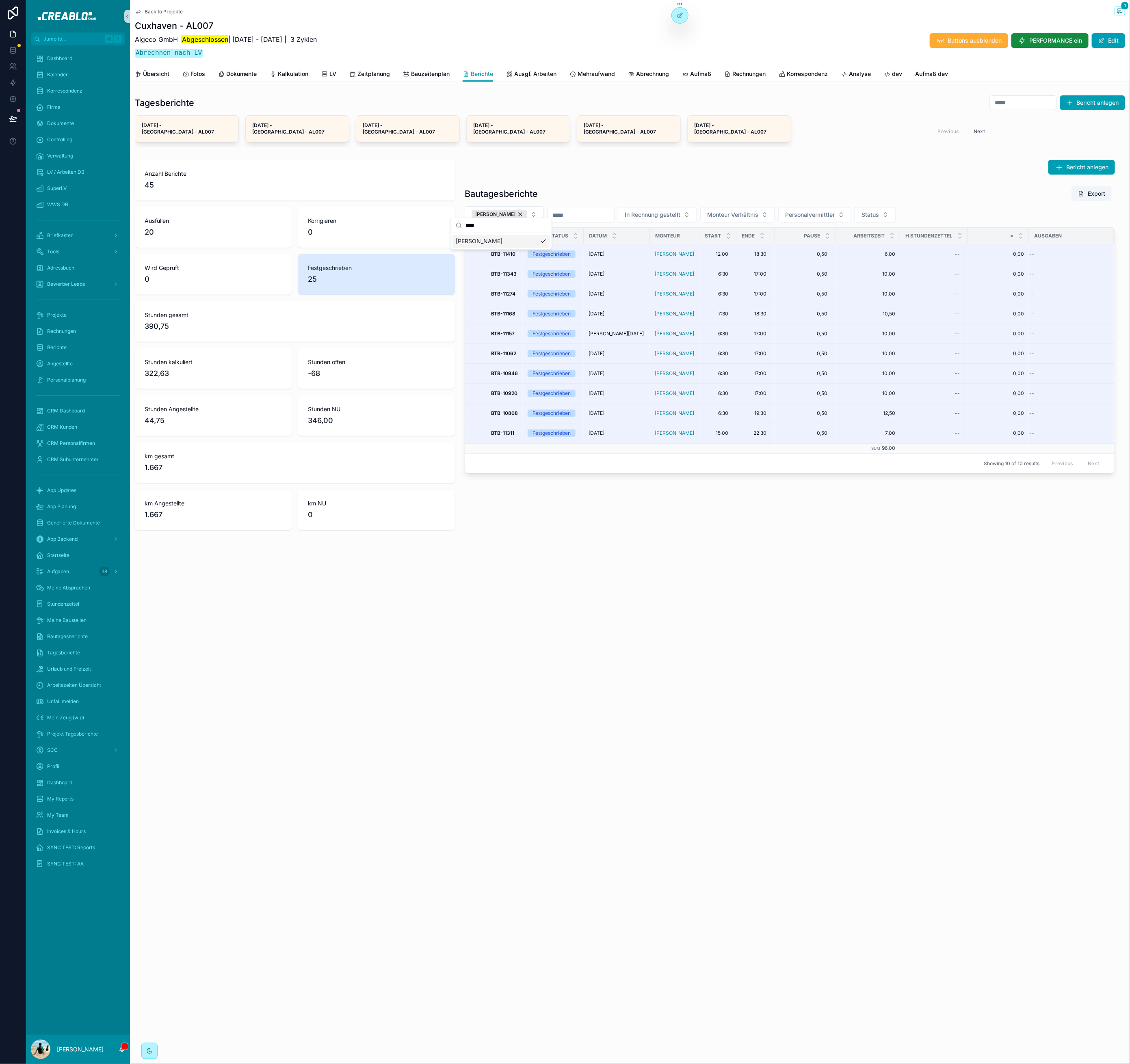
click at [338, 708] on div "Back to Projekte 1 Cuxhaven - AL007 Algeco GmbH | Abgeschlossen | 30.6.2025 - 1…" at bounding box center [630, 532] width 1000 height 1064
click at [514, 210] on div "Ralf Baumgart" at bounding box center [499, 214] width 56 height 9
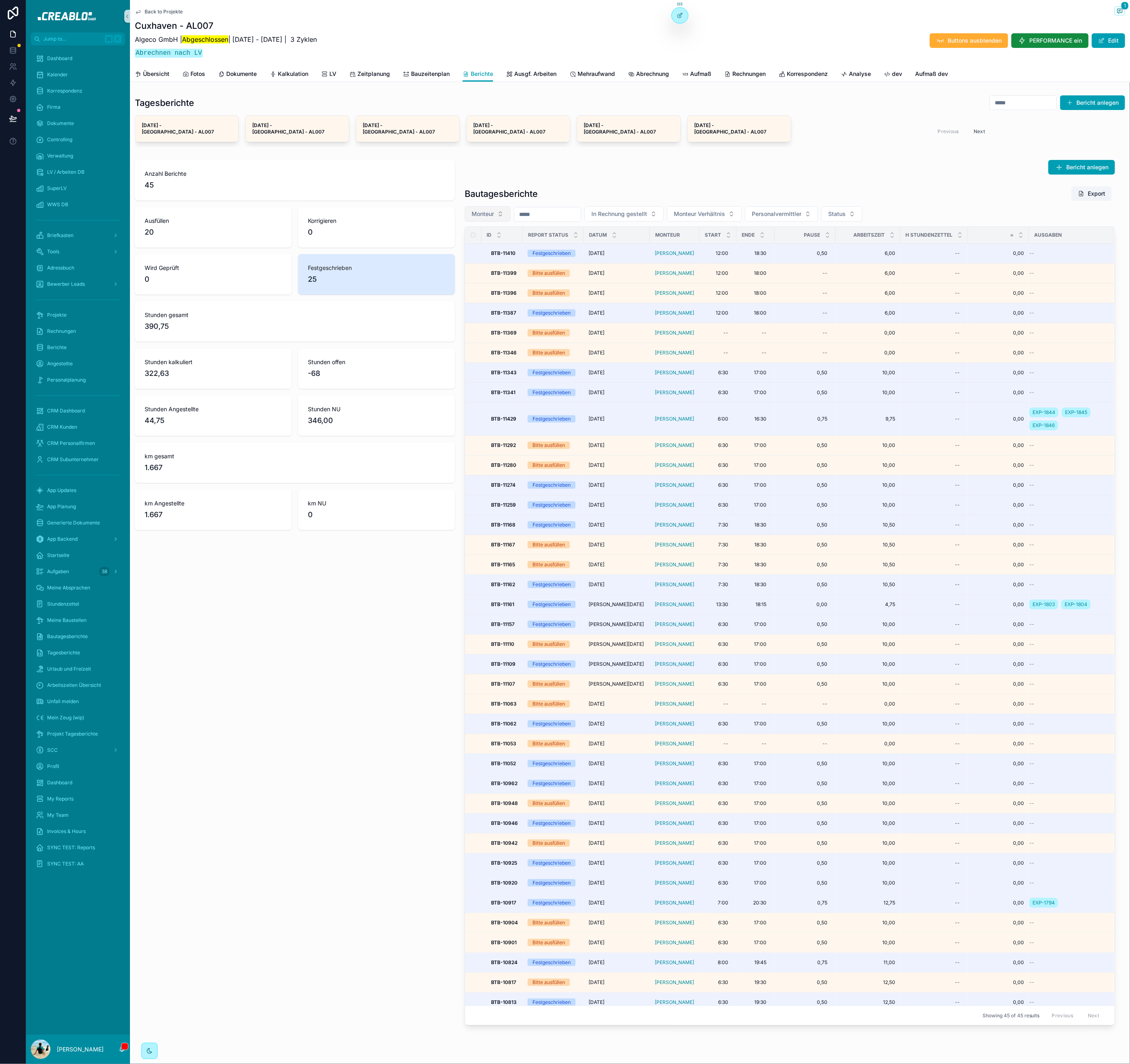
click at [490, 206] on button "Monteur" at bounding box center [488, 214] width 46 height 15
type input "***"
click at [472, 235] on div "David Roye" at bounding box center [486, 240] width 98 height 13
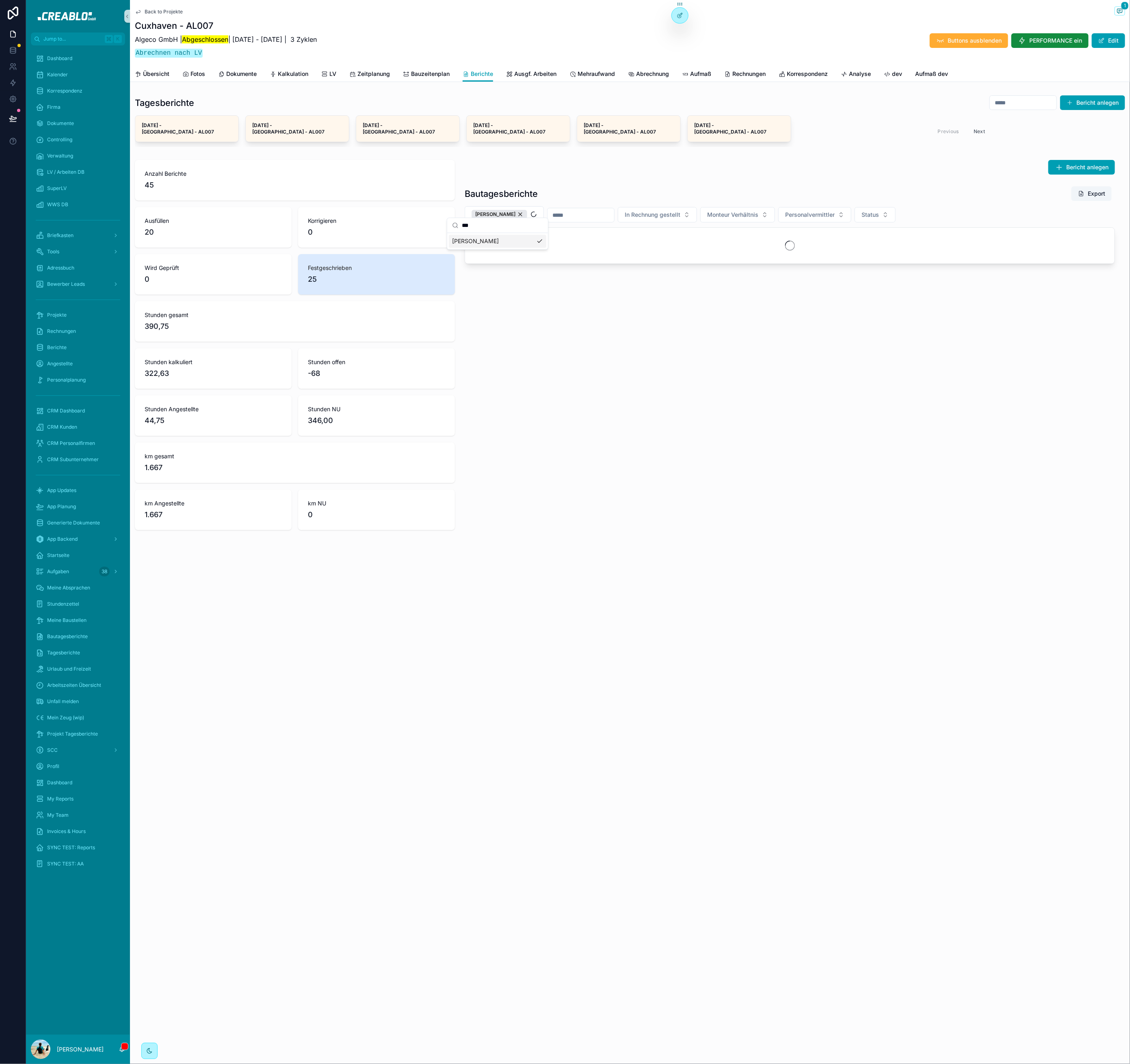
click at [551, 183] on div "Bautagesberichte Export David Roye In Rechnung gestellt Monteur Verhältnis Pers…" at bounding box center [790, 225] width 660 height 84
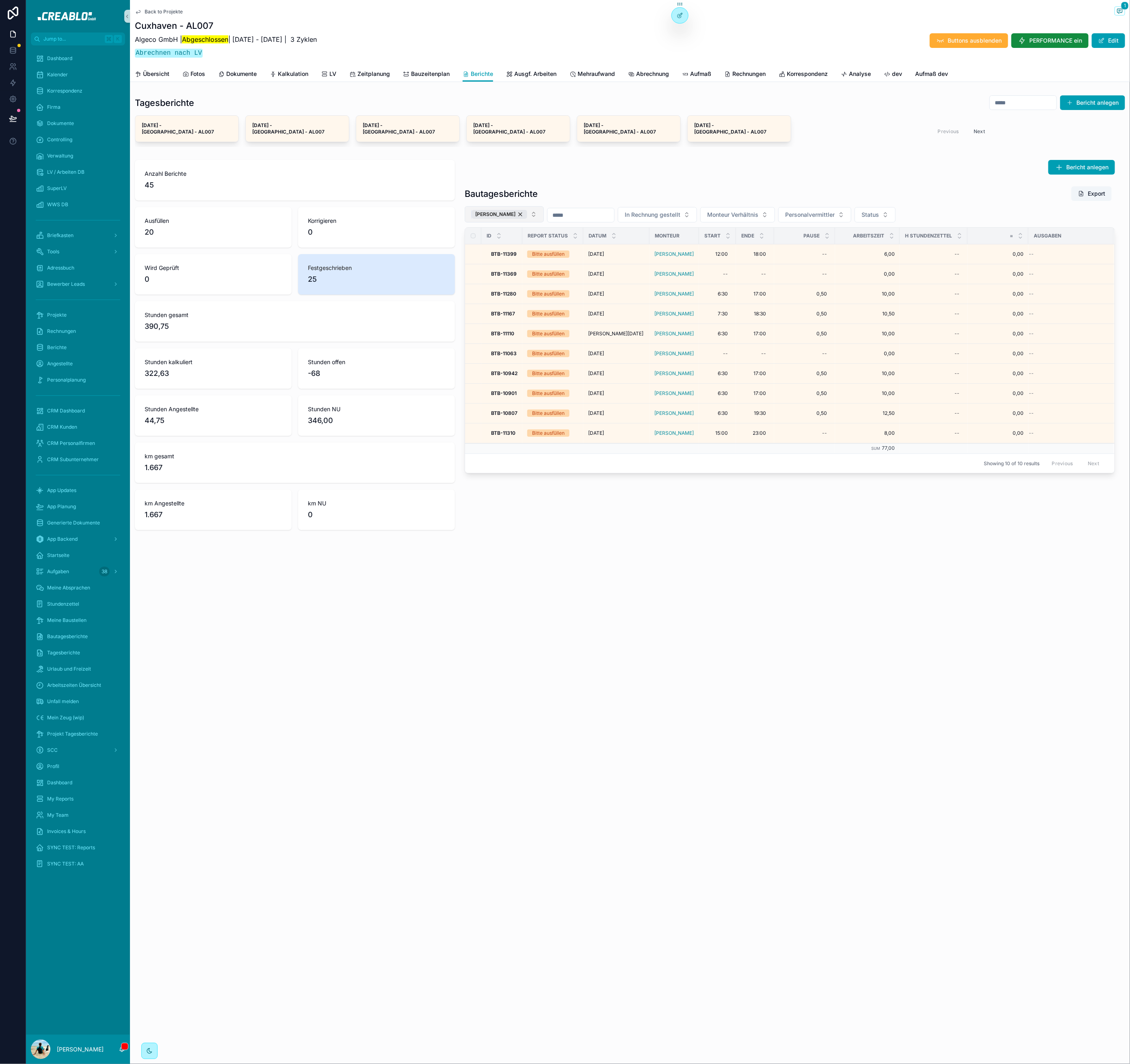
click at [508, 210] on div "David Roye" at bounding box center [499, 214] width 56 height 9
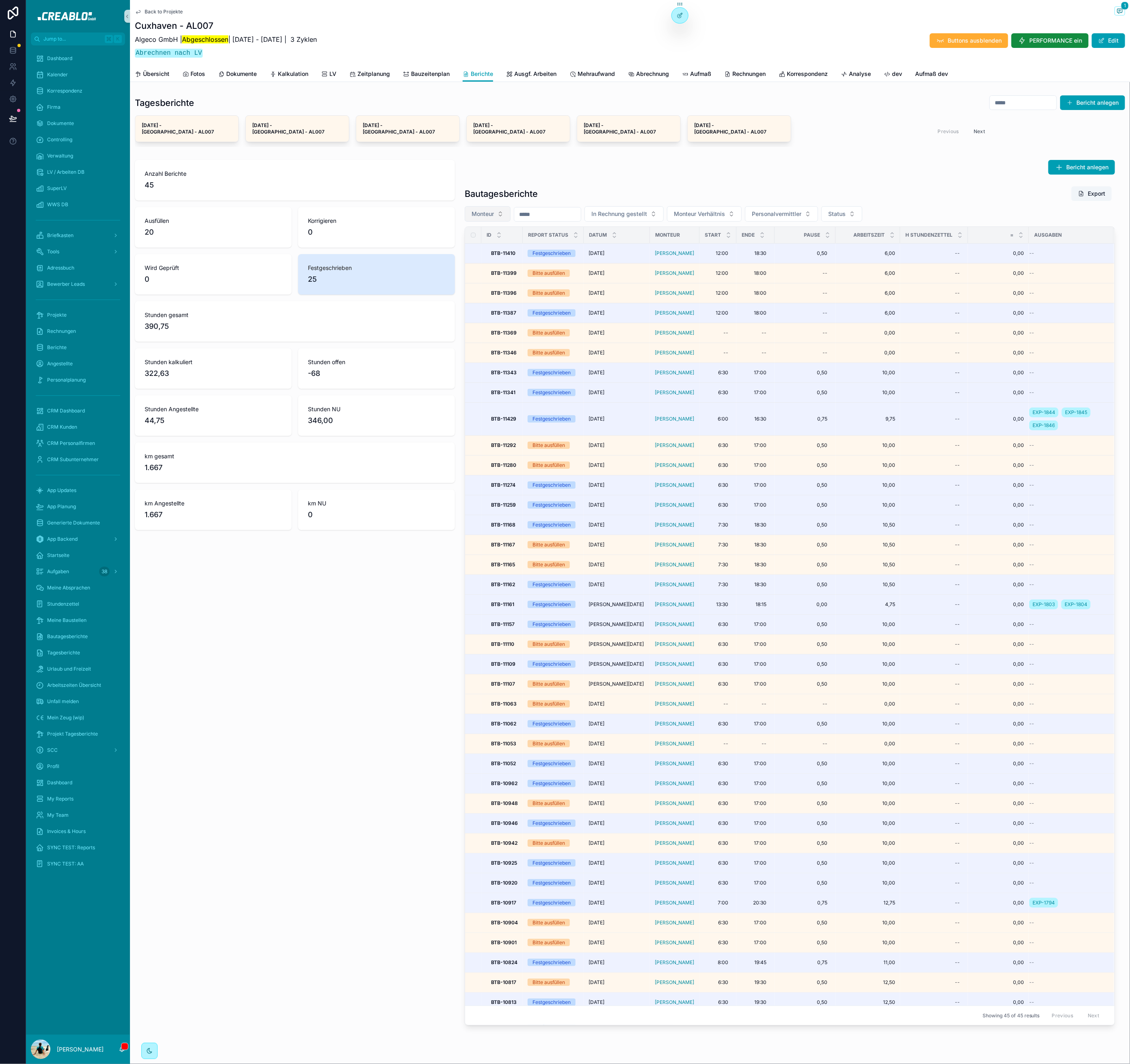
click at [487, 210] on span "Monteur" at bounding box center [482, 214] width 22 height 8
click at [614, 174] on div "Bericht anlegen Bautagesberichte Export Monteur In Rechnung gestellt Monteur Ve…" at bounding box center [790, 593] width 660 height 872
click at [164, 70] on span "Übersicht" at bounding box center [156, 74] width 26 height 8
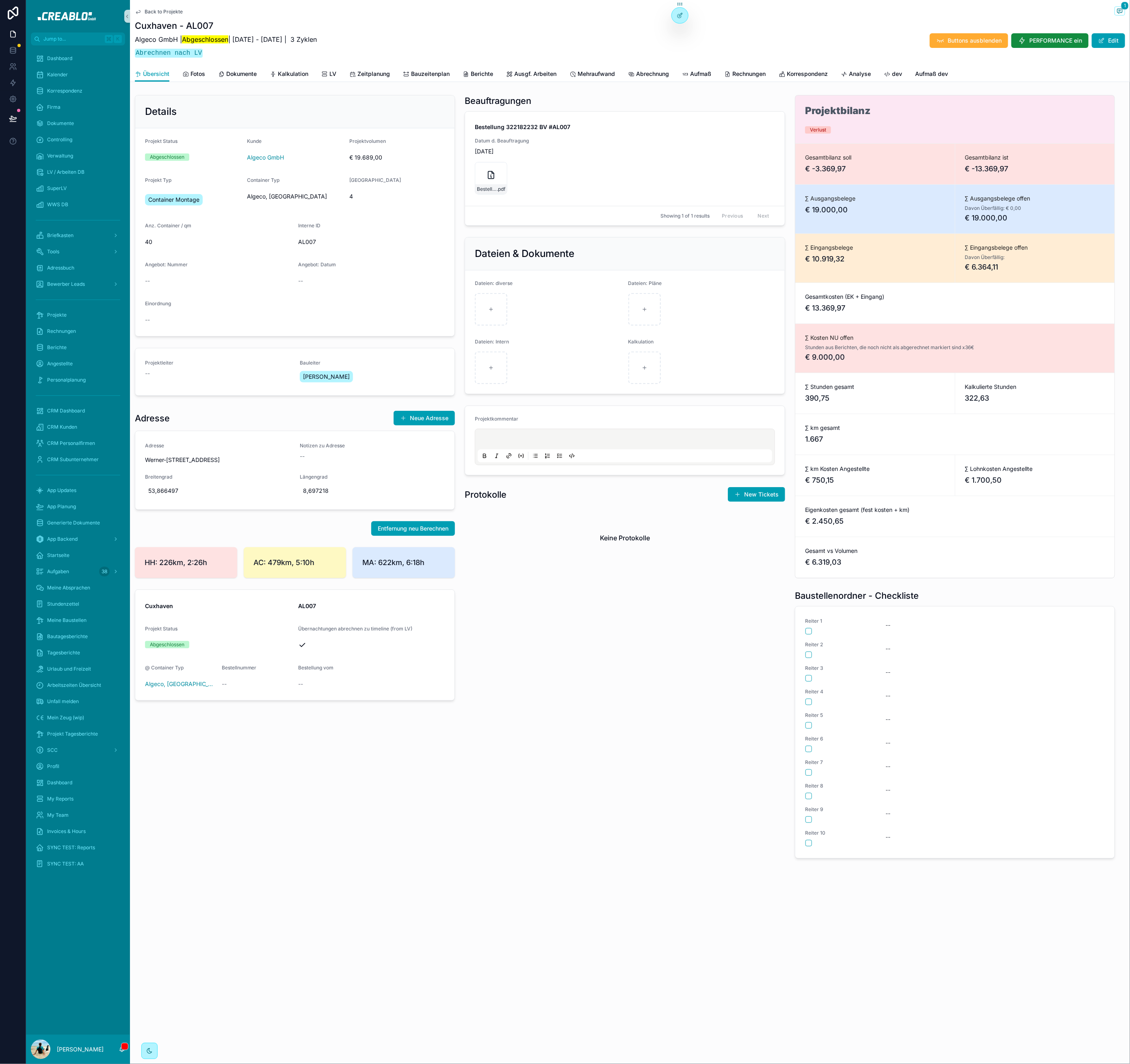
click at [894, 357] on span "€ 9.000,00" at bounding box center [954, 357] width 300 height 11
drag, startPoint x: 886, startPoint y: 364, endPoint x: 842, endPoint y: 135, distance: 233.2
click at [840, 136] on div "Projektbilanz Verlust Gesamtbilanz soll € -3.369,97 Gesamtbilanz ist € -13.369,…" at bounding box center [955, 336] width 320 height 483
click at [896, 277] on div "∑ Eingangsbelege € 10.919,32" at bounding box center [874, 258] width 160 height 48
click at [759, 72] on span "Rechnungen" at bounding box center [749, 74] width 34 height 8
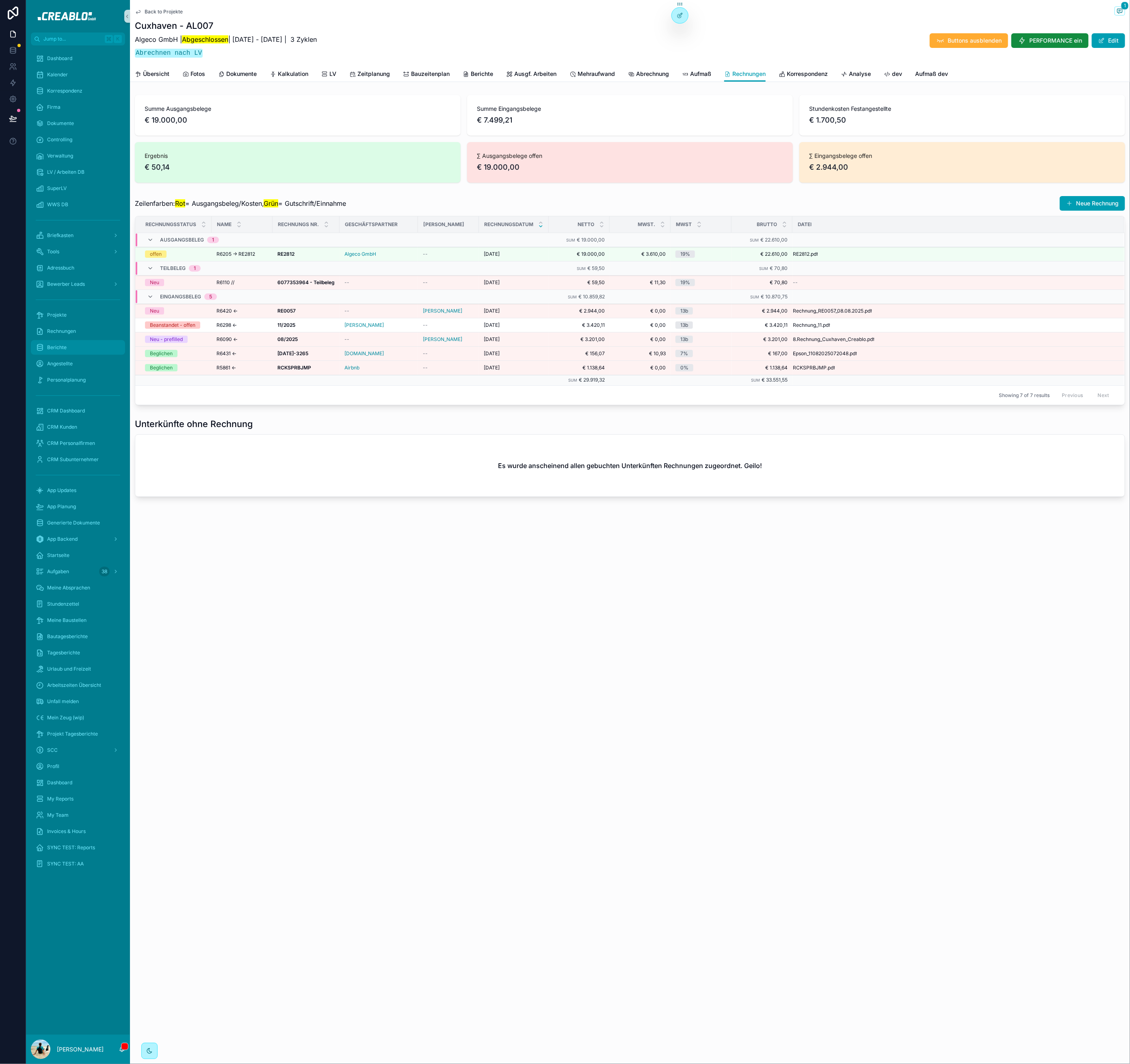
click at [68, 347] on div "Berichte" at bounding box center [78, 347] width 84 height 13
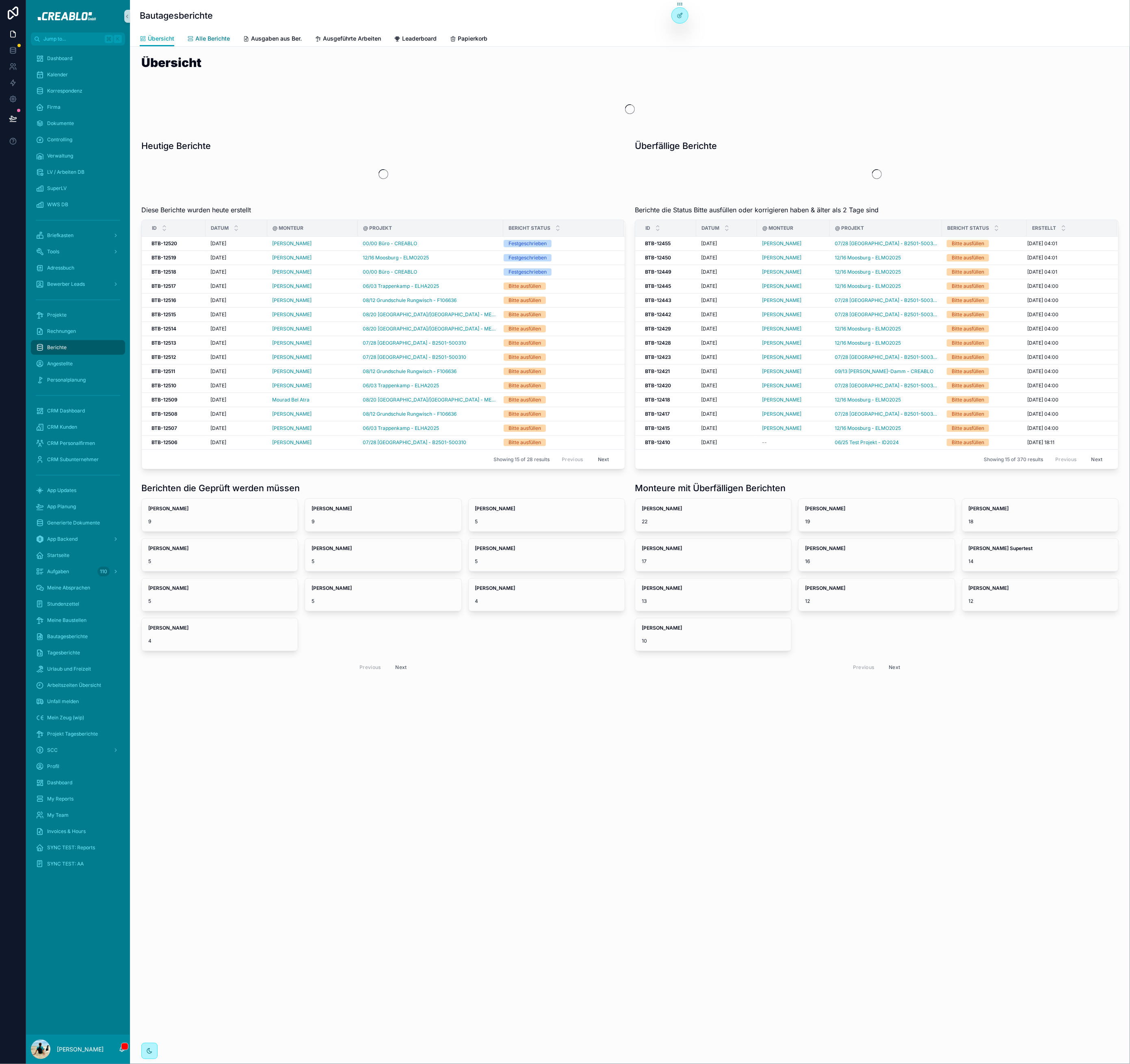
click at [204, 41] on span "Alle Berichte" at bounding box center [212, 38] width 34 height 8
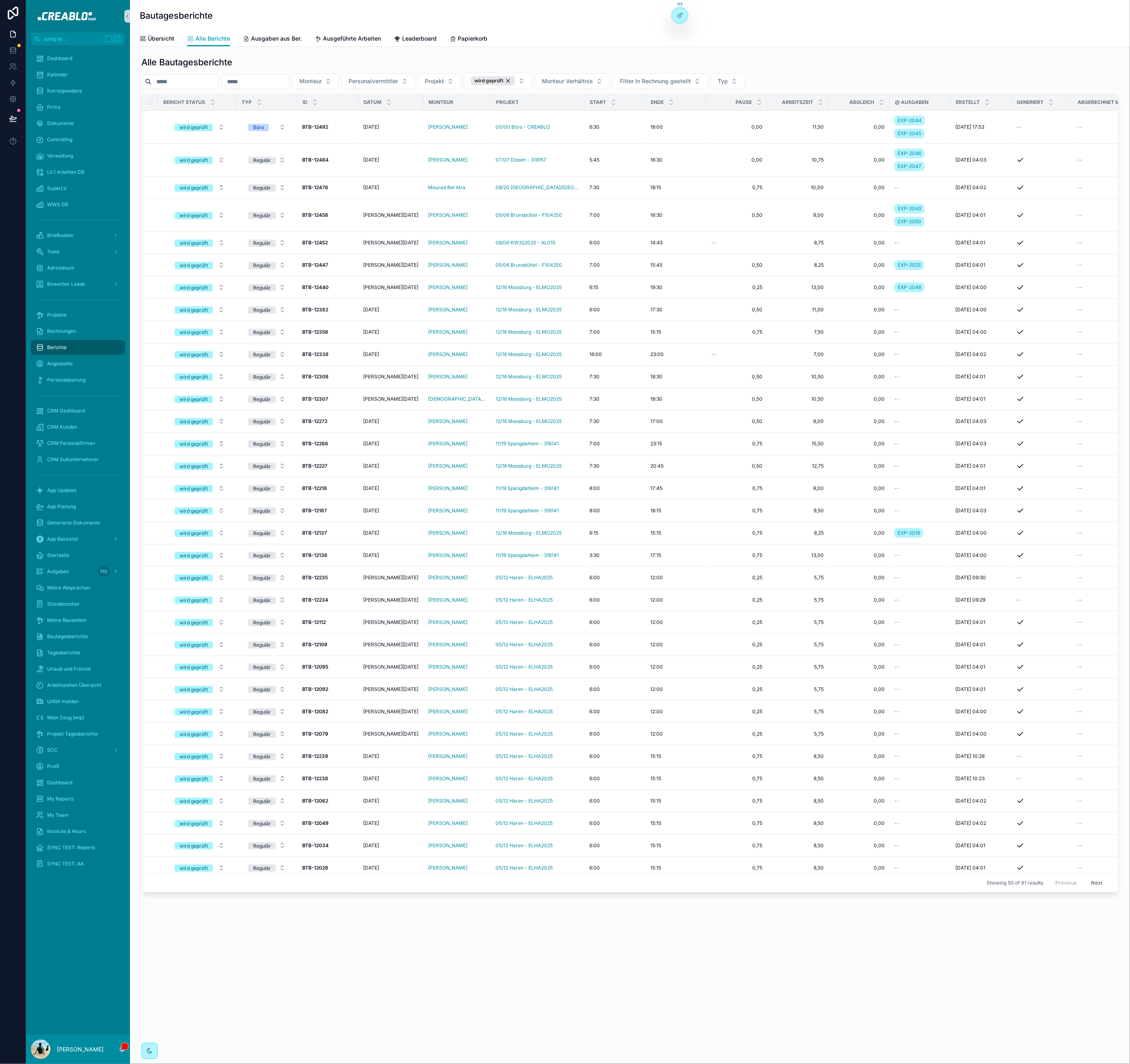
click at [104, 916] on div "Dashboard Kalender Korrespondenz Firma Dokumente Controlling Verwaltung LV / Ar…" at bounding box center [78, 540] width 104 height 989
click at [104, 936] on div "Dashboard Kalender Korrespondenz Firma Dokumente Controlling Verwaltung LV / Ar…" at bounding box center [78, 540] width 104 height 989
click at [67, 263] on div "Adressbuch" at bounding box center [78, 268] width 84 height 13
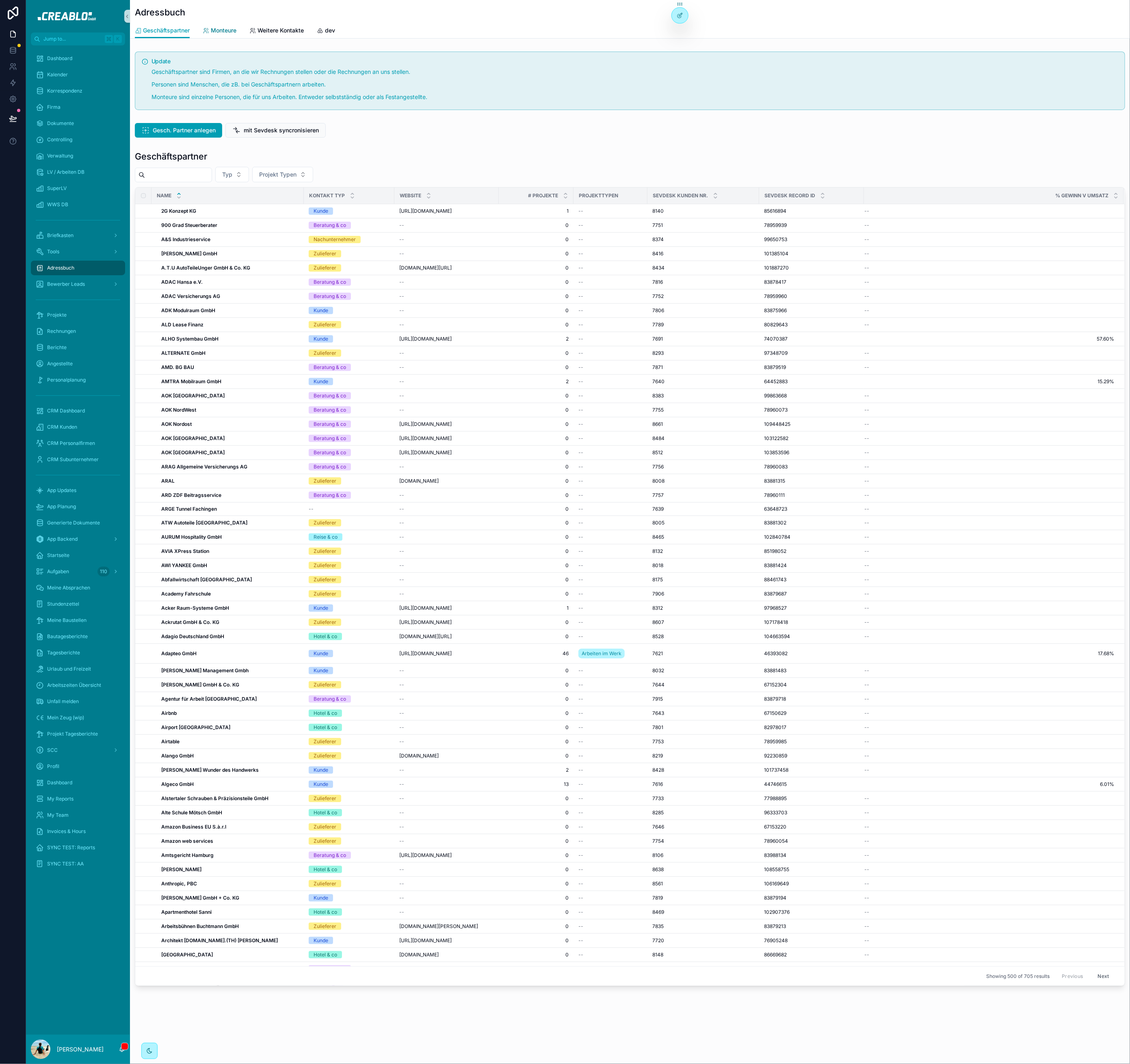
click at [219, 26] on span "Monteure" at bounding box center [224, 30] width 26 height 8
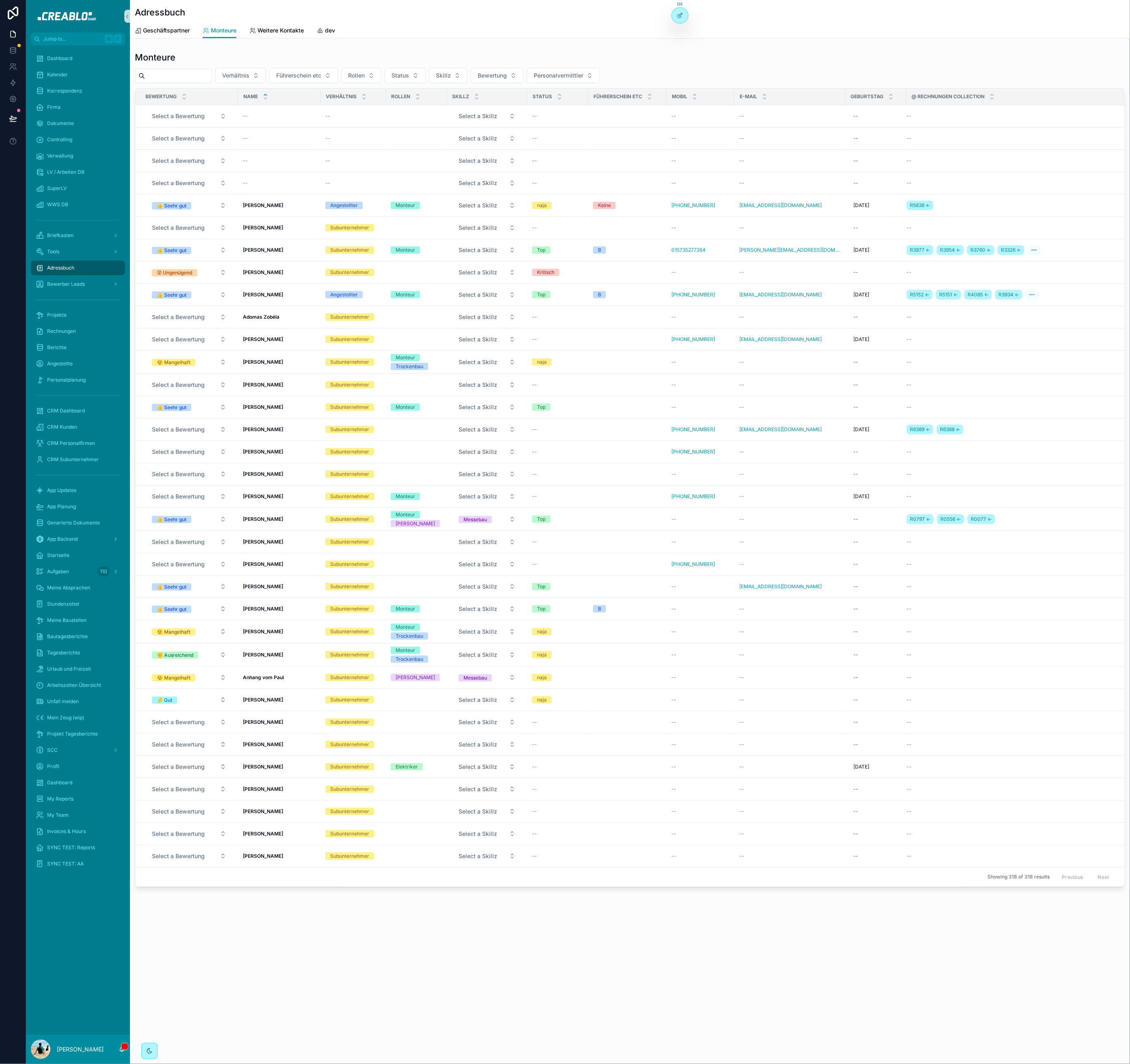
click at [194, 74] on input "scrollable content" at bounding box center [178, 76] width 66 height 11
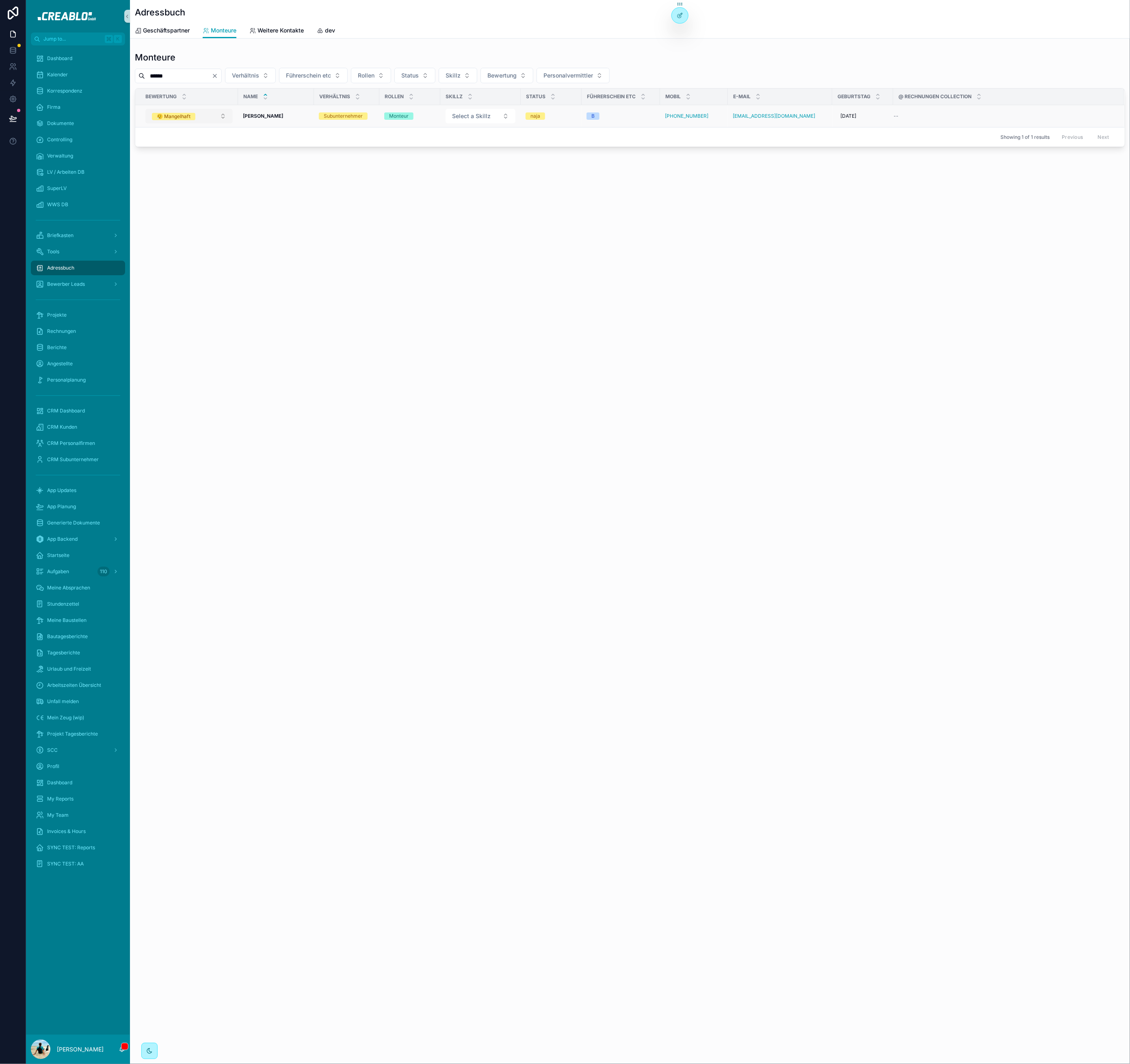
type input "******"
click at [186, 115] on div "😮‍💨 Mangelhaft" at bounding box center [174, 116] width 34 height 7
click at [278, 119] on td "Sebastian Minkus Sebastian Minkus" at bounding box center [276, 116] width 76 height 22
click at [279, 118] on strong "Sebastian Minkus" at bounding box center [263, 116] width 40 height 6
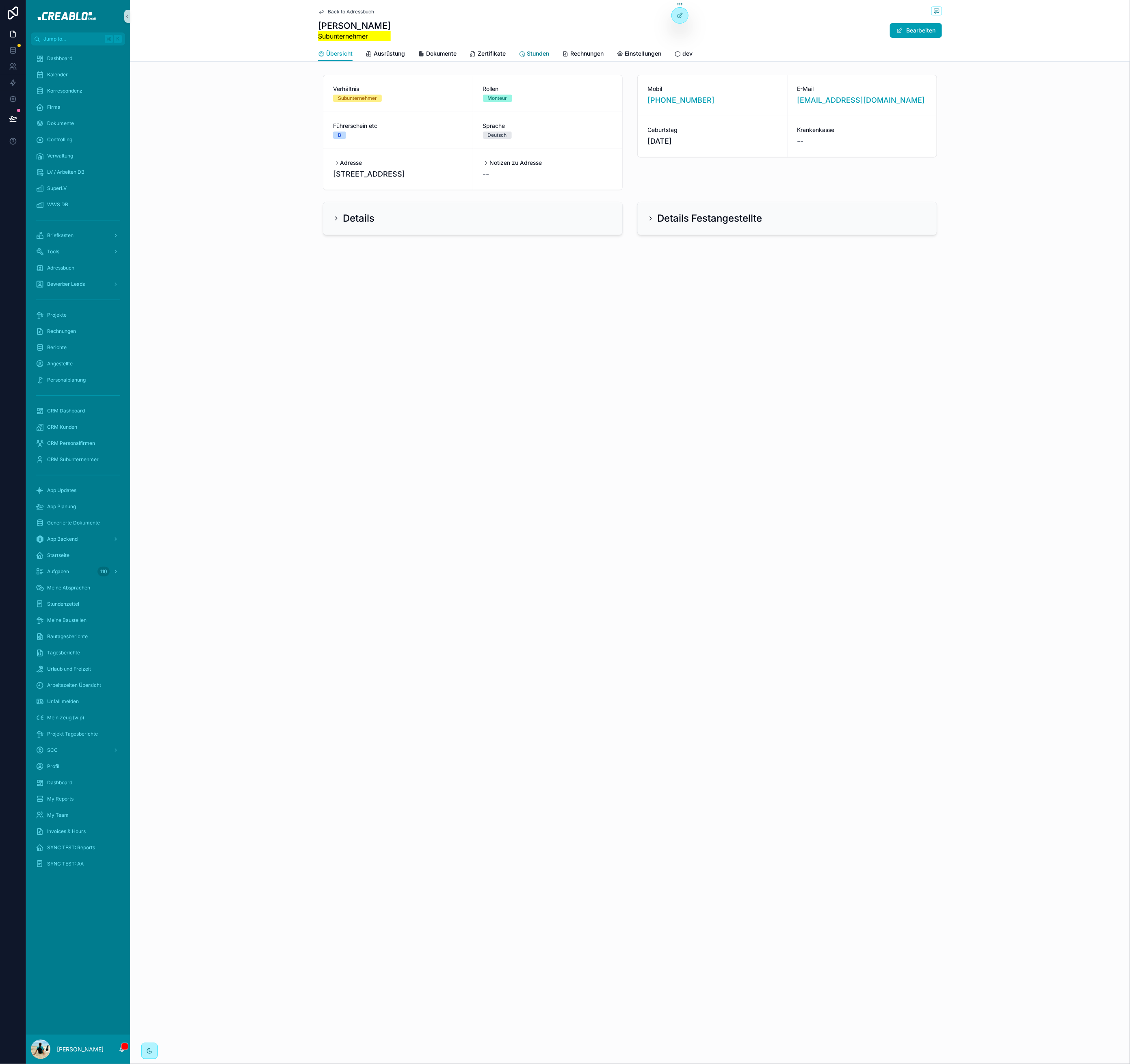
click at [542, 53] on span "Stunden" at bounding box center [538, 53] width 22 height 8
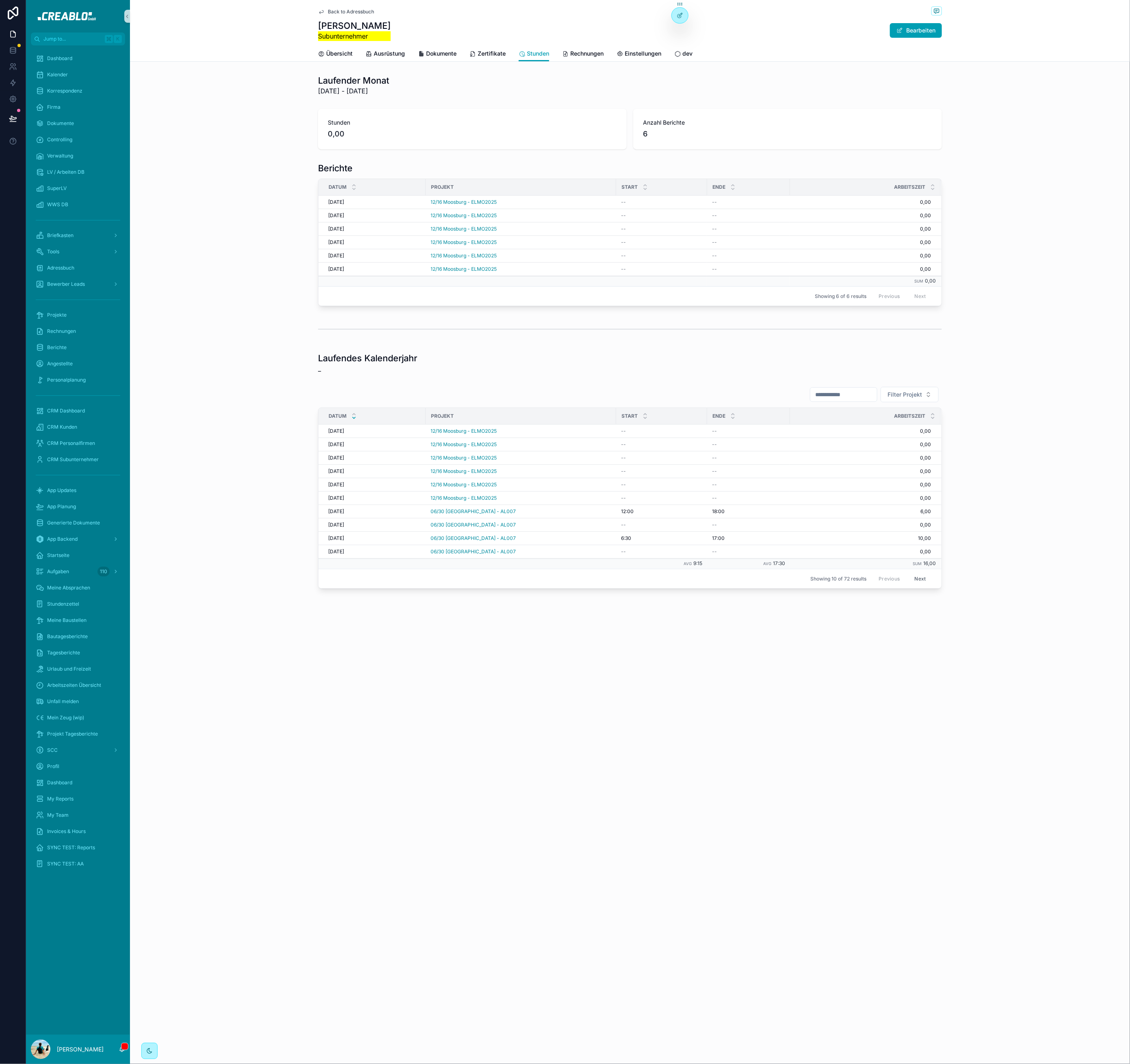
click at [308, 7] on div "Back to Adressbuch Sebastian Minkus Subunternehmer Bearbeiten Stunden Übersicht…" at bounding box center [630, 30] width 1000 height 61
click at [344, 52] on span "Übersicht" at bounding box center [339, 53] width 26 height 8
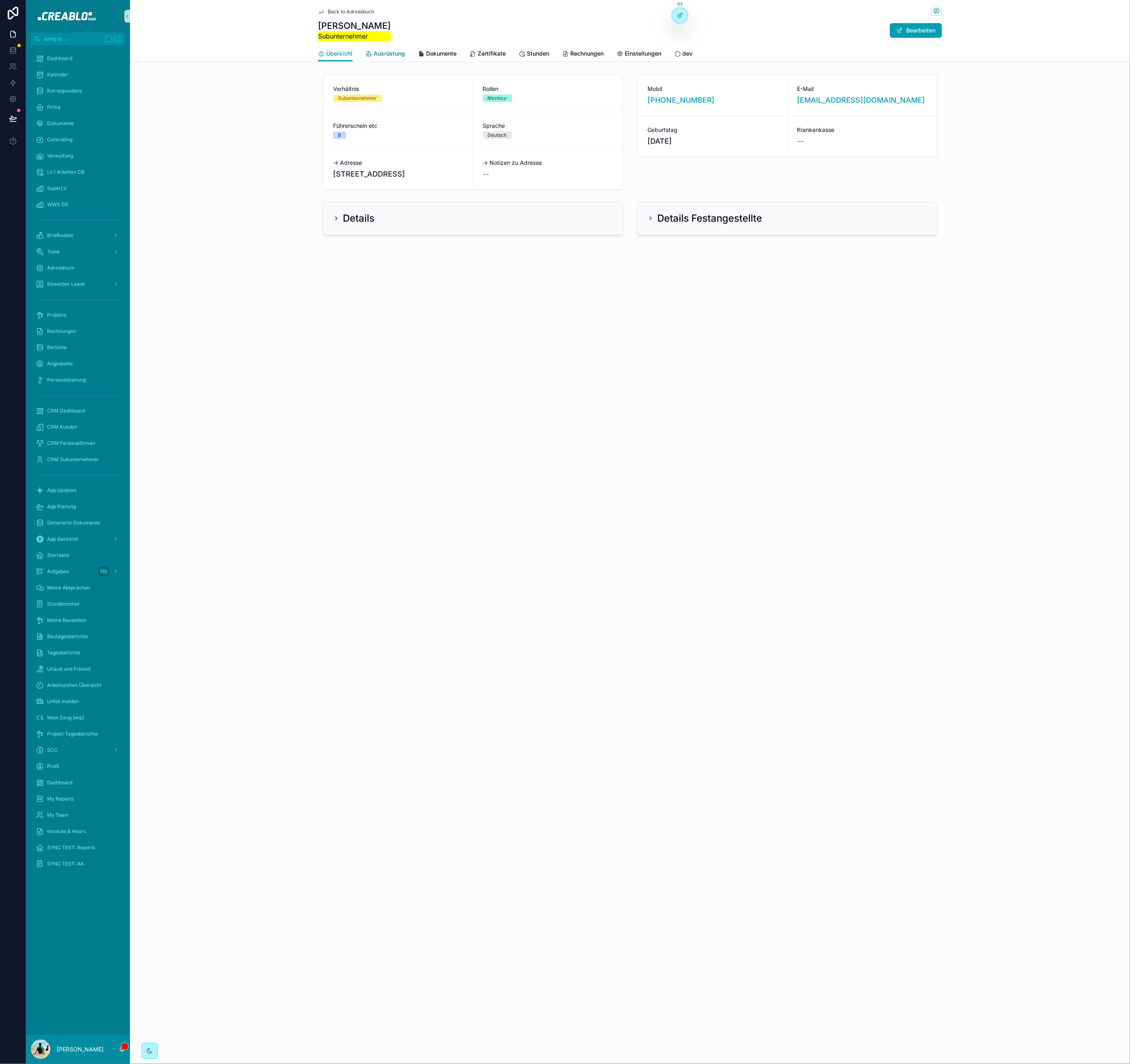
click at [401, 53] on span "Ausrüstung" at bounding box center [389, 53] width 32 height 8
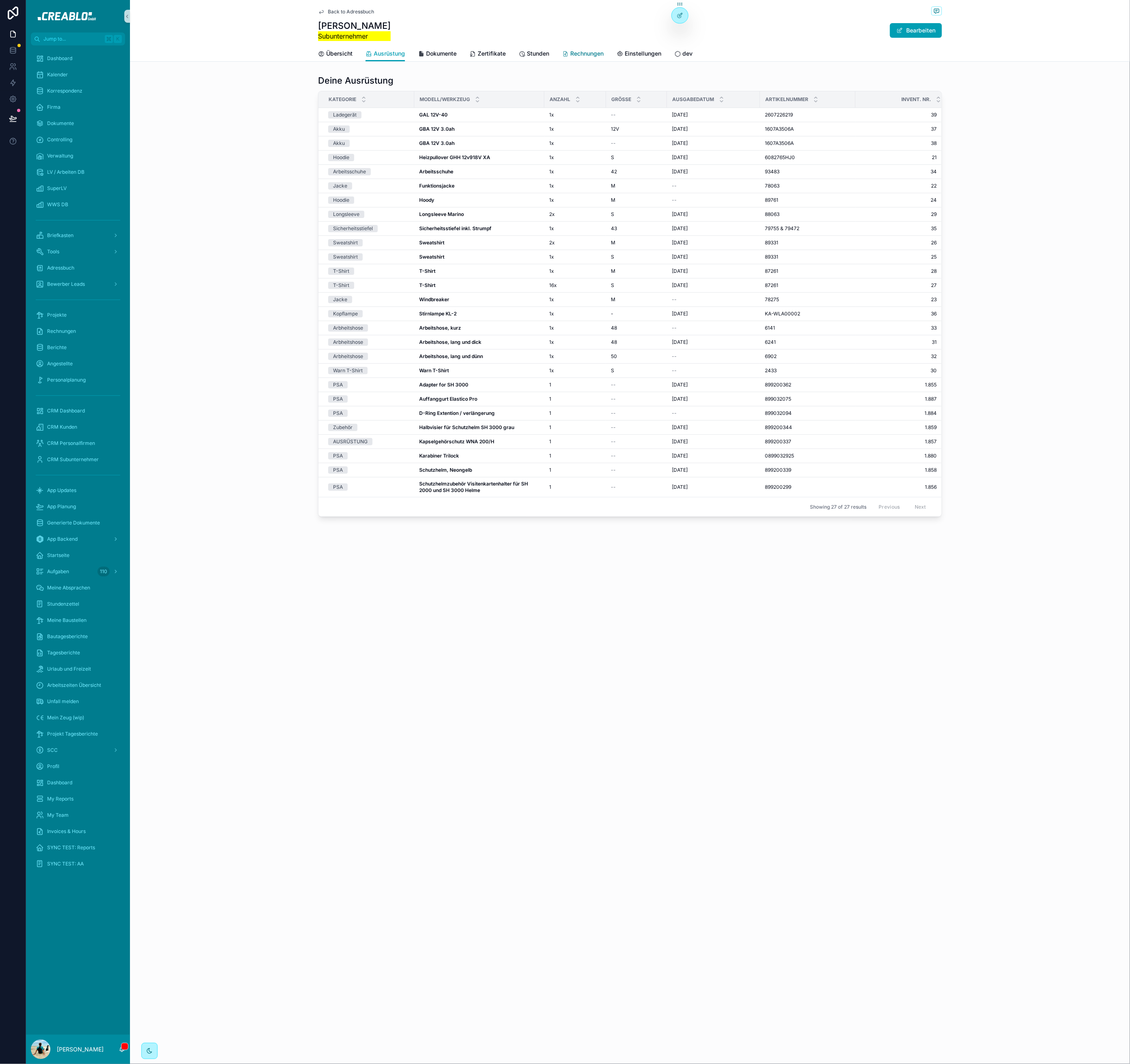
click at [595, 60] on link "Rechnungen" at bounding box center [582, 54] width 42 height 16
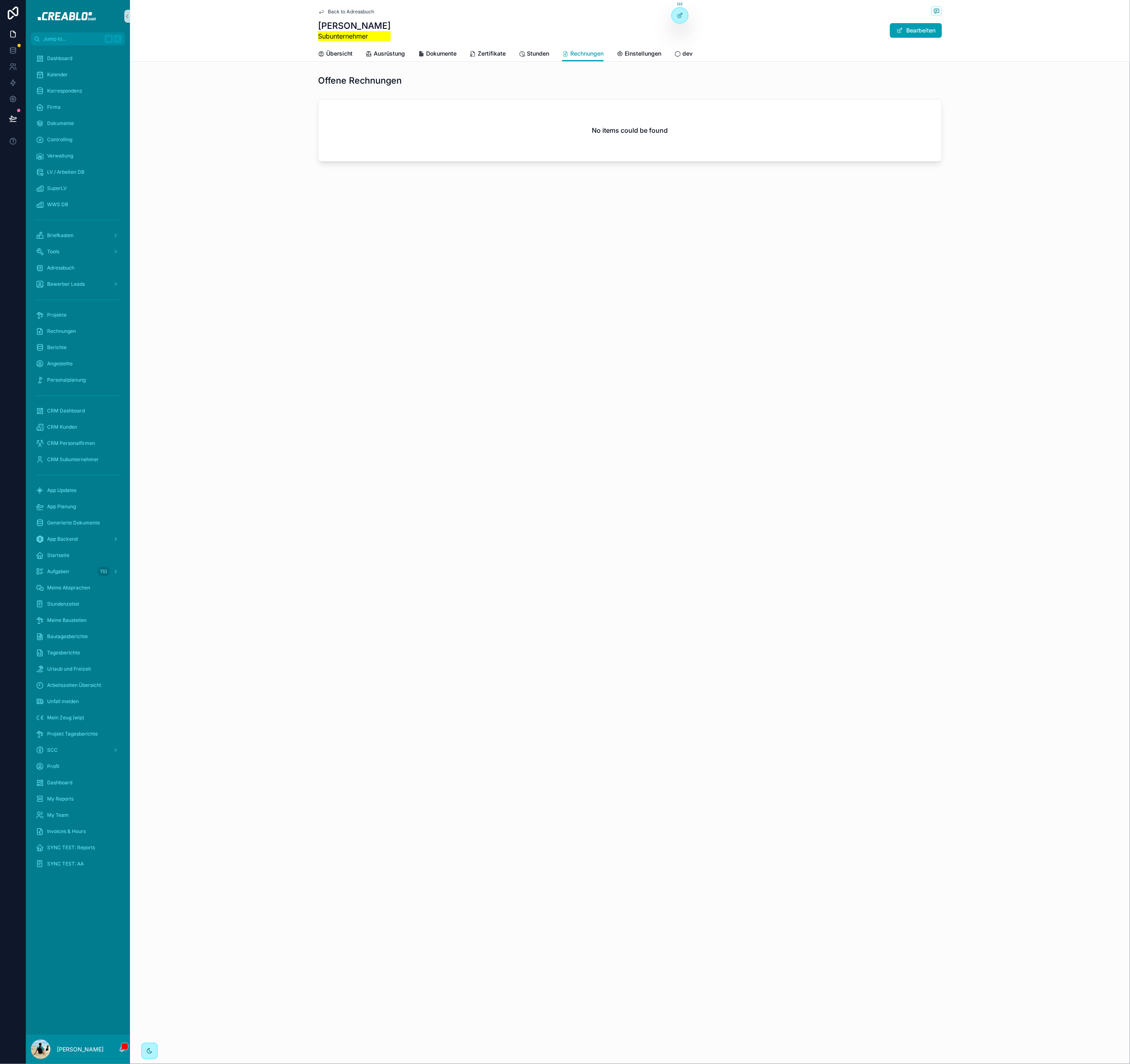
click at [368, 12] on span "Back to Adressbuch" at bounding box center [350, 11] width 46 height 6
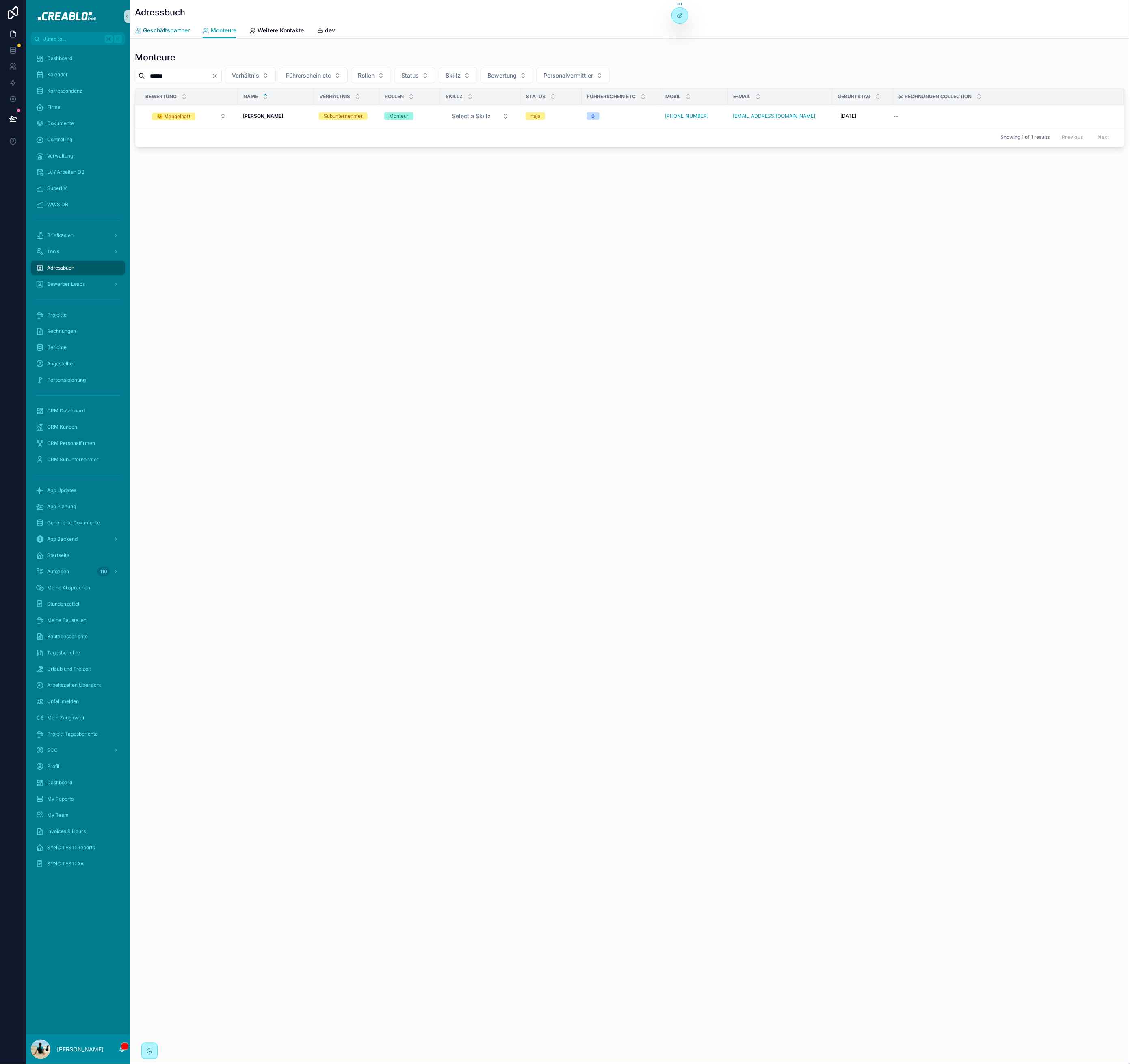
click at [174, 31] on span "Geschäftspartner" at bounding box center [166, 30] width 46 height 8
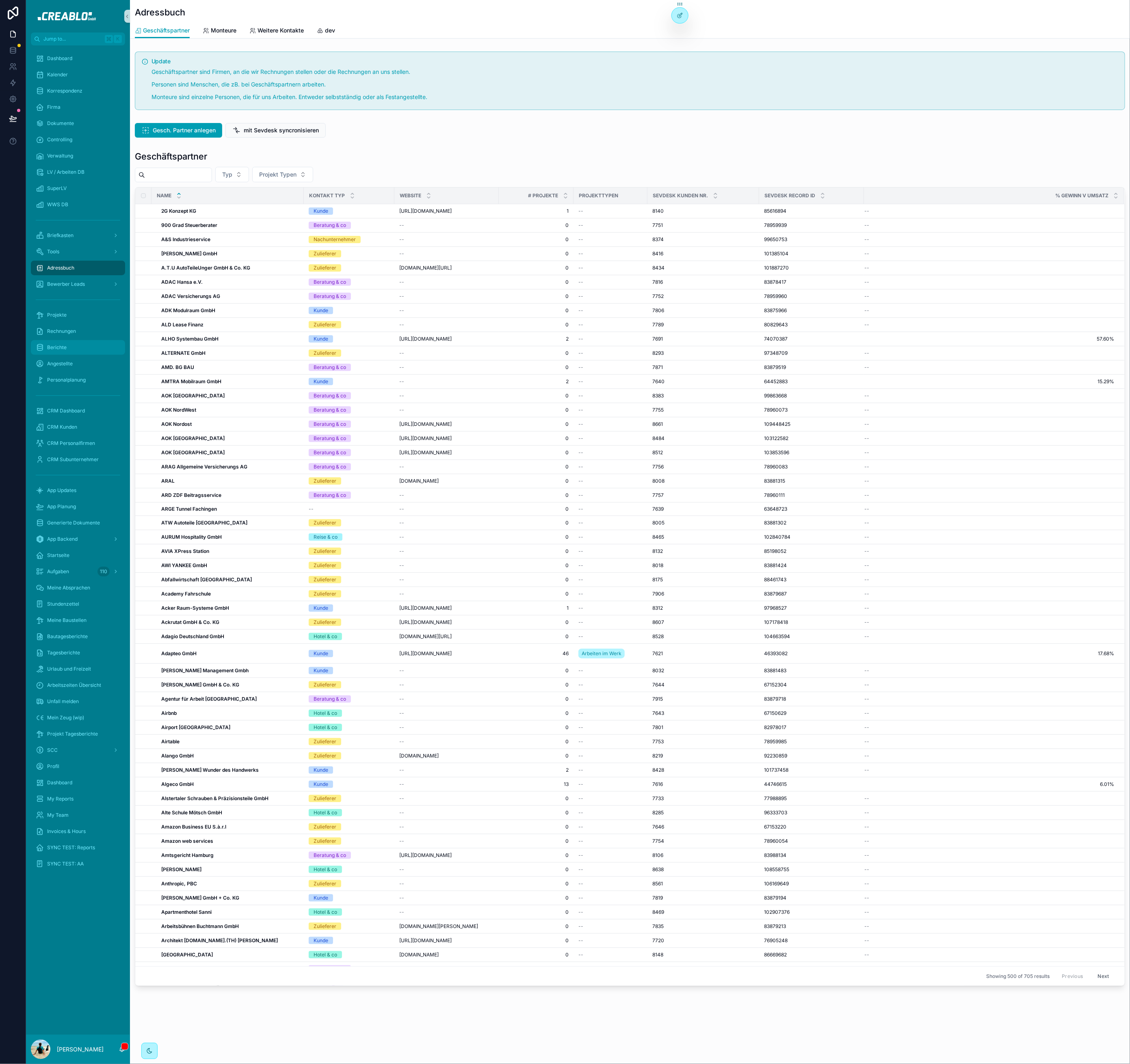
click at [64, 344] on span "Berichte" at bounding box center [56, 347] width 20 height 6
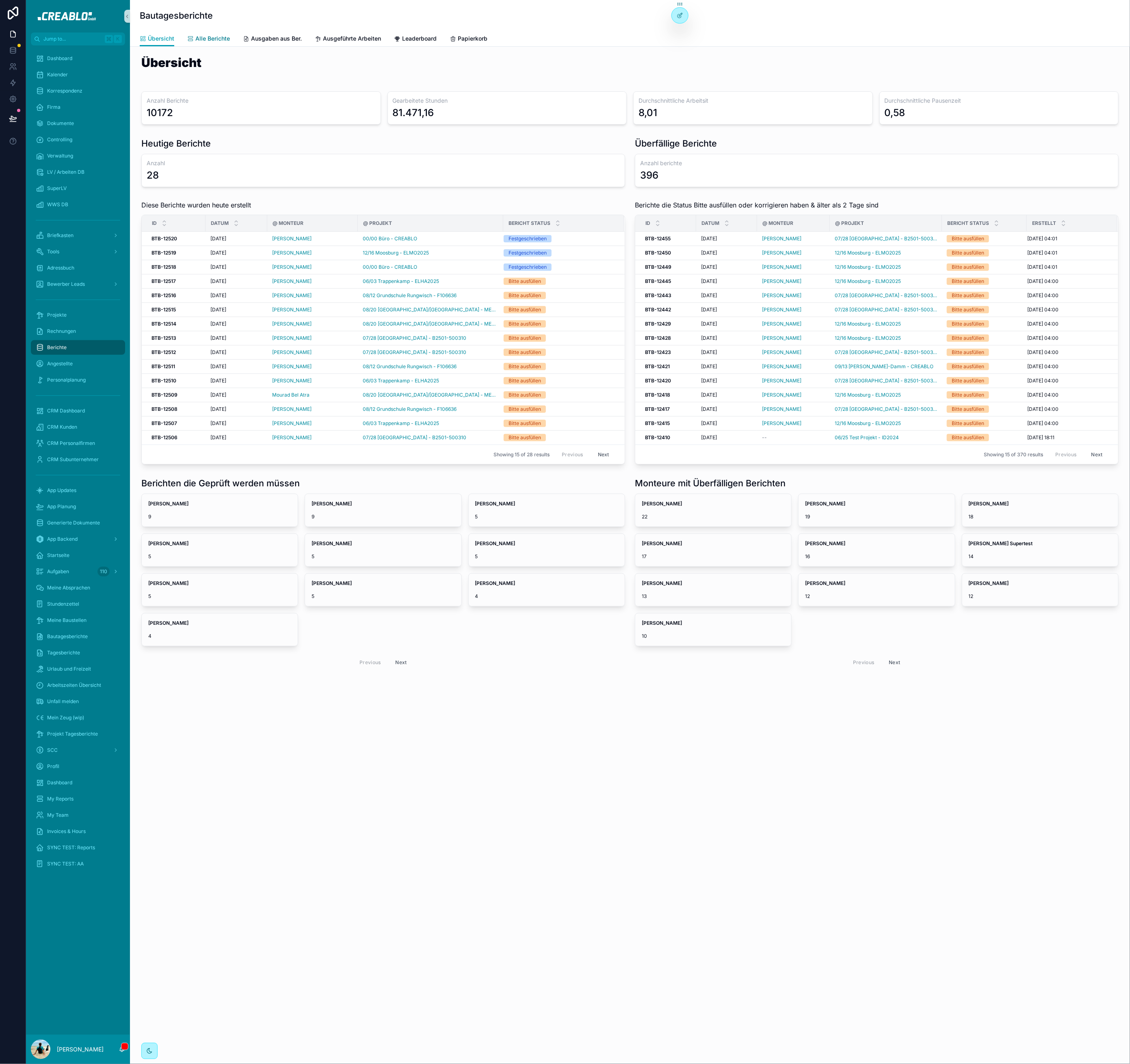
click at [213, 40] on span "Alle Berichte" at bounding box center [212, 38] width 34 height 8
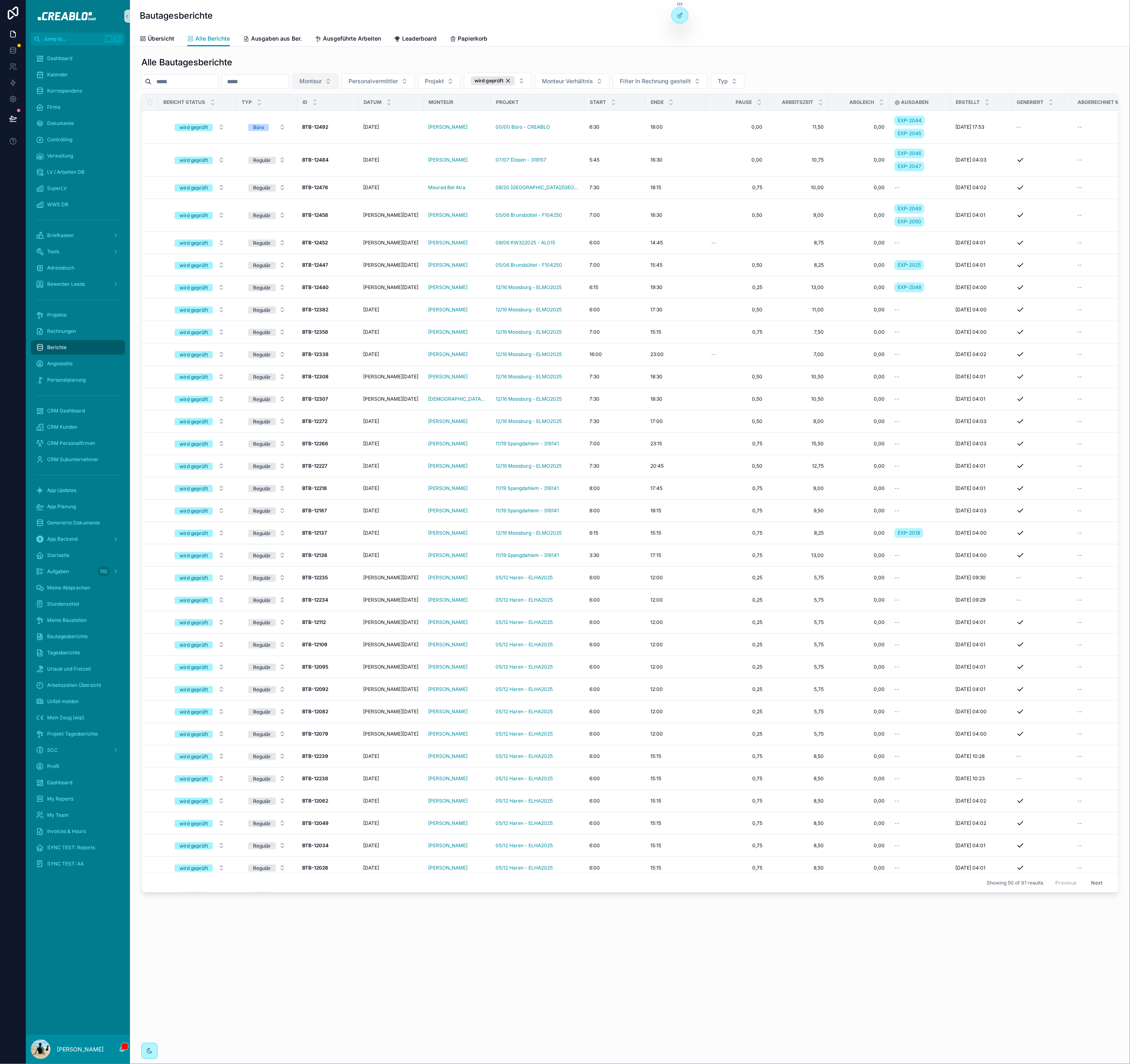
click at [322, 84] on span "Monteur" at bounding box center [310, 81] width 22 height 8
type input "******"
click at [317, 113] on span "Sebastian Minkus" at bounding box center [310, 115] width 46 height 8
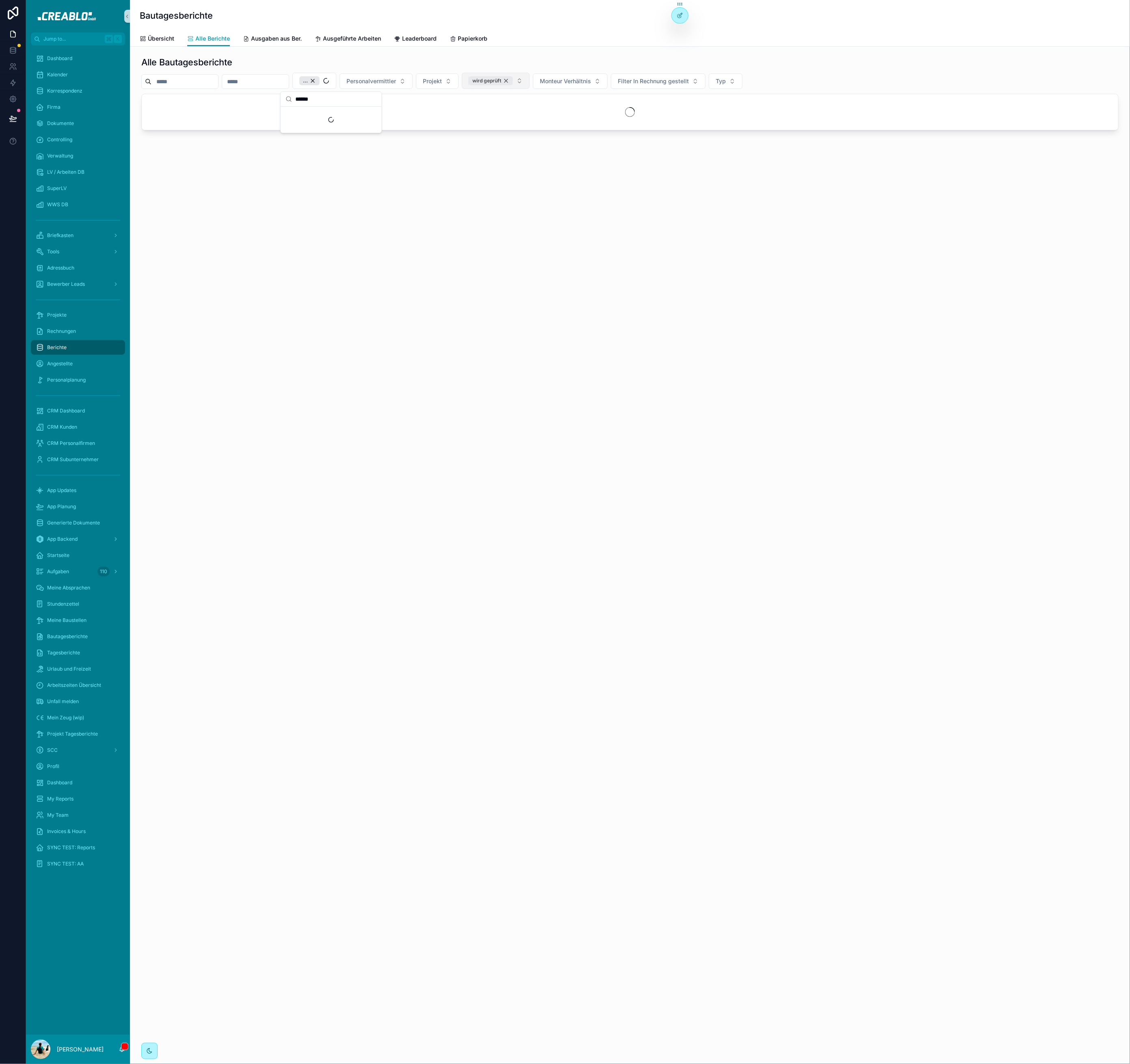
click at [513, 82] on div "wird geprüft" at bounding box center [490, 81] width 44 height 9
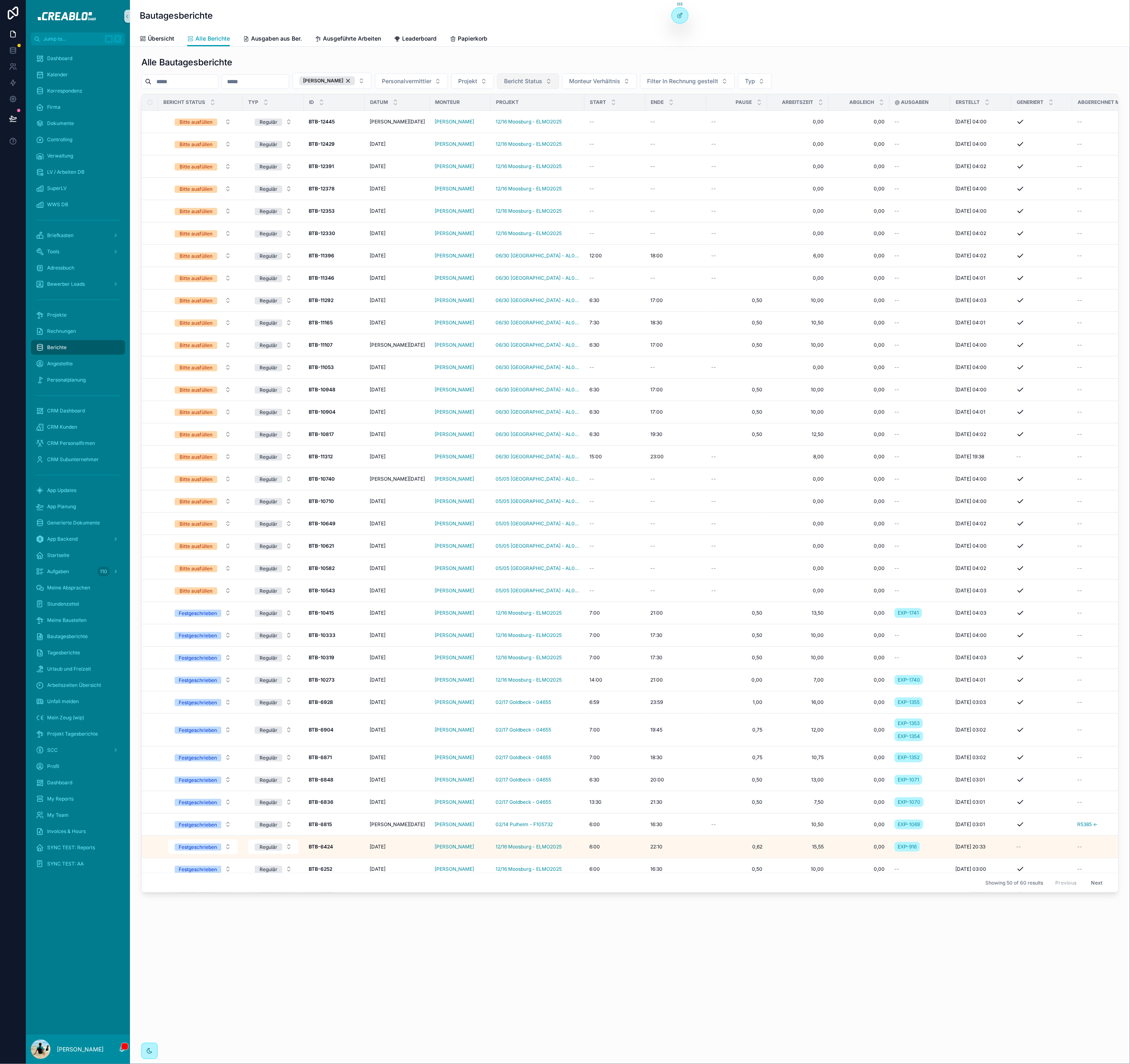
click at [345, 64] on div "Alle Bautagesberichte" at bounding box center [630, 62] width 977 height 11
click at [696, 80] on span "Filter In Rechnung gestellt" at bounding box center [682, 81] width 71 height 8
click at [691, 135] on div "Yes" at bounding box center [708, 141] width 98 height 13
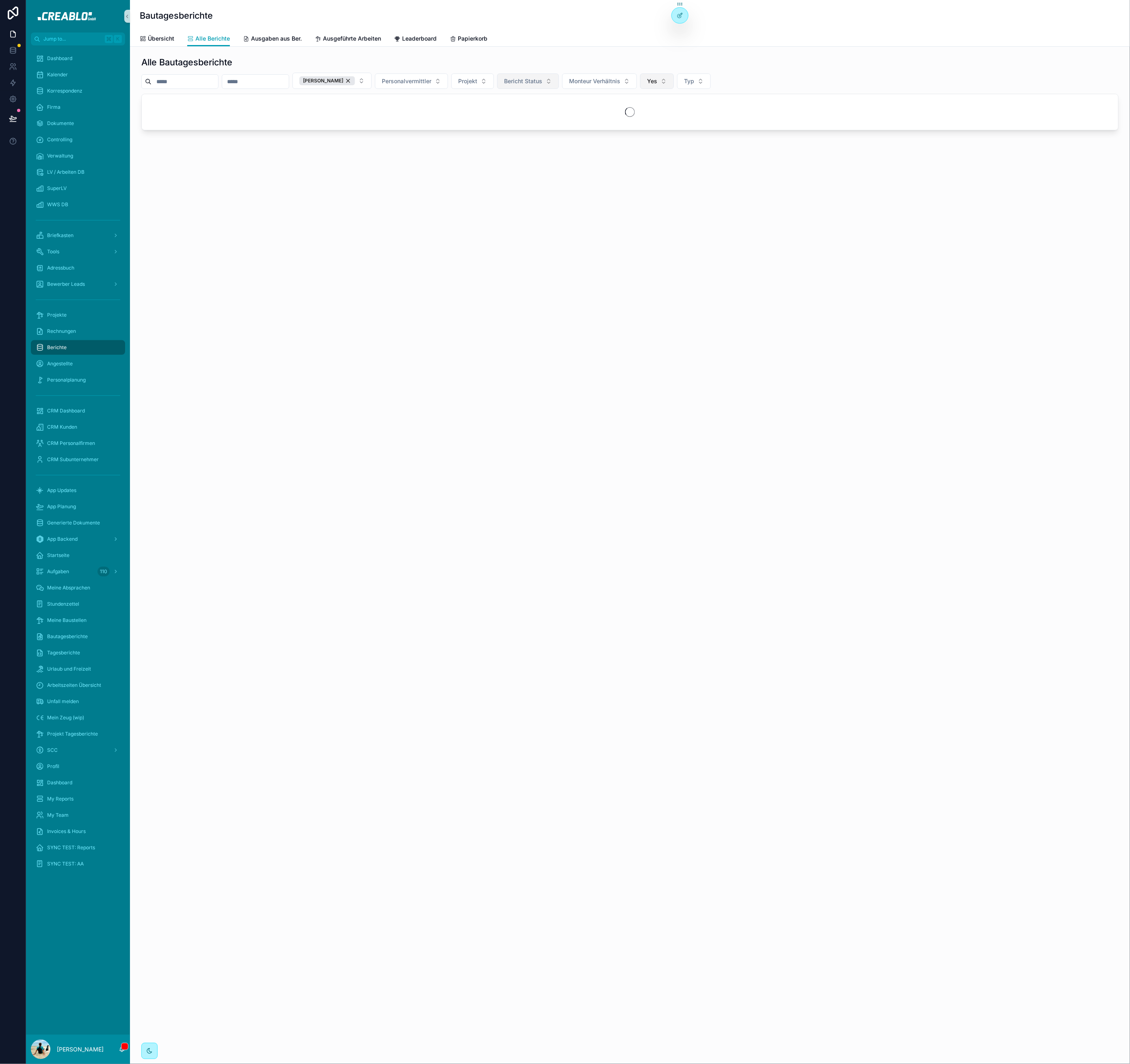
click at [674, 83] on button "Yes" at bounding box center [656, 81] width 34 height 15
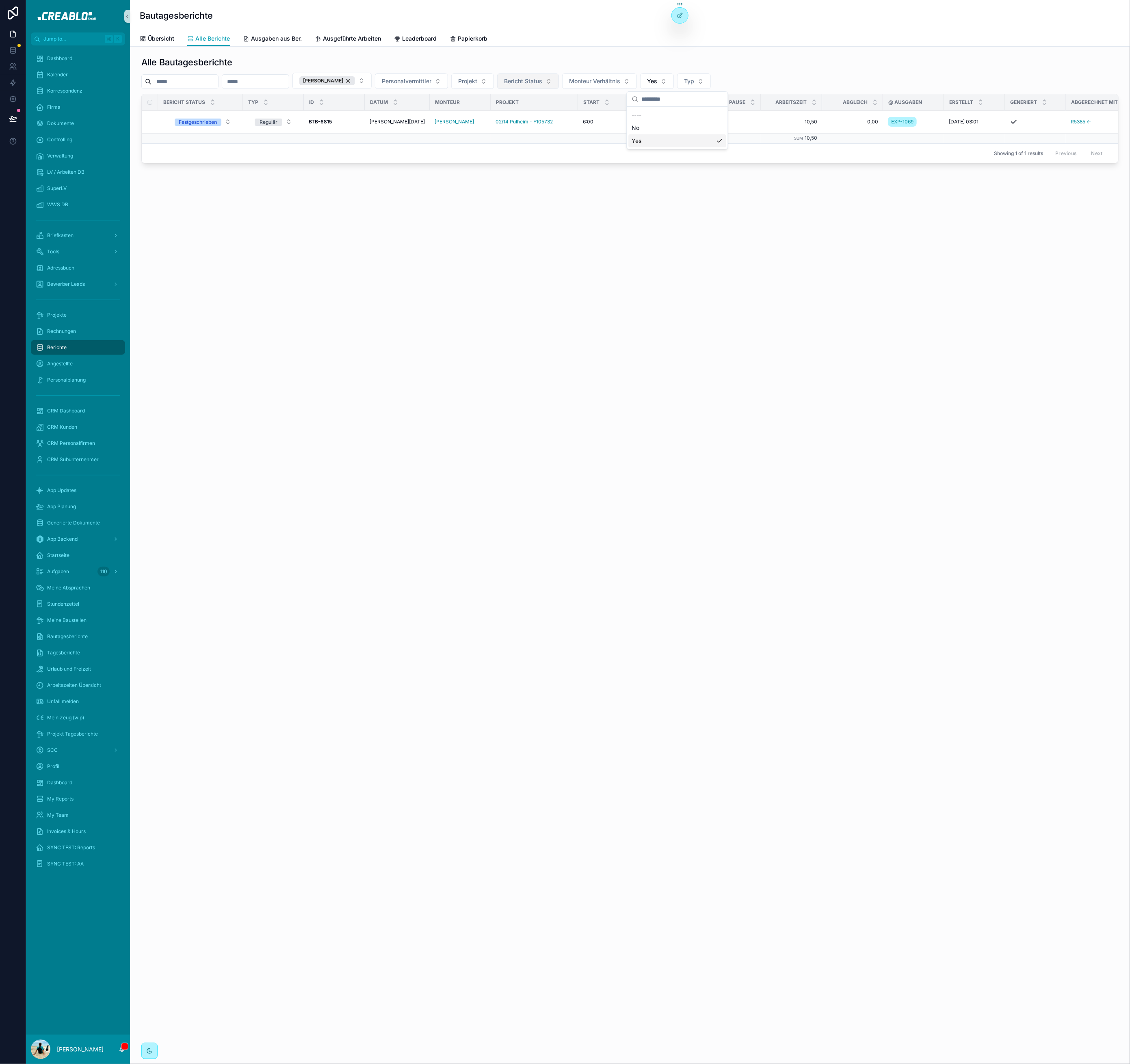
click at [577, 241] on div "Bautagesberichte Alle Berichte Übersicht Alle Berichte Ausgaben aus Ber. Ausgef…" at bounding box center [630, 532] width 1000 height 1064
click at [1030, 122] on span "R5385 ←" at bounding box center [1038, 121] width 20 height 6
click at [674, 84] on button "Yes" at bounding box center [656, 81] width 34 height 15
click at [669, 130] on div "No" at bounding box center [677, 128] width 98 height 13
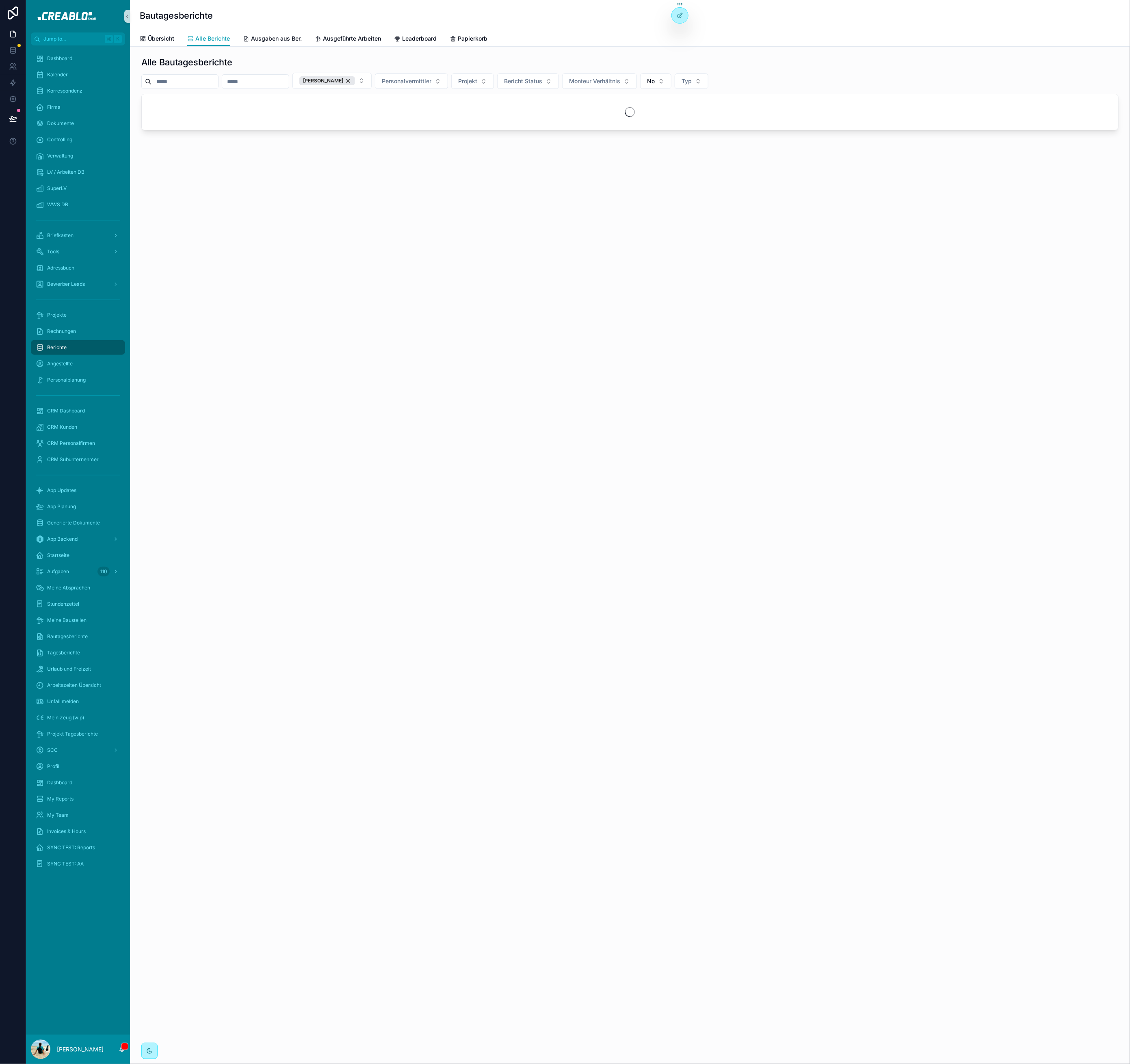
click at [218, 58] on h1 "Alle Bautagesberichte" at bounding box center [187, 62] width 91 height 11
click at [232, 59] on h1 "Alle Bautagesberichte" at bounding box center [187, 62] width 91 height 11
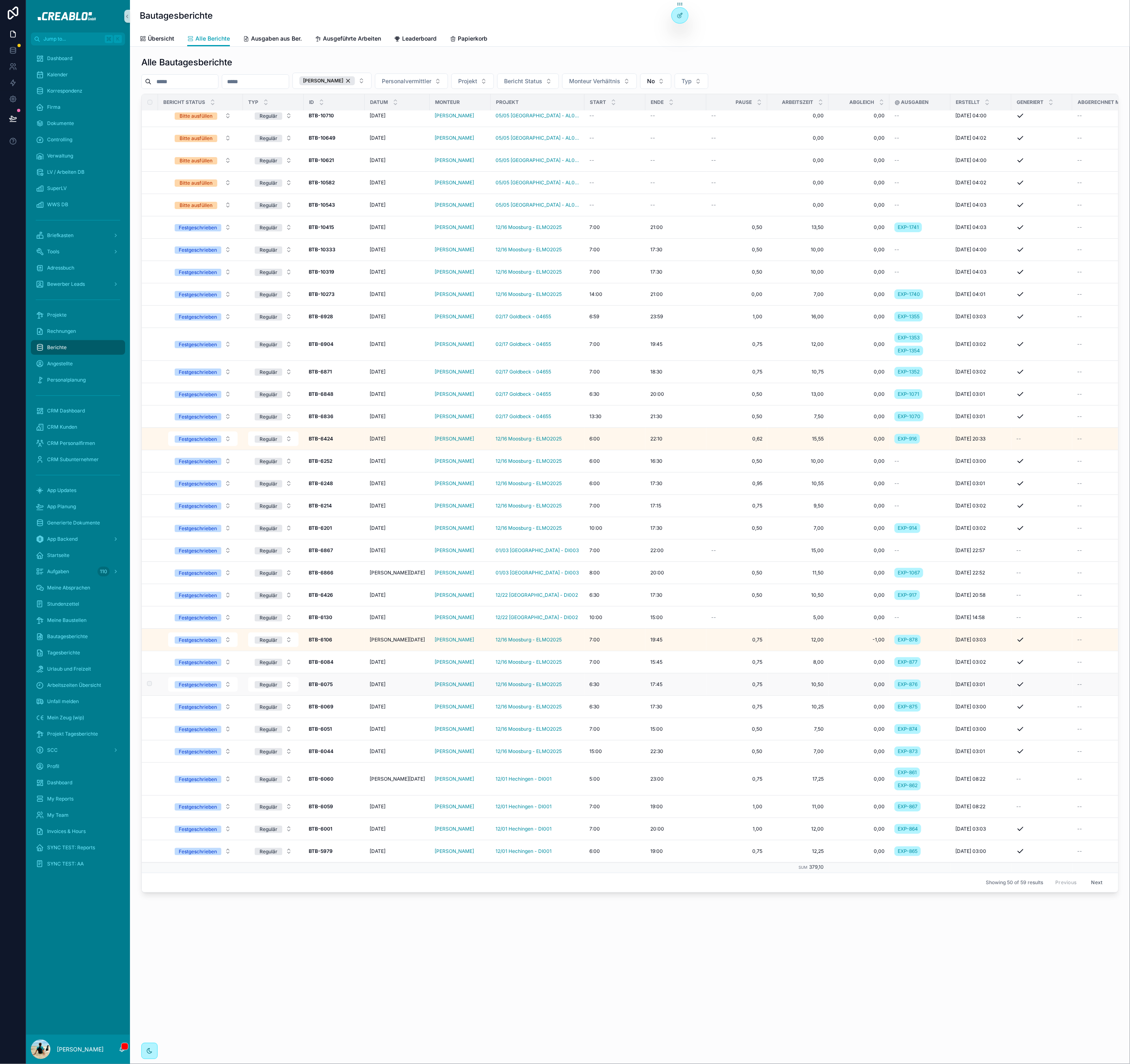
scroll to position [407, 0]
drag, startPoint x: 1090, startPoint y: 875, endPoint x: 1066, endPoint y: 944, distance: 73.1
click at [1066, 943] on div "Alle Bautagesberichte Sebastian Minkus Personalvermittler Projekt Bericht Statu…" at bounding box center [630, 497] width 1000 height 901
click at [1091, 877] on button "Next" at bounding box center [1096, 883] width 22 height 12
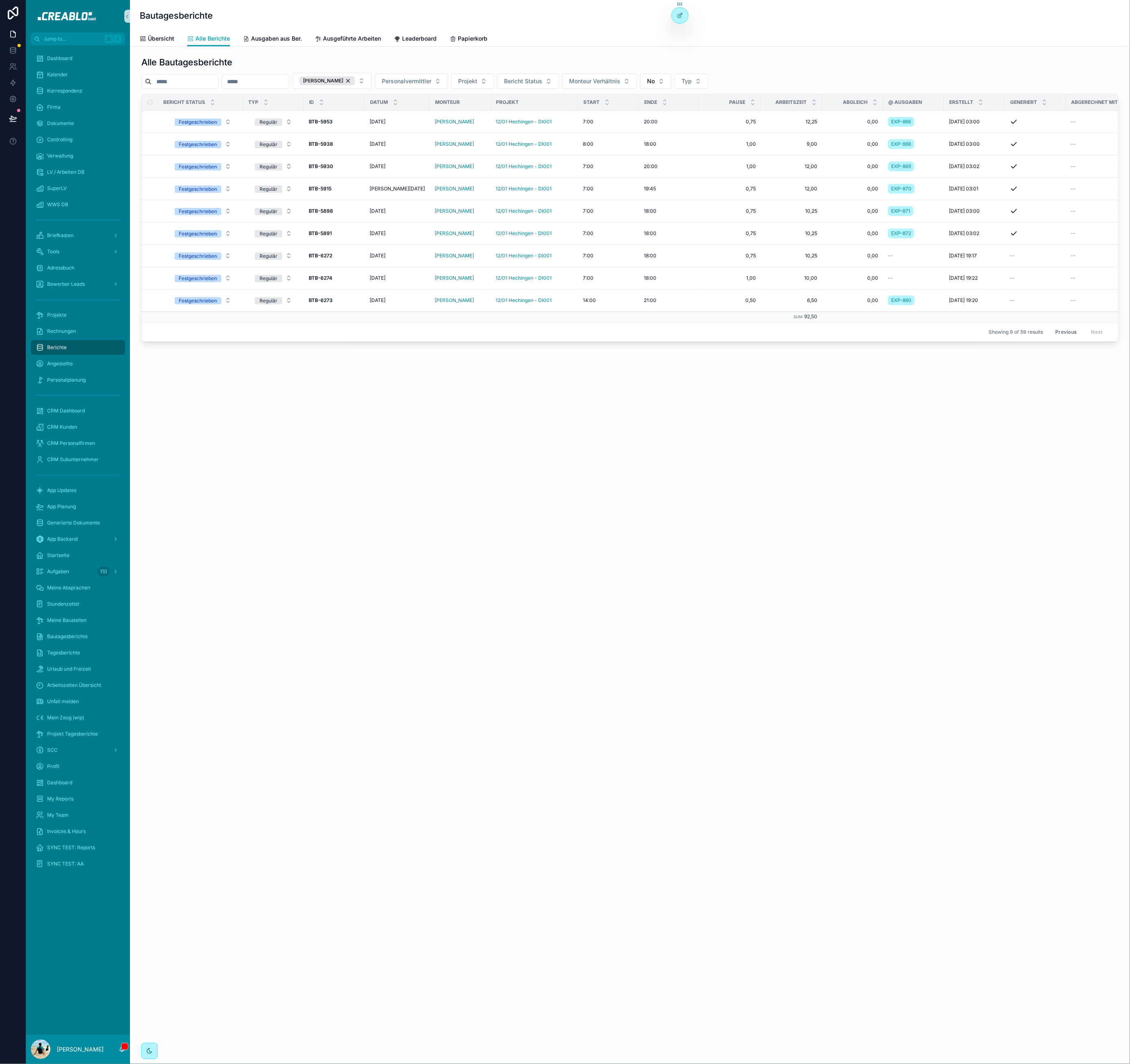
click at [1073, 335] on button "Previous" at bounding box center [1066, 331] width 32 height 12
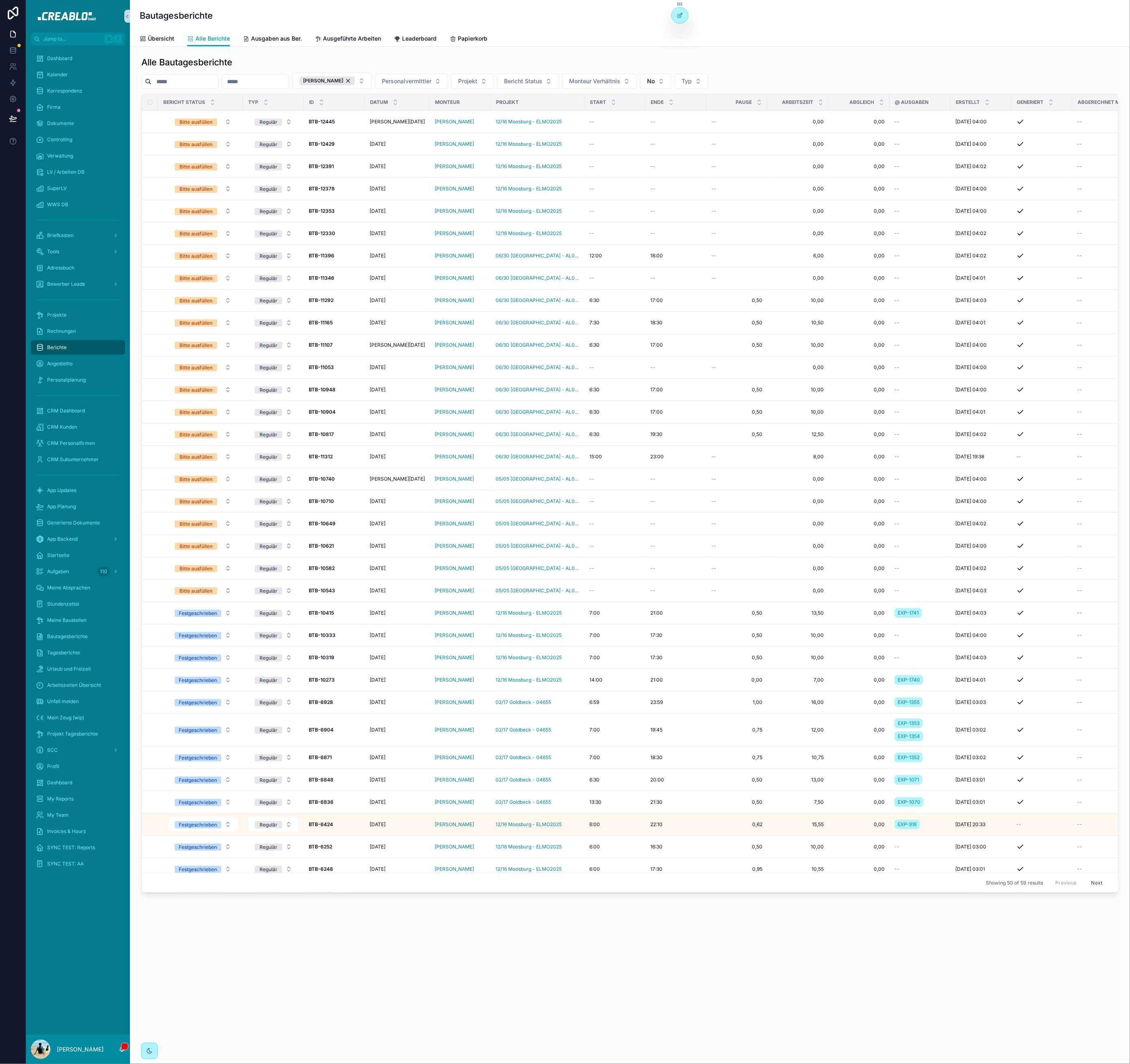
drag, startPoint x: 421, startPoint y: 976, endPoint x: 438, endPoint y: 929, distance: 50.0
click at [430, 952] on div "Bautagesberichte Alle Berichte Übersicht Alle Berichte Ausgaben aus Ber. Ausgef…" at bounding box center [630, 532] width 1000 height 1064
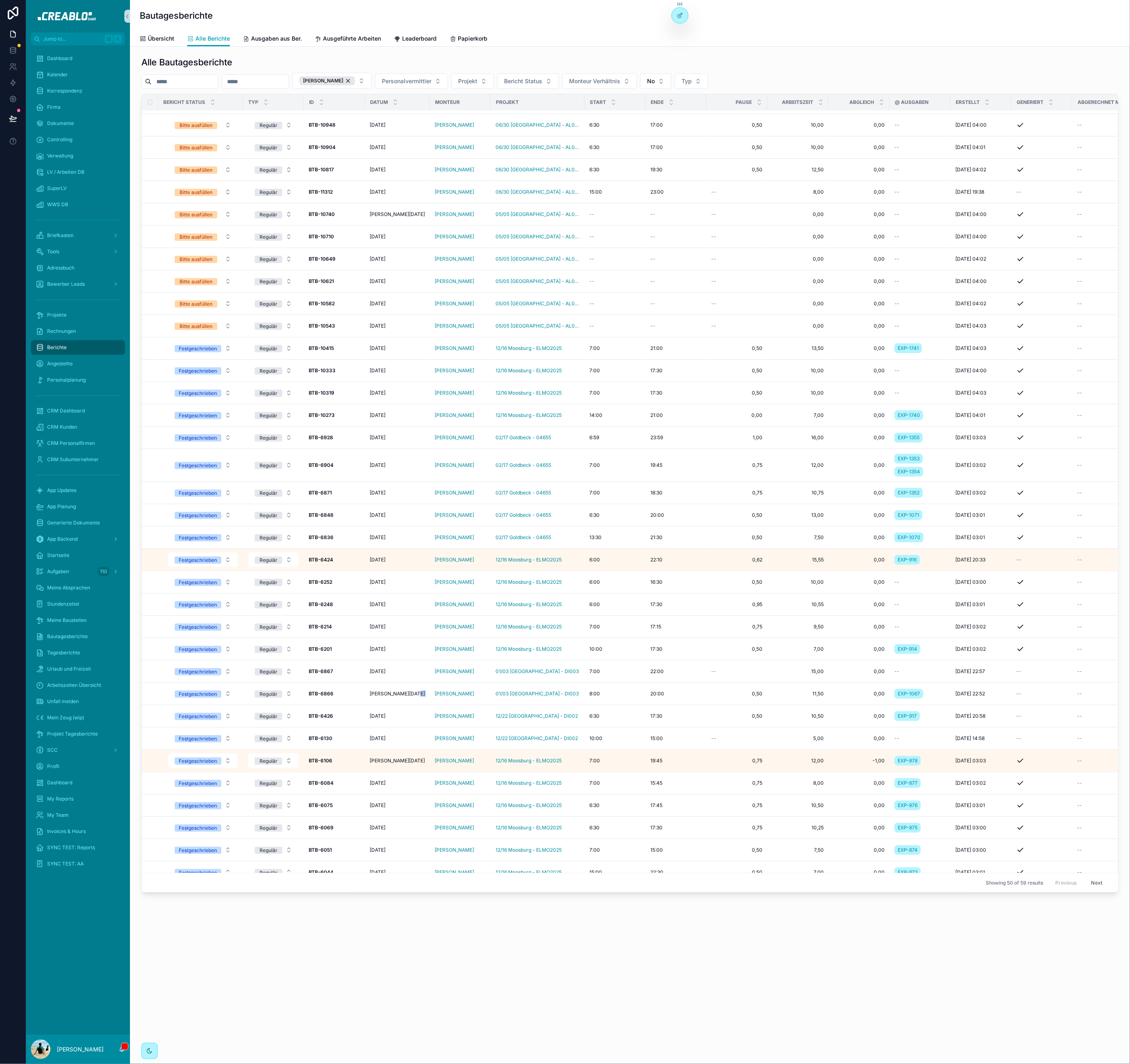
scroll to position [265, 0]
drag, startPoint x: 243, startPoint y: 918, endPoint x: 241, endPoint y: 914, distance: 4.5
click at [242, 916] on div "Alle Bautagesberichte Sebastian Minkus Personalvermittler Projekt Bericht Statu…" at bounding box center [630, 497] width 1000 height 901
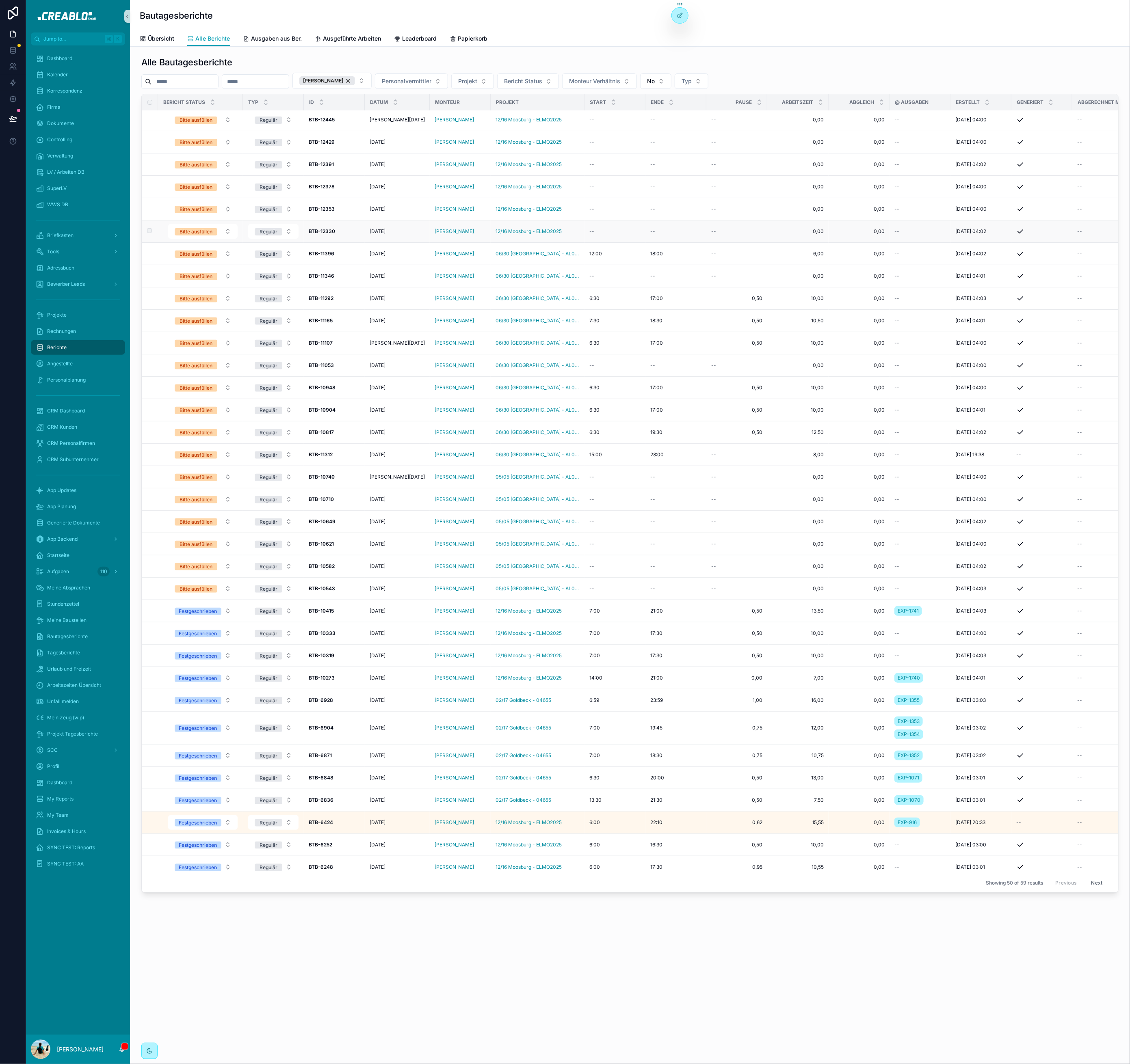
scroll to position [0, 0]
drag, startPoint x: 466, startPoint y: 916, endPoint x: 466, endPoint y: 909, distance: 7.0
click at [466, 910] on div "Alle Bautagesberichte Sebastian Minkus Personalvermittler Projekt Bericht Statu…" at bounding box center [630, 497] width 1000 height 901
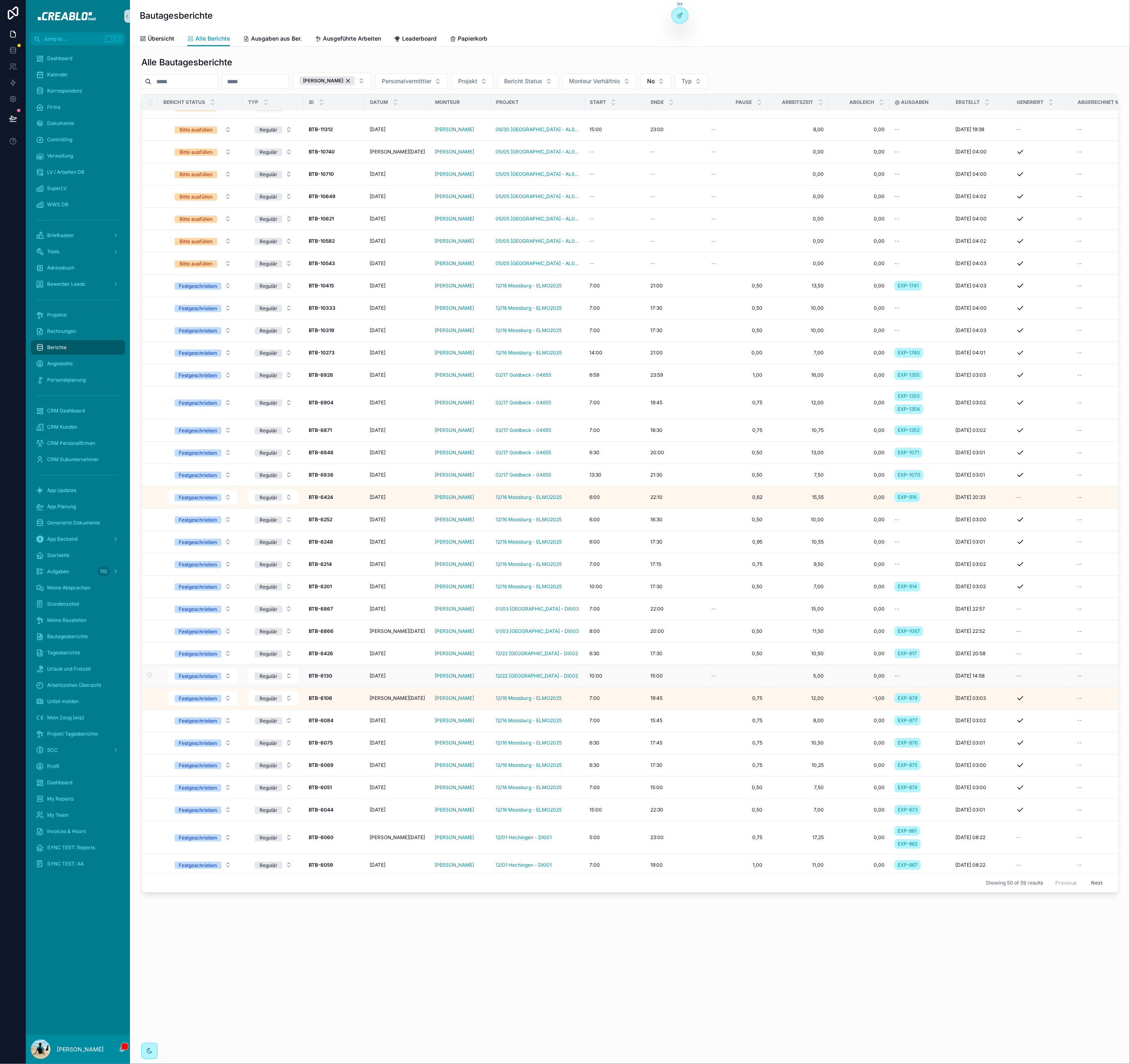
scroll to position [331, 0]
drag, startPoint x: 176, startPoint y: 939, endPoint x: 220, endPoint y: 858, distance: 92.2
click at [176, 939] on div "Alle Bautagesberichte Sebastian Minkus Personalvermittler Projekt Bericht Statu…" at bounding box center [630, 497] width 1000 height 901
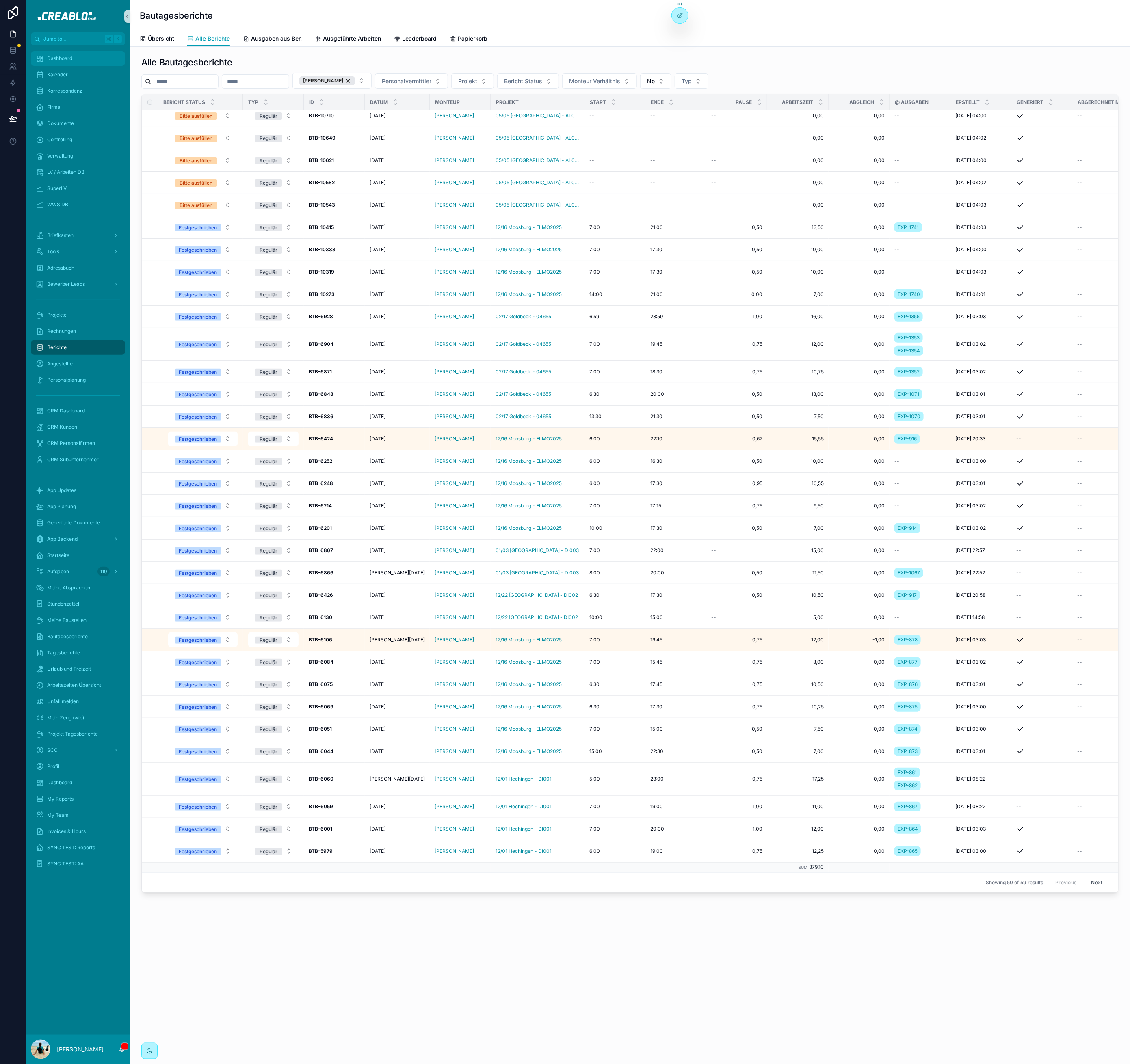
click at [79, 62] on div "Dashboard" at bounding box center [78, 58] width 84 height 13
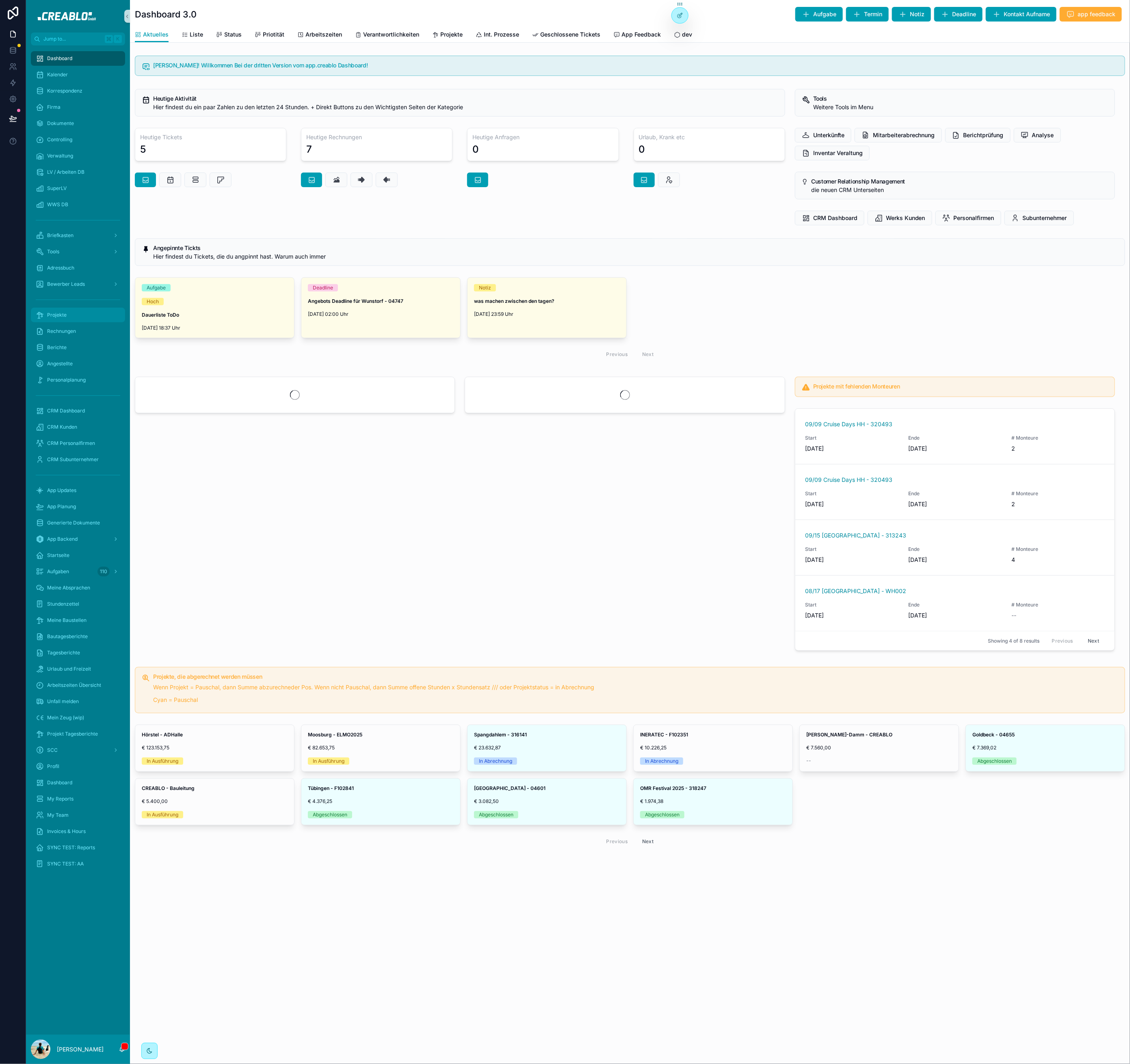
click at [60, 313] on span "Projekte" at bounding box center [56, 315] width 20 height 6
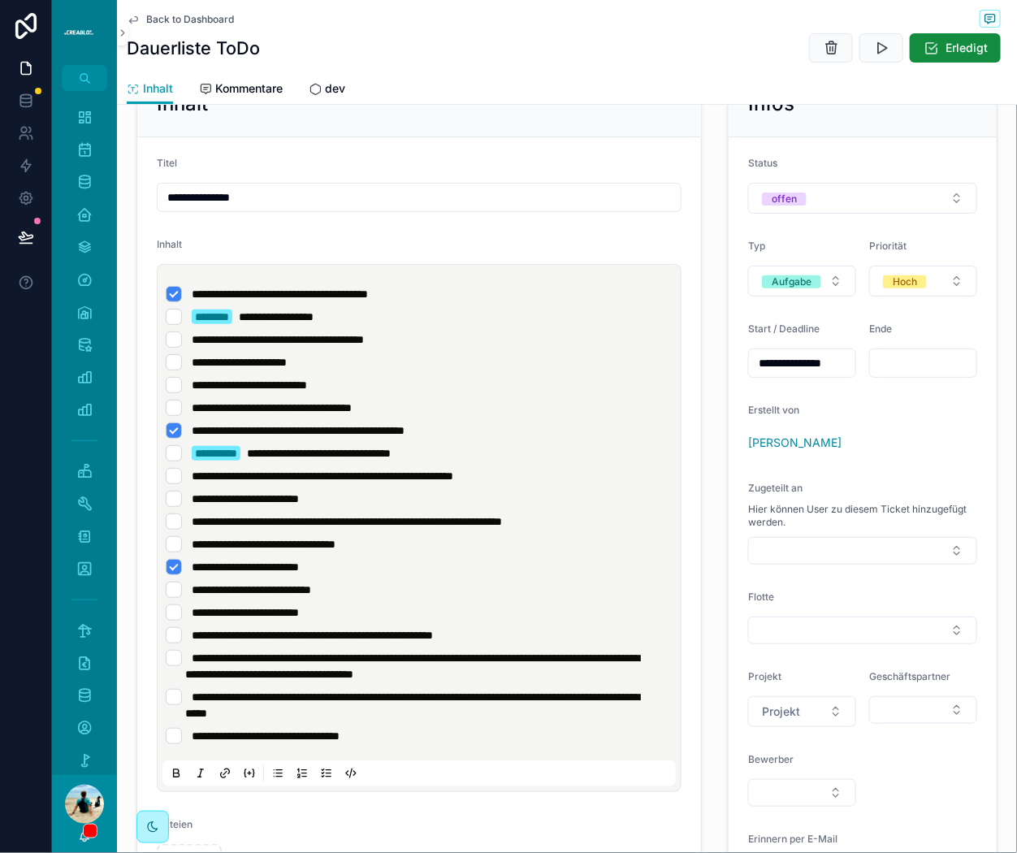
scroll to position [158, 0]
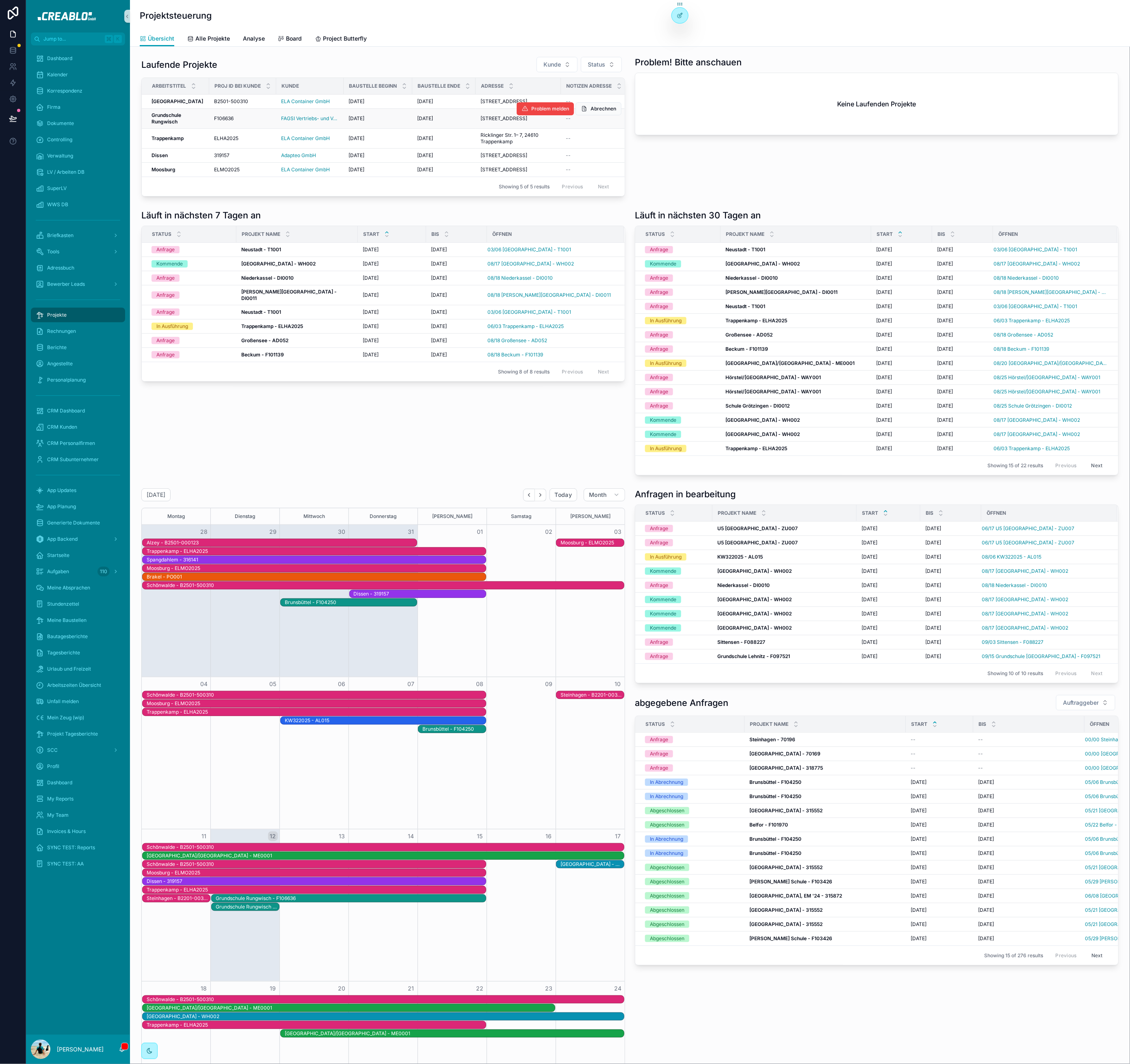
click at [170, 124] on span "Grundschule Rungwisch" at bounding box center [178, 118] width 53 height 13
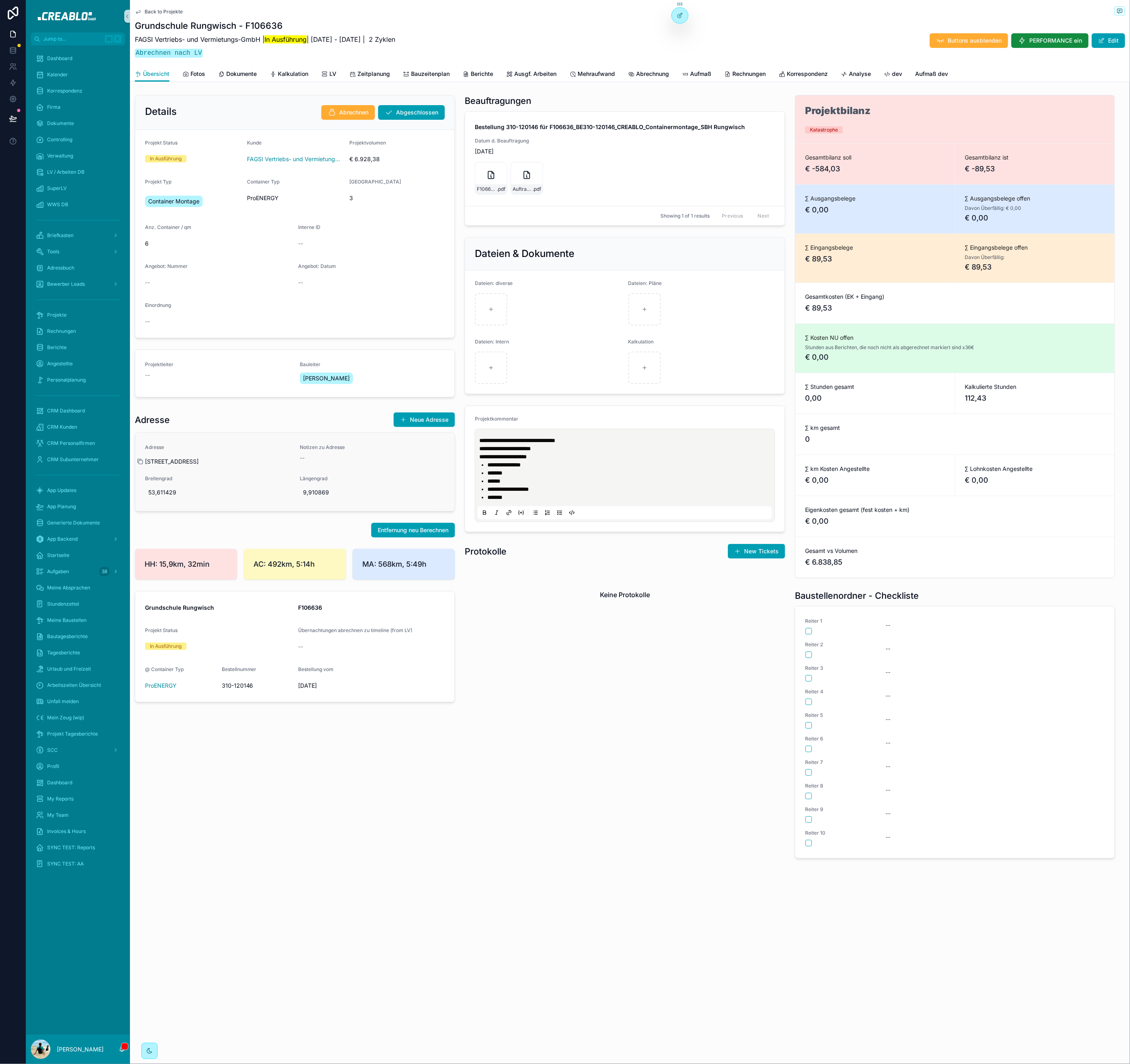
click at [142, 459] on icon "scrollable content" at bounding box center [140, 461] width 6 height 6
click at [682, 29] on icon at bounding box center [680, 32] width 6 height 6
click at [626, 57] on input "text" at bounding box center [597, 52] width 150 height 13
type input "*****"
click at [660, 81] on button "Select" at bounding box center [661, 82] width 21 height 12
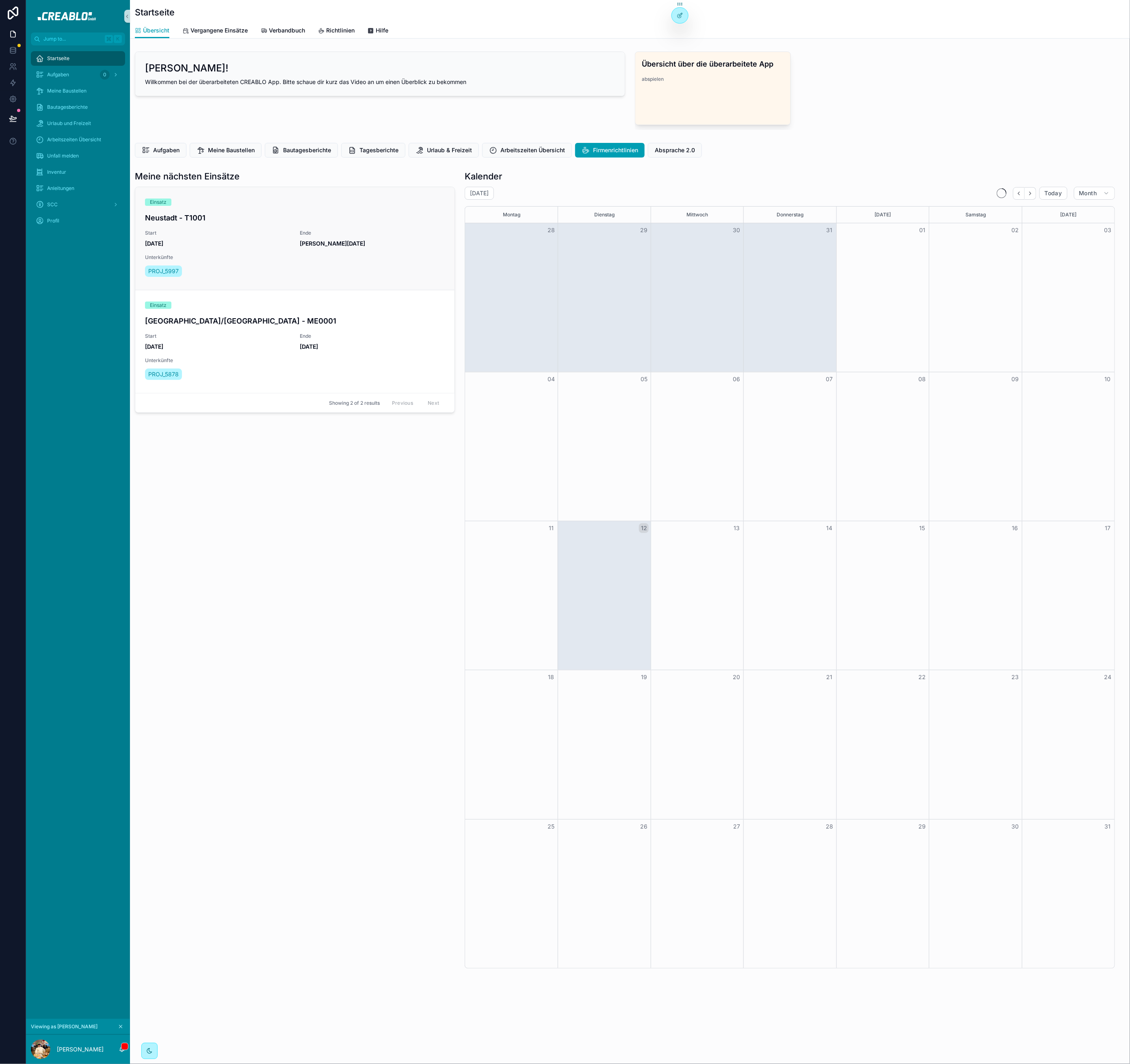
click at [239, 255] on span "Unterkünfte" at bounding box center [294, 257] width 300 height 6
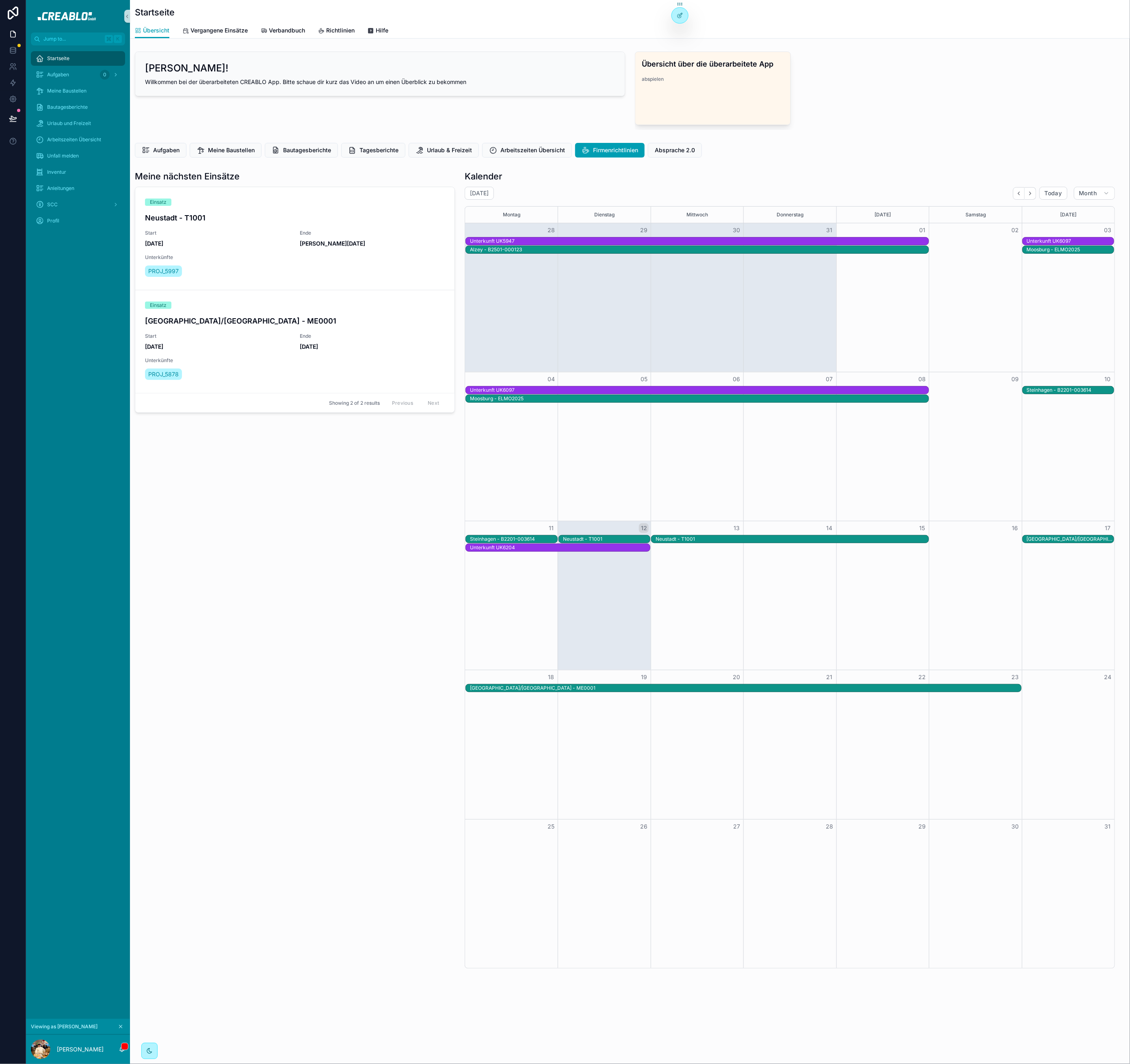
click at [576, 540] on div "Neustadt - T1001" at bounding box center [606, 539] width 87 height 6
click at [760, 606] on span "Open" at bounding box center [754, 610] width 15 height 7
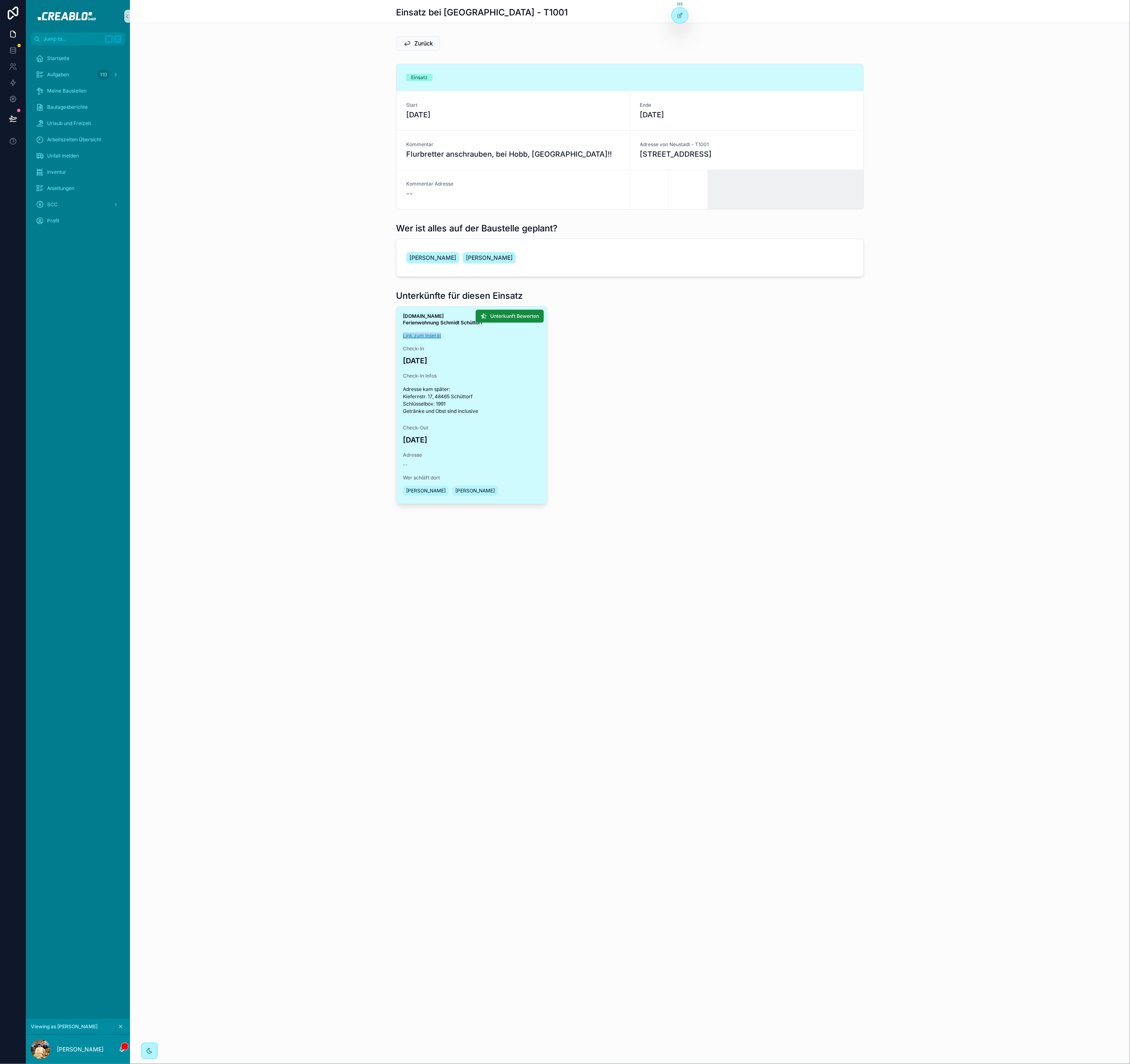
click at [411, 336] on link "Link zum Inserat" at bounding box center [422, 335] width 38 height 6
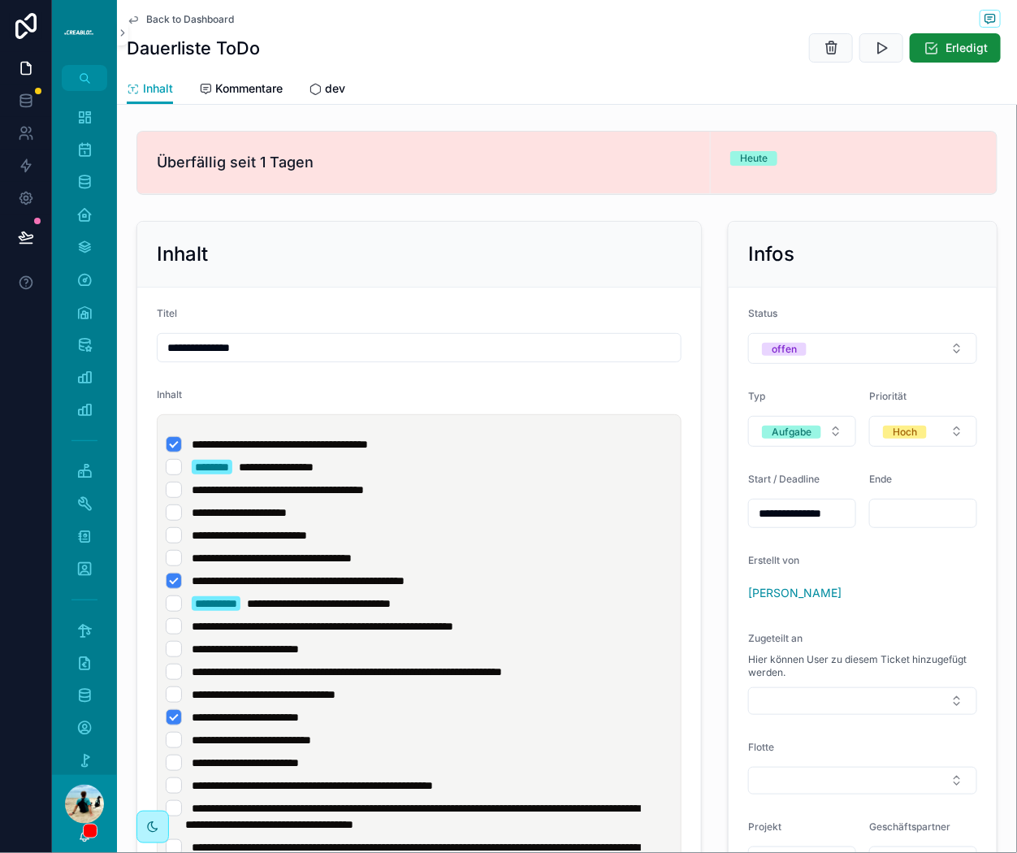
scroll to position [158, 0]
